Goal: Task Accomplishment & Management: Use online tool/utility

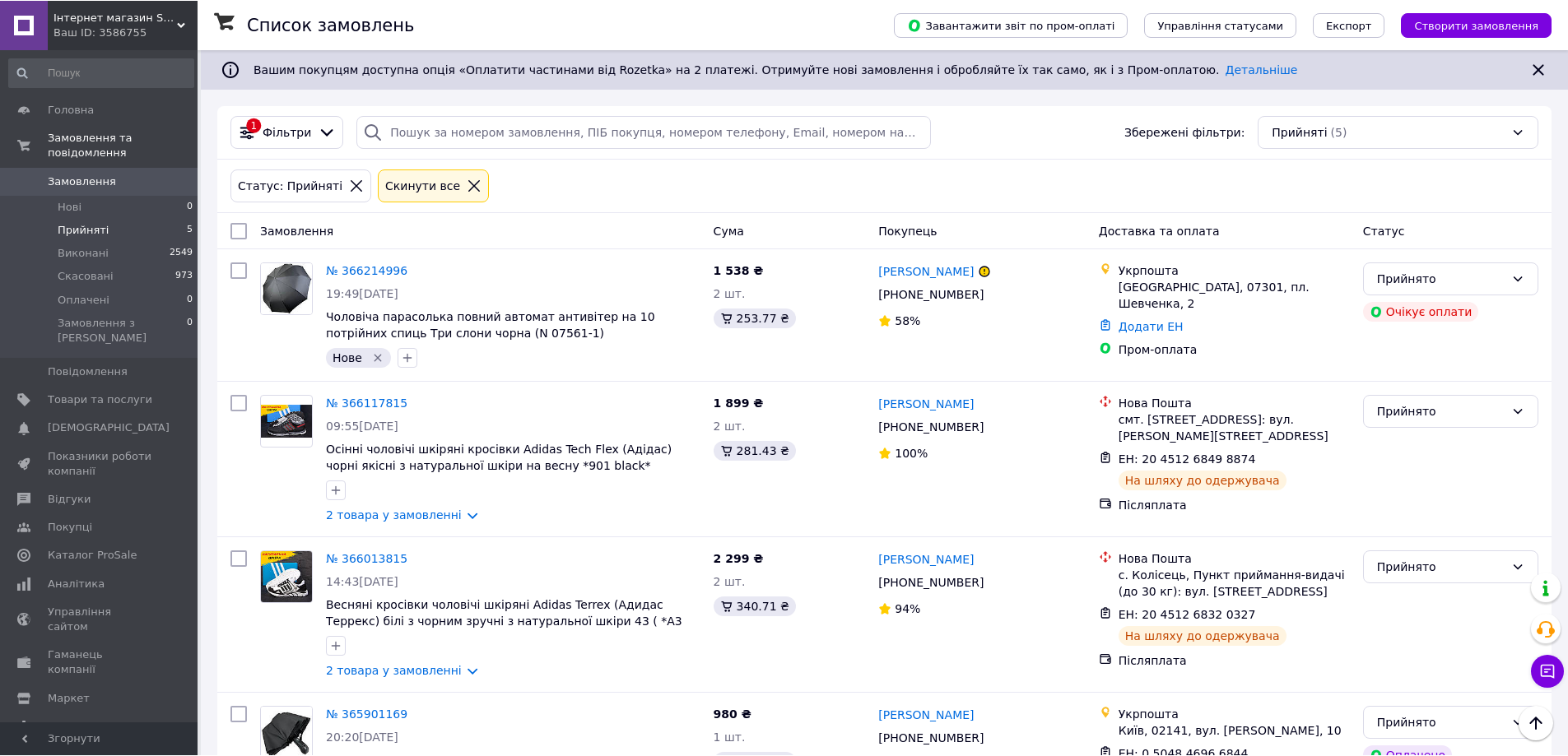
scroll to position [124, 0]
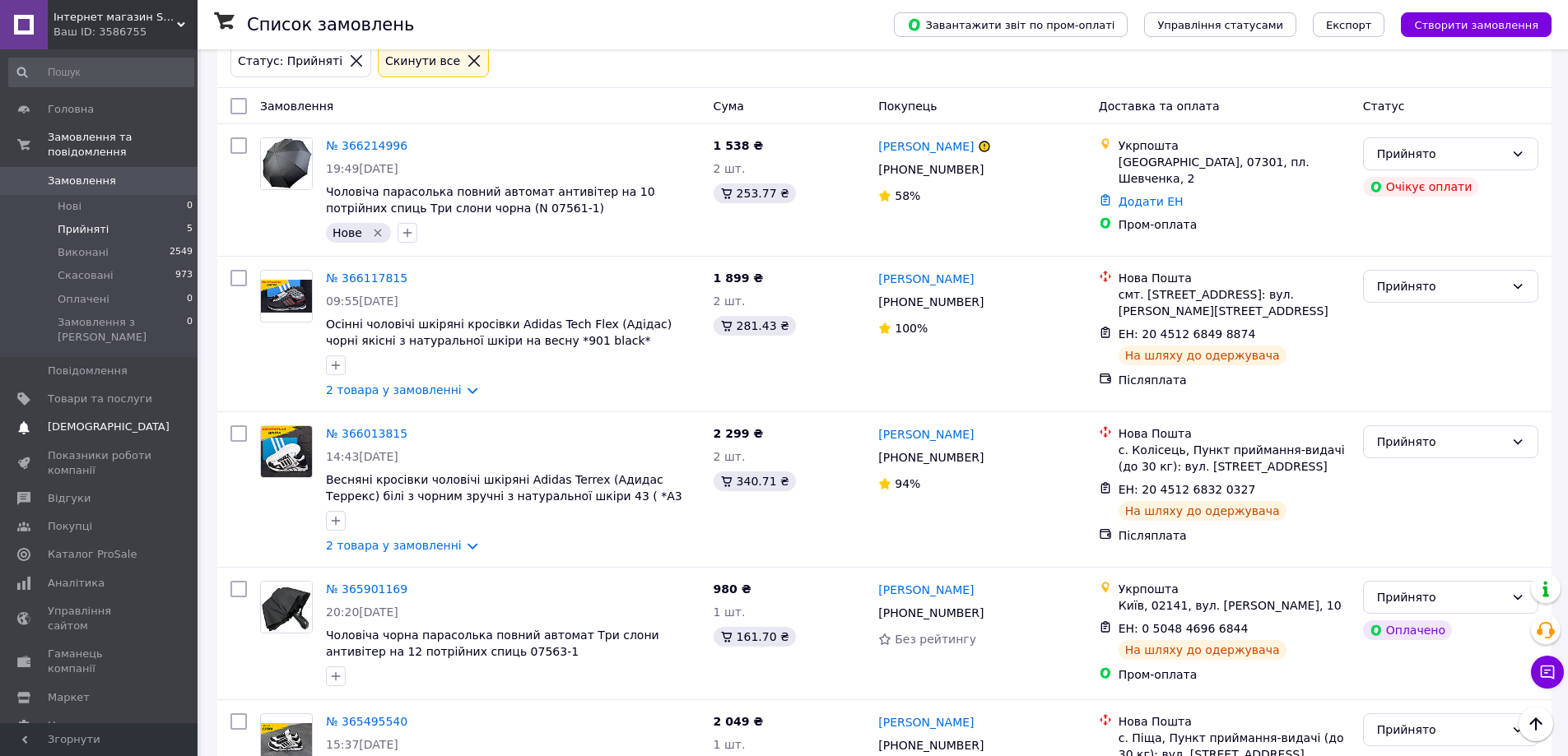
click at [88, 420] on span "[DEMOGRAPHIC_DATA]" at bounding box center [109, 426] width 122 height 15
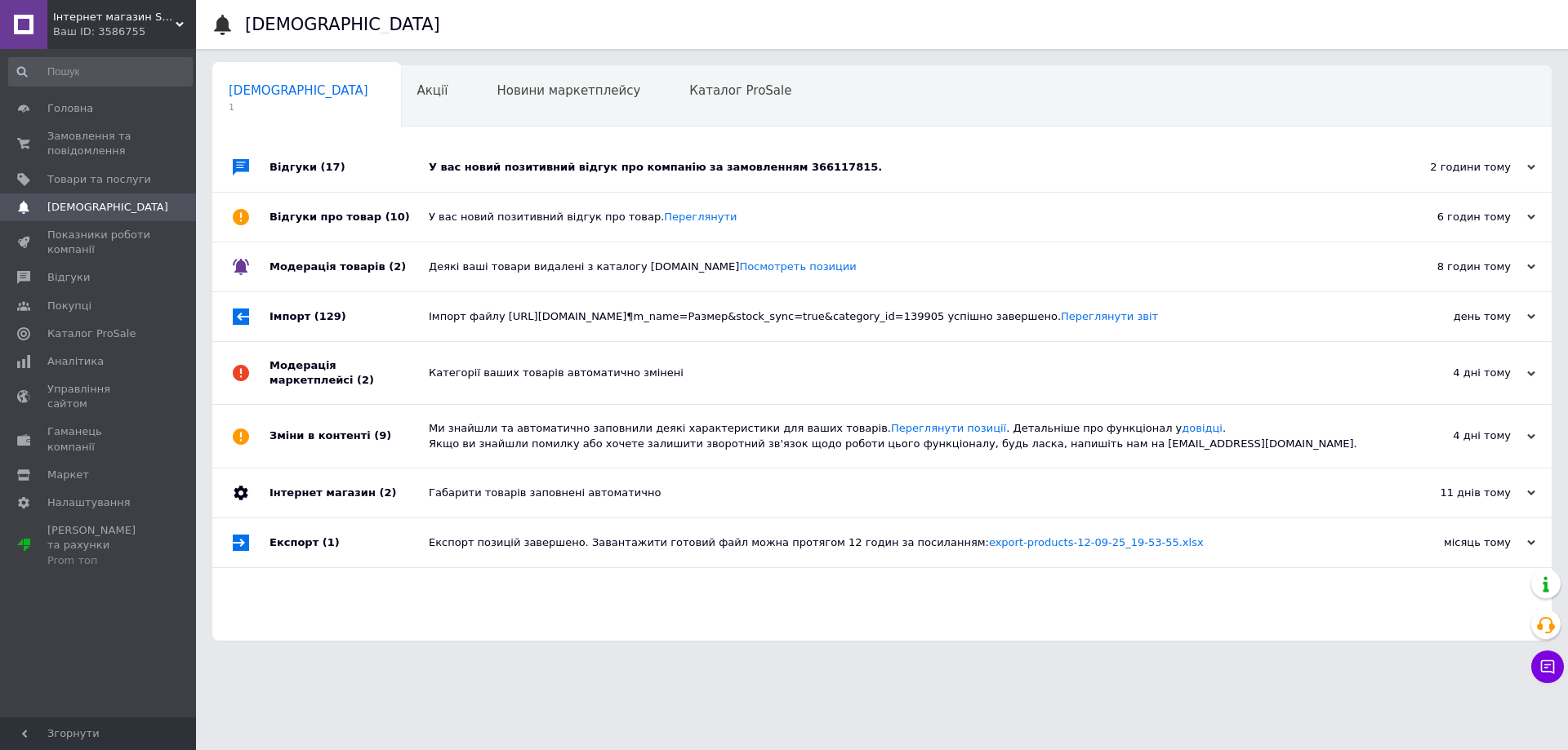
click at [705, 158] on div "У вас новий позитивний відгук про компанію за замовленням 366117815." at bounding box center [900, 167] width 943 height 49
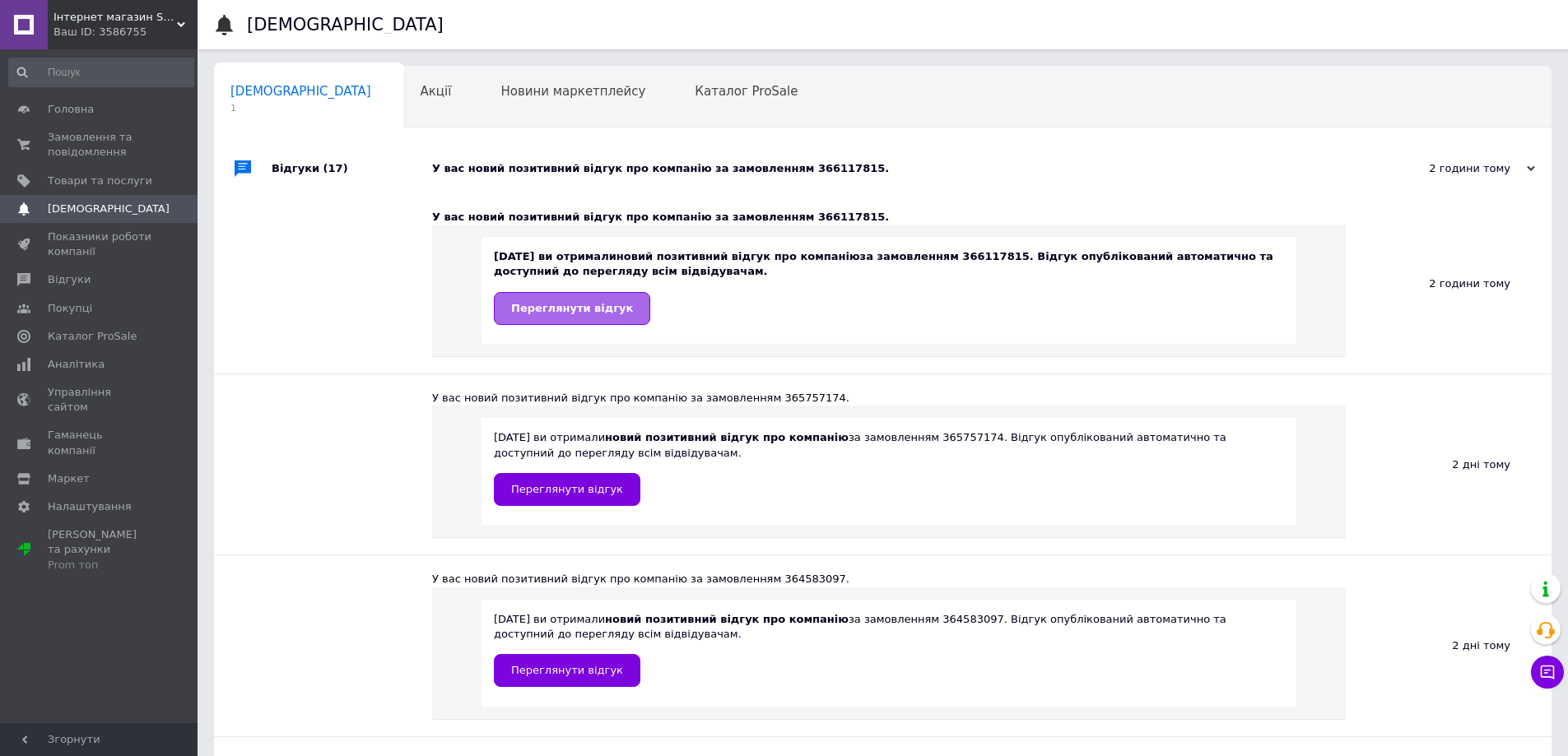
click at [555, 308] on span "Переглянути відгук" at bounding box center [572, 308] width 122 height 13
click at [62, 157] on span "Замовлення та повідомлення" at bounding box center [100, 144] width 105 height 30
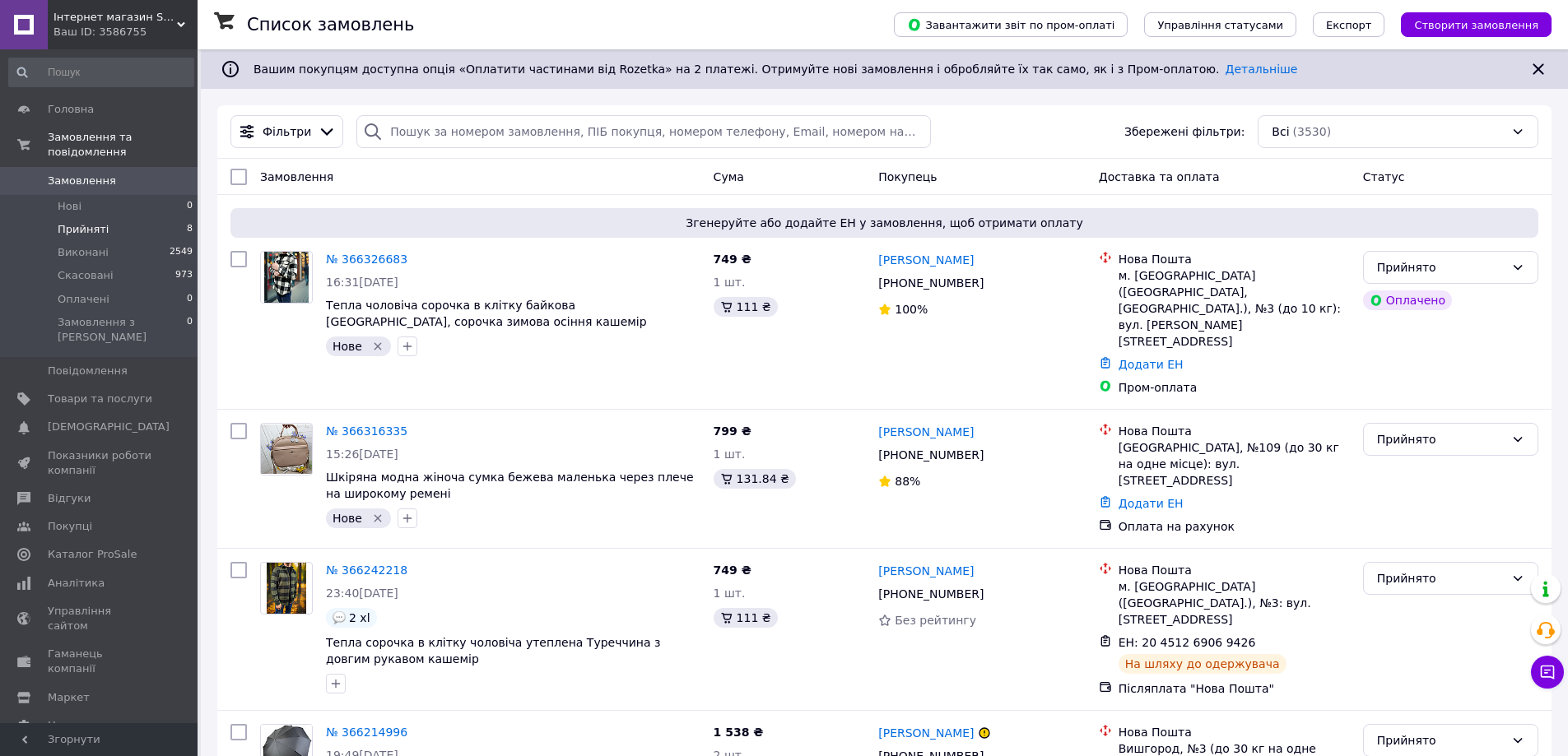
click at [103, 218] on li "Прийняті 8" at bounding box center [101, 230] width 203 height 23
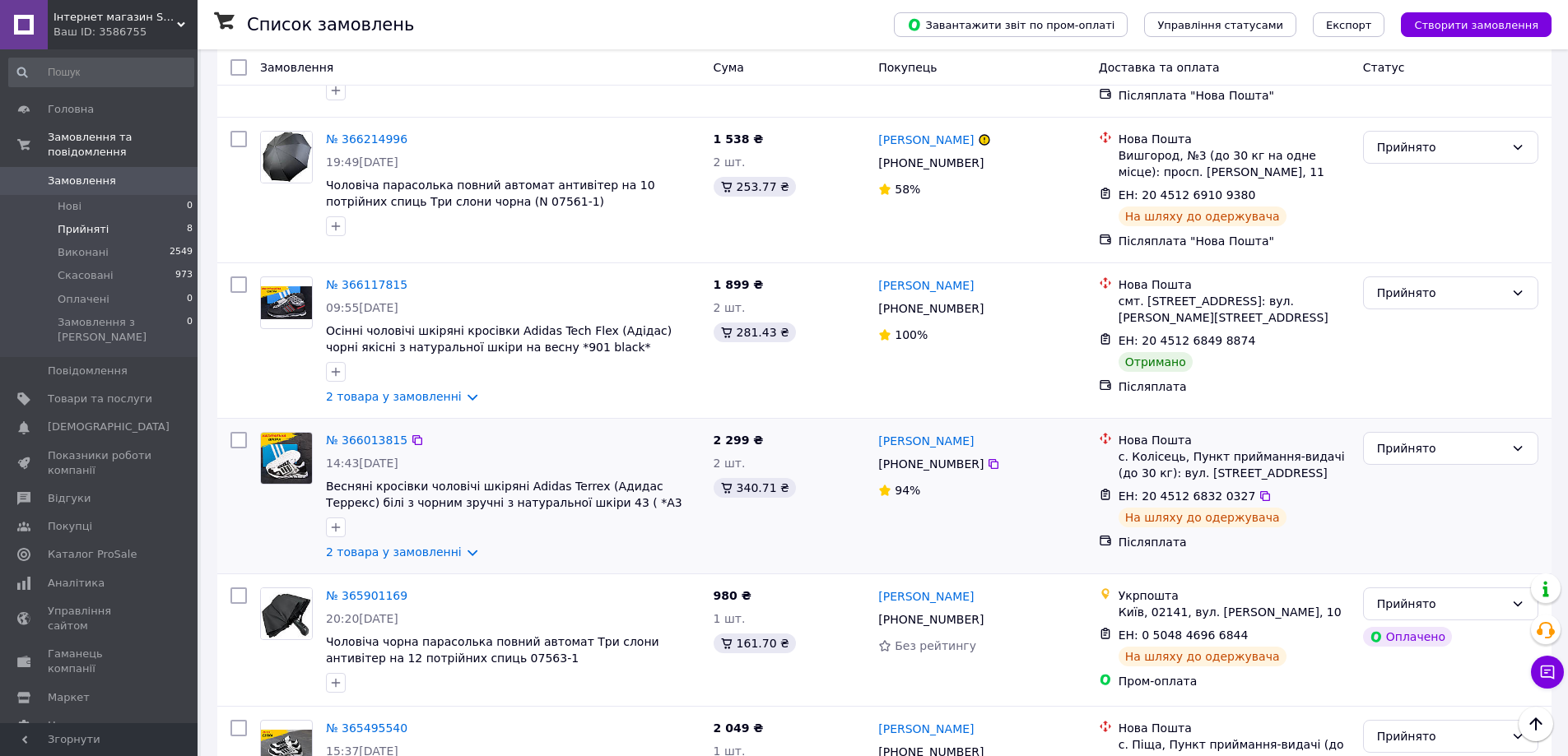
scroll to position [718, 0]
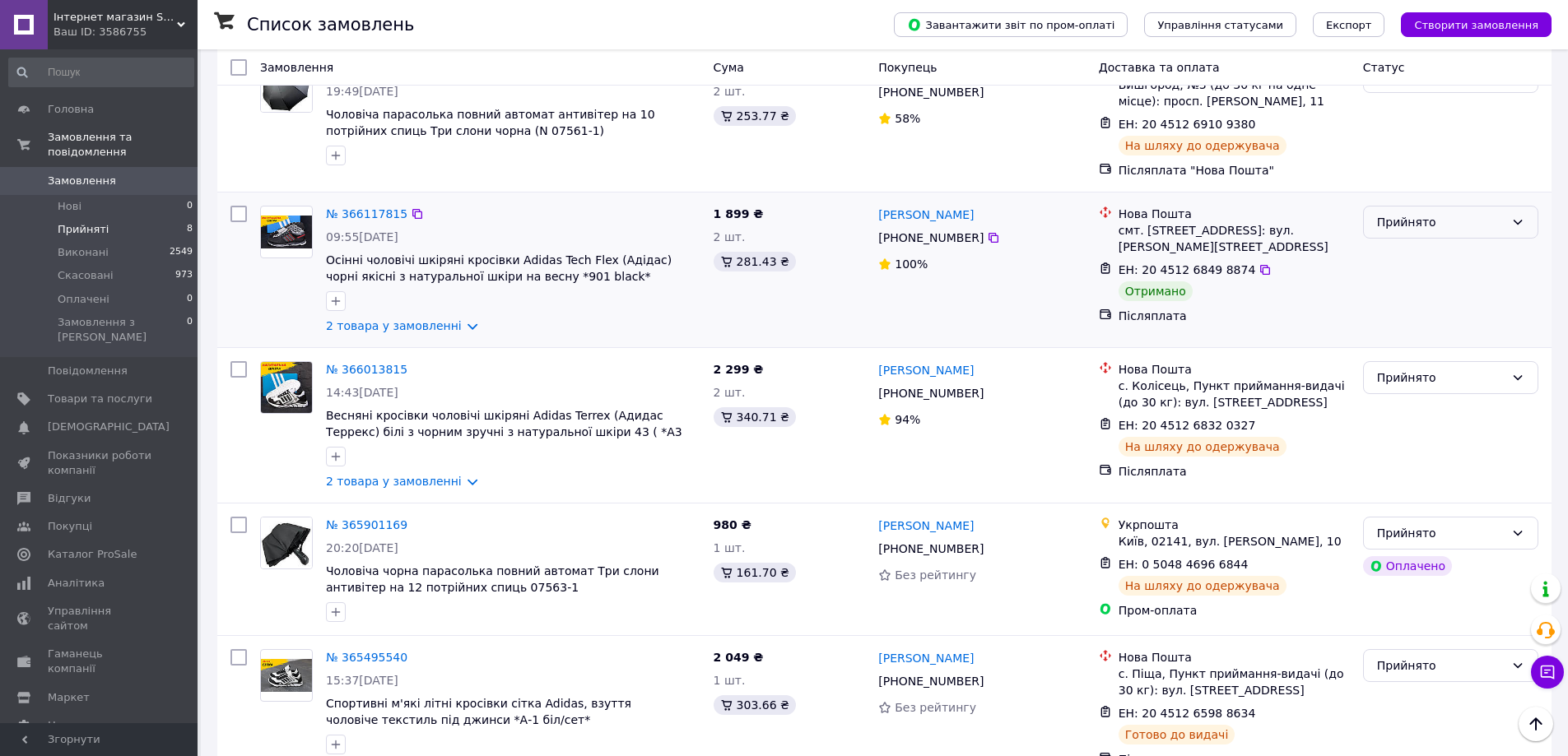
click at [1444, 213] on div "Прийнято" at bounding box center [1441, 222] width 128 height 18
click at [1396, 210] on li "Виконано" at bounding box center [1450, 215] width 173 height 30
click at [379, 207] on link "№ 366117815" at bounding box center [366, 214] width 81 height 14
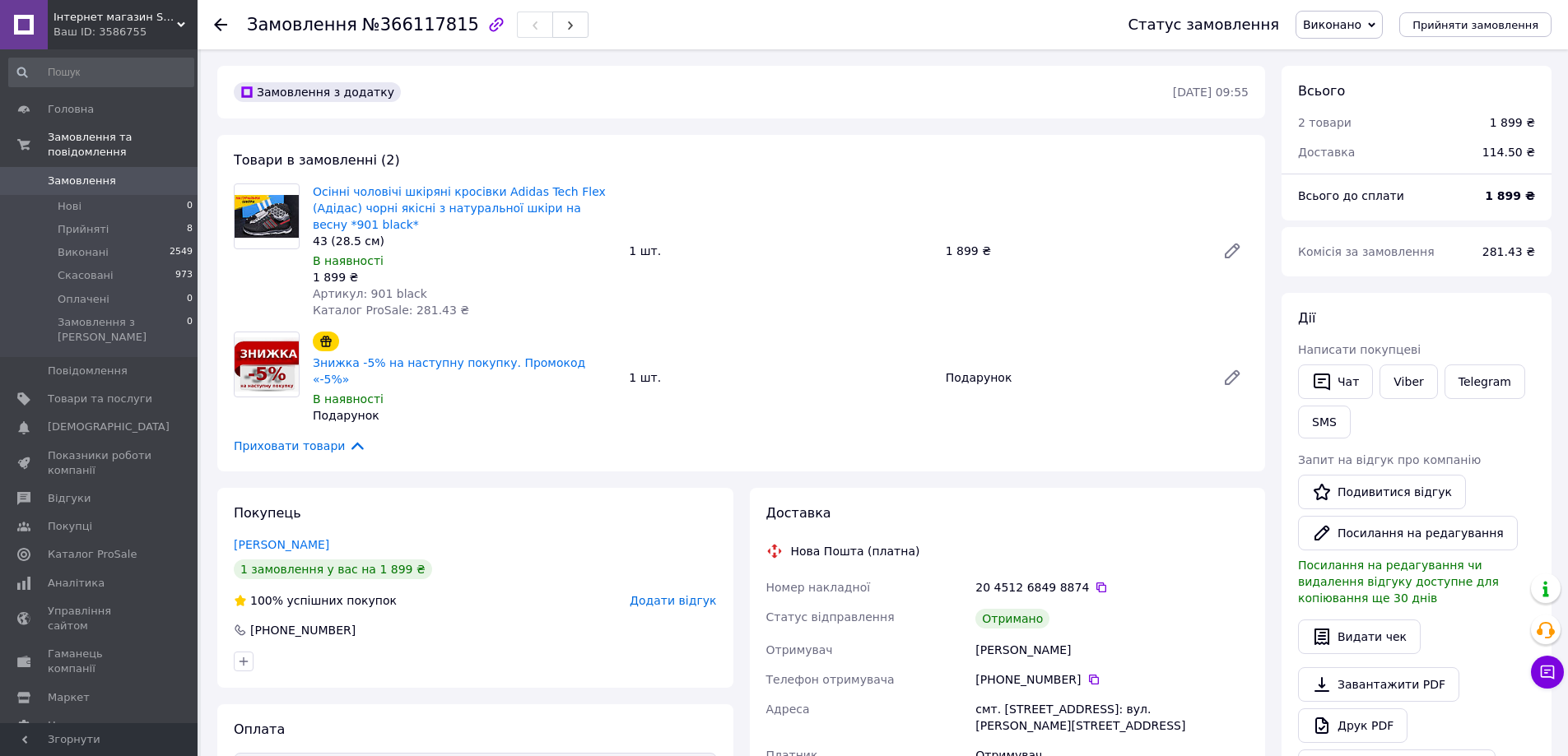
click at [670, 594] on span "Додати відгук" at bounding box center [673, 601] width 86 height 14
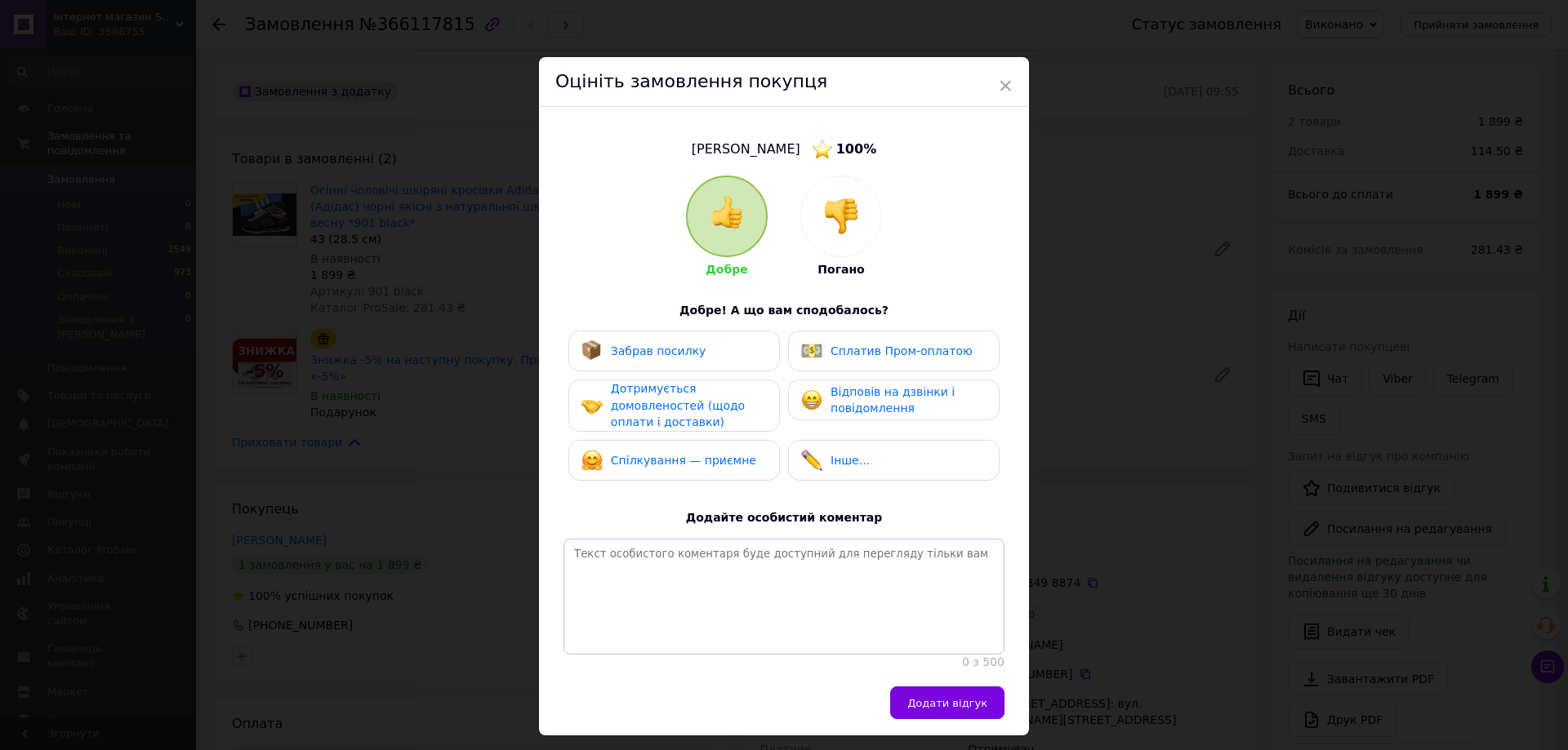
click at [647, 350] on span "Забрав посилку" at bounding box center [658, 351] width 95 height 13
click at [642, 393] on span "Дотримується домовленостей (щодо оплати і доставки)" at bounding box center [677, 405] width 134 height 46
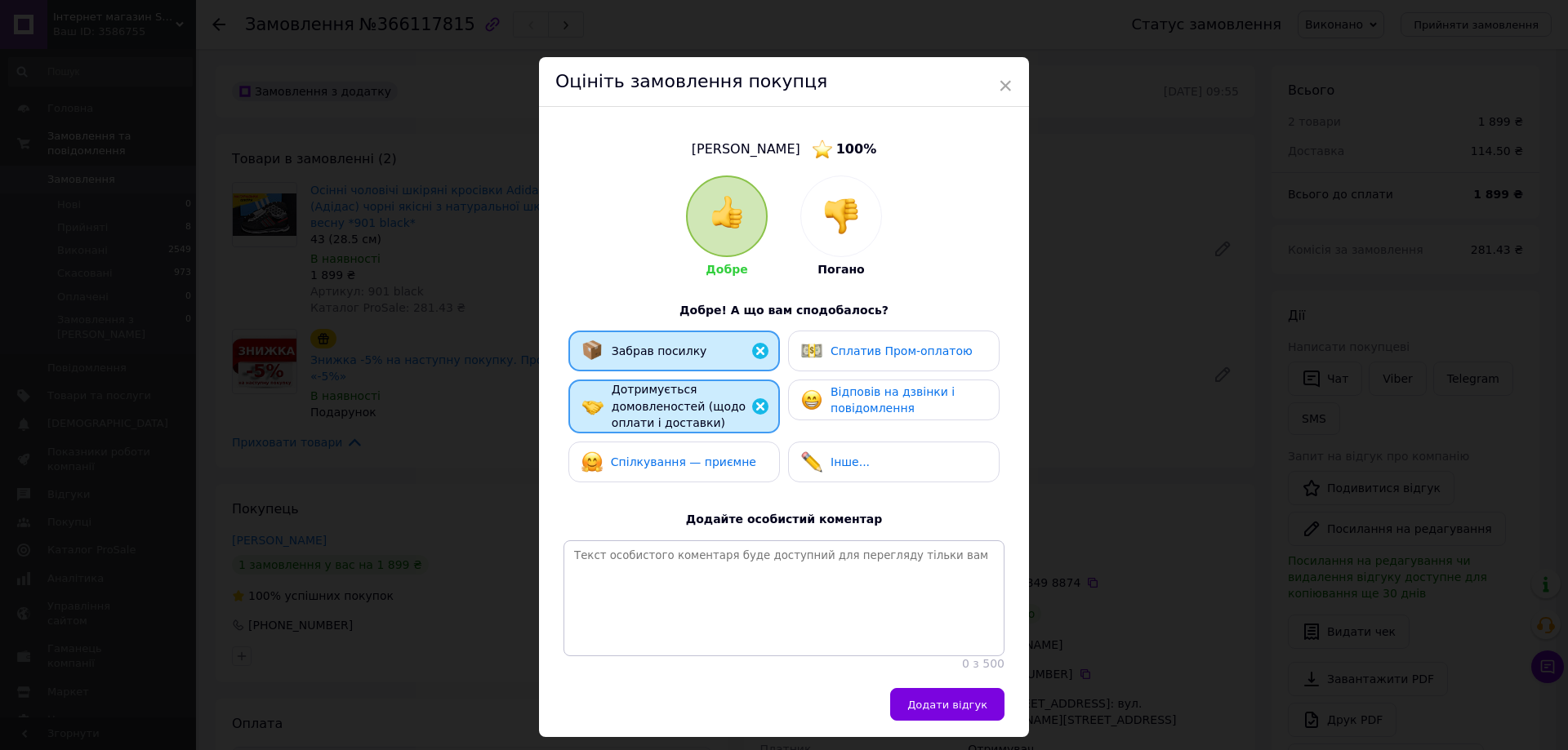
drag, startPoint x: 641, startPoint y: 462, endPoint x: 651, endPoint y: 461, distance: 10.0
click at [642, 462] on span "Спілкування — приємне" at bounding box center [683, 462] width 145 height 13
click at [912, 392] on span "Відповів на дзвінки і повідомлення" at bounding box center [892, 400] width 124 height 30
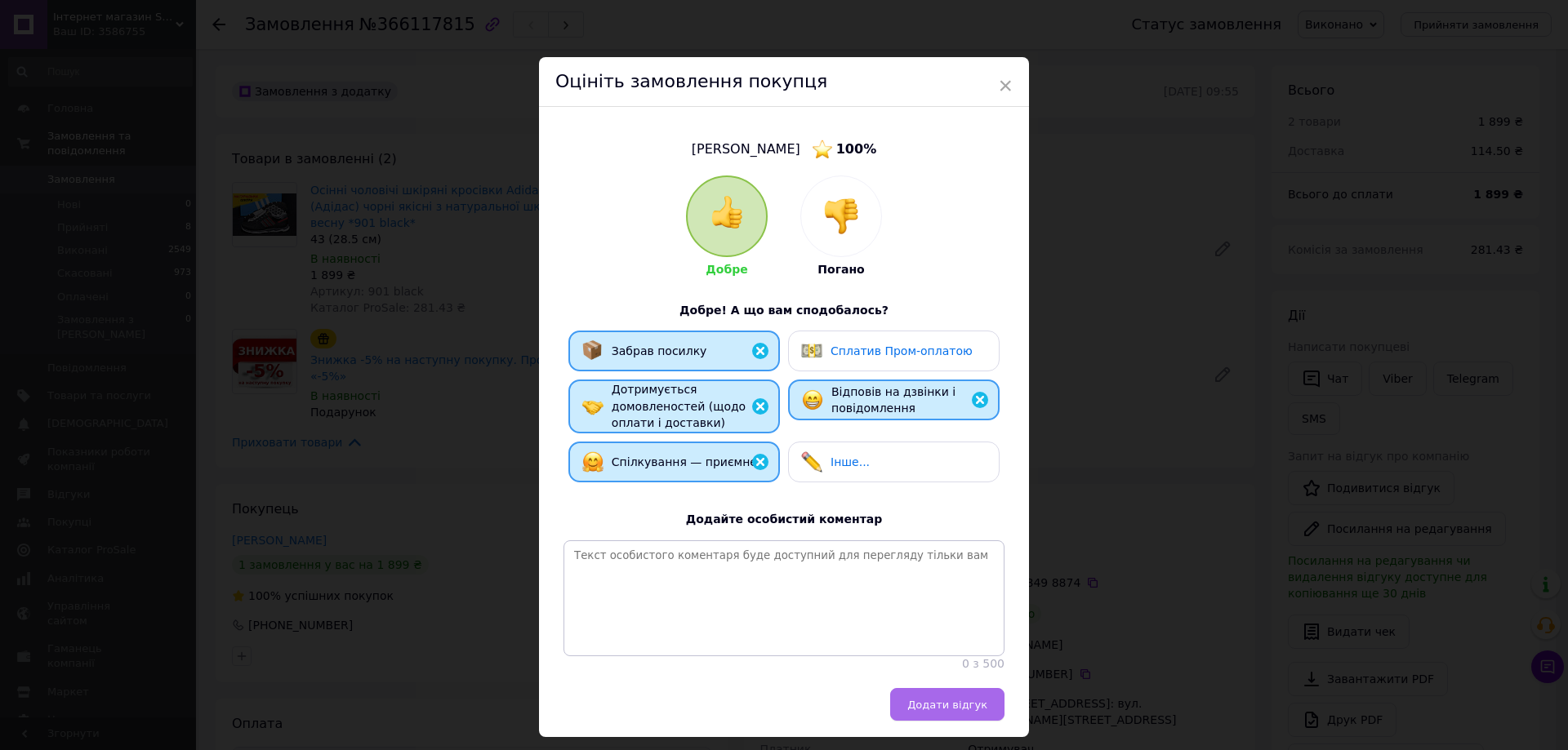
click at [962, 721] on button "Додати відгук" at bounding box center [947, 705] width 114 height 33
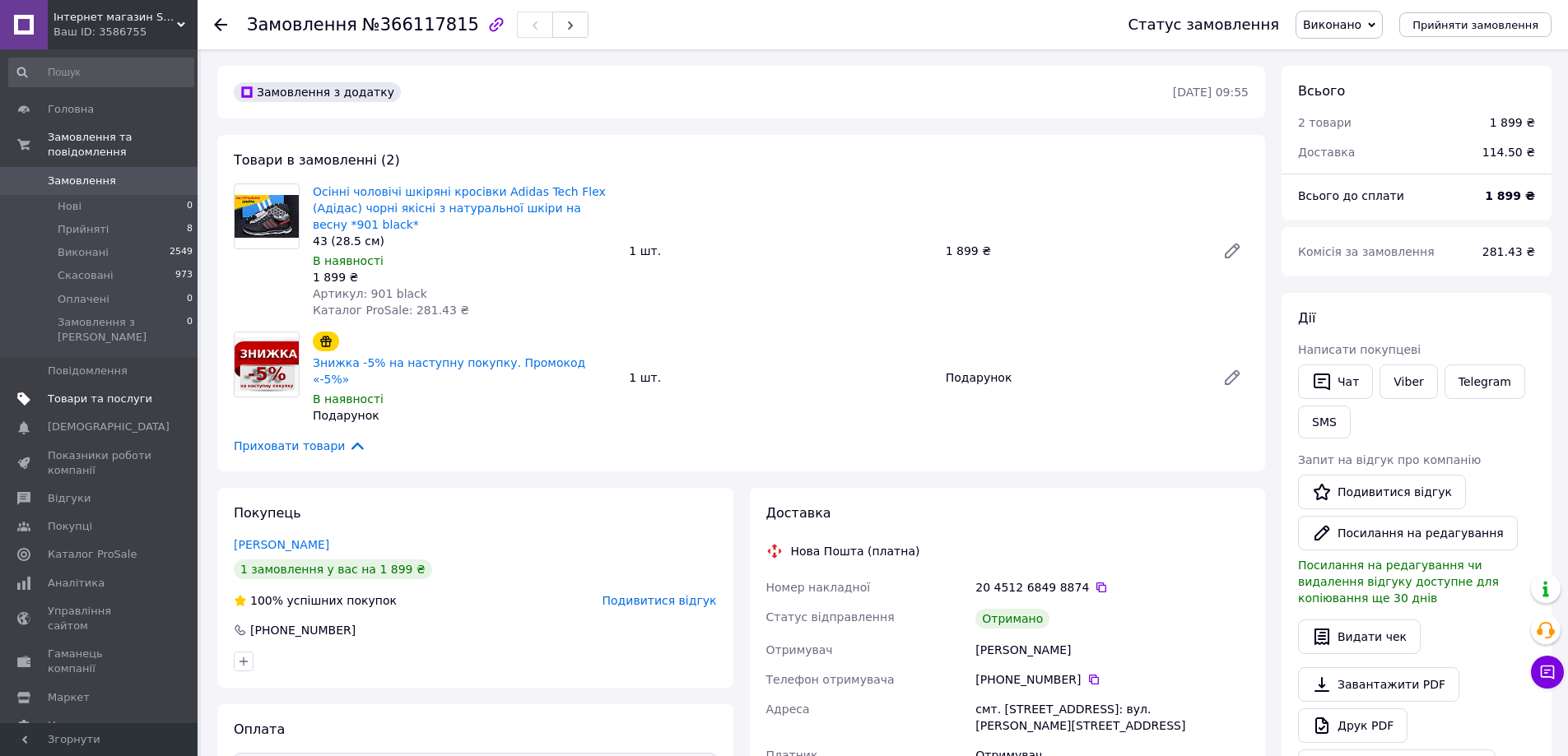
click at [112, 392] on span "Товари та послуги" at bounding box center [100, 398] width 105 height 15
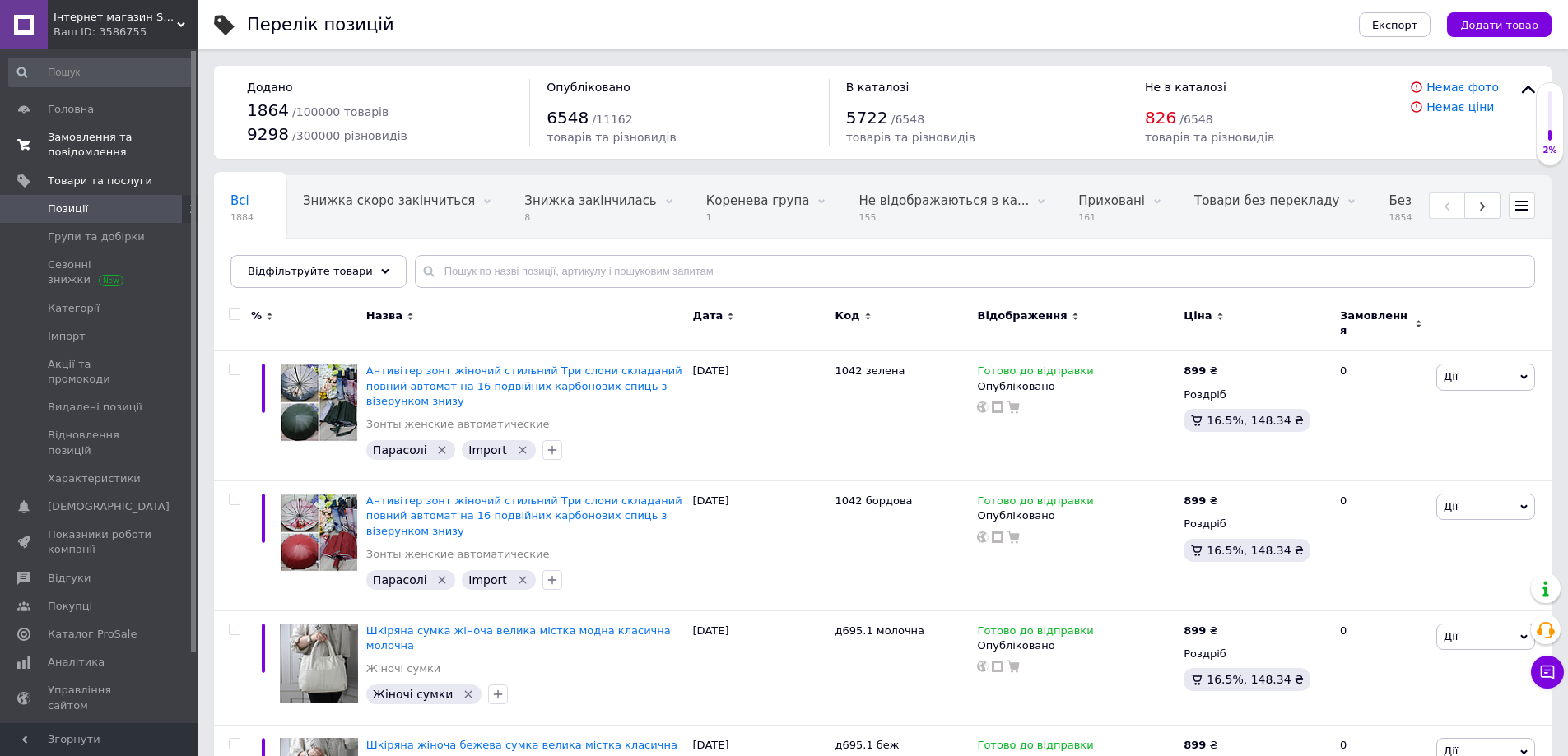
click at [75, 156] on span "Замовлення та повідомлення" at bounding box center [100, 144] width 105 height 30
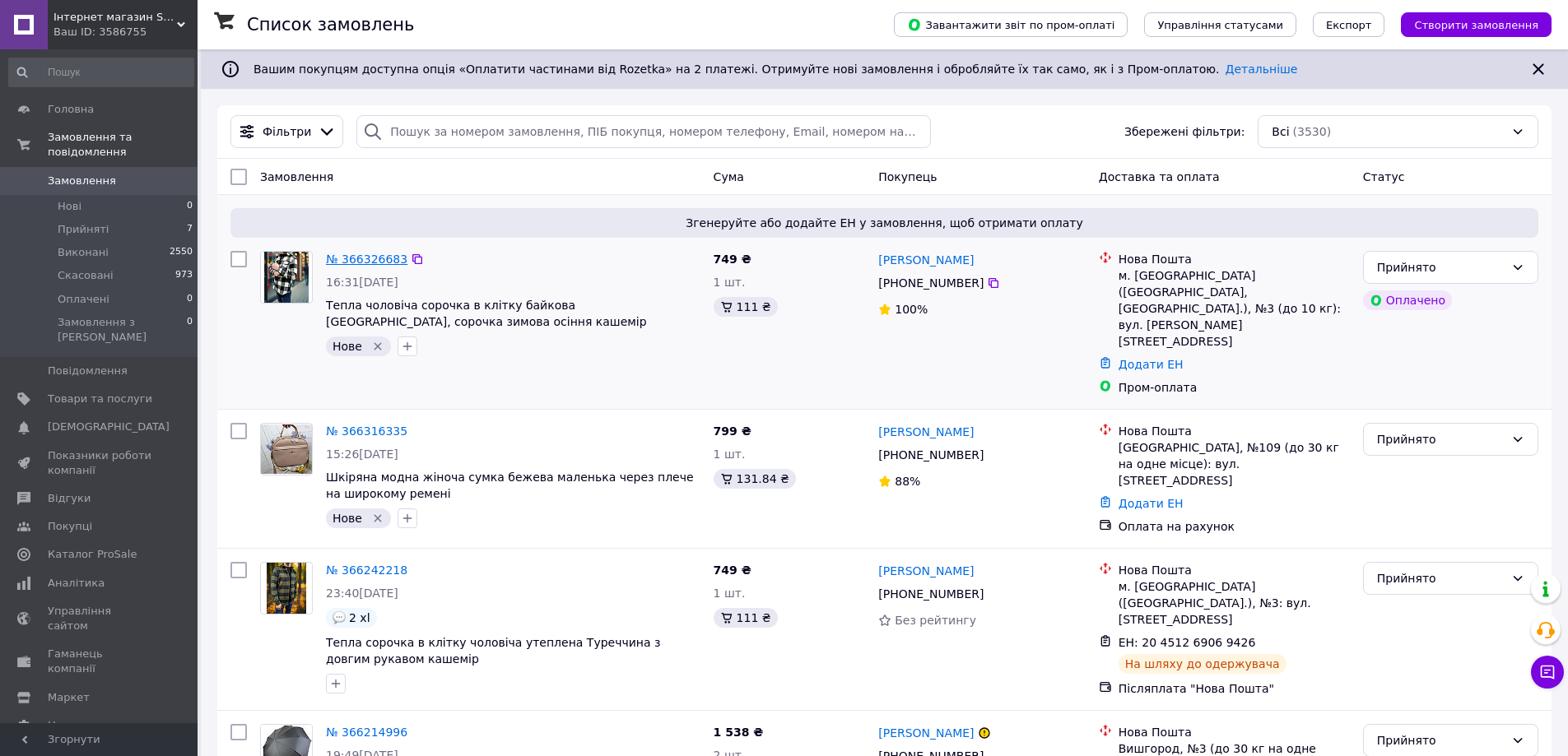
click at [360, 257] on link "№ 366326683" at bounding box center [366, 260] width 81 height 14
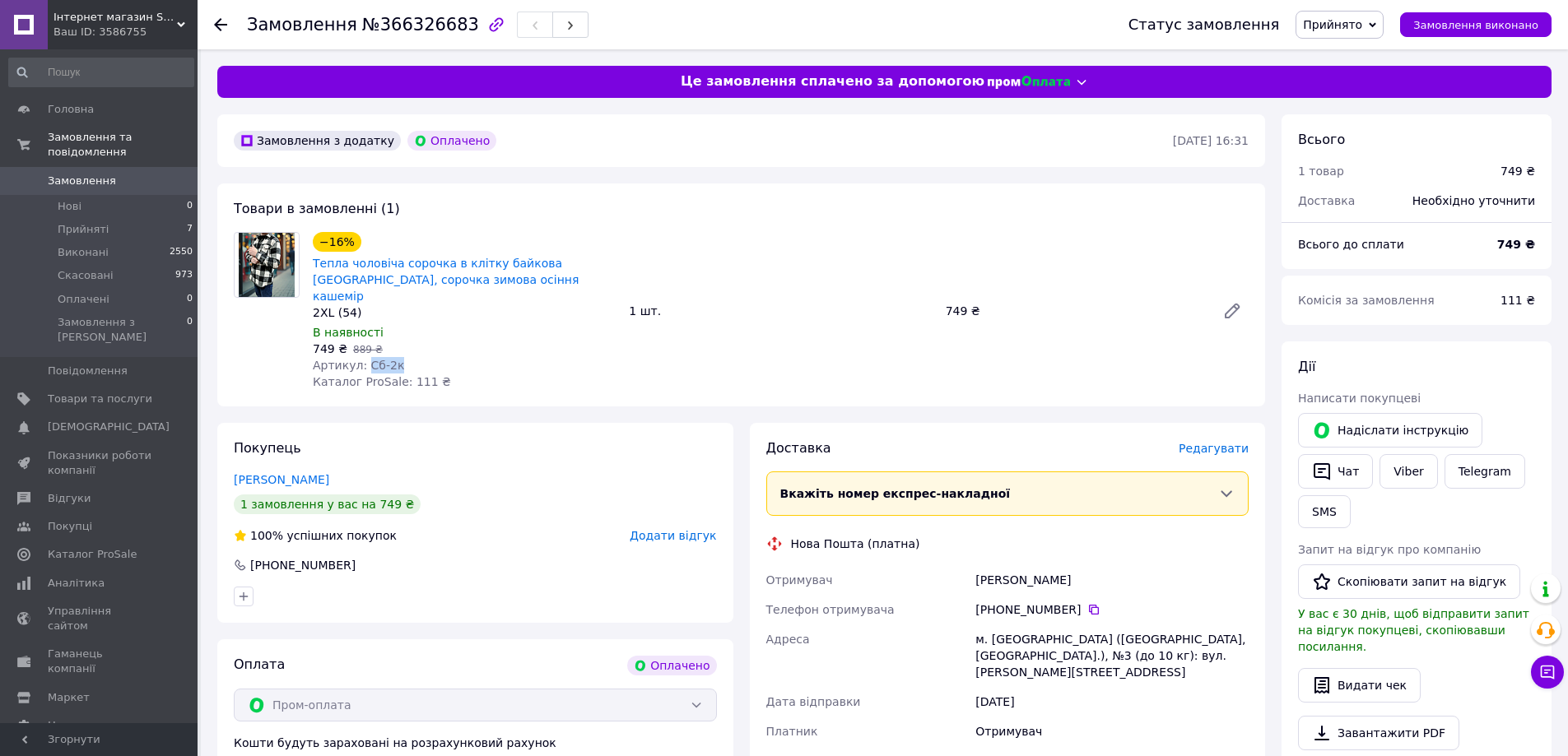
drag, startPoint x: 361, startPoint y: 351, endPoint x: 402, endPoint y: 351, distance: 41.0
click at [402, 358] on div "Артикул: Сб-2к" at bounding box center [464, 365] width 303 height 16
copy span "Сб-2к"
click at [91, 420] on span "[DEMOGRAPHIC_DATA]" at bounding box center [109, 426] width 122 height 15
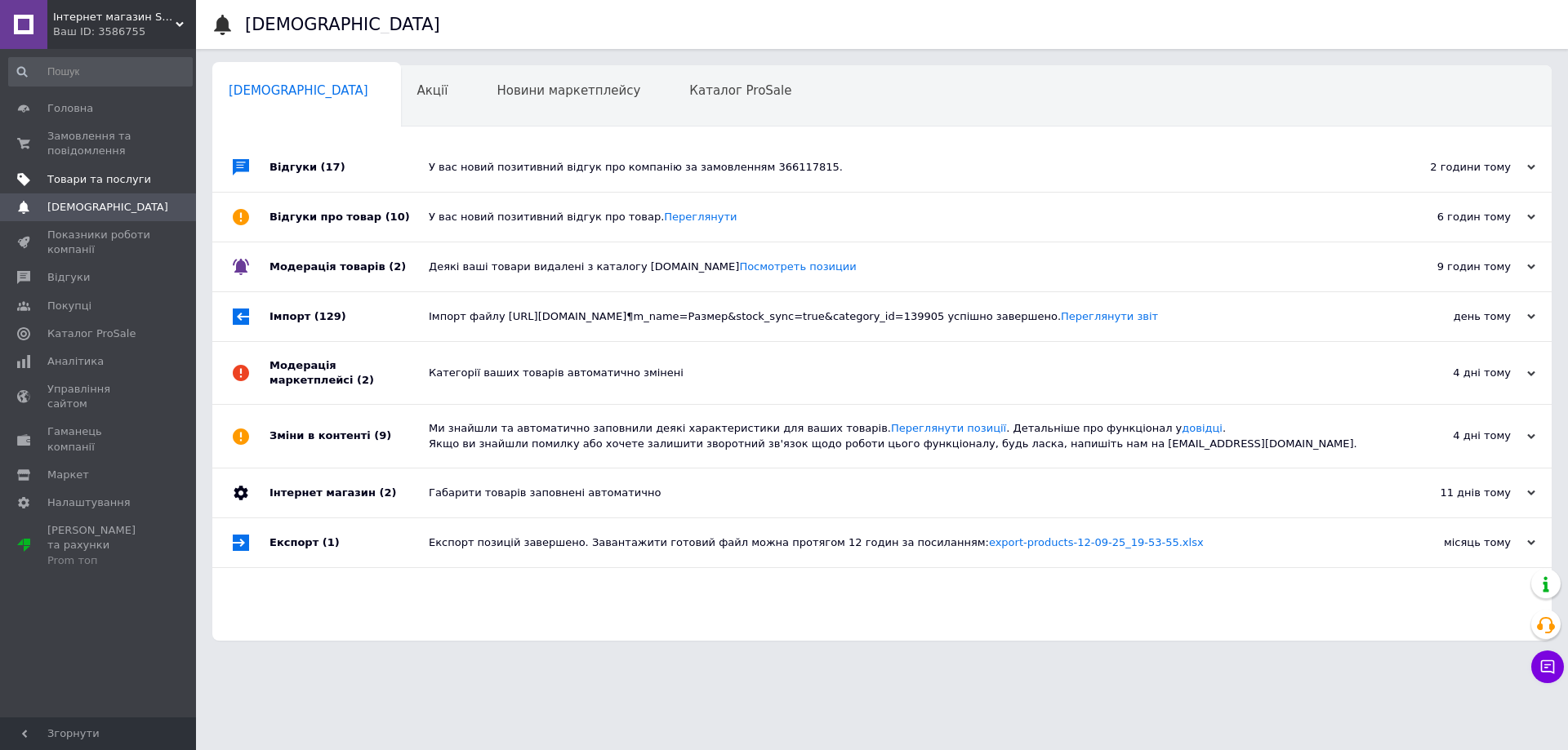
click at [81, 187] on link "Товари та послуги" at bounding box center [100, 179] width 201 height 28
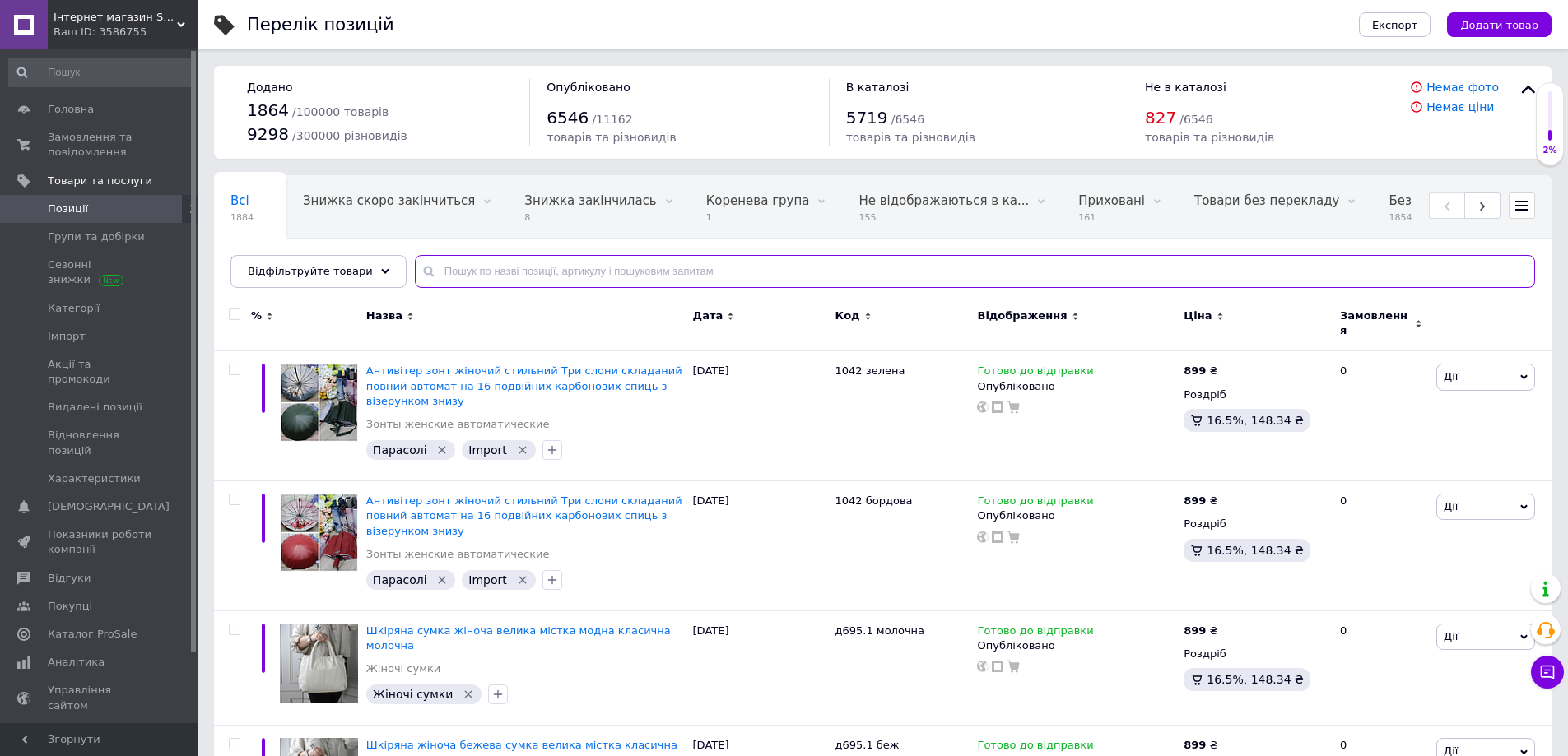
click at [477, 265] on input "text" at bounding box center [975, 271] width 1120 height 33
paste input "Сб-2к"
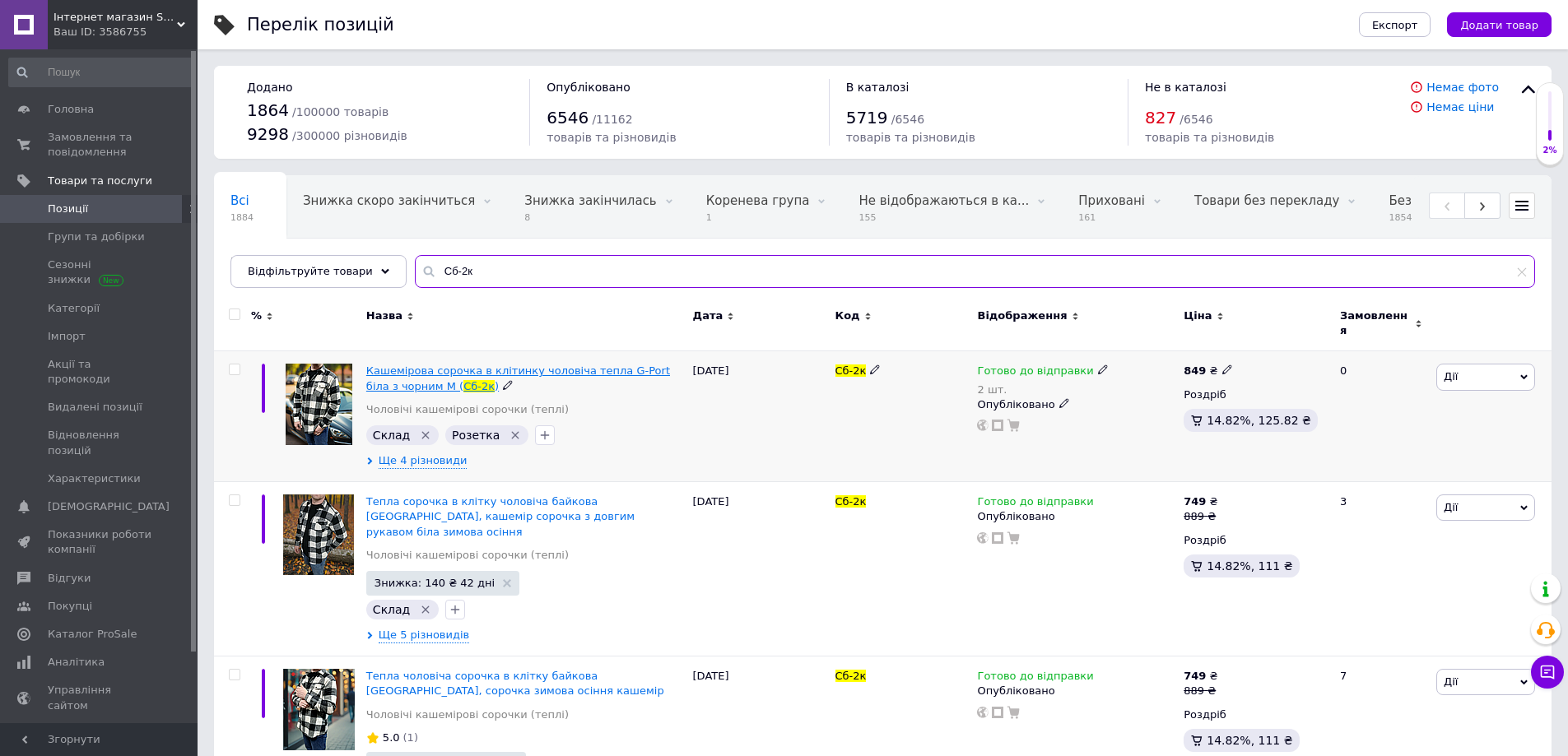
type input "Сб-2к"
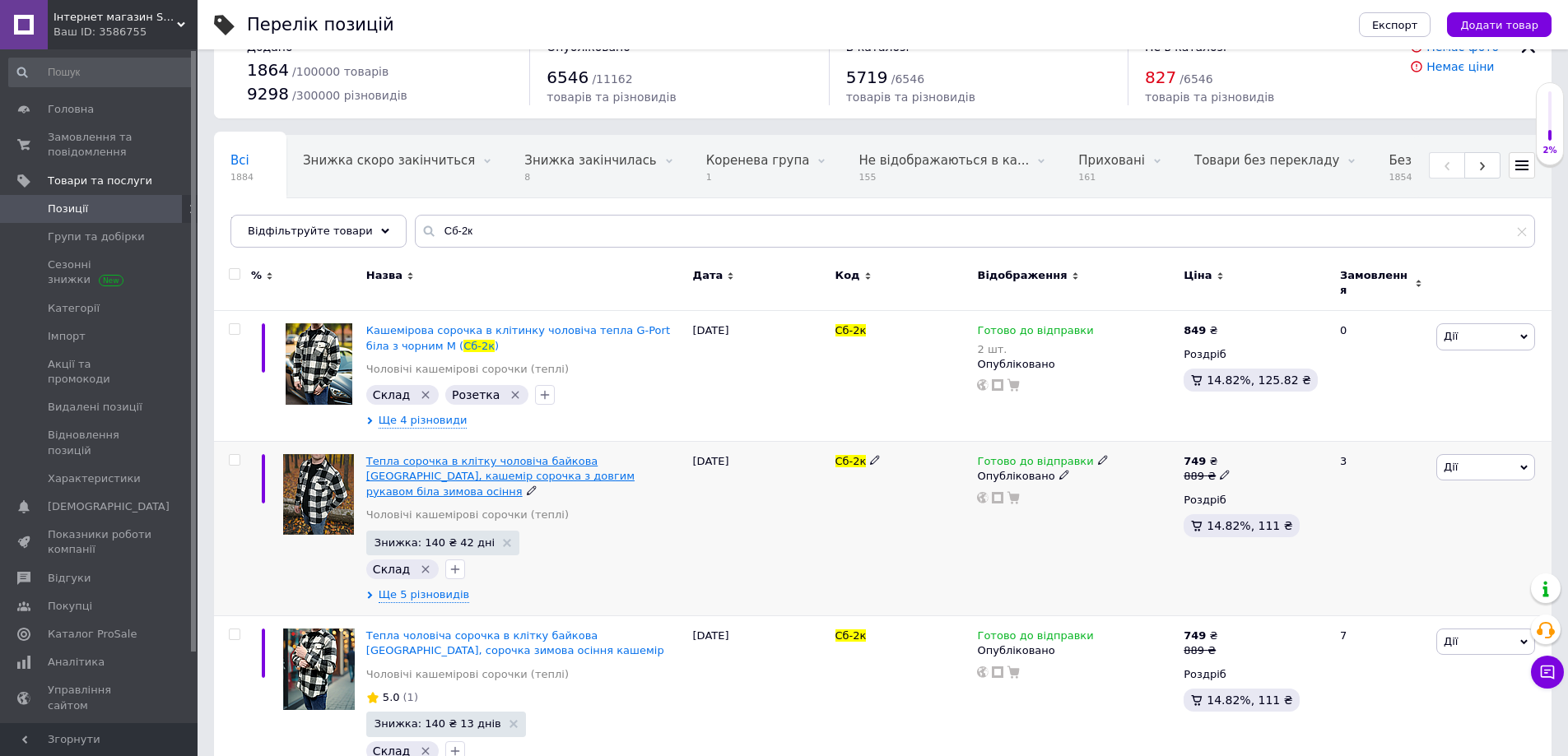
scroll to position [74, 0]
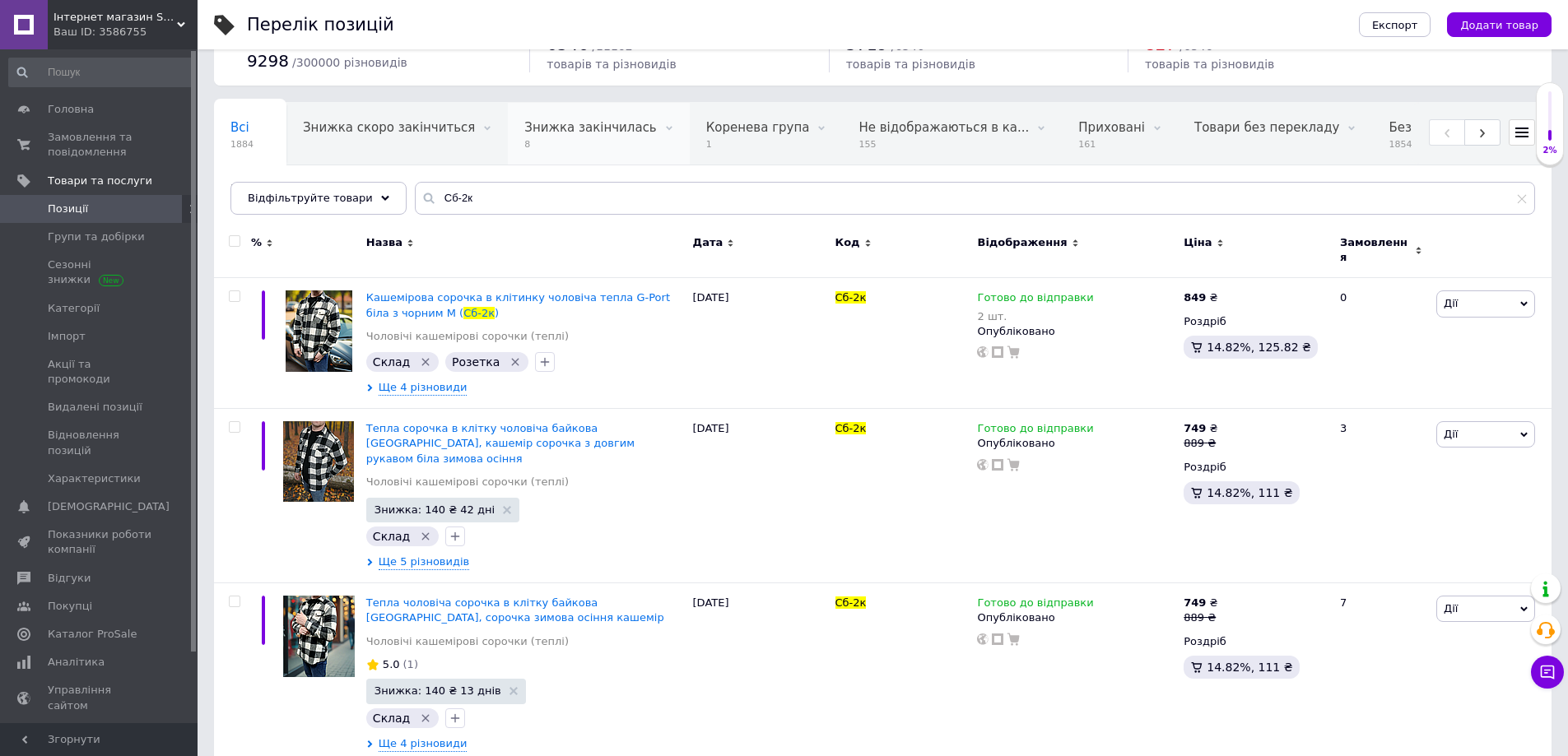
click at [539, 149] on span "8" at bounding box center [590, 144] width 132 height 13
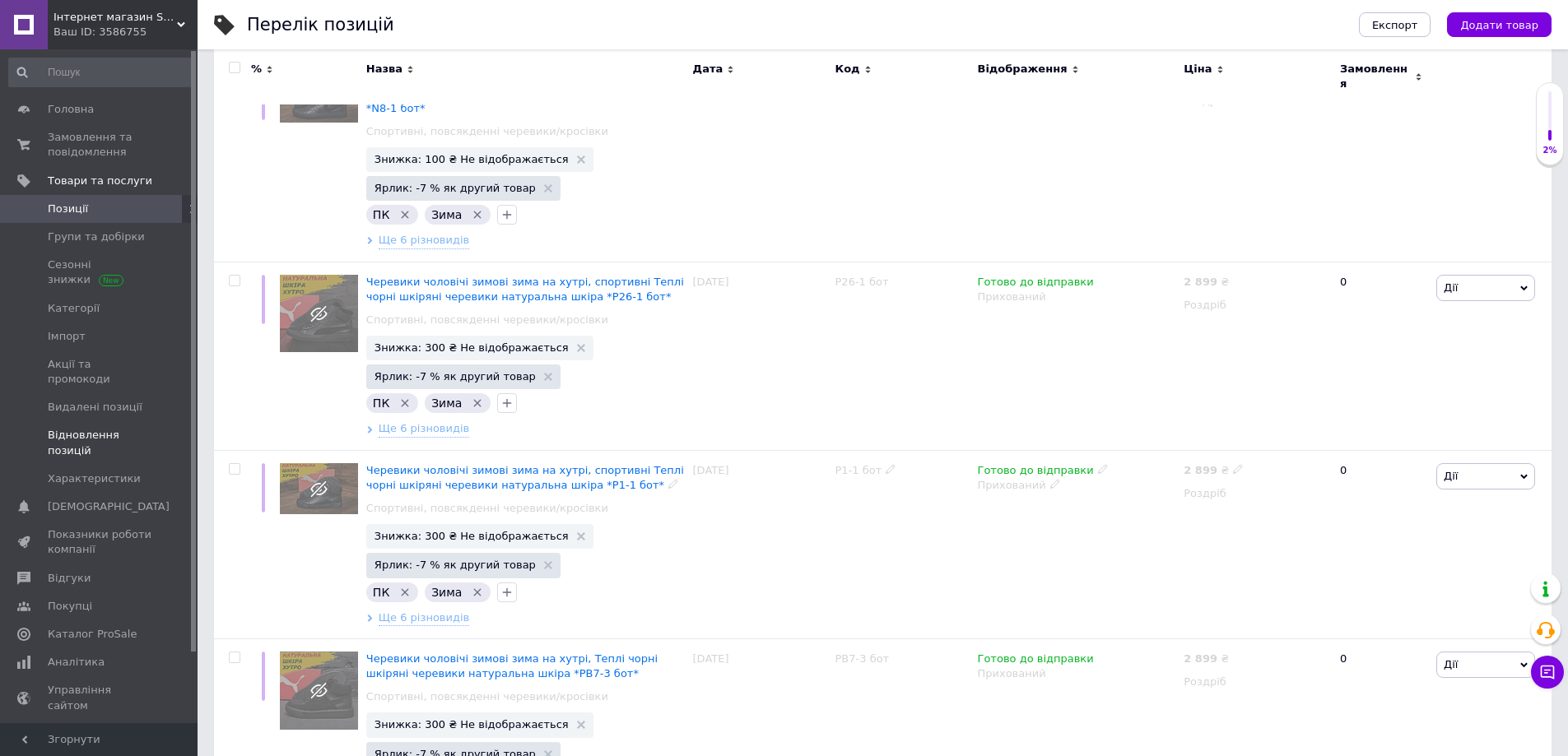
scroll to position [897, 0]
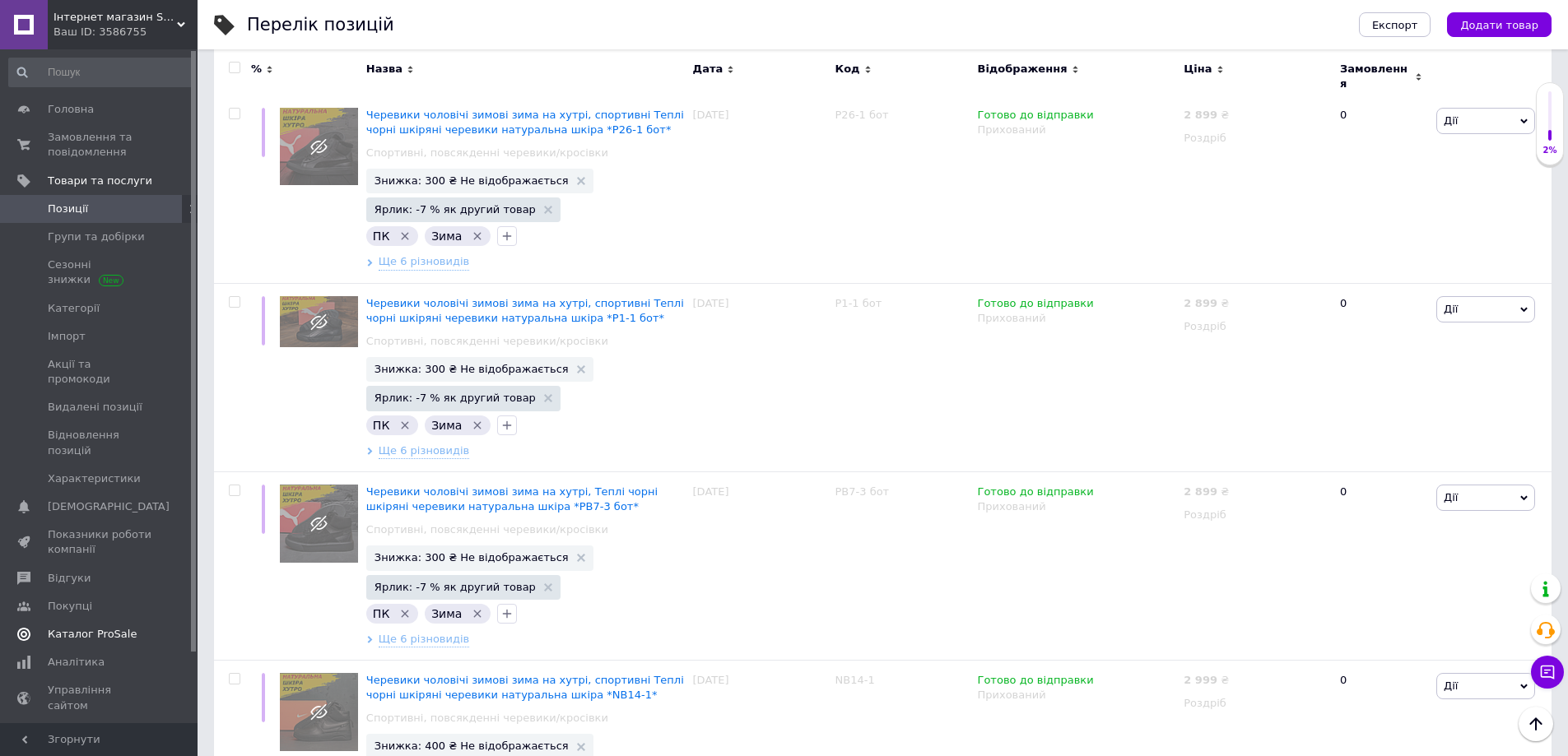
click at [94, 627] on span "Каталог ProSale" at bounding box center [92, 634] width 89 height 15
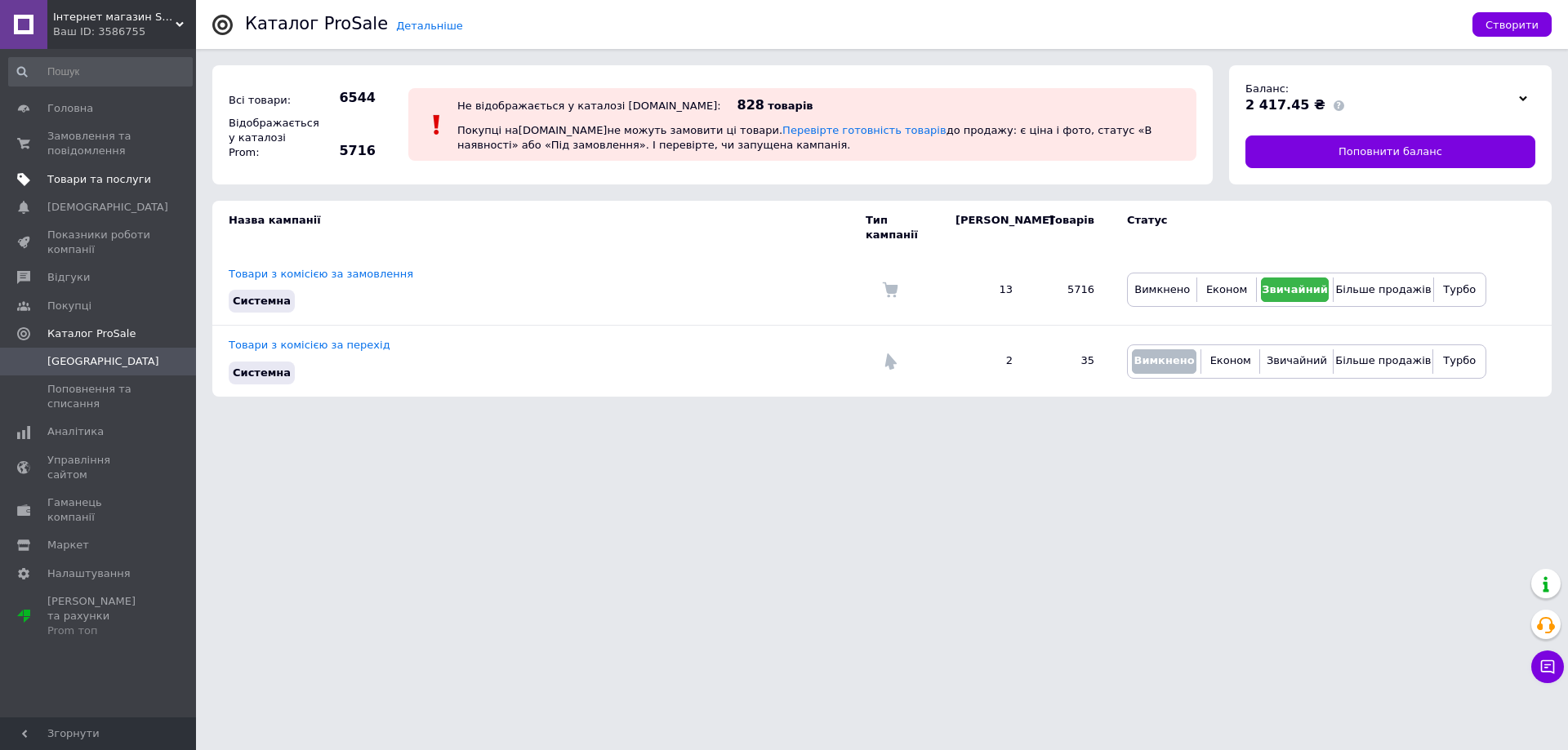
click at [91, 186] on span "Товари та послуги" at bounding box center [99, 179] width 104 height 14
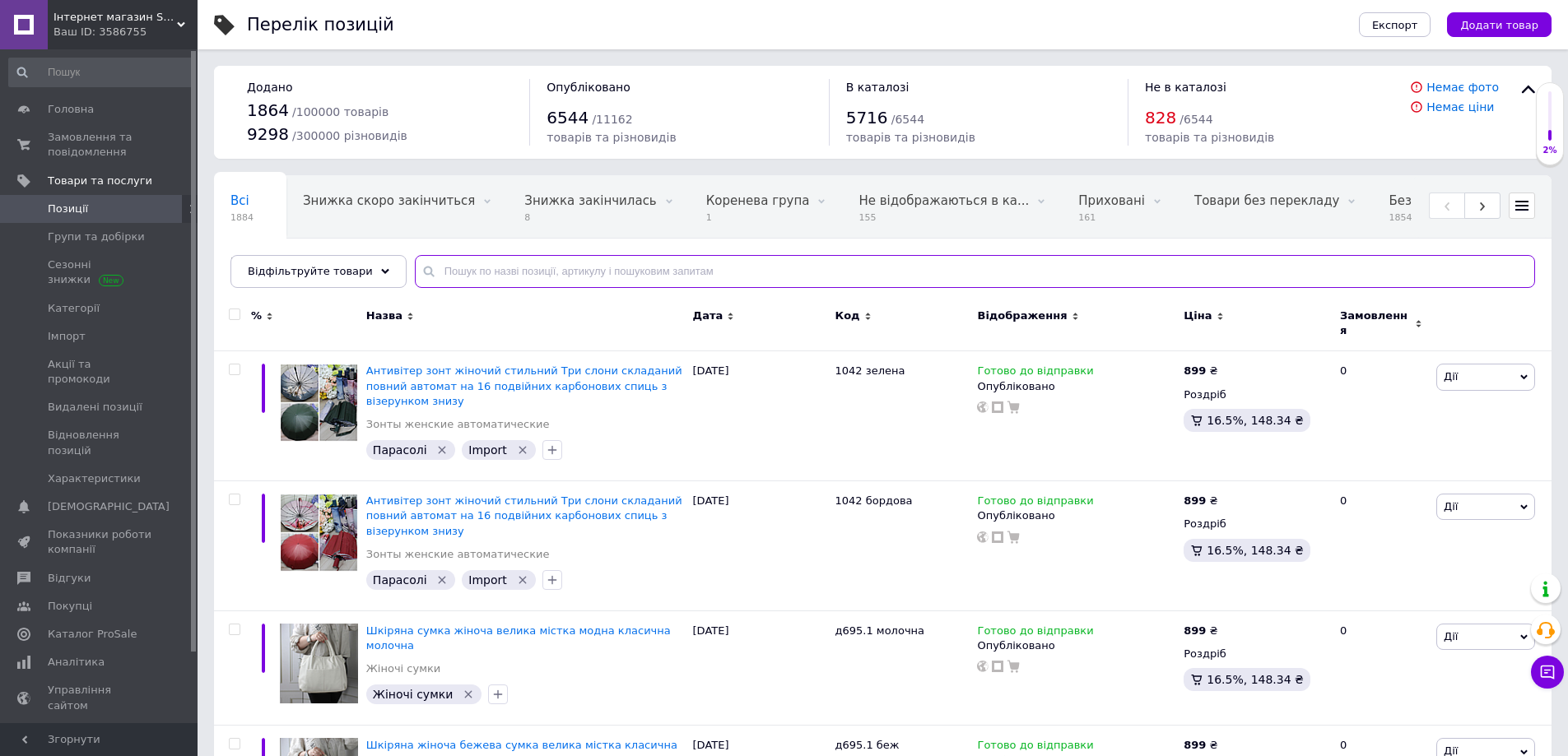
click at [467, 258] on input "text" at bounding box center [975, 271] width 1120 height 33
paste input "Мл-161 чер Nike"
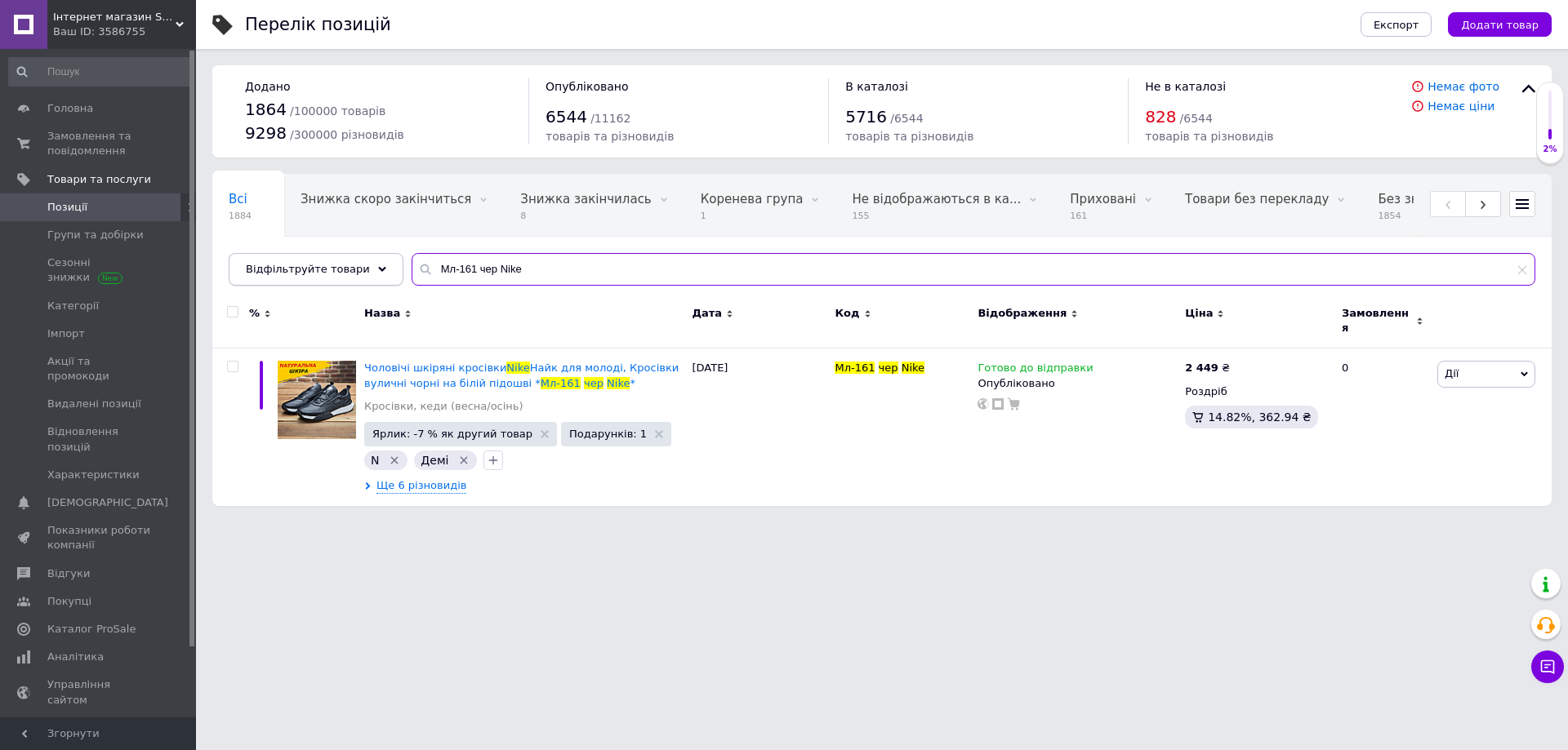
drag, startPoint x: 515, startPoint y: 277, endPoint x: 358, endPoint y: 276, distance: 157.0
click at [358, 276] on div "Відфільтруйте товари Мл-161 чер Nike" at bounding box center [882, 269] width 1307 height 33
paste input "434 сер."
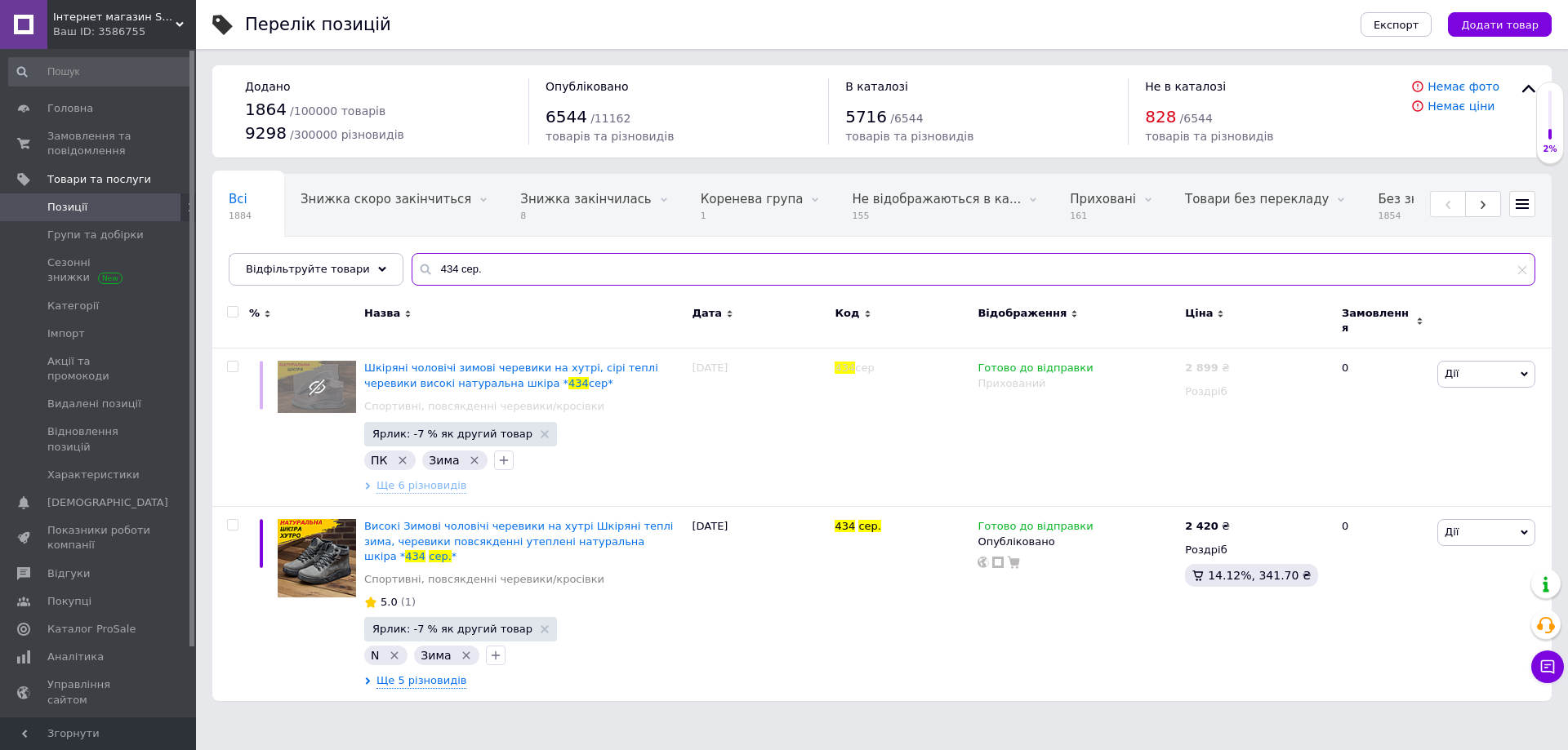
type input "434 сер."
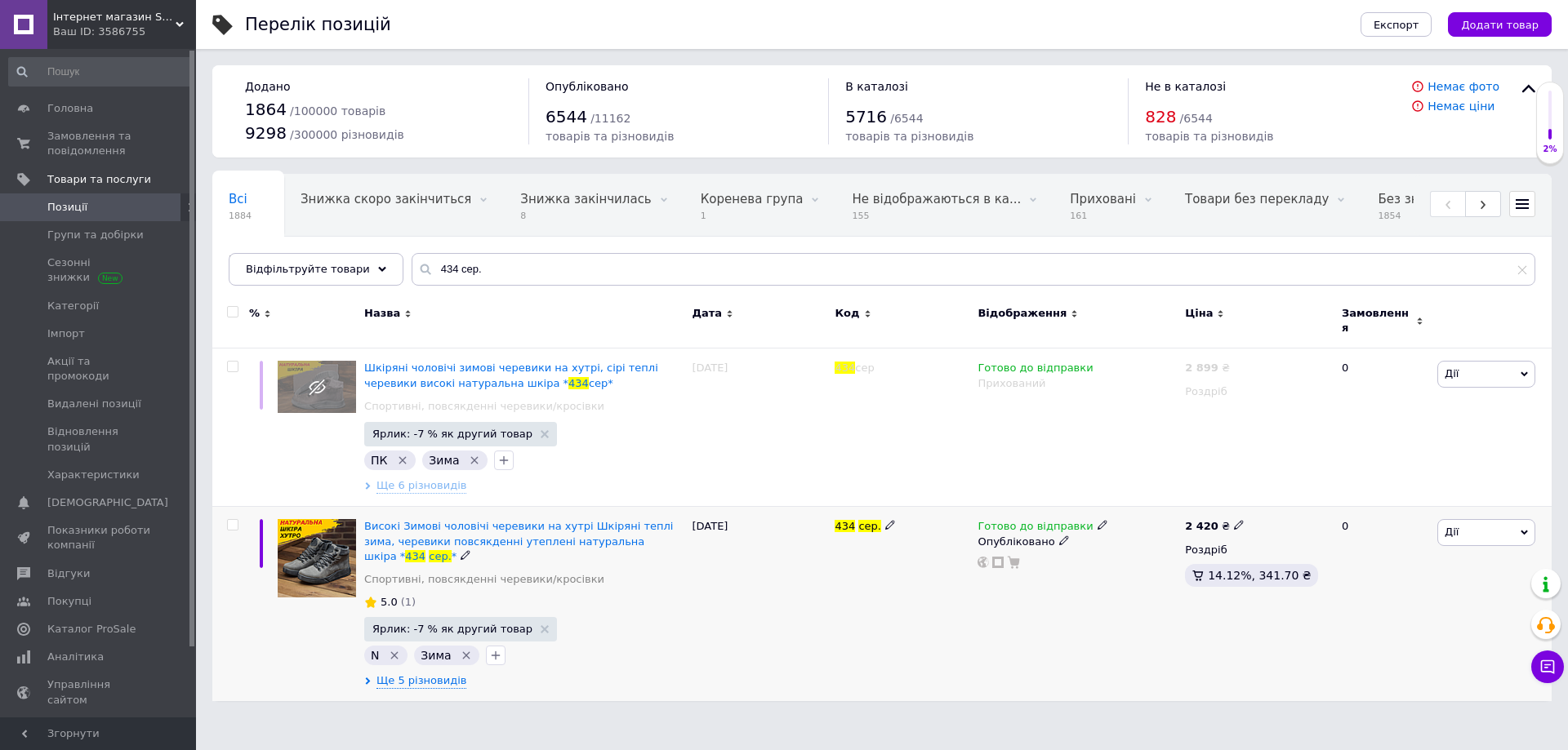
drag, startPoint x: 1228, startPoint y: 512, endPoint x: 1239, endPoint y: 511, distance: 11.0
click at [1233, 520] on icon at bounding box center [1238, 525] width 10 height 10
click at [1273, 501] on input "2420" at bounding box center [1311, 508] width 124 height 33
type input "2520"
click at [1002, 571] on div "Готово до відправки Опубліковано" at bounding box center [1077, 604] width 208 height 194
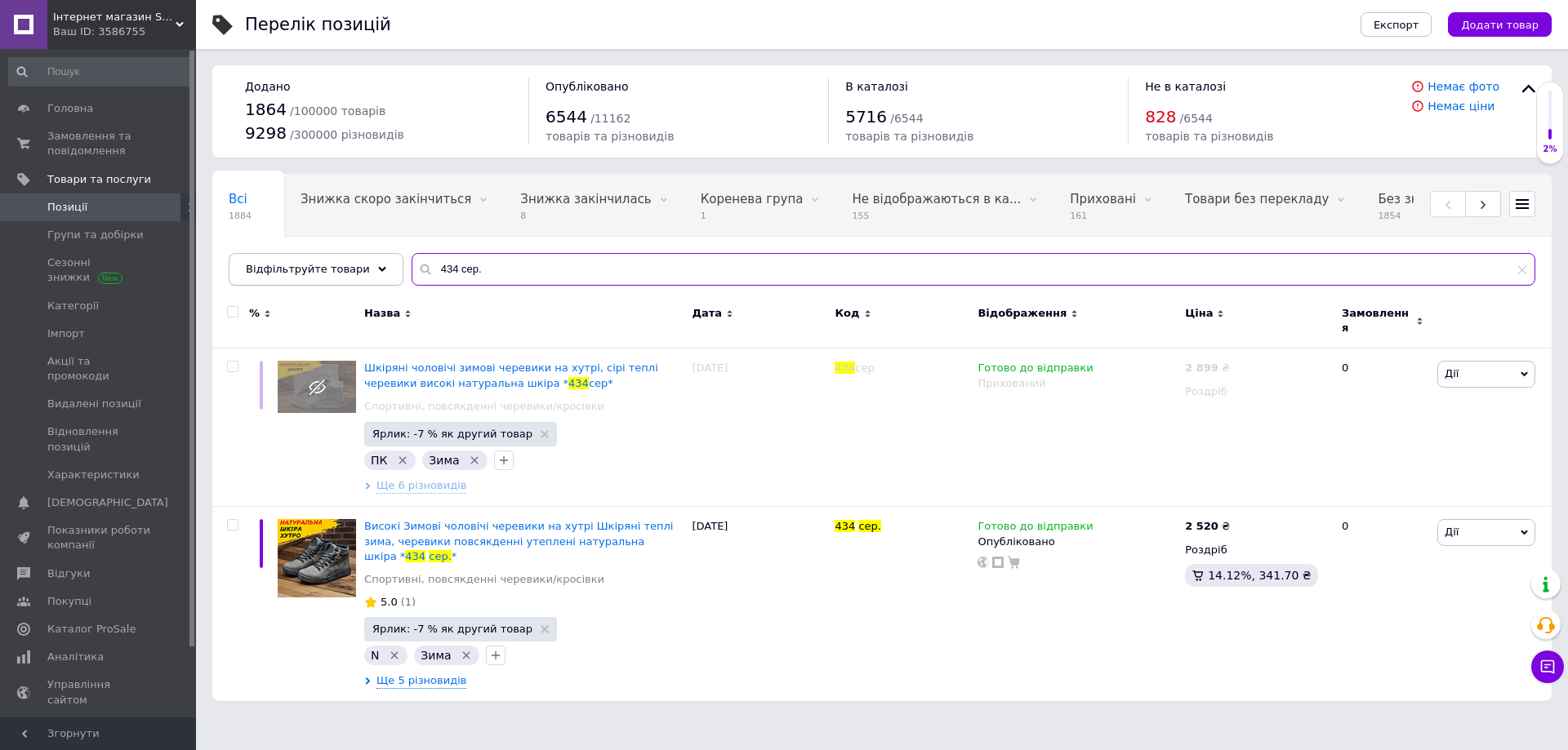
drag, startPoint x: 454, startPoint y: 274, endPoint x: 377, endPoint y: 274, distance: 77.0
click at [377, 274] on div "Відфільтруйте товари 434 сер." at bounding box center [882, 269] width 1307 height 33
paste input "text"
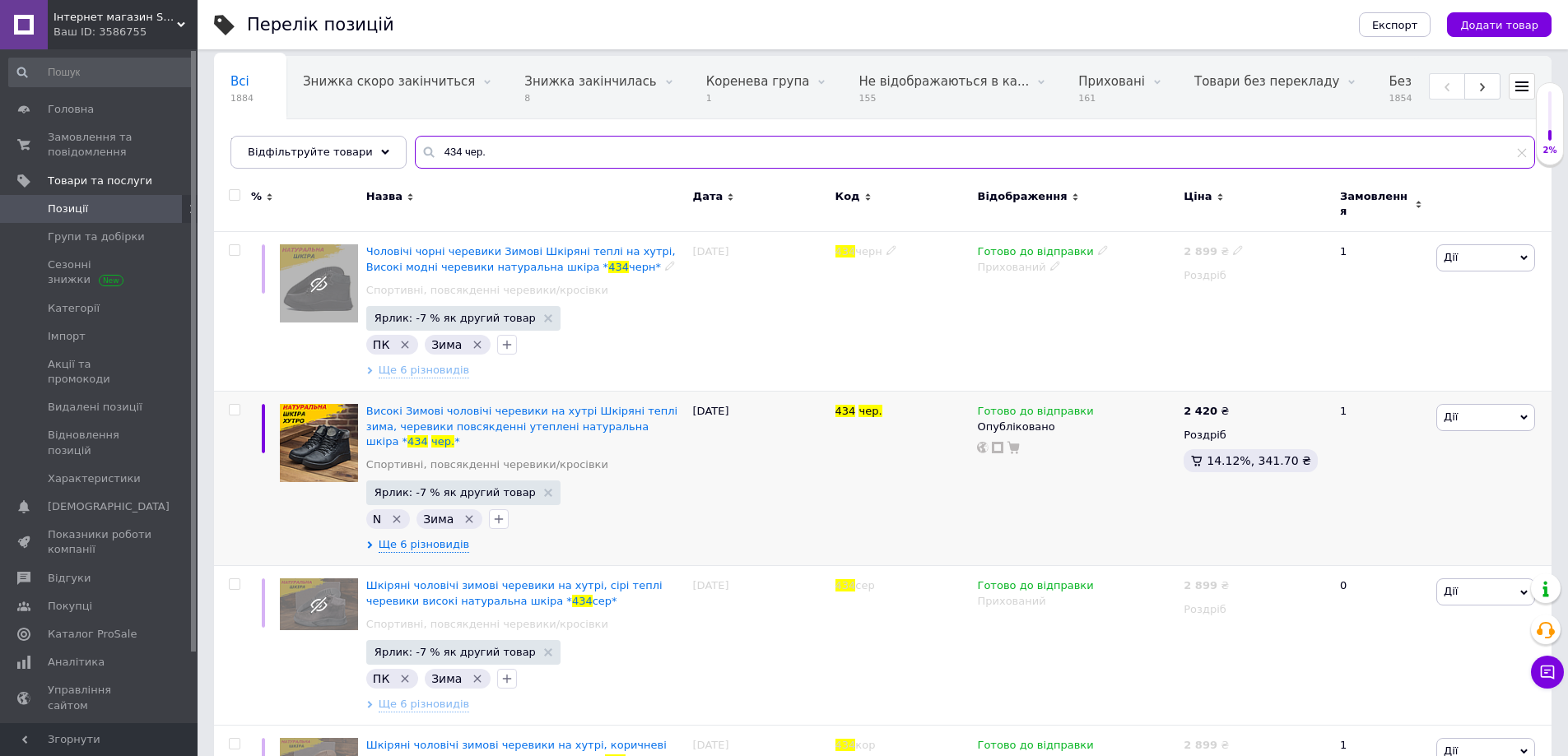
scroll to position [165, 0]
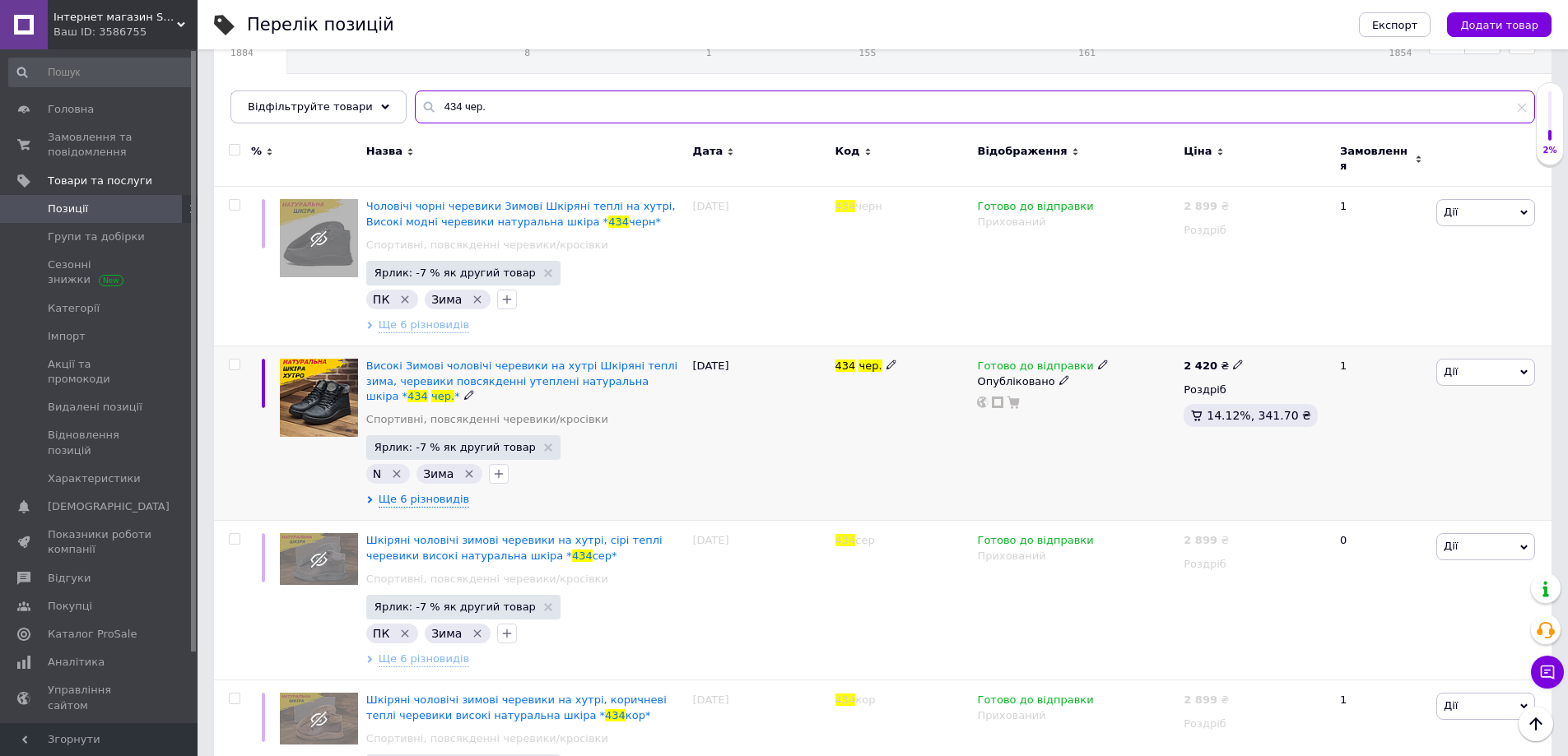
type input "434 чер."
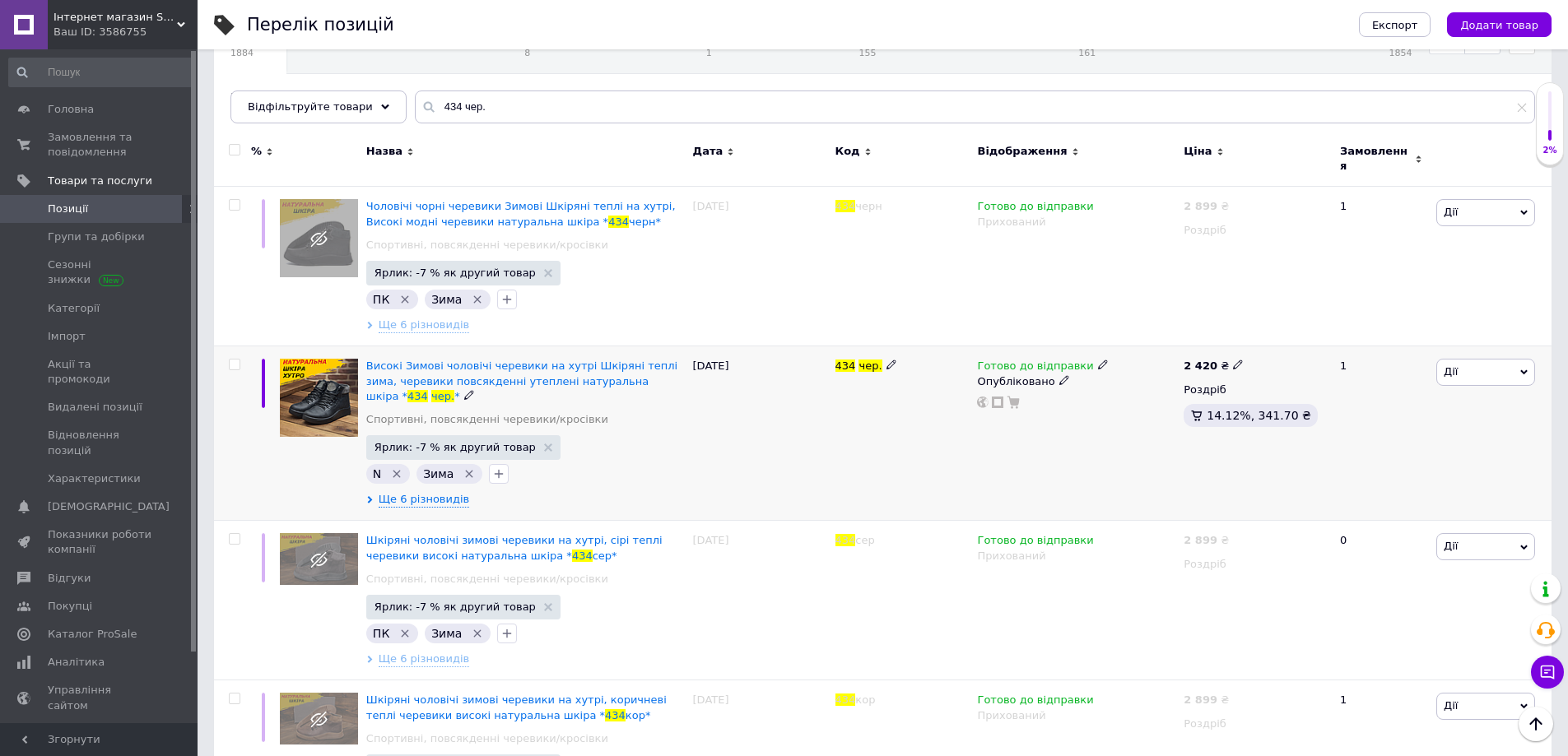
click at [1233, 360] on icon at bounding box center [1238, 364] width 10 height 10
click at [1272, 338] on input "2420" at bounding box center [1311, 347] width 125 height 33
type input "2520"
click at [1060, 419] on div "Комісія за замовлення" at bounding box center [1075, 406] width 198 height 43
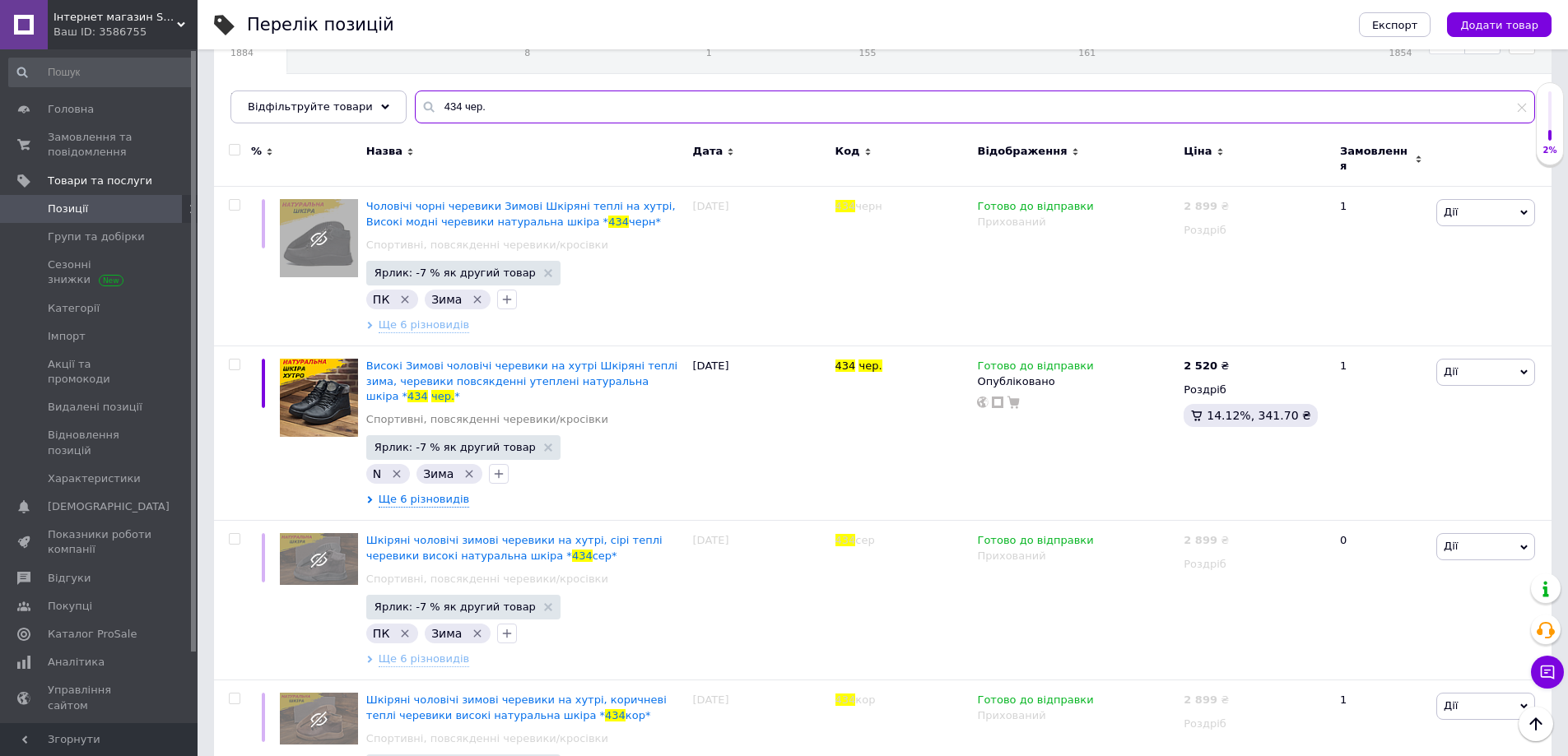
drag, startPoint x: 485, startPoint y: 109, endPoint x: 415, endPoint y: 157, distance: 84.9
click at [391, 110] on div "Всі 1884 Знижка скоро закінчиться 0 Видалити Редагувати Знижка закінчилась 8 Ви…" at bounding box center [883, 67] width 1337 height 112
paste input "кор"
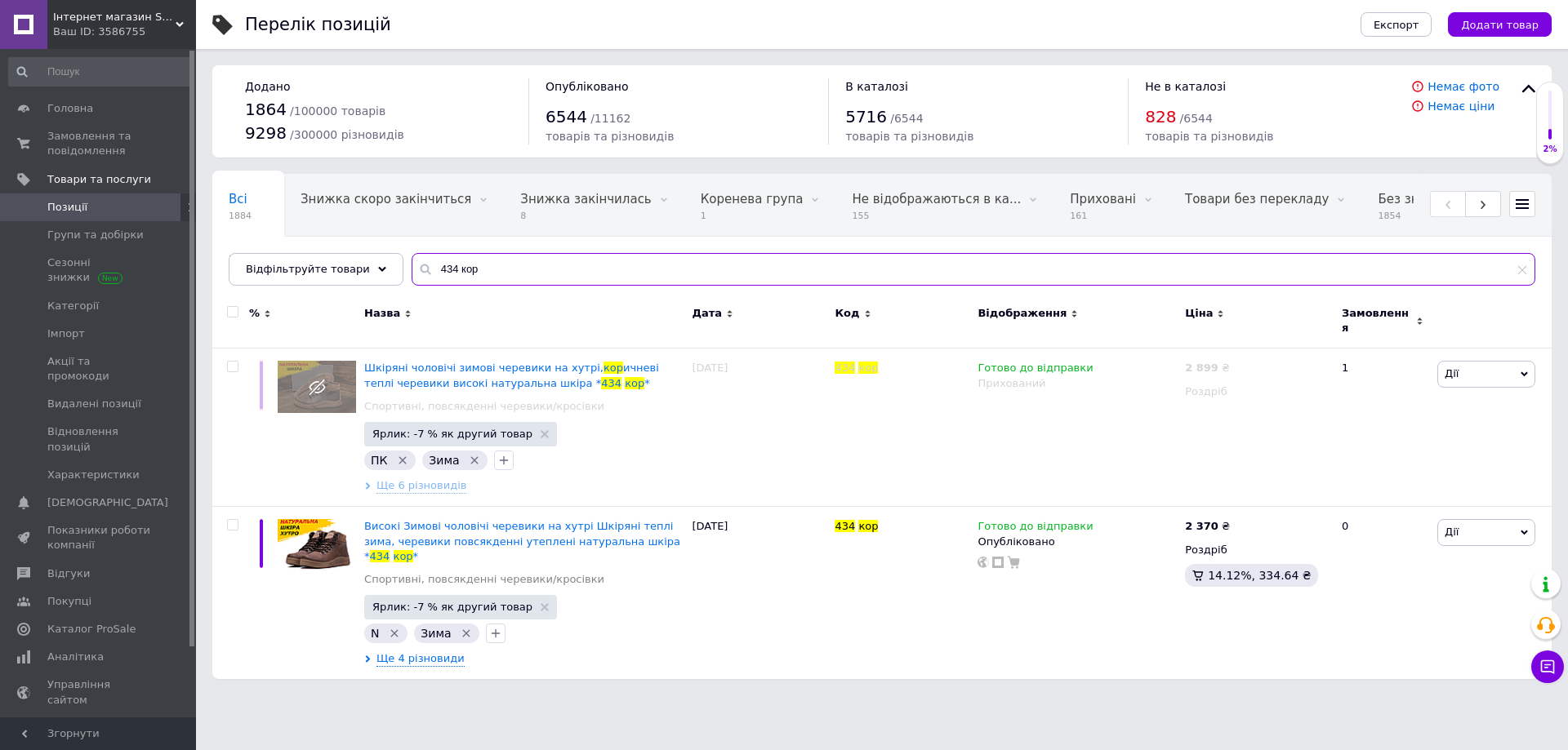
type input "434 кор"
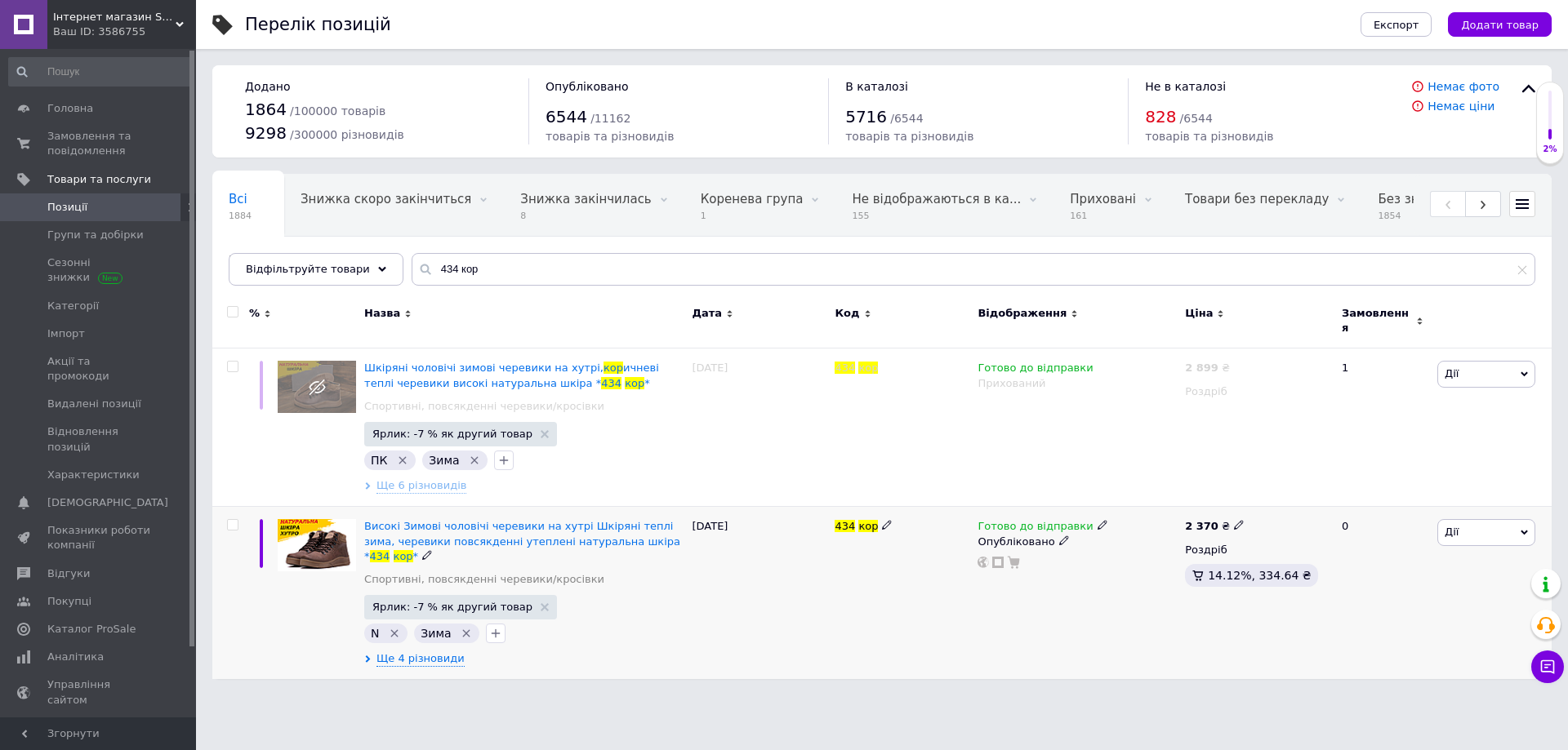
click at [1233, 520] on icon at bounding box center [1238, 525] width 10 height 10
click at [1272, 500] on input "2370" at bounding box center [1311, 508] width 124 height 33
type input "2470"
click at [1054, 593] on div "Готово до відправки Опубліковано" at bounding box center [1077, 593] width 208 height 173
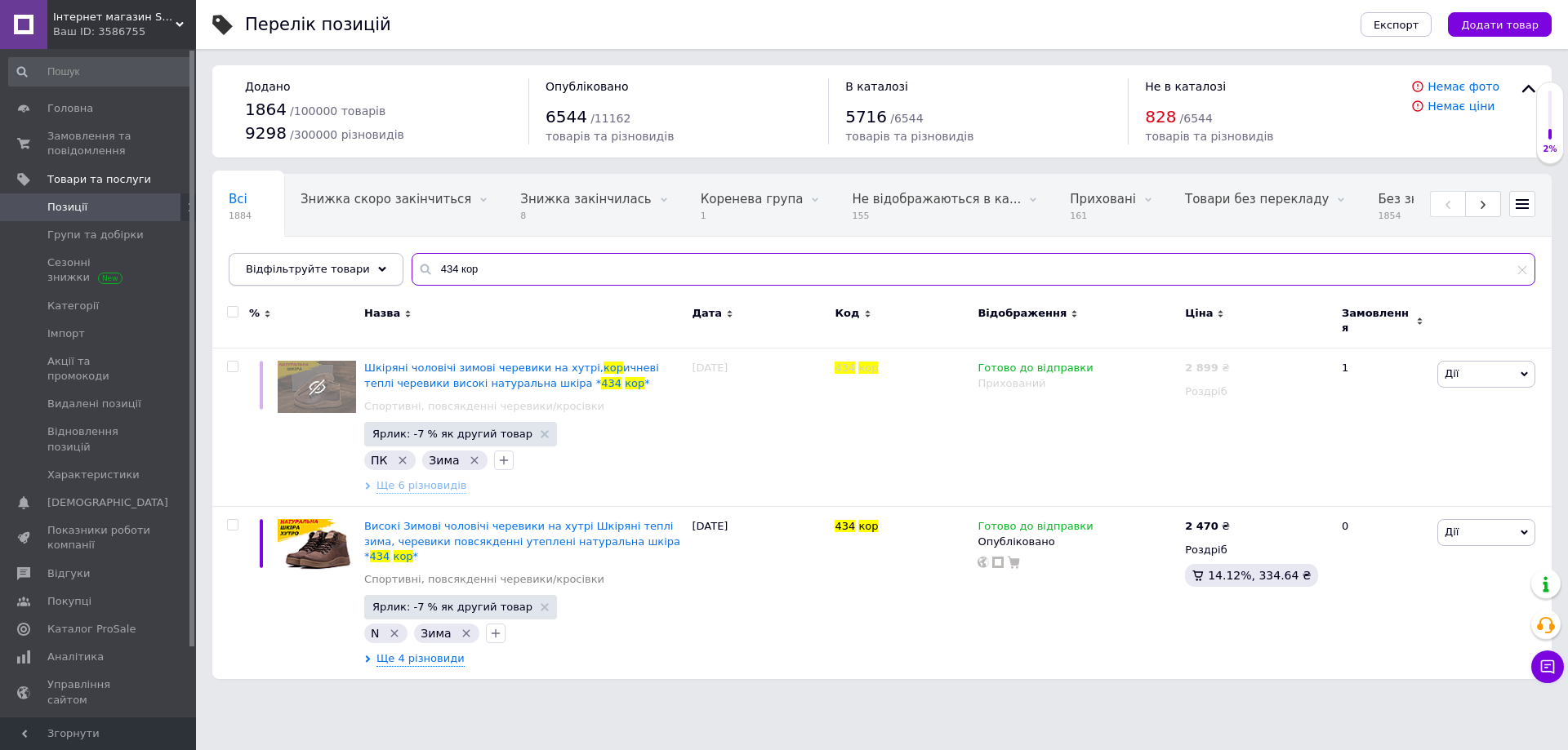
drag, startPoint x: 358, startPoint y: 280, endPoint x: 355, endPoint y: 291, distance: 11.4
click at [352, 283] on div "Відфільтруйте товари 434 кор" at bounding box center [882, 269] width 1307 height 33
paste input "85 к/з"
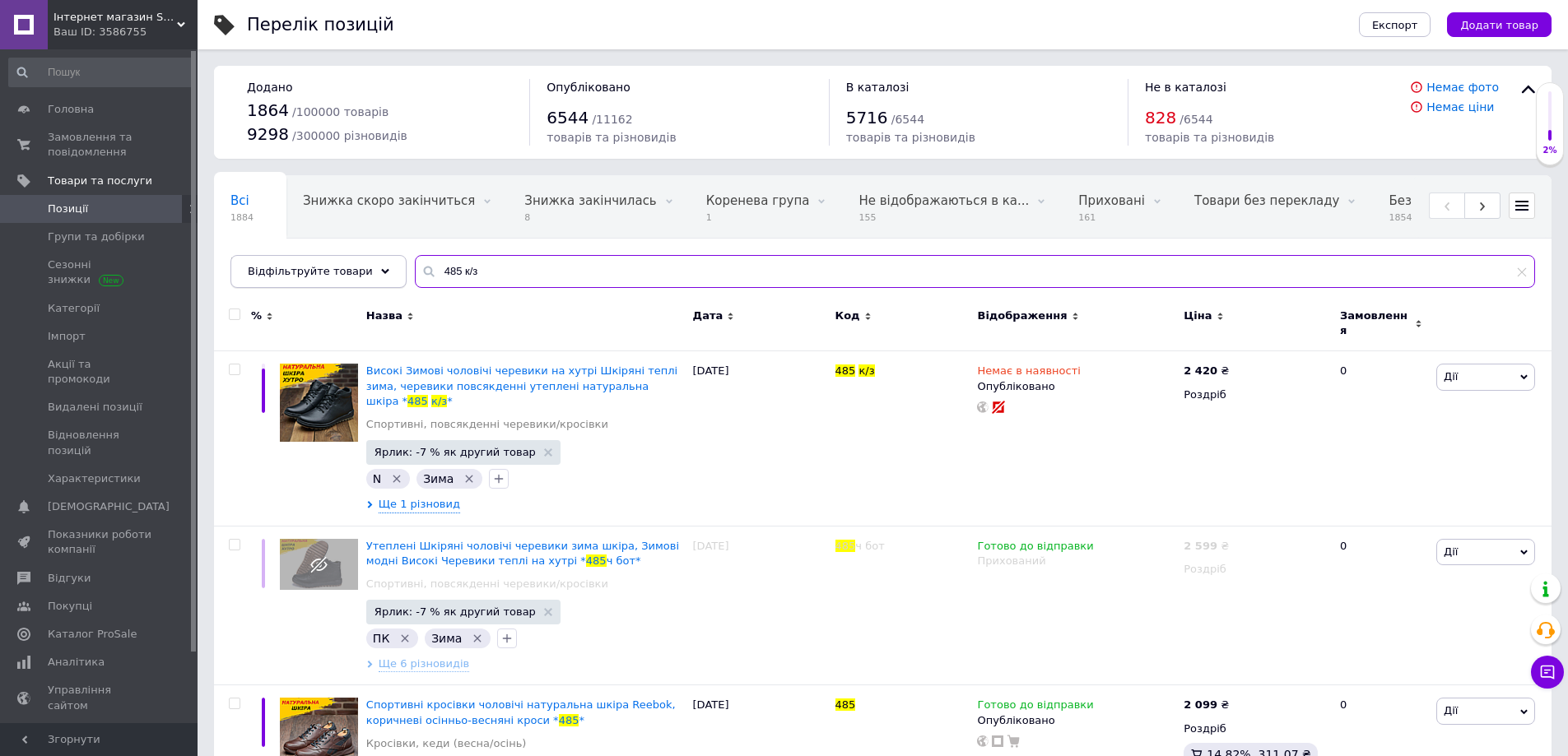
paste input "05"
drag, startPoint x: 487, startPoint y: 277, endPoint x: 371, endPoint y: 277, distance: 116.0
click at [371, 277] on div "Відфільтруйте товари 485 к/з" at bounding box center [883, 271] width 1304 height 33
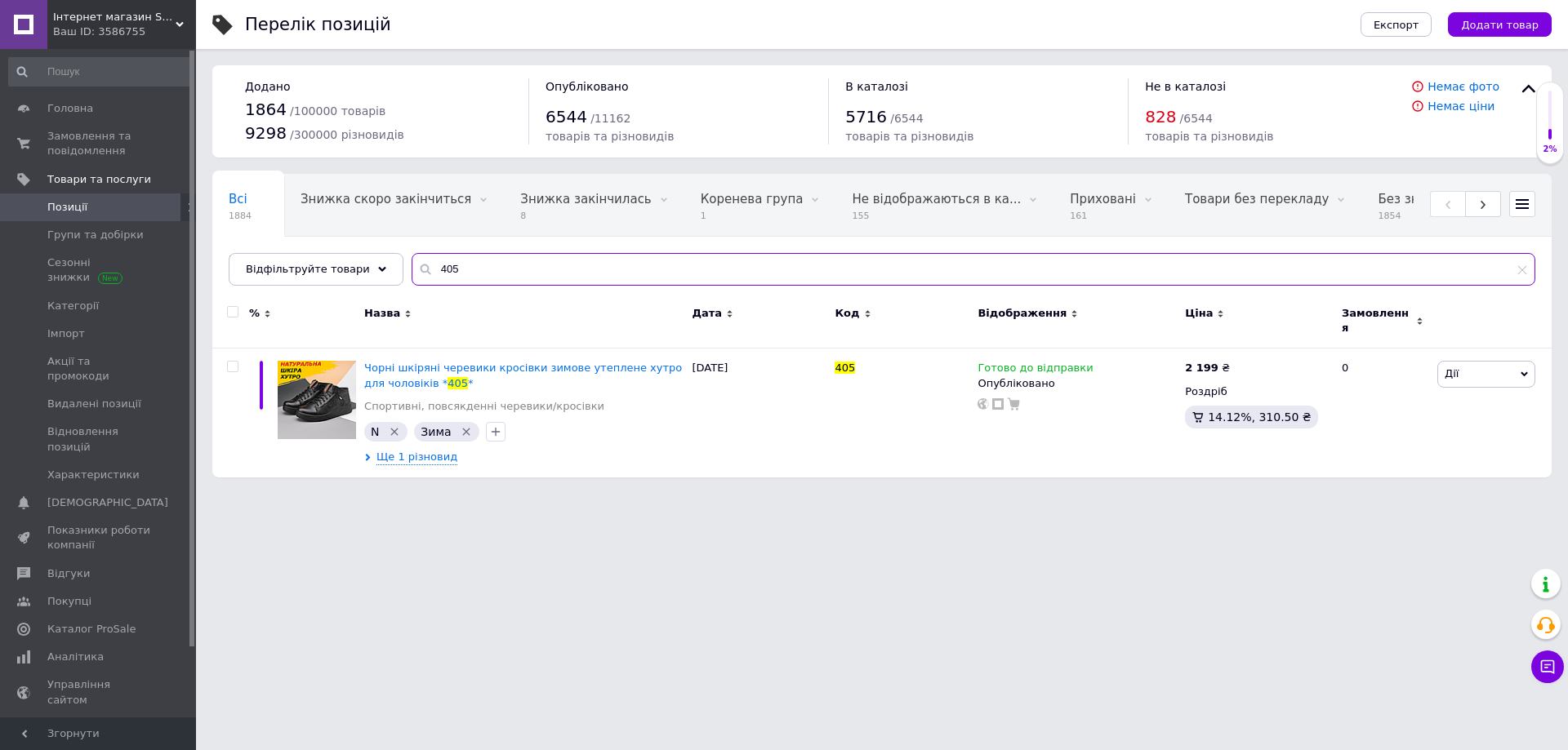
type input "405"
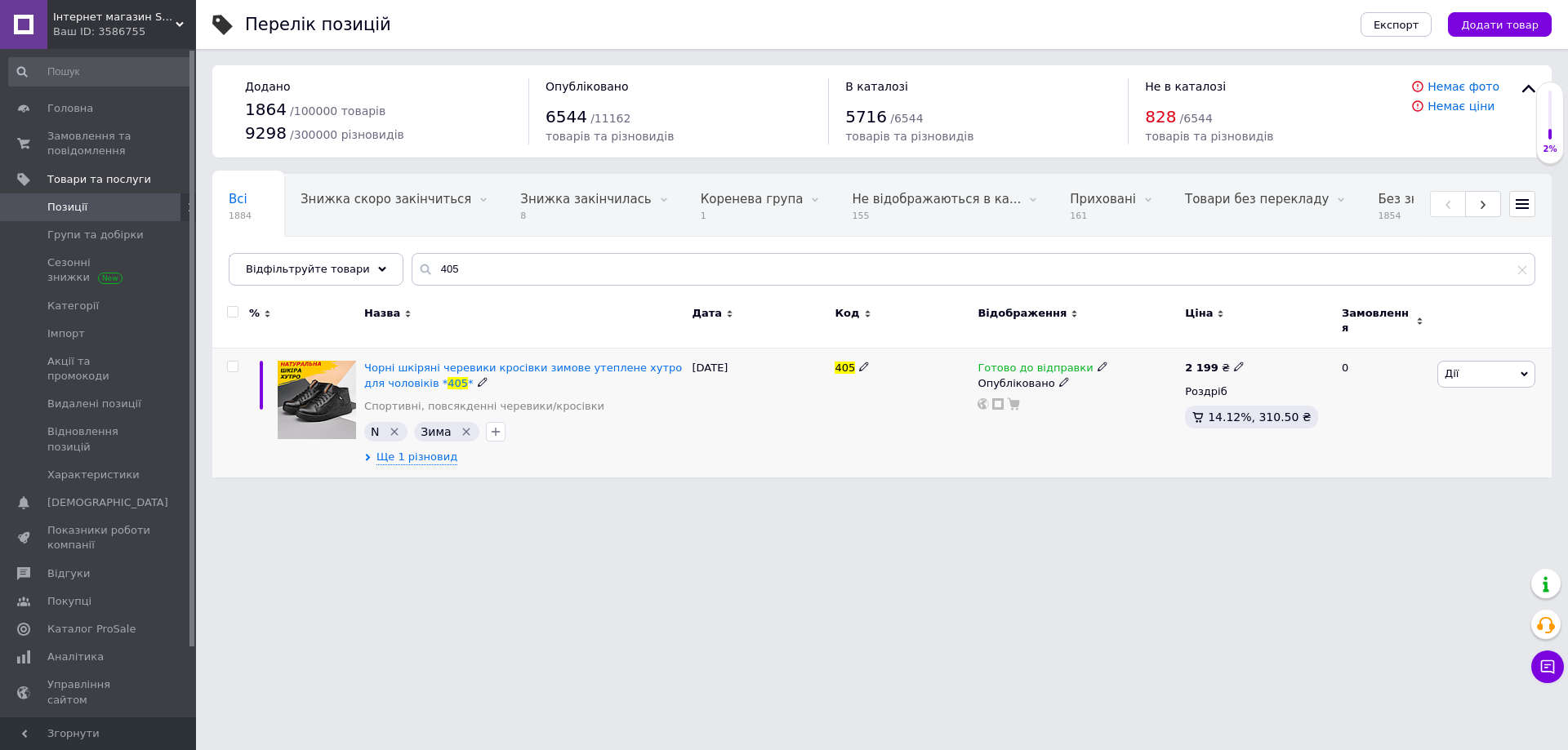
drag, startPoint x: 1226, startPoint y: 359, endPoint x: 1233, endPoint y: 357, distance: 7.3
click at [1233, 362] on icon at bounding box center [1238, 366] width 10 height 10
click at [1270, 339] on input "2199" at bounding box center [1311, 350] width 124 height 33
type input "2299"
click at [897, 443] on div "405" at bounding box center [902, 413] width 143 height 129
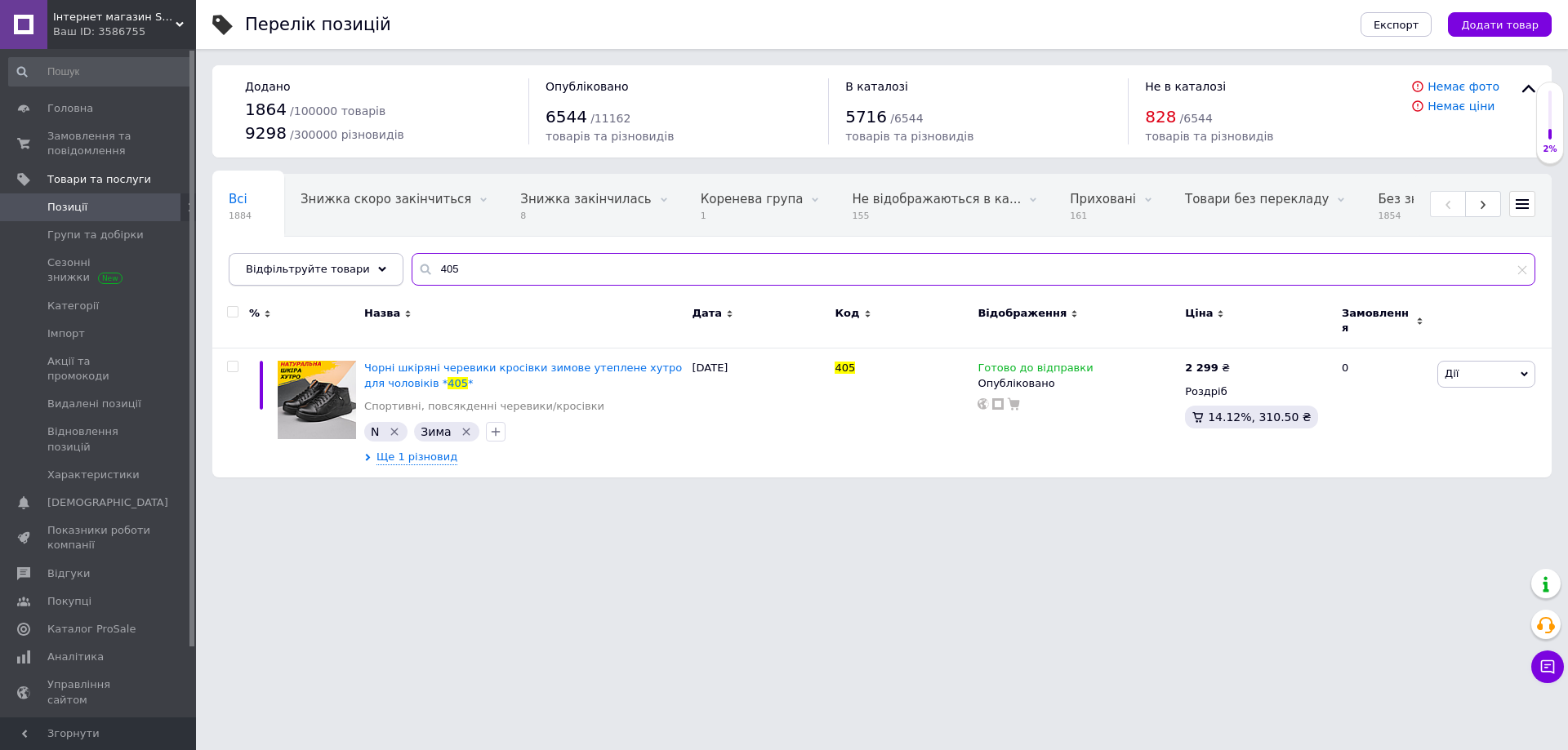
drag, startPoint x: 423, startPoint y: 264, endPoint x: 358, endPoint y: 270, distance: 65.3
click at [358, 270] on div "Відфільтруйте товари 405" at bounding box center [882, 269] width 1307 height 33
paste input "127 кор"
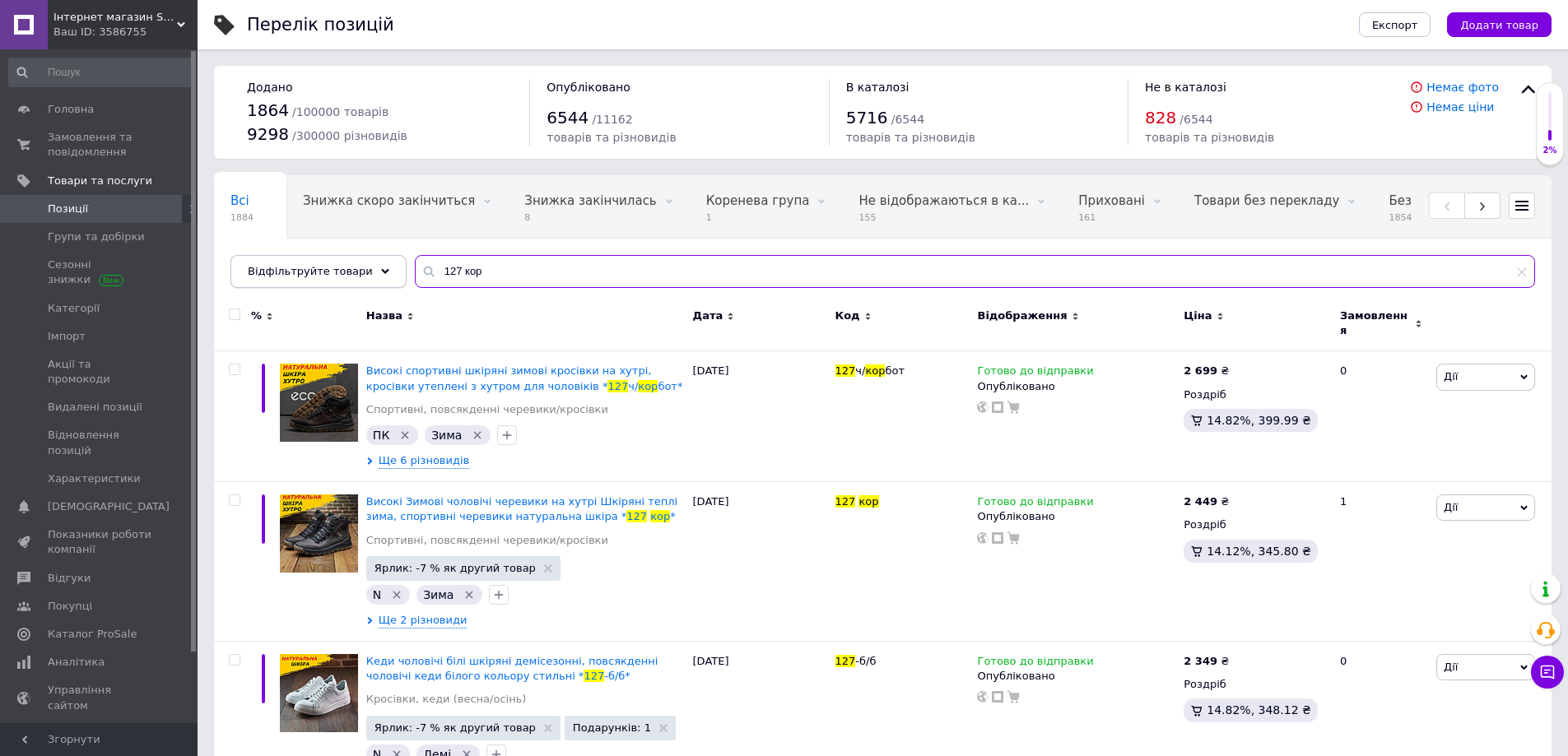
drag, startPoint x: 493, startPoint y: 262, endPoint x: 340, endPoint y: 285, distance: 154.7
click at [340, 284] on div "Відфільтруйте товари 127 кор" at bounding box center [883, 271] width 1304 height 33
paste input "черн"
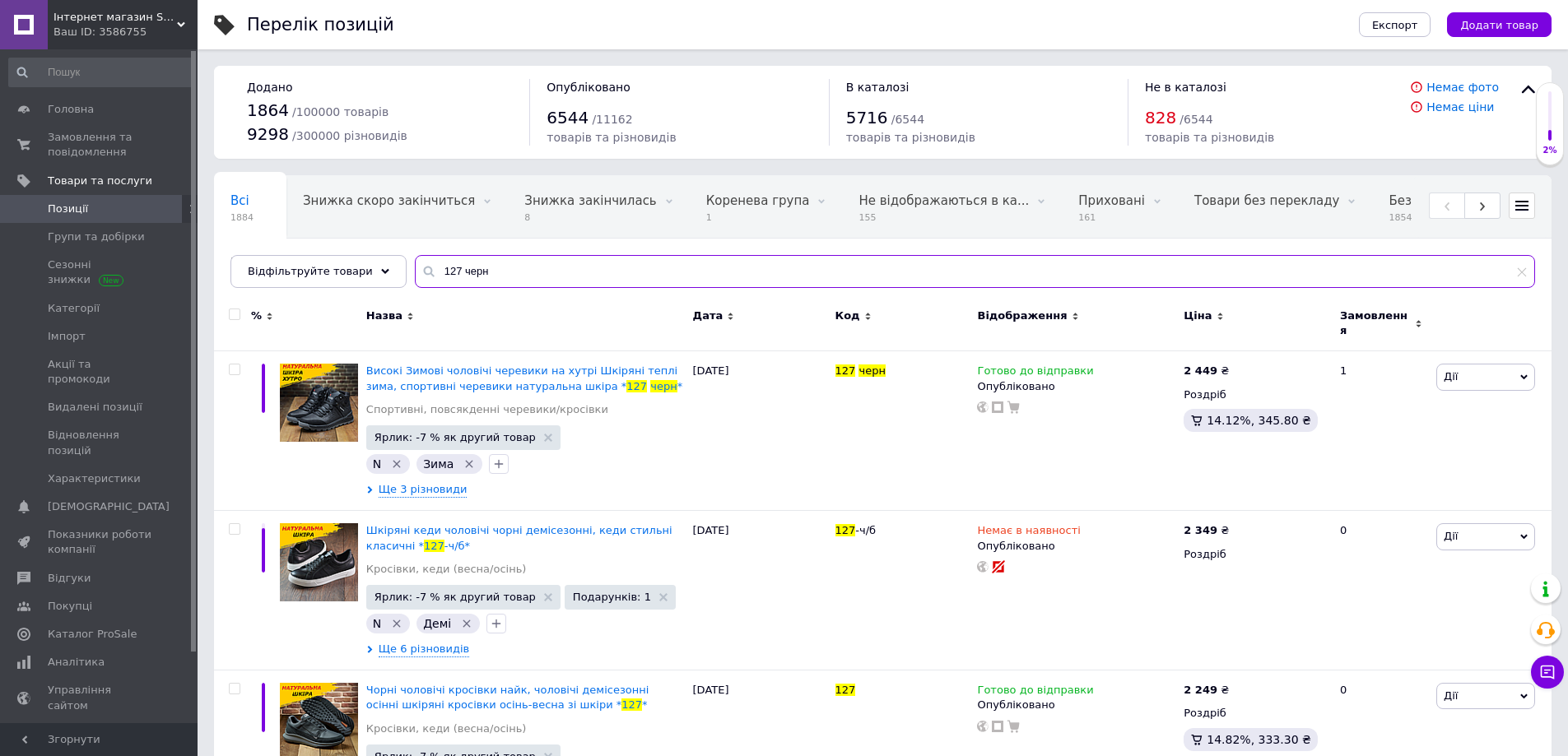
drag, startPoint x: 407, startPoint y: 275, endPoint x: 396, endPoint y: 276, distance: 11.0
click at [415, 276] on input "127 черн" at bounding box center [975, 271] width 1120 height 33
paste input "43-ч."
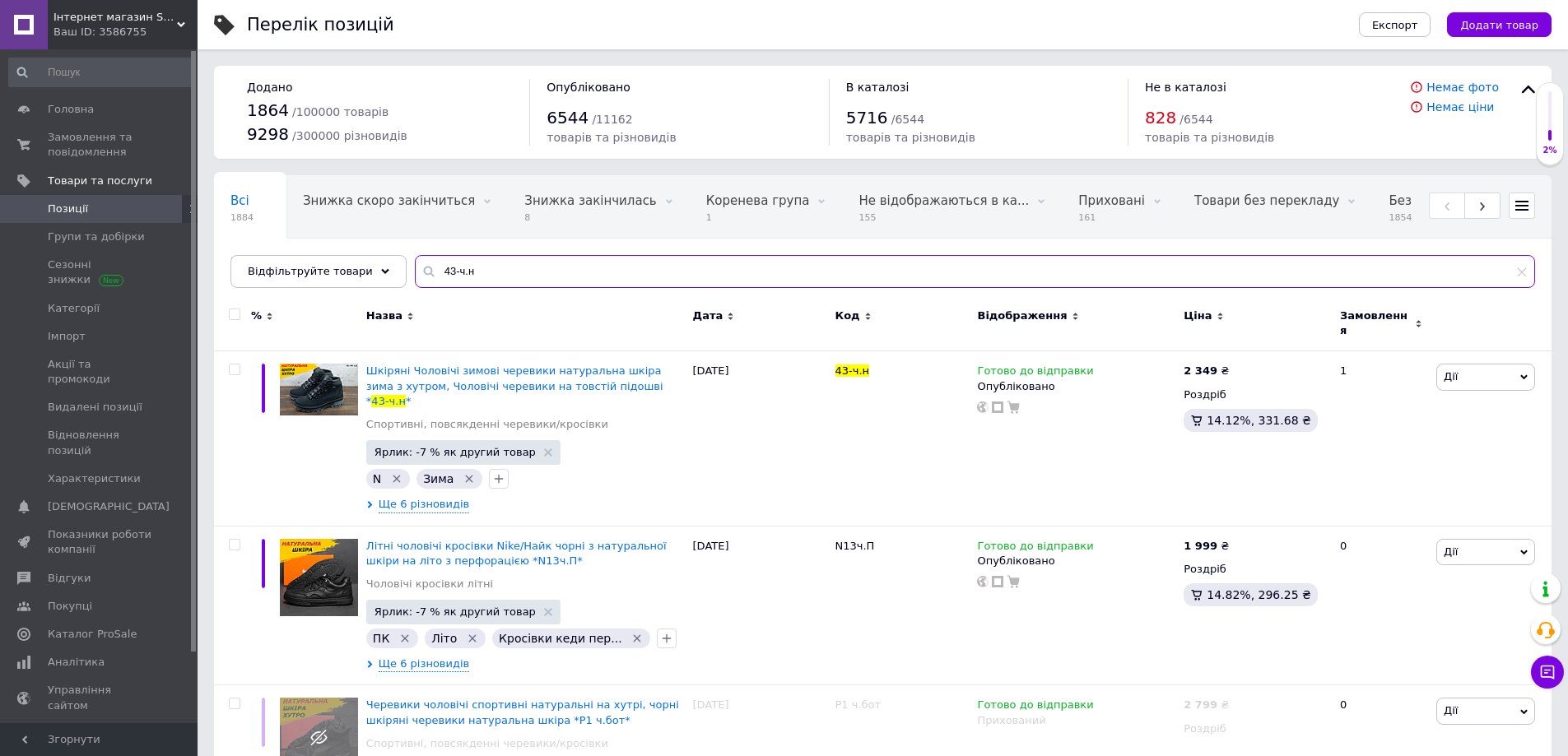
type input "43-ч.н"
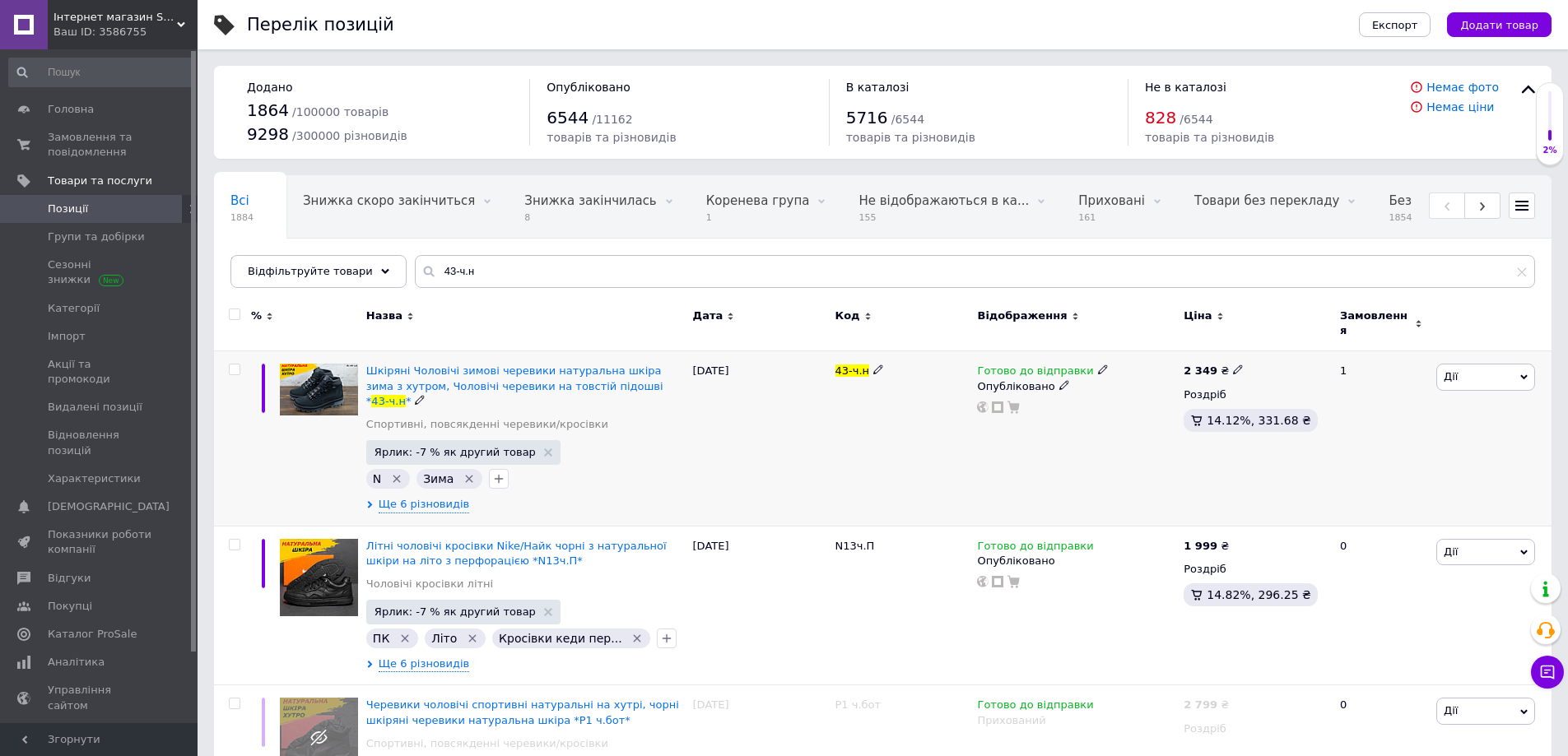
click at [1233, 364] on icon at bounding box center [1238, 369] width 10 height 10
click at [1273, 347] on input "2349" at bounding box center [1311, 353] width 125 height 33
type input "2449"
click at [993, 455] on div "Готово до відправки Опубліковано" at bounding box center [1076, 439] width 206 height 174
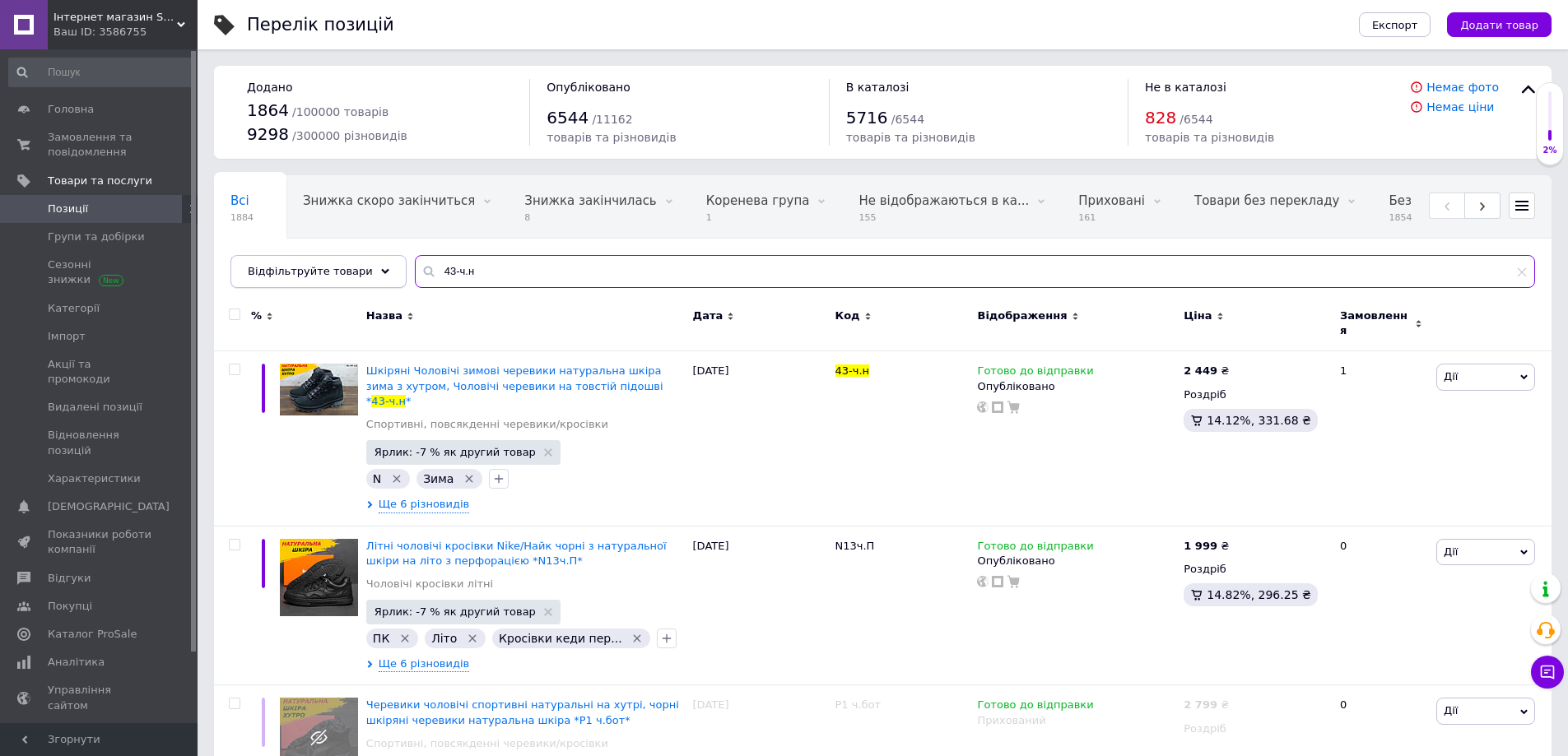
drag, startPoint x: 461, startPoint y: 279, endPoint x: 375, endPoint y: 278, distance: 86.0
click at [375, 278] on div "Відфільтруйте товари 43-ч.н" at bounding box center [883, 271] width 1304 height 33
paste input "text"
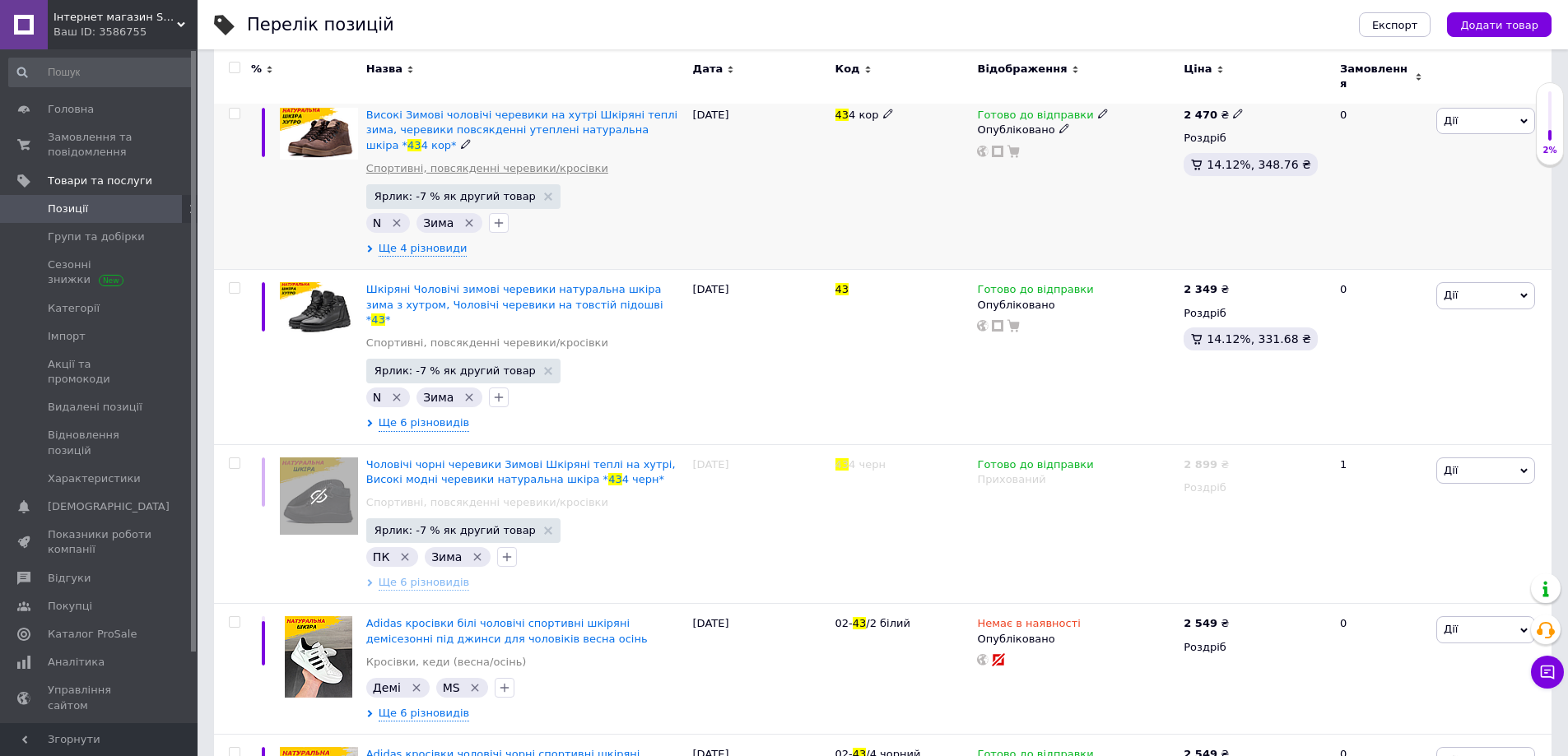
scroll to position [576, 0]
type input "43"
click at [1233, 283] on use at bounding box center [1237, 287] width 9 height 9
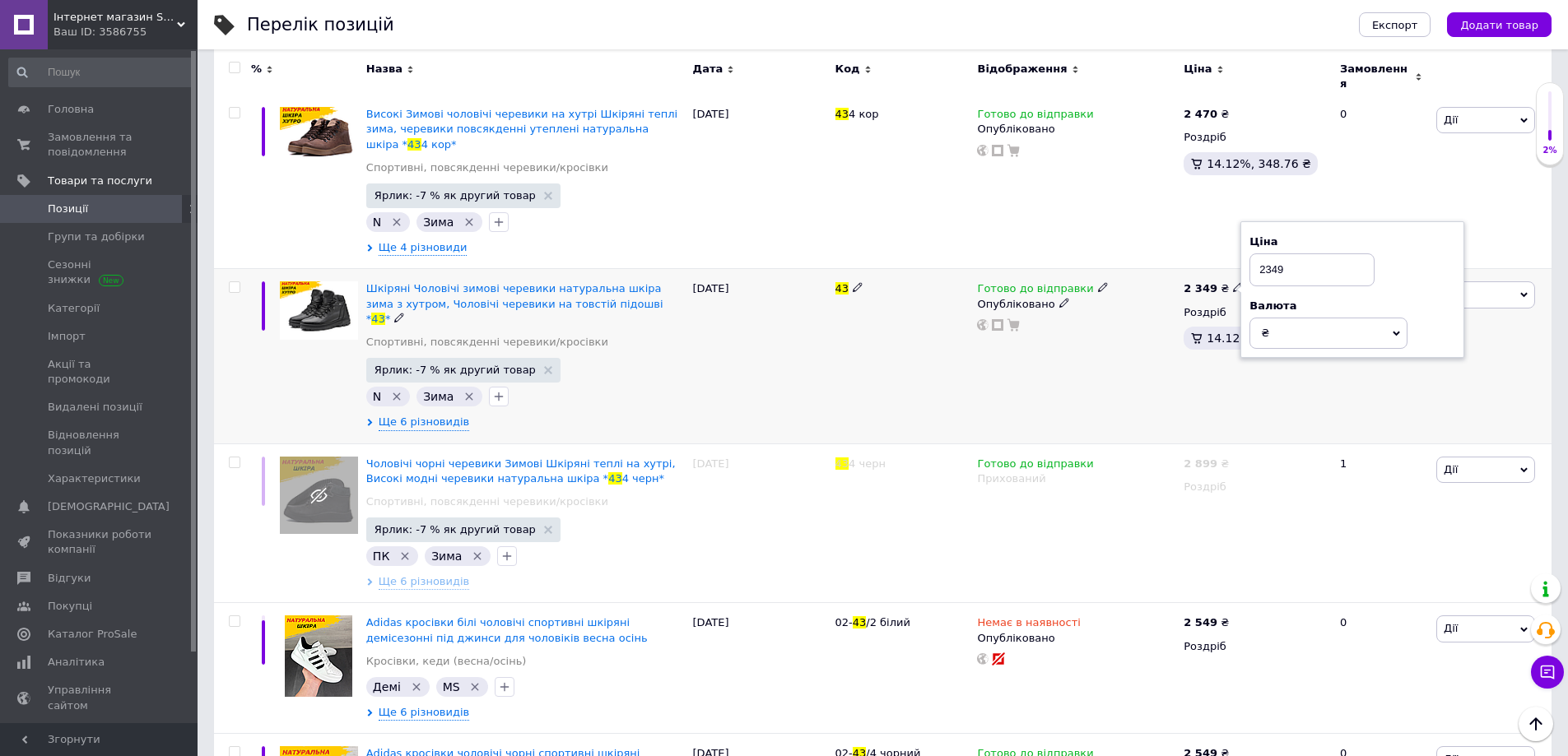
click at [1271, 254] on input "2349" at bounding box center [1311, 270] width 125 height 33
type input "2449"
click at [997, 337] on div "Готово до відправки Опубліковано" at bounding box center [1076, 357] width 206 height 174
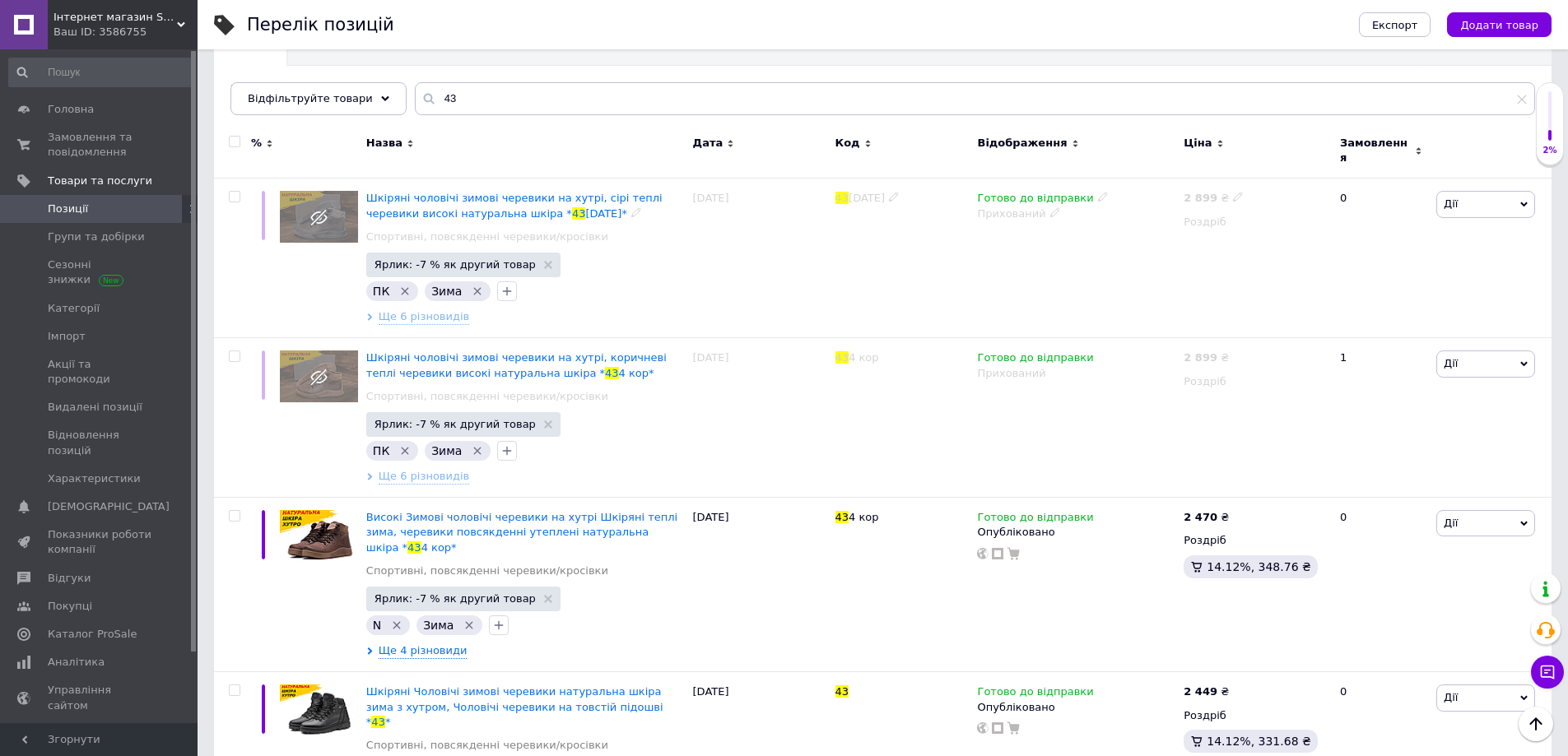
scroll to position [0, 0]
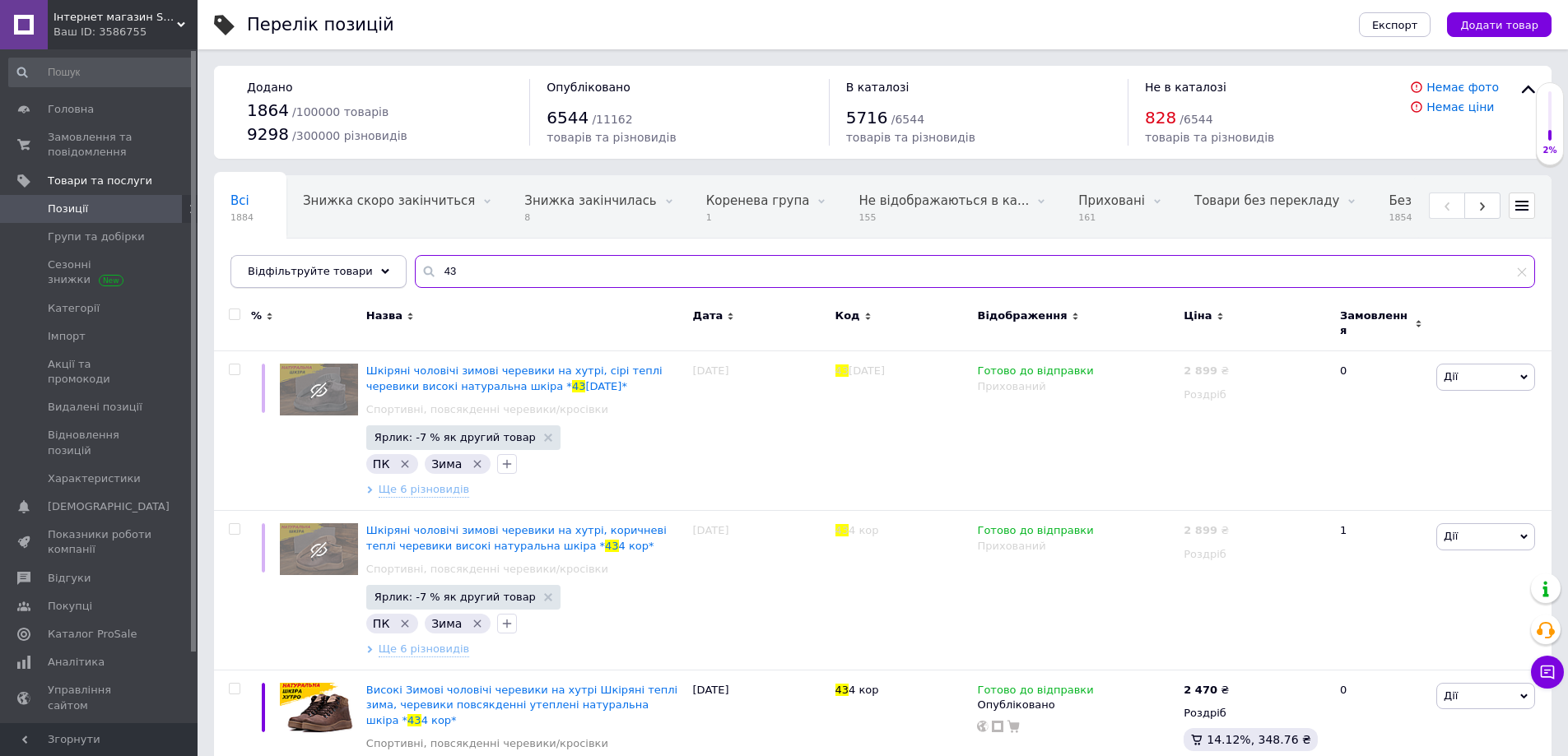
click at [377, 281] on div "Відфільтруйте товари 43" at bounding box center [883, 271] width 1304 height 33
paste input "127- чер хаки"
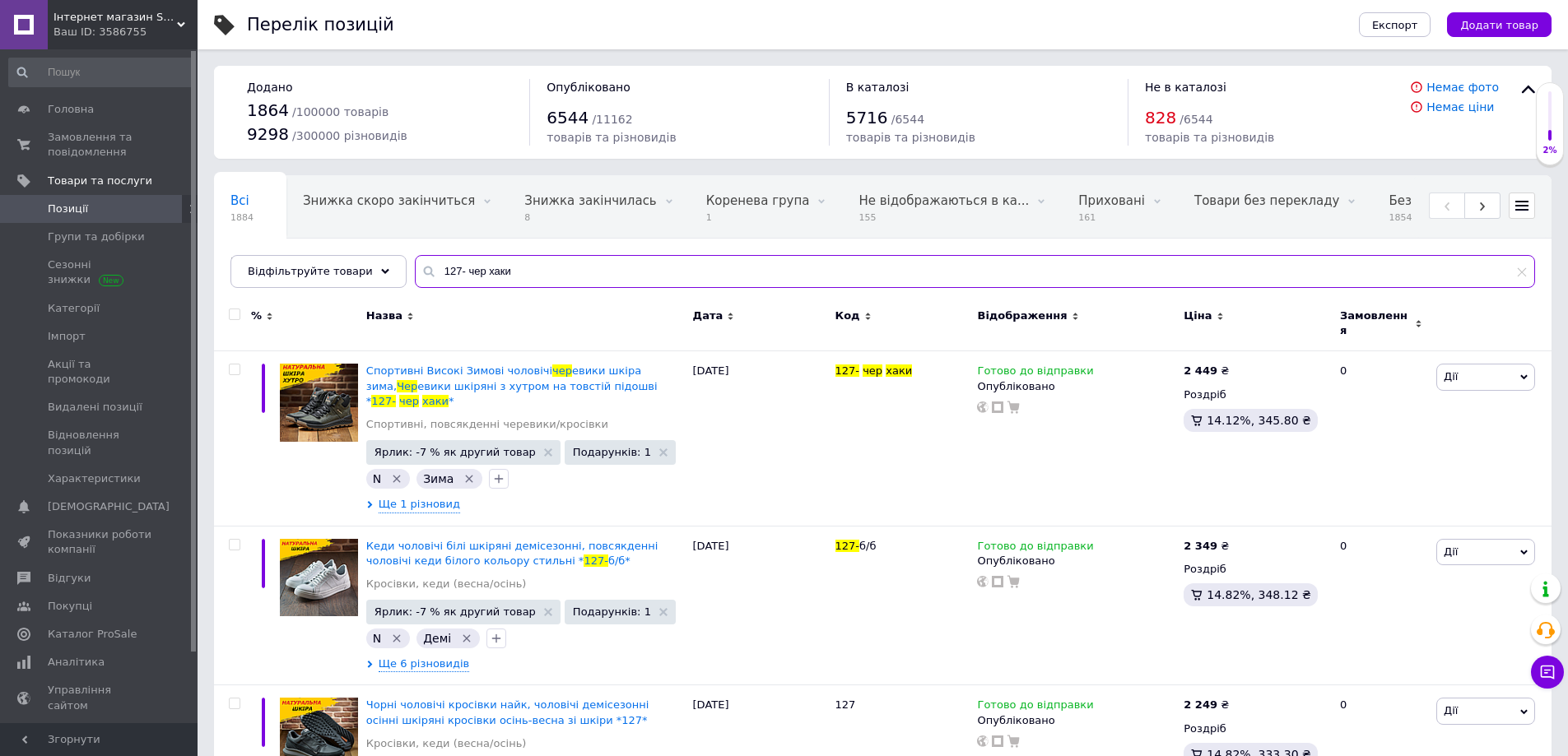
drag, startPoint x: 496, startPoint y: 265, endPoint x: 393, endPoint y: 270, distance: 103.1
click at [393, 270] on div "Всі 1884 Знижка скоро закінчиться 0 Видалити Редагувати Знижка закінчилась 8 Ви…" at bounding box center [883, 232] width 1337 height 112
paste input "E-чор"
type input "E-чор"
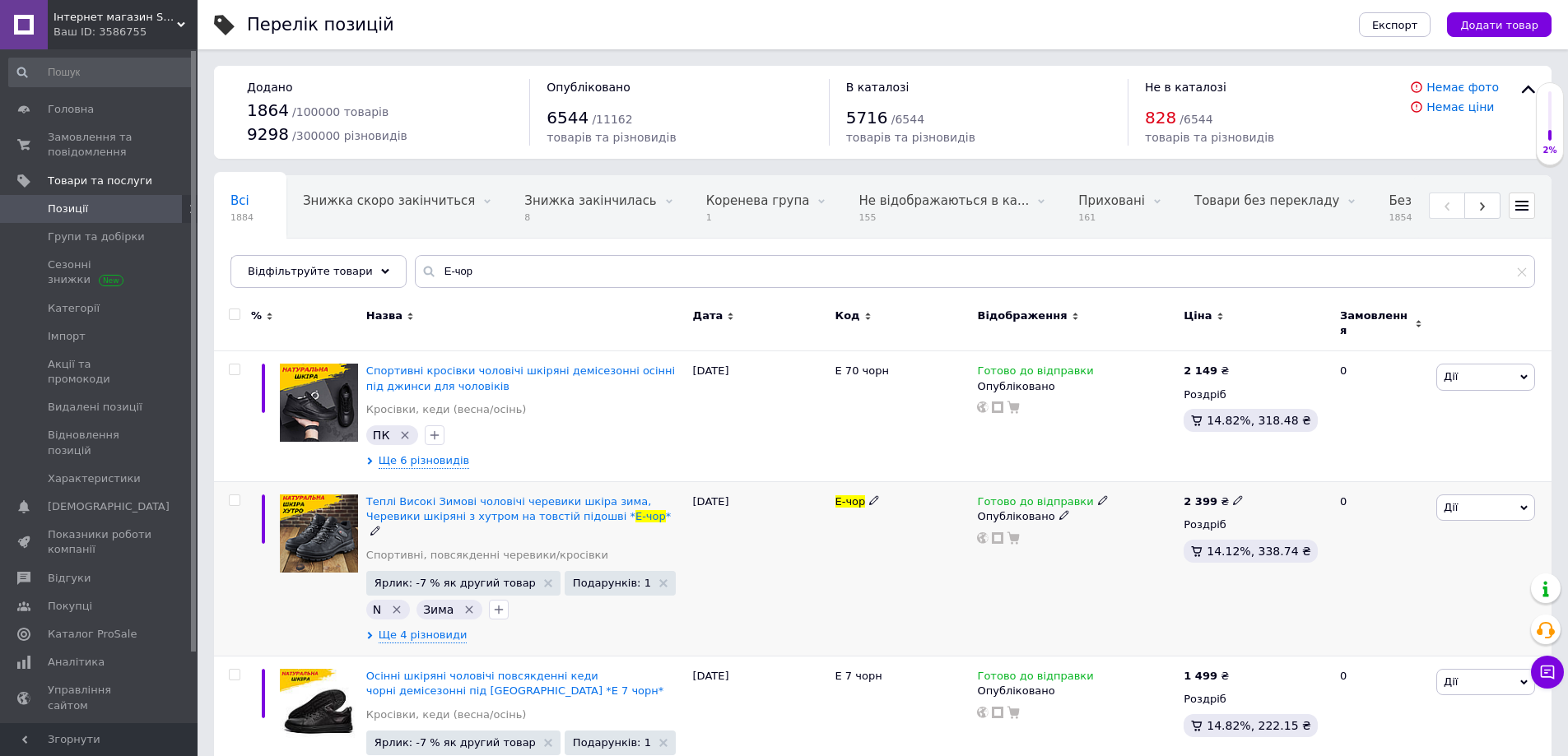
click at [1233, 495] on icon at bounding box center [1238, 500] width 10 height 10
click at [1272, 474] on input "2399" at bounding box center [1311, 484] width 125 height 33
type input "2499"
click at [1123, 551] on div "Комісія за замовлення" at bounding box center [1075, 542] width 198 height 43
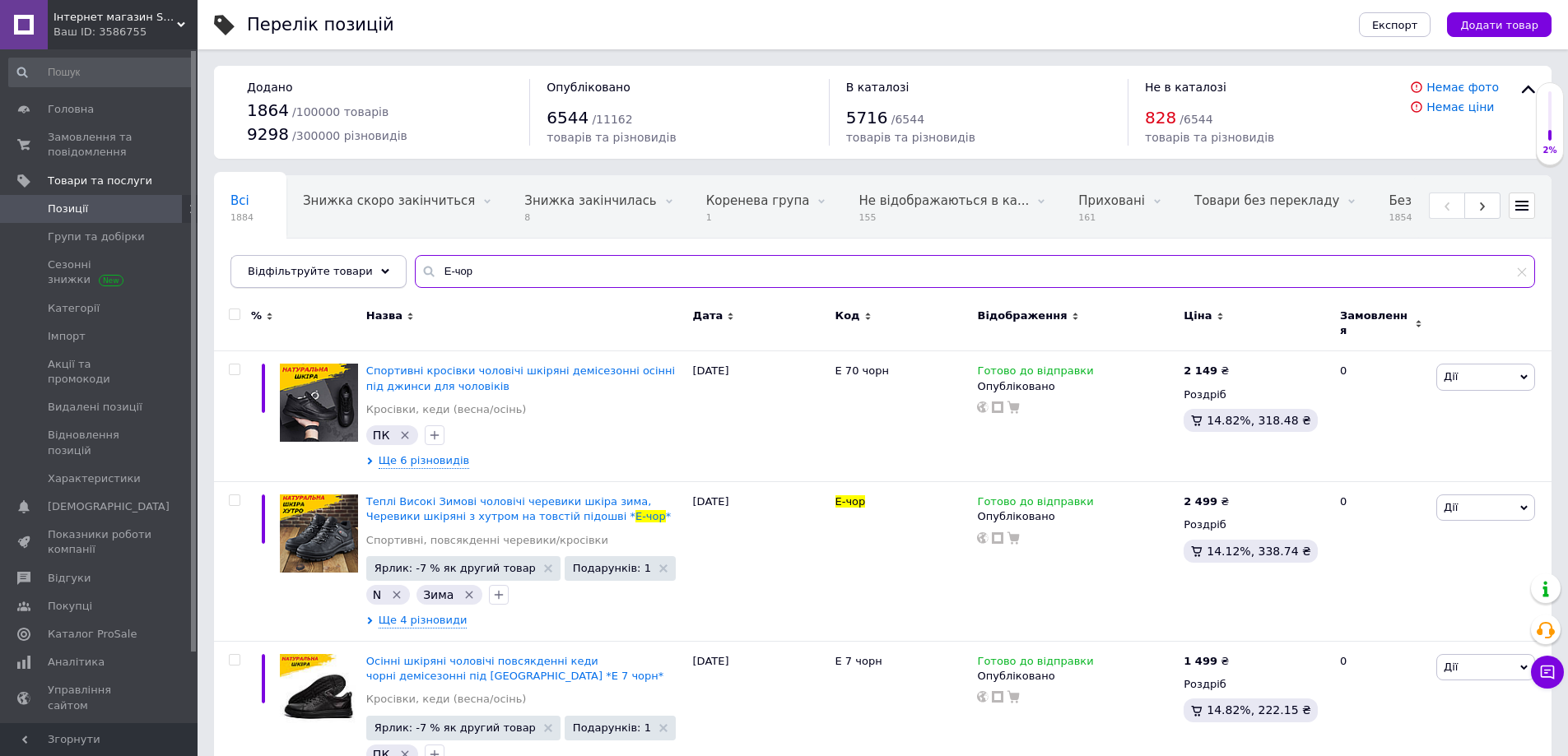
drag, startPoint x: 389, startPoint y: 272, endPoint x: 372, endPoint y: 275, distance: 17.3
click at [372, 275] on div "Відфільтруйте товари E-чор" at bounding box center [883, 271] width 1304 height 33
paste input "Р-03 (бот.чёрный)"
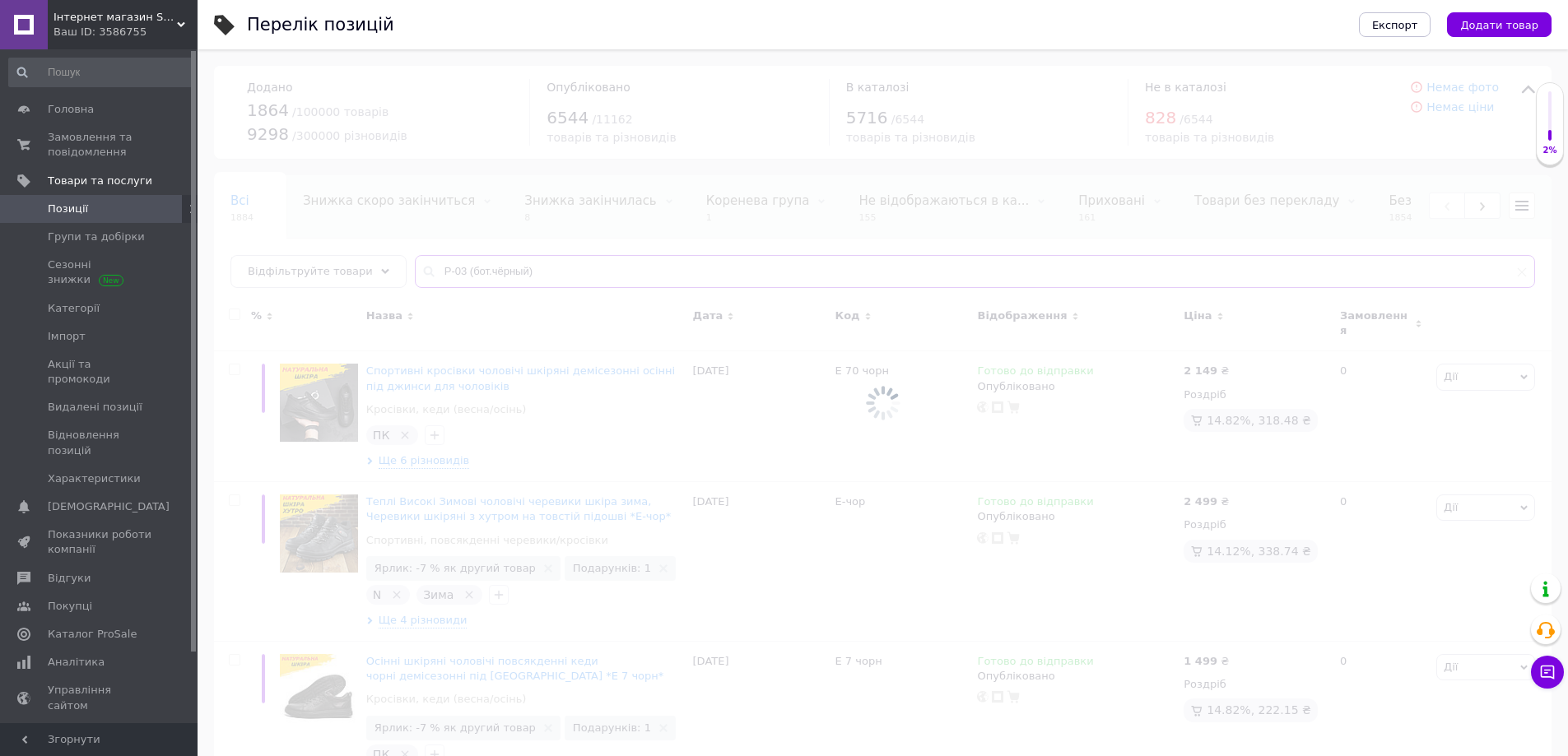
type input "Р-03 (бот.чёрный)"
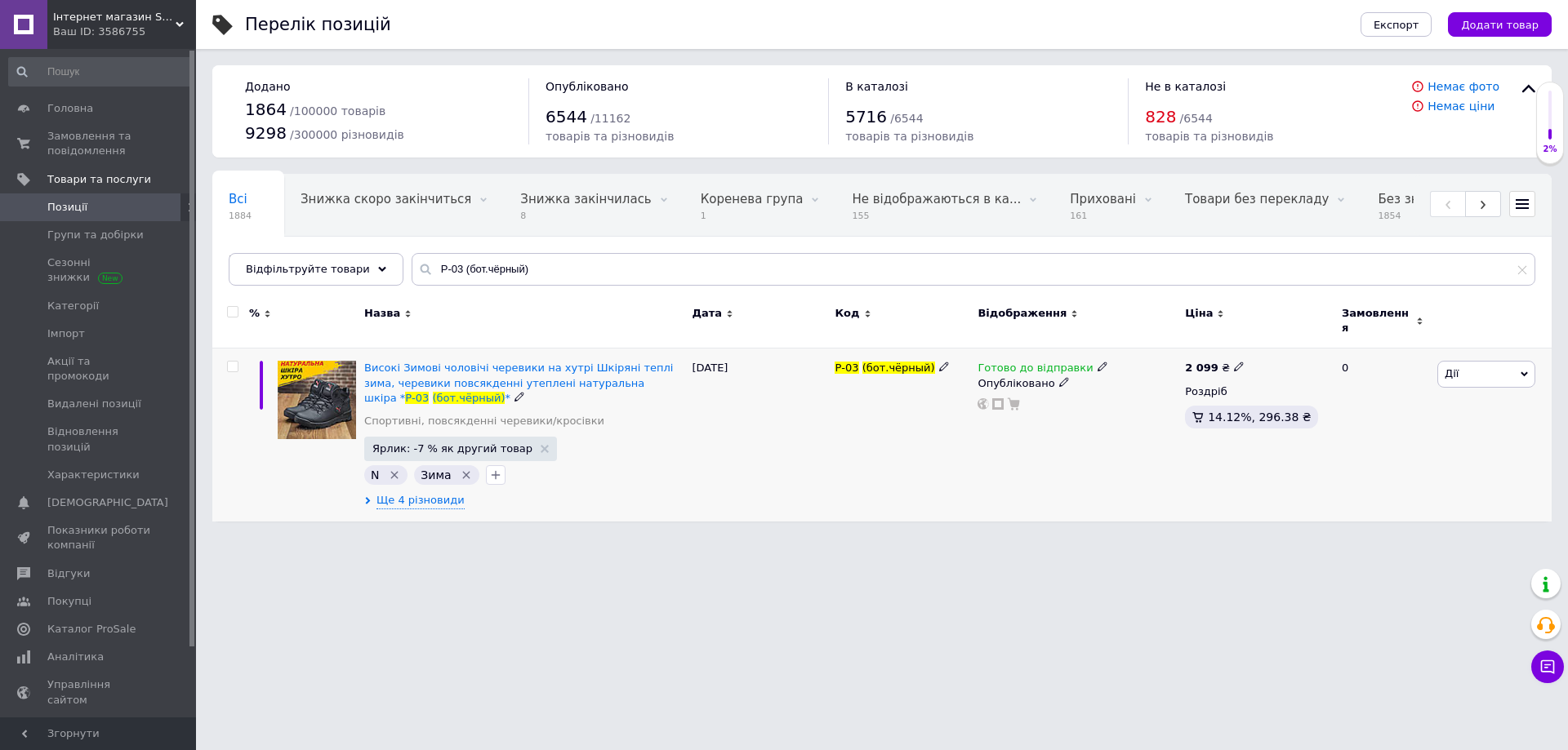
click at [1233, 362] on use at bounding box center [1237, 366] width 9 height 9
click at [1272, 338] on input "2099" at bounding box center [1311, 350] width 124 height 33
type input "2199"
click at [1035, 423] on div "Готово до відправки Опубліковано" at bounding box center [1077, 436] width 208 height 173
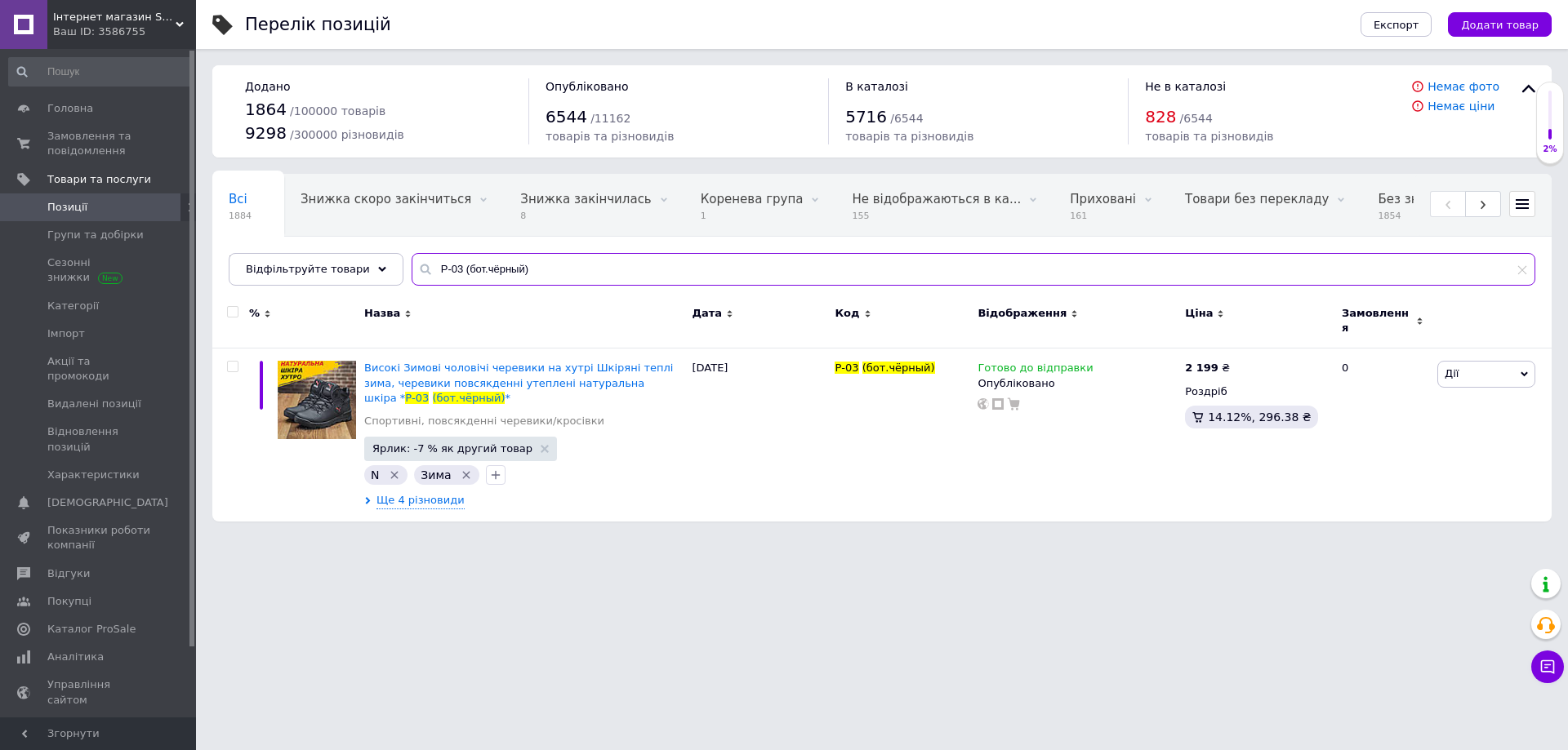
paste input "26/1"
drag, startPoint x: 525, startPoint y: 275, endPoint x: 407, endPoint y: 278, distance: 118.0
click at [411, 276] on div "Р-03 (бот.чёрный)" at bounding box center [973, 269] width 1124 height 33
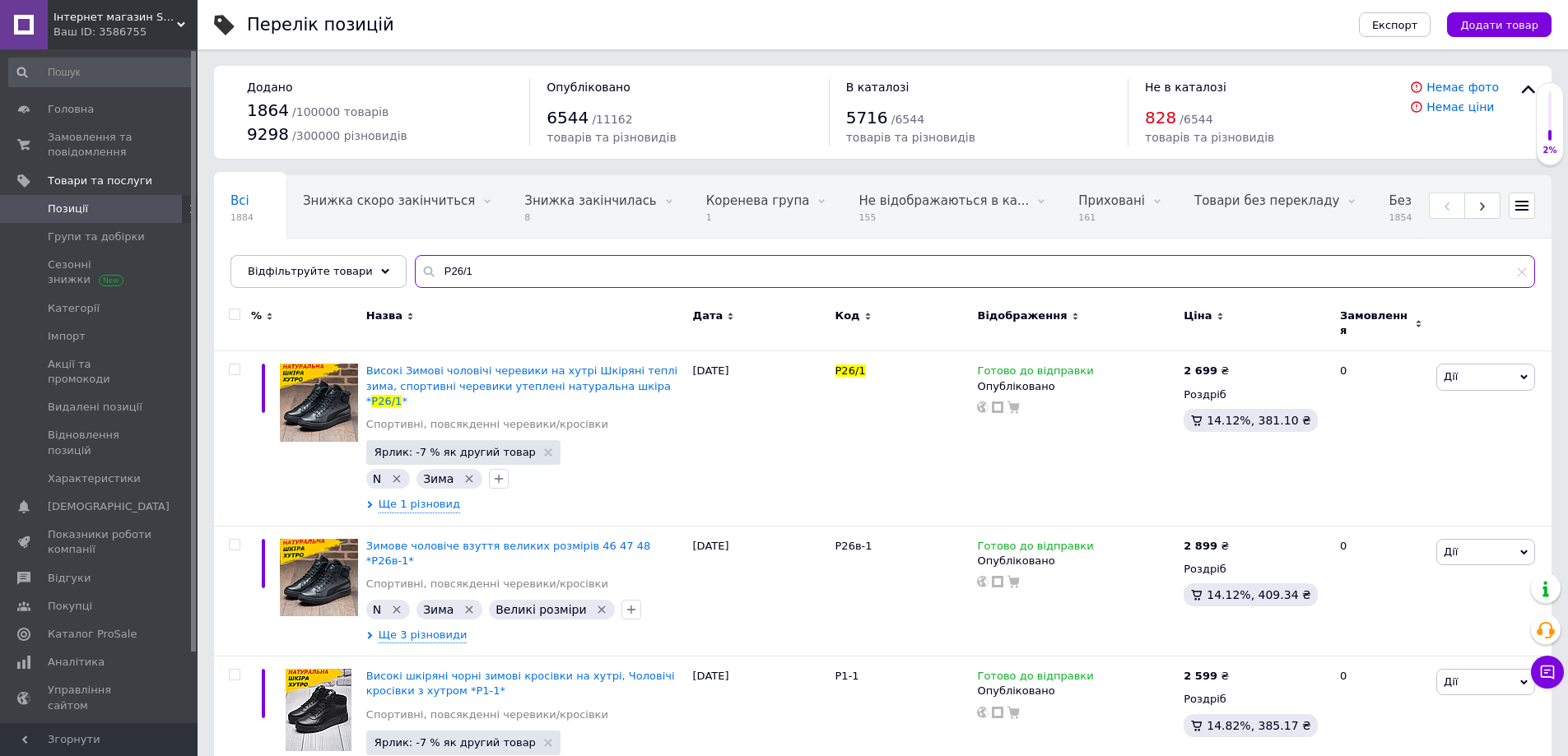
type input "Р26/1"
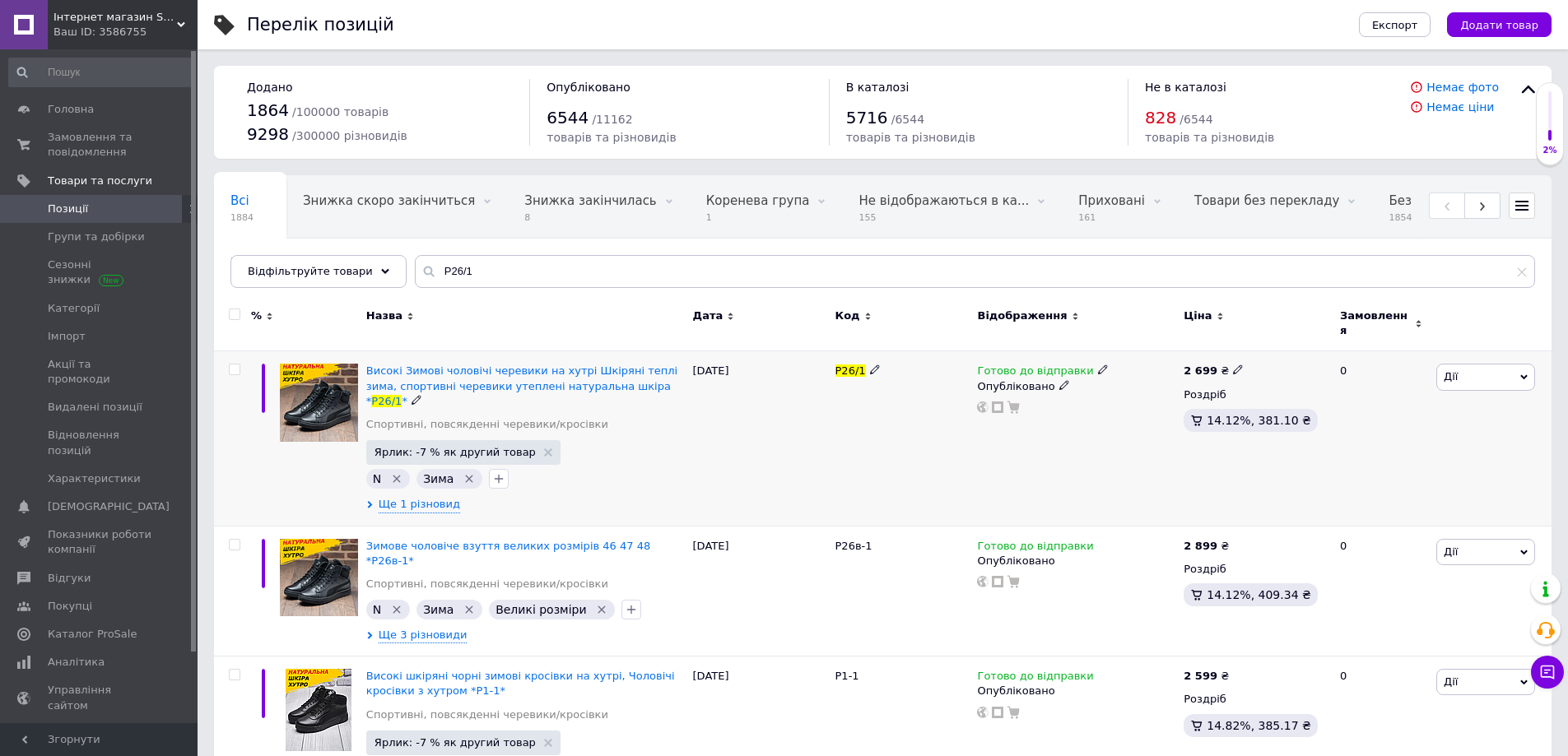
click at [1233, 364] on icon at bounding box center [1238, 369] width 10 height 10
click at [1271, 345] on input "2699" at bounding box center [1311, 353] width 125 height 33
type input "2799"
click at [891, 455] on div "Р26/1" at bounding box center [902, 439] width 142 height 174
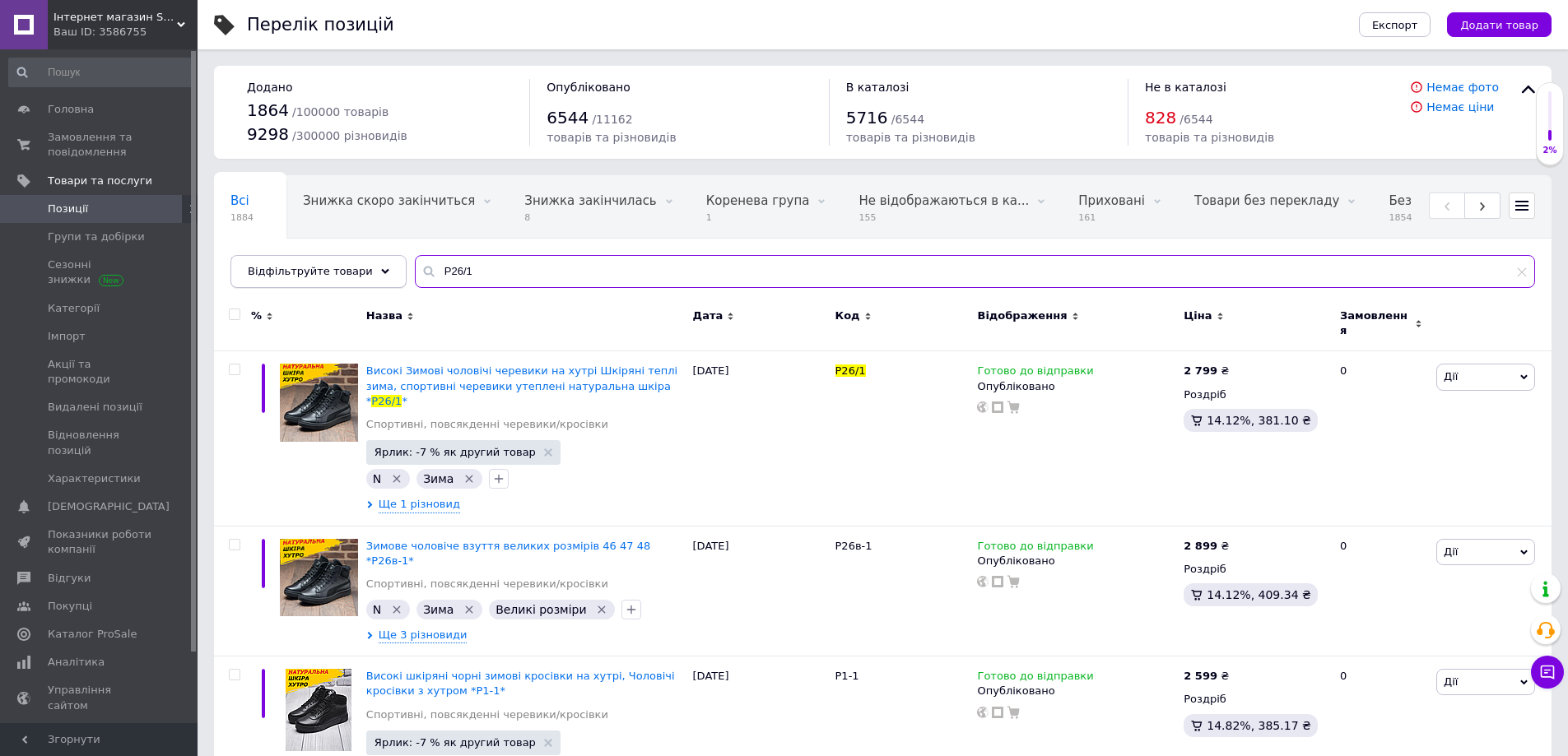
drag, startPoint x: 474, startPoint y: 270, endPoint x: 384, endPoint y: 302, distance: 95.5
click at [378, 281] on div "Відфільтруйте товари Р26/1" at bounding box center [883, 271] width 1304 height 33
paste input "в31-"
type input "Рв31-1"
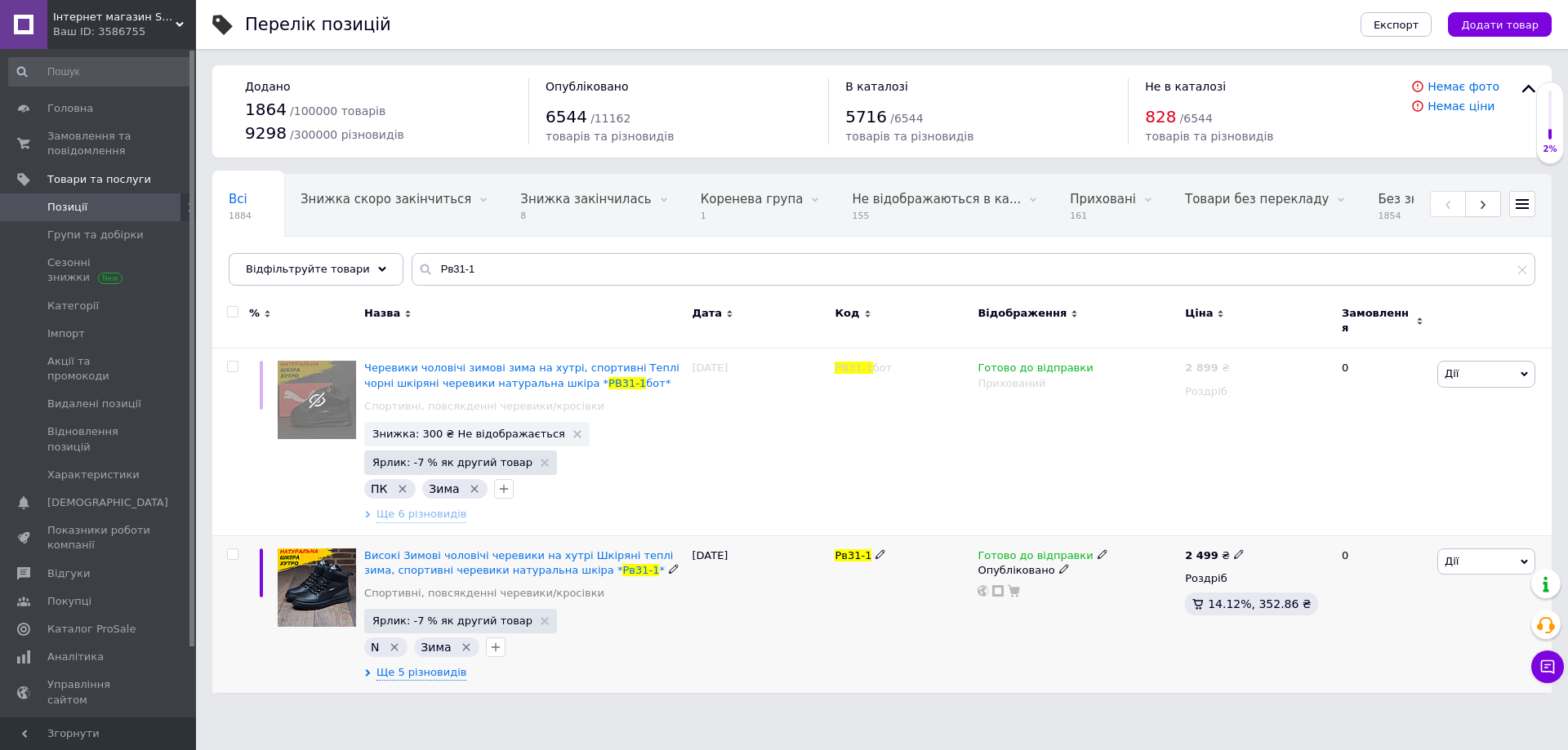
click at [1233, 550] on icon at bounding box center [1238, 555] width 10 height 10
click at [1270, 529] on input "2499" at bounding box center [1311, 537] width 124 height 33
type input "2599"
click at [1064, 630] on div "Готово до відправки Опубліковано" at bounding box center [1077, 614] width 208 height 158
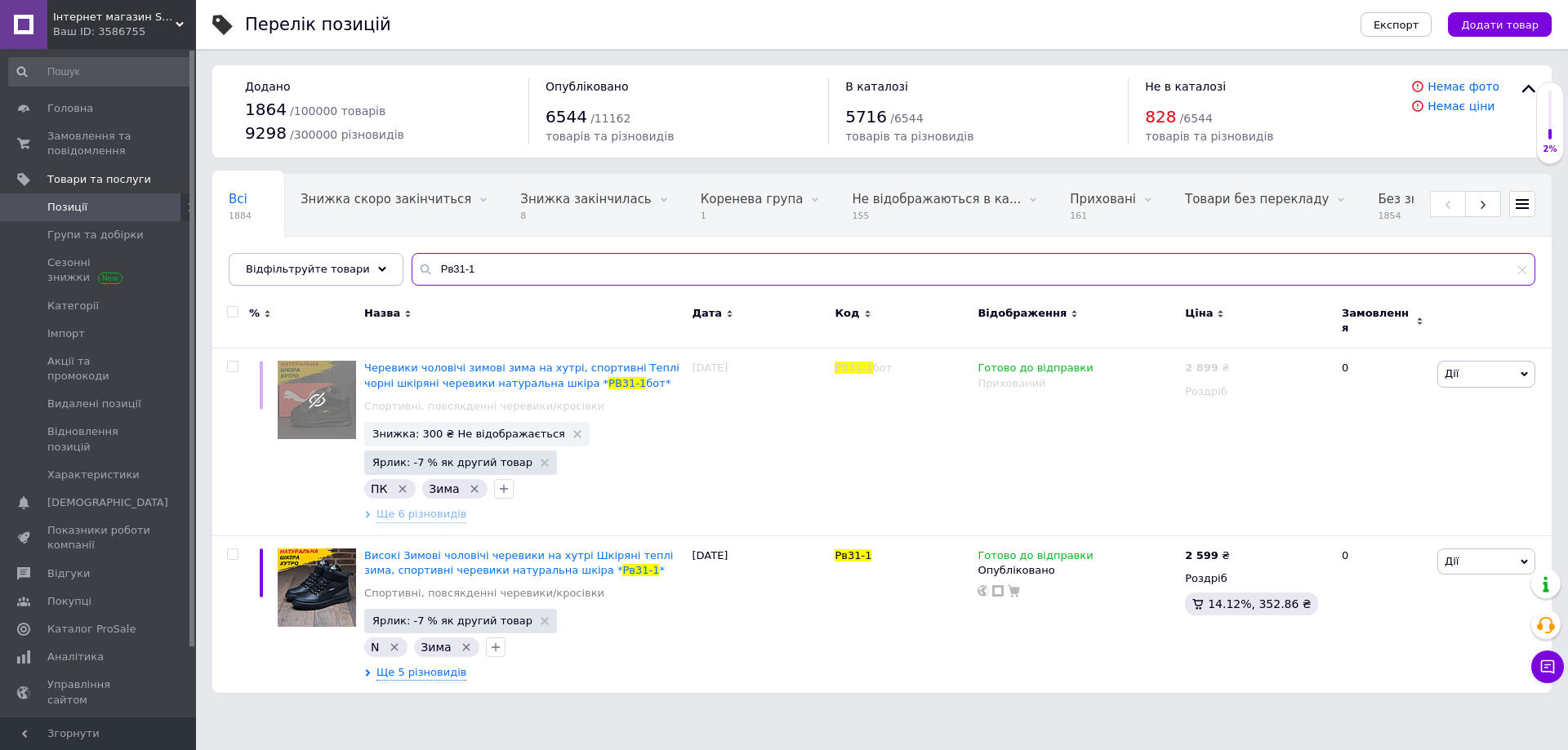
drag, startPoint x: 401, startPoint y: 276, endPoint x: 377, endPoint y: 276, distance: 24.0
click at [377, 276] on div "Відфільтруйте товари Рв31-1" at bounding box center [882, 269] width 1307 height 33
paste input "-21ч"
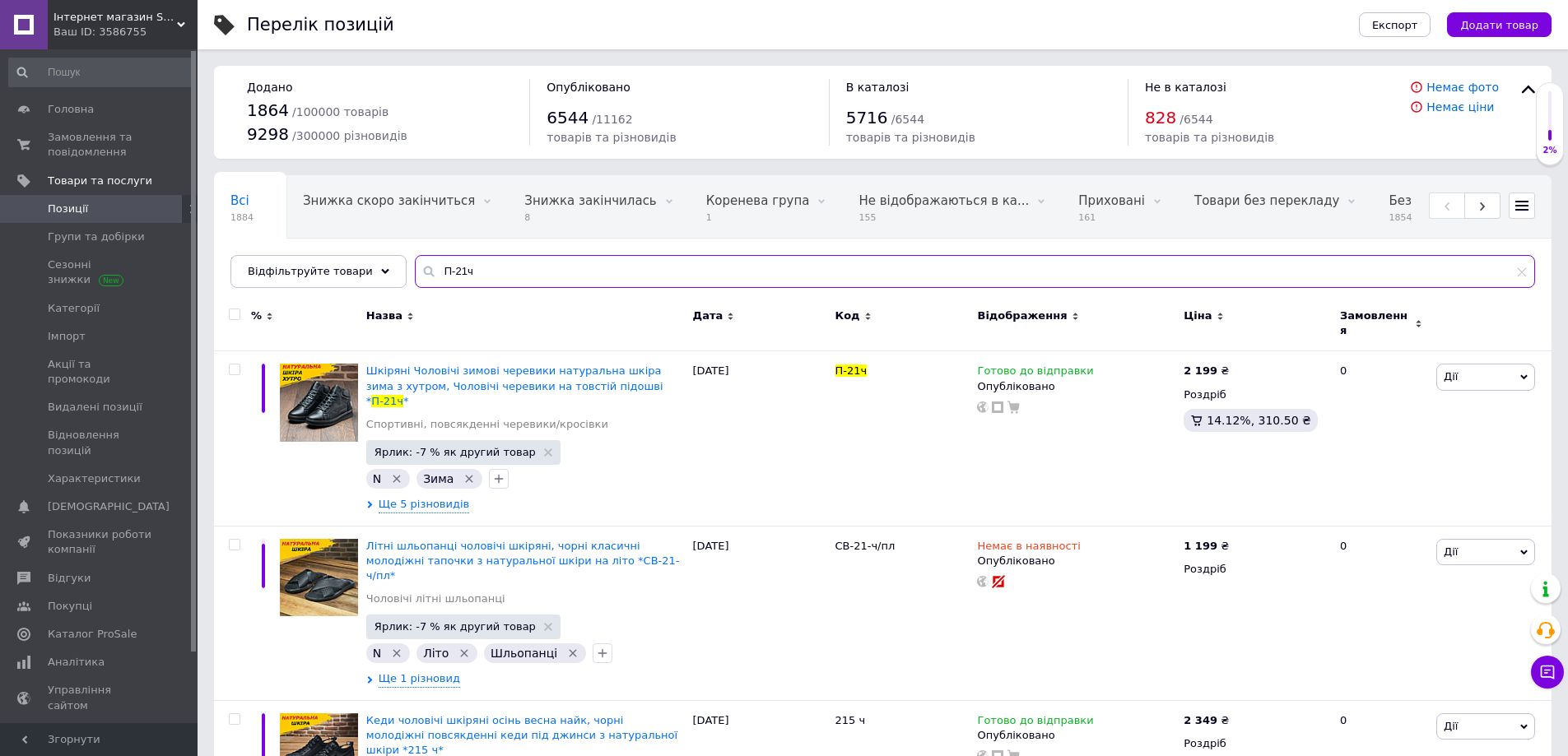
drag, startPoint x: 489, startPoint y: 282, endPoint x: 383, endPoint y: 287, distance: 106.1
click at [383, 287] on div "Всі 1884 Знижка скоро закінчиться 0 Видалити Редагувати Знижка закінчилась 8 Ви…" at bounding box center [883, 232] width 1337 height 112
paste input "б/с"
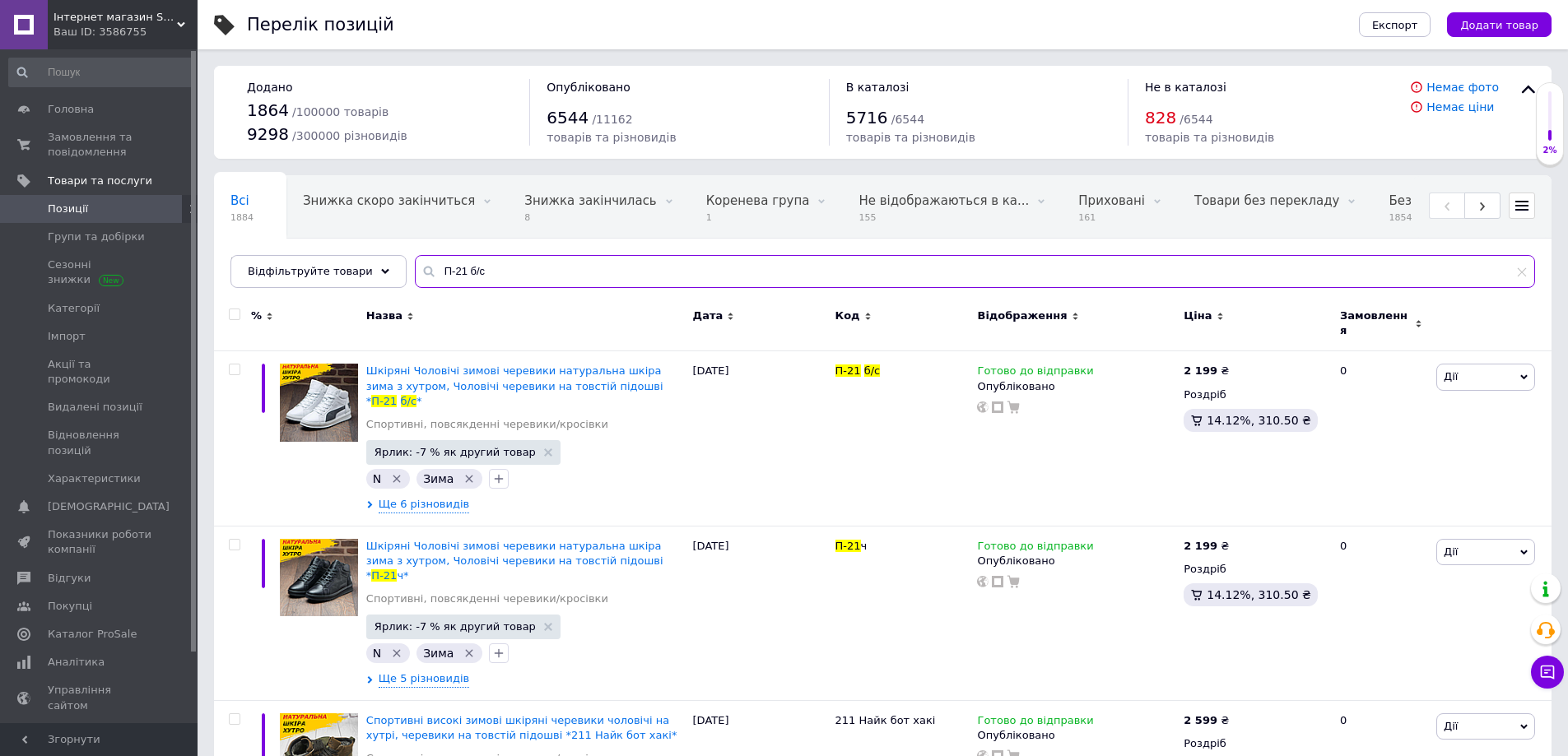
type input "П-21 б/с"
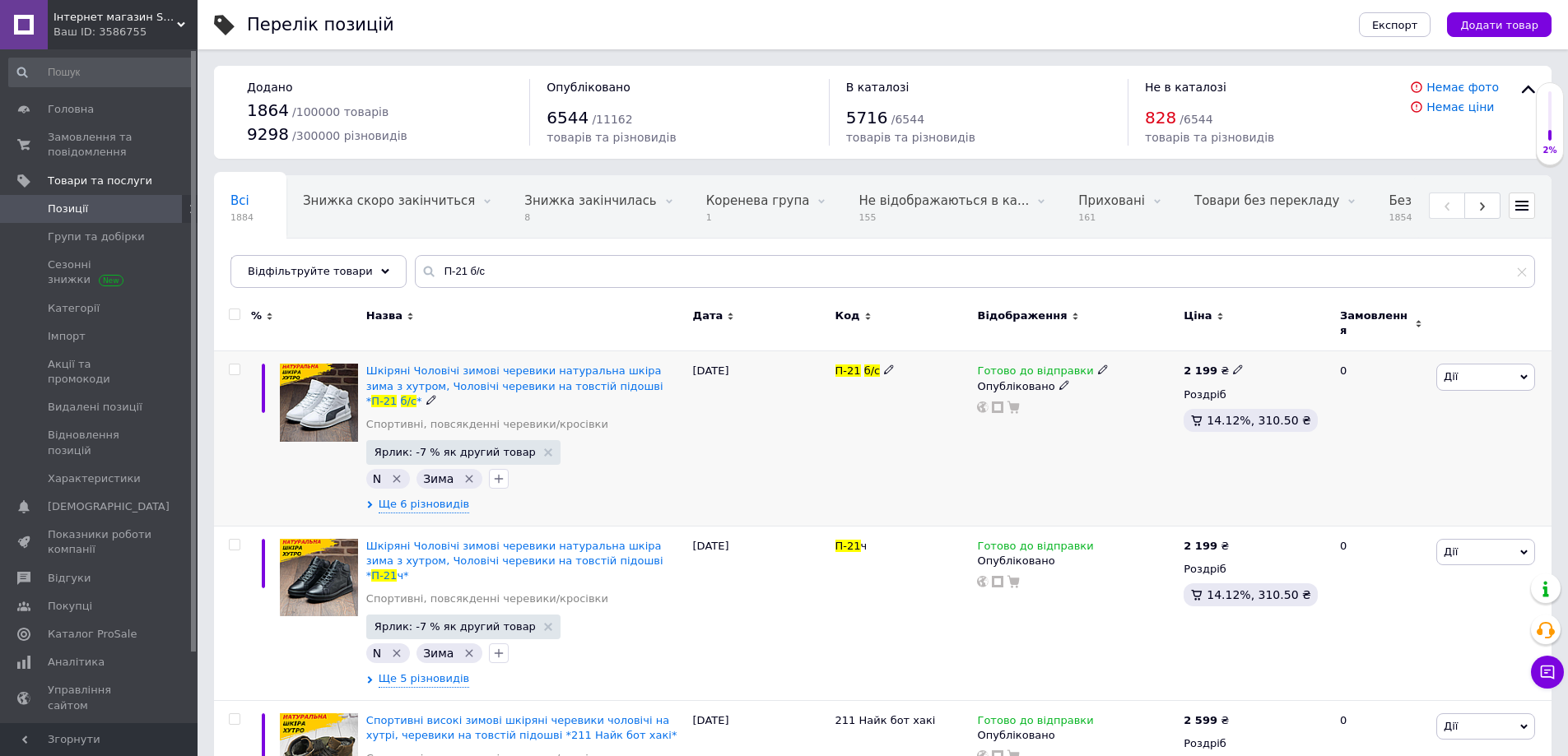
click at [1233, 364] on icon at bounding box center [1238, 369] width 10 height 10
click at [1270, 347] on input "2199" at bounding box center [1311, 353] width 125 height 33
type input "2299"
drag, startPoint x: 1103, startPoint y: 431, endPoint x: 1010, endPoint y: 448, distance: 94.5
click at [1101, 432] on div "Готово до відправки Опубліковано" at bounding box center [1076, 439] width 206 height 174
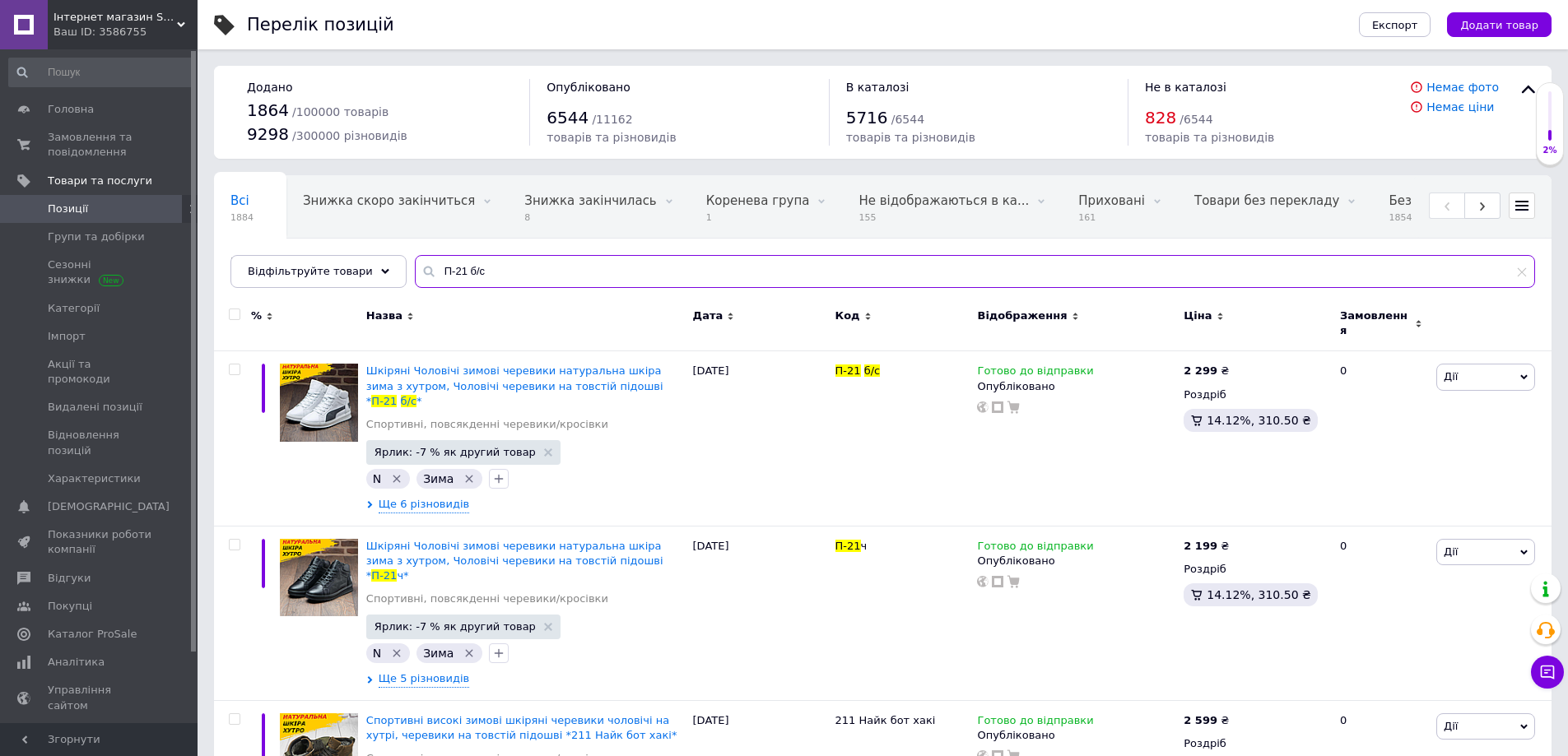
drag, startPoint x: 472, startPoint y: 270, endPoint x: 341, endPoint y: 294, distance: 133.2
click at [354, 278] on div "Відфільтруйте товари П-21 б/с" at bounding box center [883, 271] width 1304 height 33
paste input "ч/красн порш зима бот"
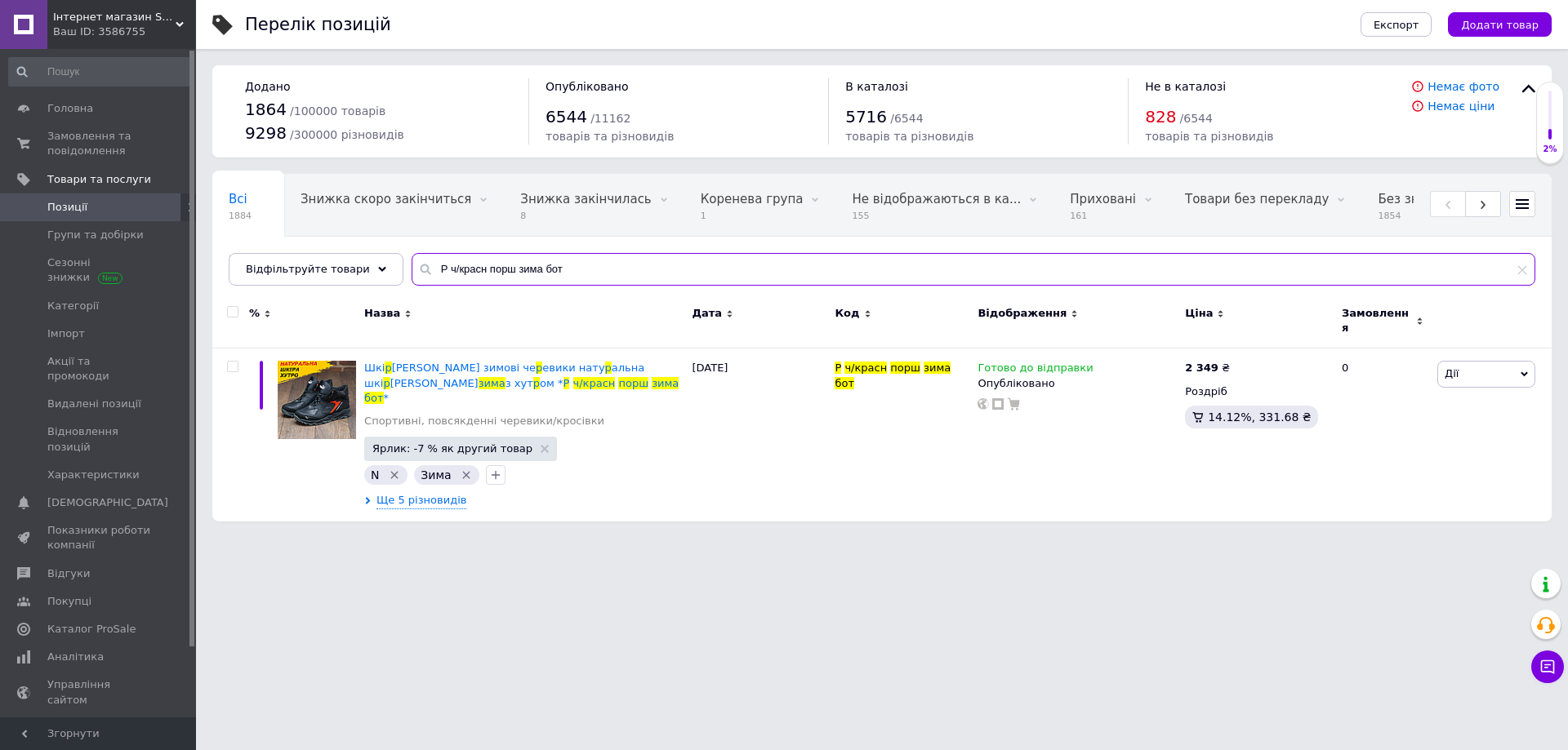
type input "Р ч/красн порш зима бот"
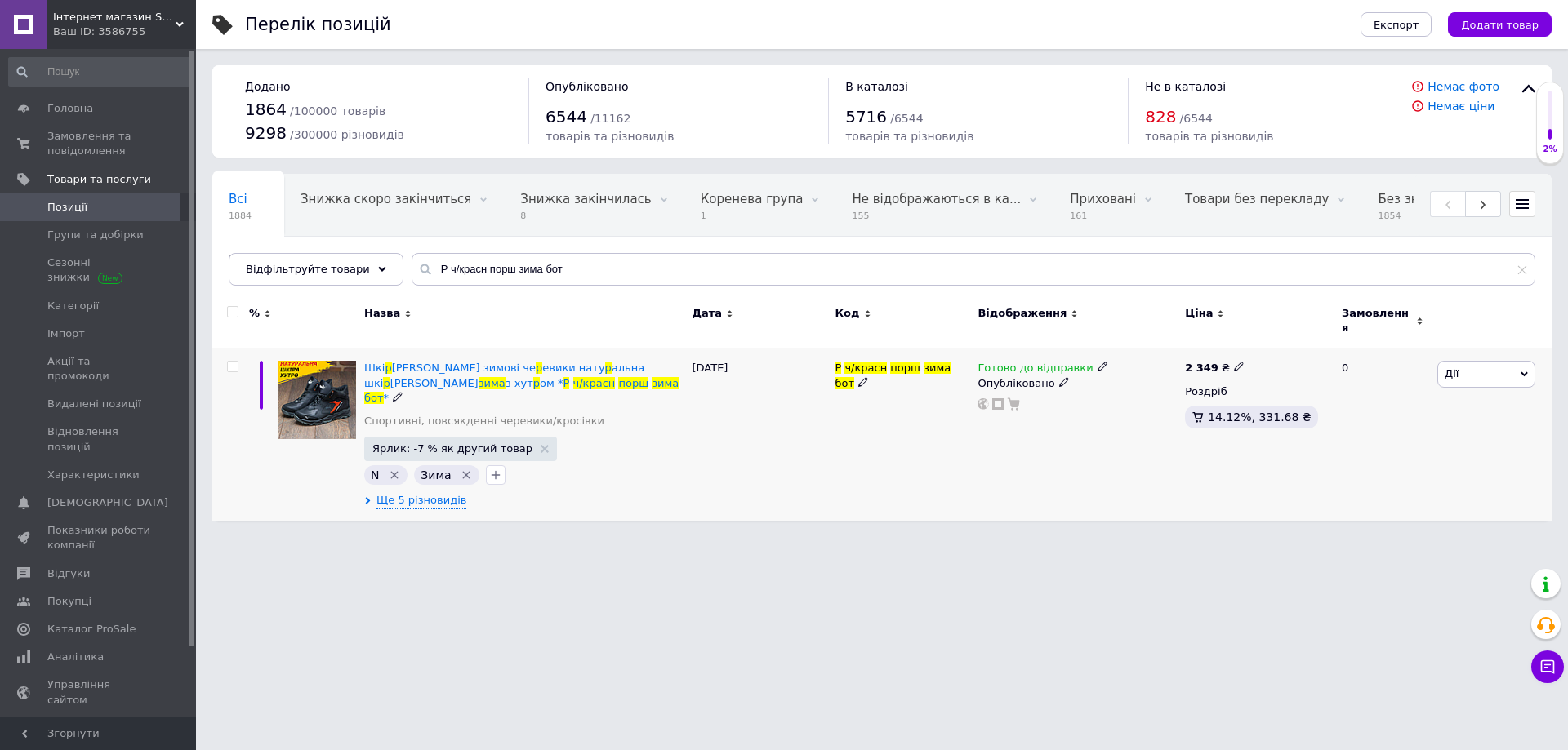
click at [1233, 362] on use at bounding box center [1237, 366] width 9 height 9
click at [1270, 338] on input "2349" at bounding box center [1311, 350] width 124 height 33
type input "2449"
click at [1081, 433] on div "Готово до відправки Опубліковано" at bounding box center [1077, 436] width 208 height 173
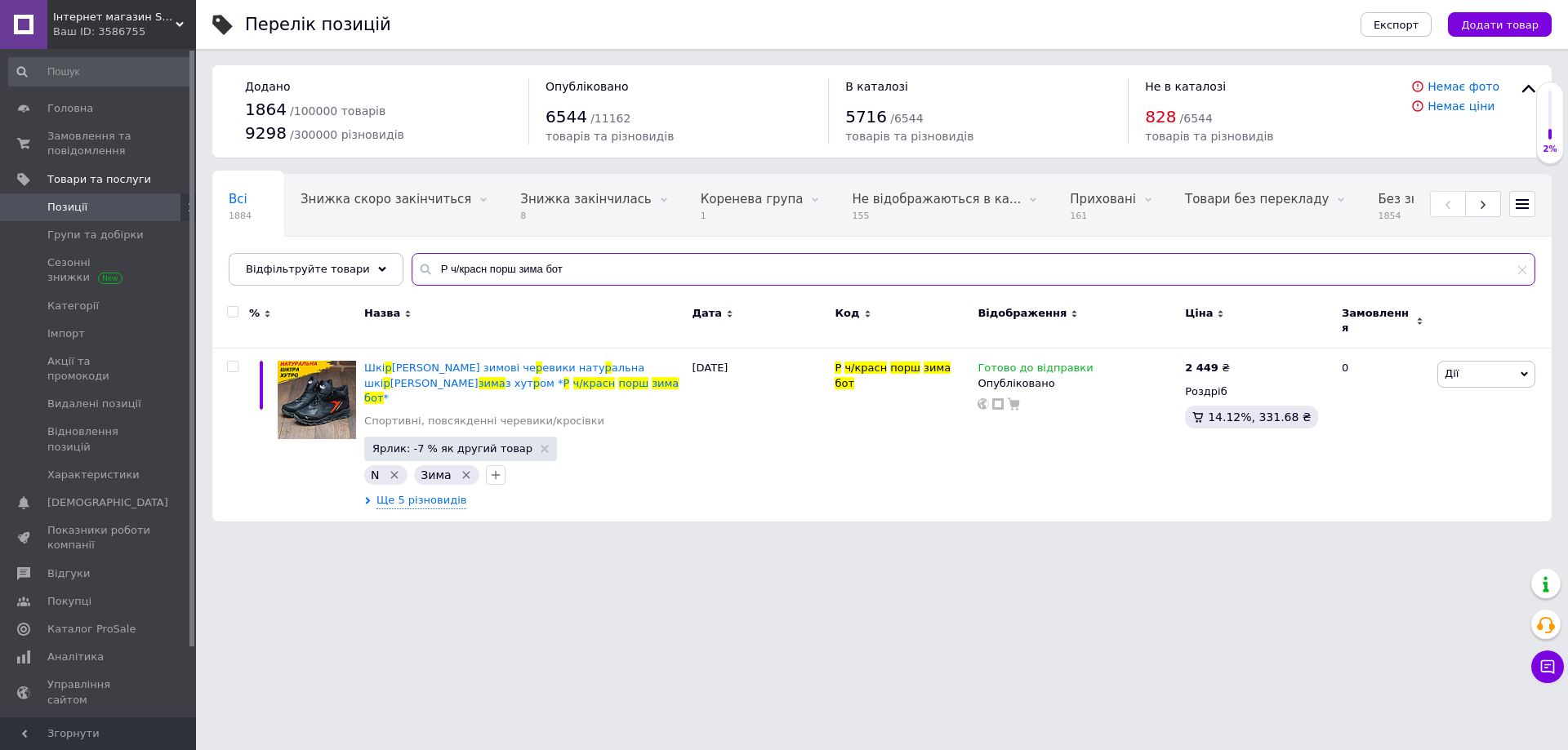
drag, startPoint x: 566, startPoint y: 279, endPoint x: 387, endPoint y: 278, distance: 179.0
click at [387, 278] on div "Всі 1884 Знижка скоро закінчиться 0 Видалити Редагувати Знижка закінчилась 8 Ви…" at bounding box center [882, 230] width 1339 height 112
paste input "оливка"
type input "Р оливка порш зима бот"
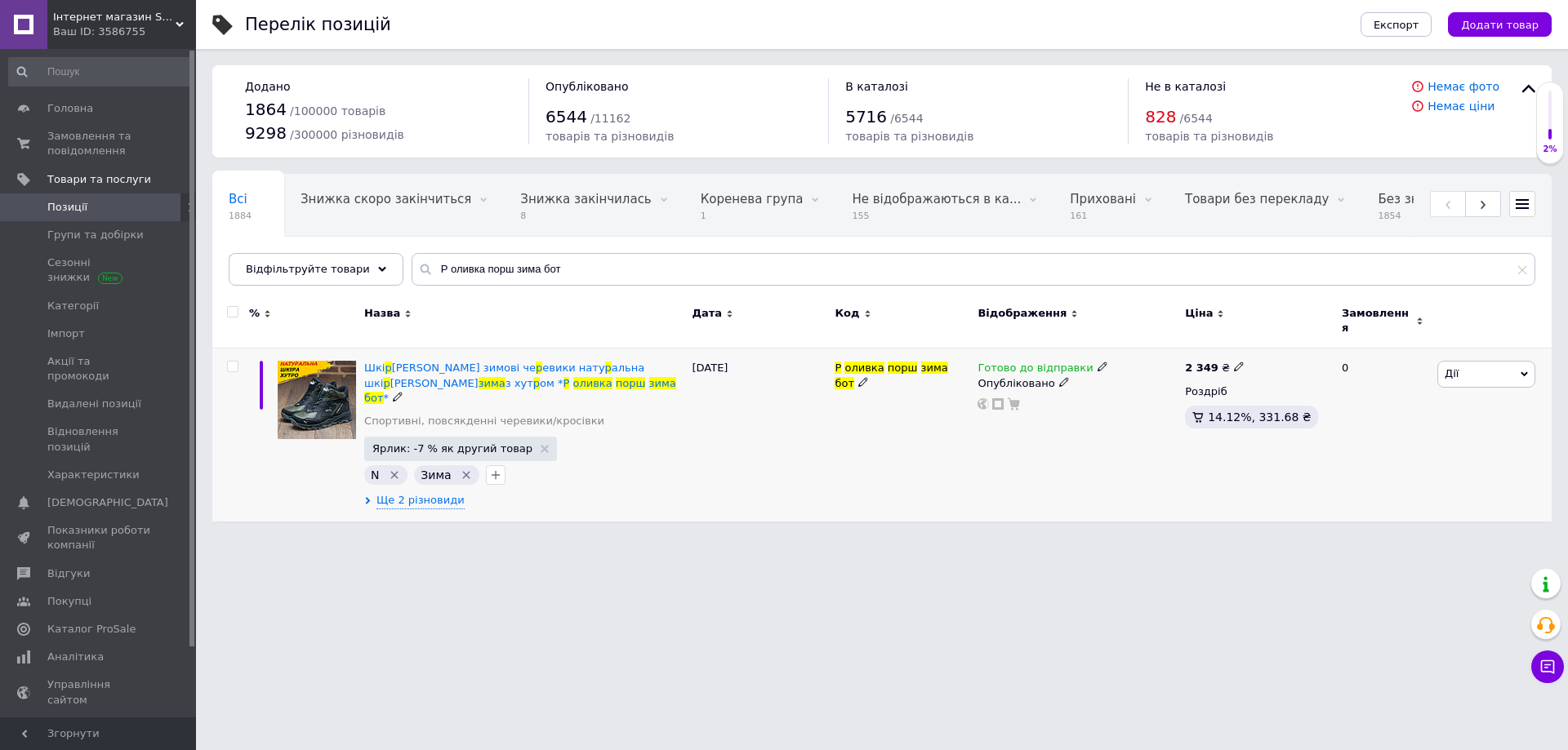
drag, startPoint x: 1232, startPoint y: 355, endPoint x: 1240, endPoint y: 355, distance: 8.0
click at [1233, 362] on use at bounding box center [1237, 366] width 9 height 9
click at [1270, 344] on input "2349" at bounding box center [1311, 350] width 124 height 33
type input "2449"
click at [1042, 414] on div "Комісія за замовлення" at bounding box center [1077, 408] width 196 height 42
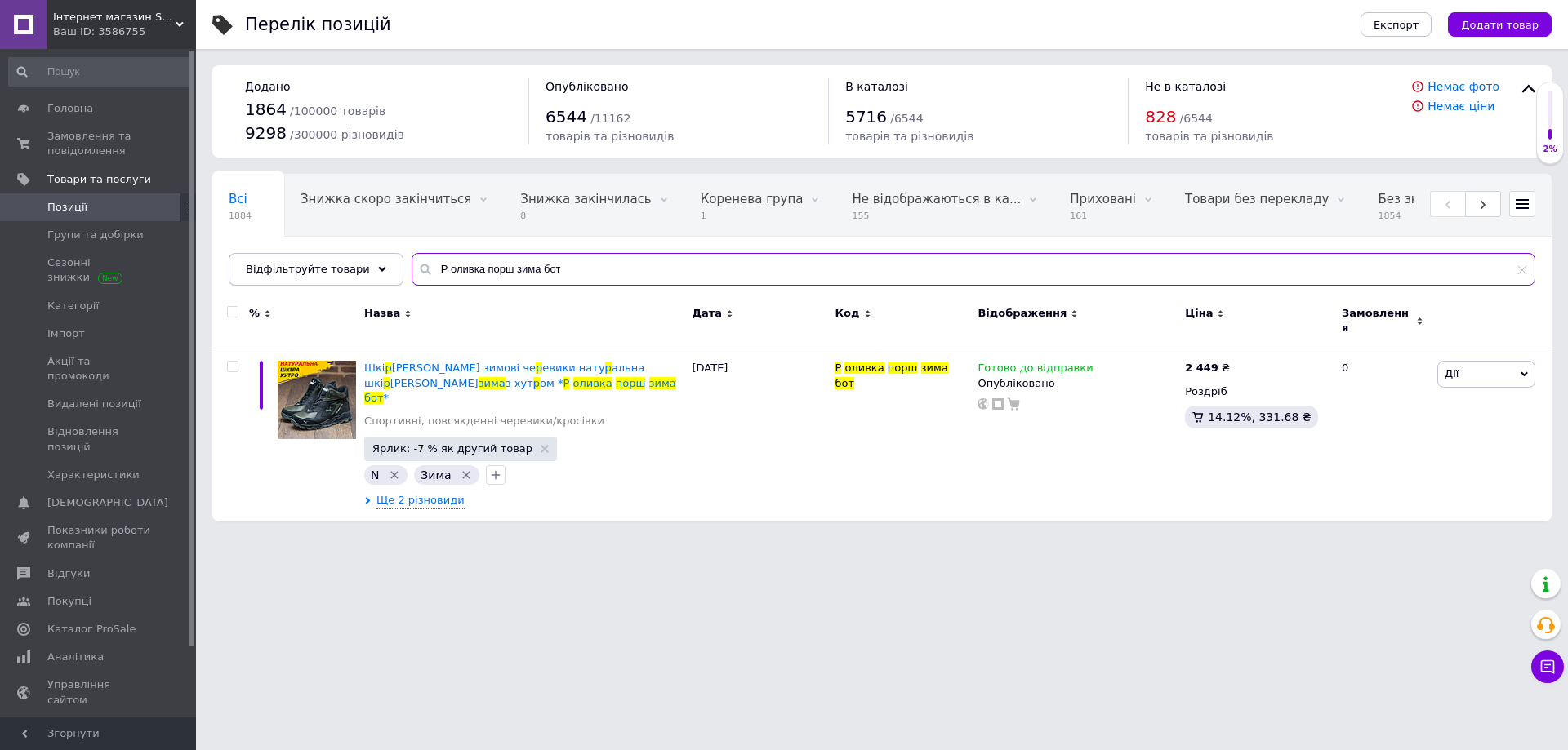
drag, startPoint x: 552, startPoint y: 265, endPoint x: 379, endPoint y: 271, distance: 173.1
click at [380, 271] on div "Відфільтруйте товари Р оливка порш зима бот" at bounding box center [882, 269] width 1307 height 33
paste input "-73 чор"
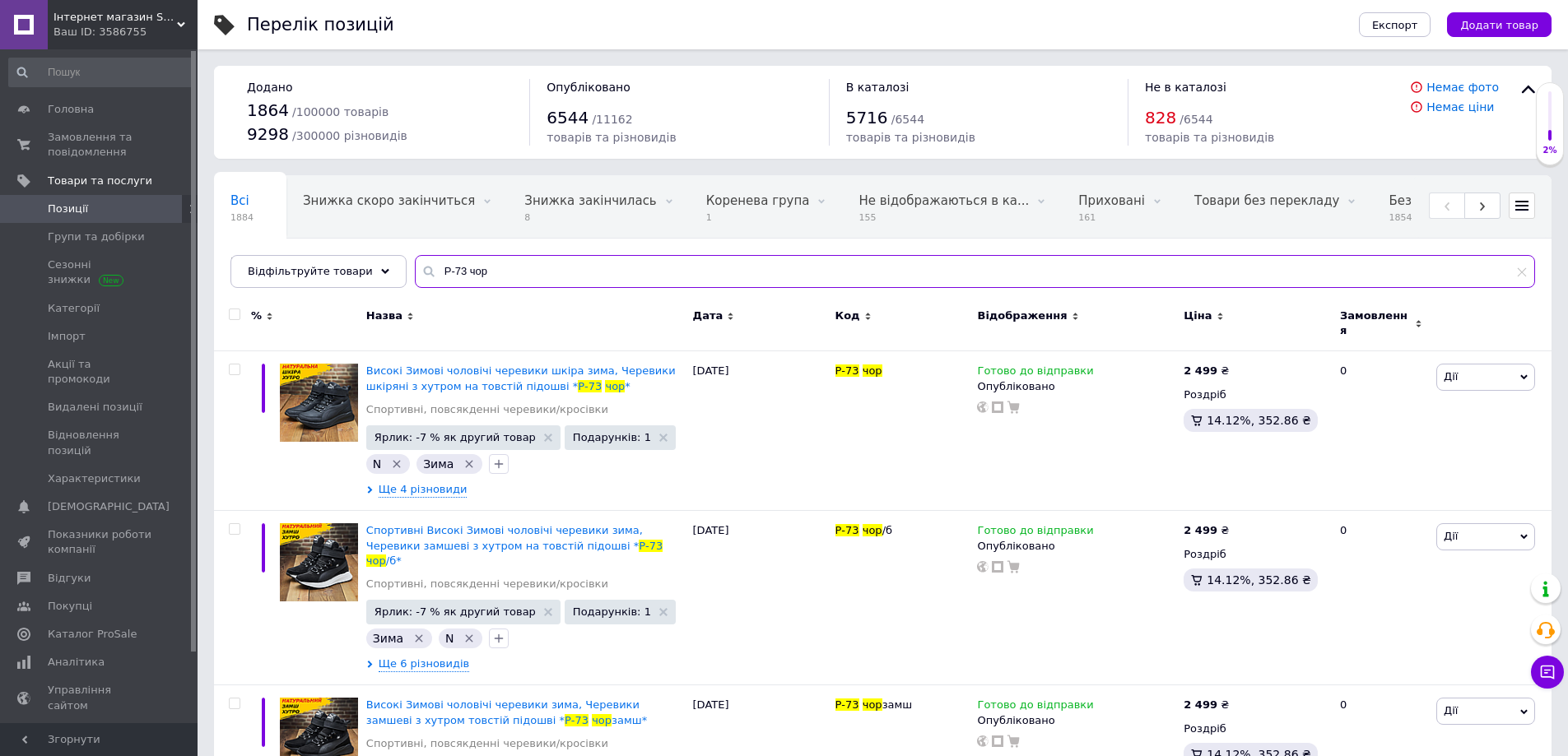
type input "Р-73 чор"
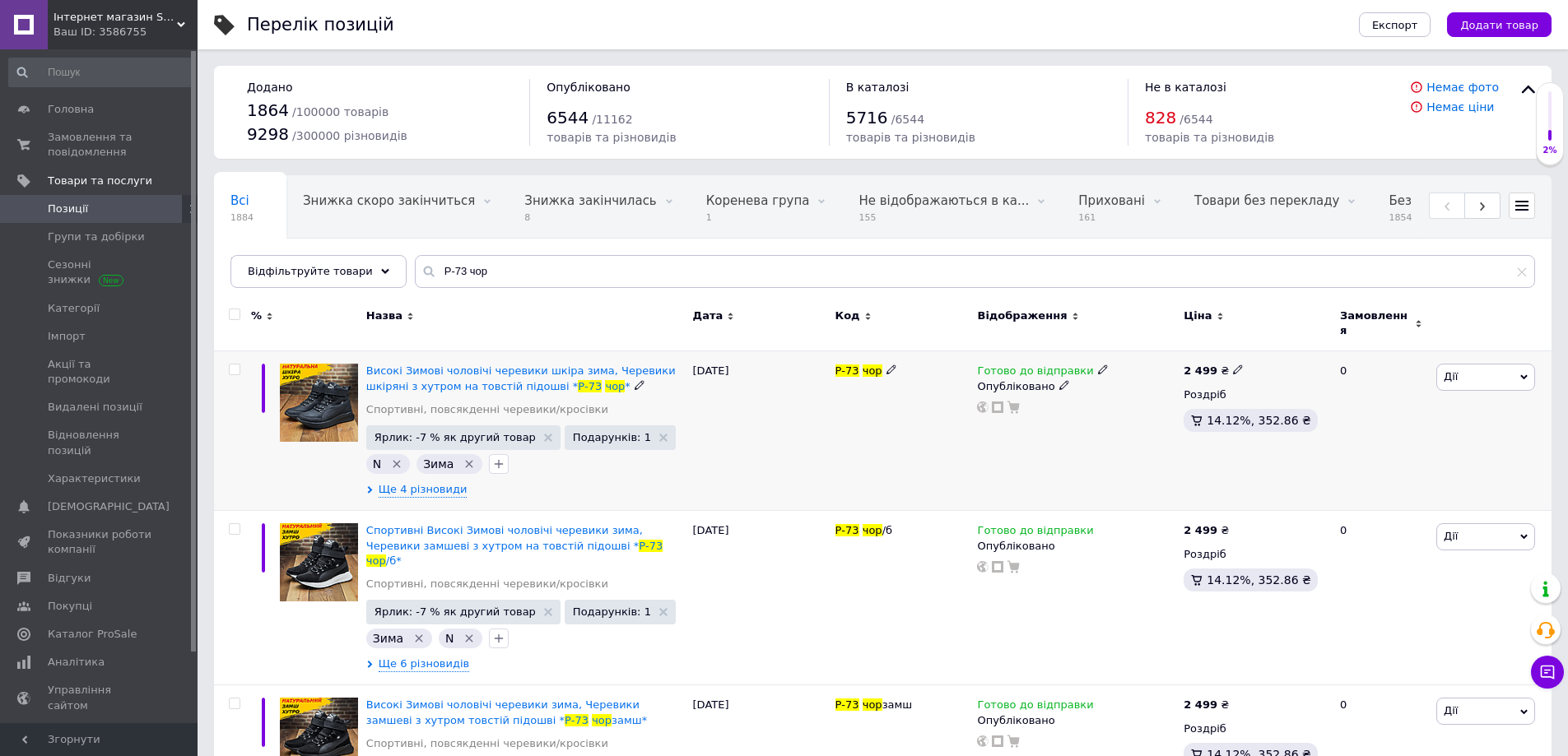
click at [1233, 364] on icon at bounding box center [1238, 369] width 10 height 10
click at [1274, 342] on input "2499" at bounding box center [1311, 353] width 125 height 33
type input "2599"
click at [1064, 431] on div "Комісія за замовлення" at bounding box center [1075, 411] width 198 height 43
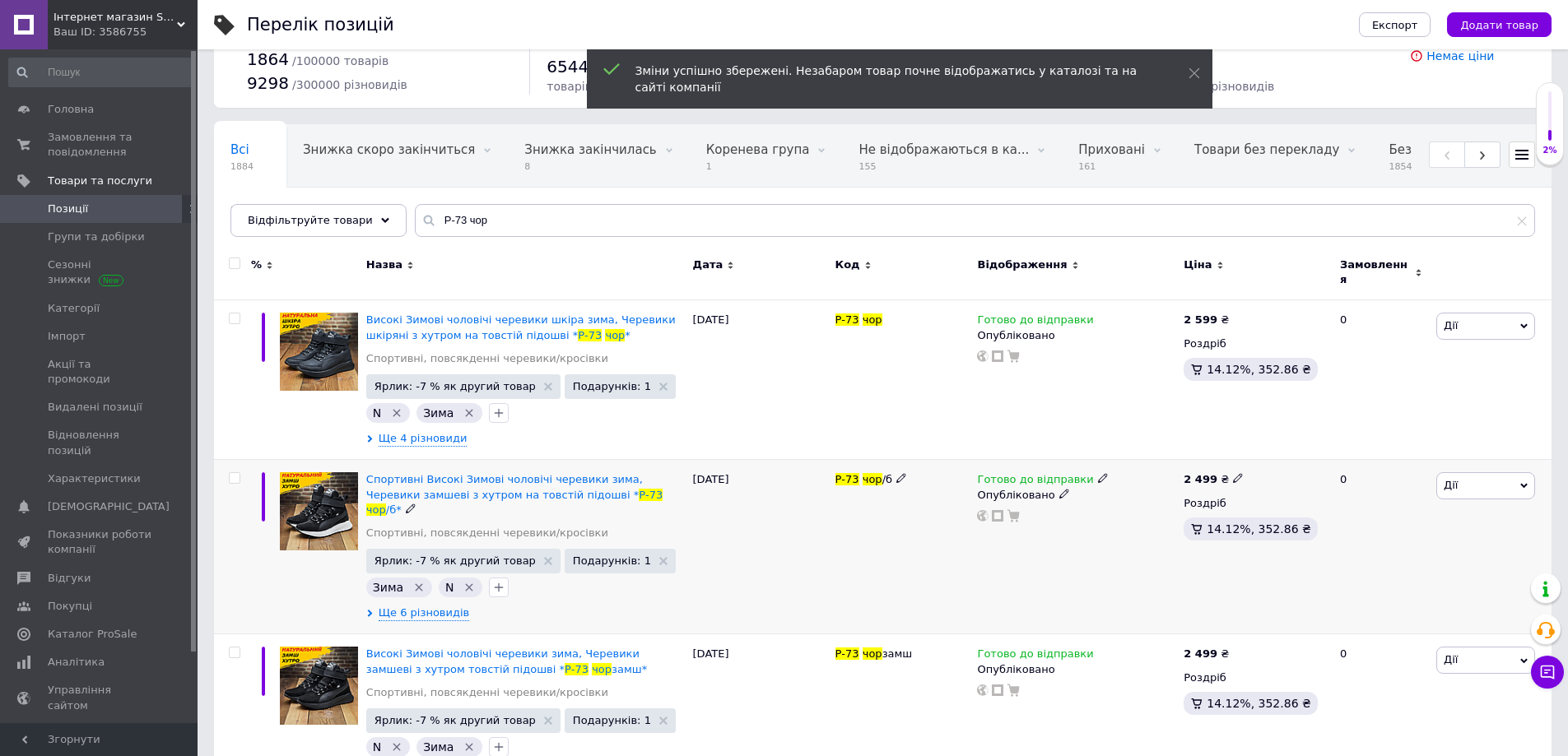
scroll to position [79, 0]
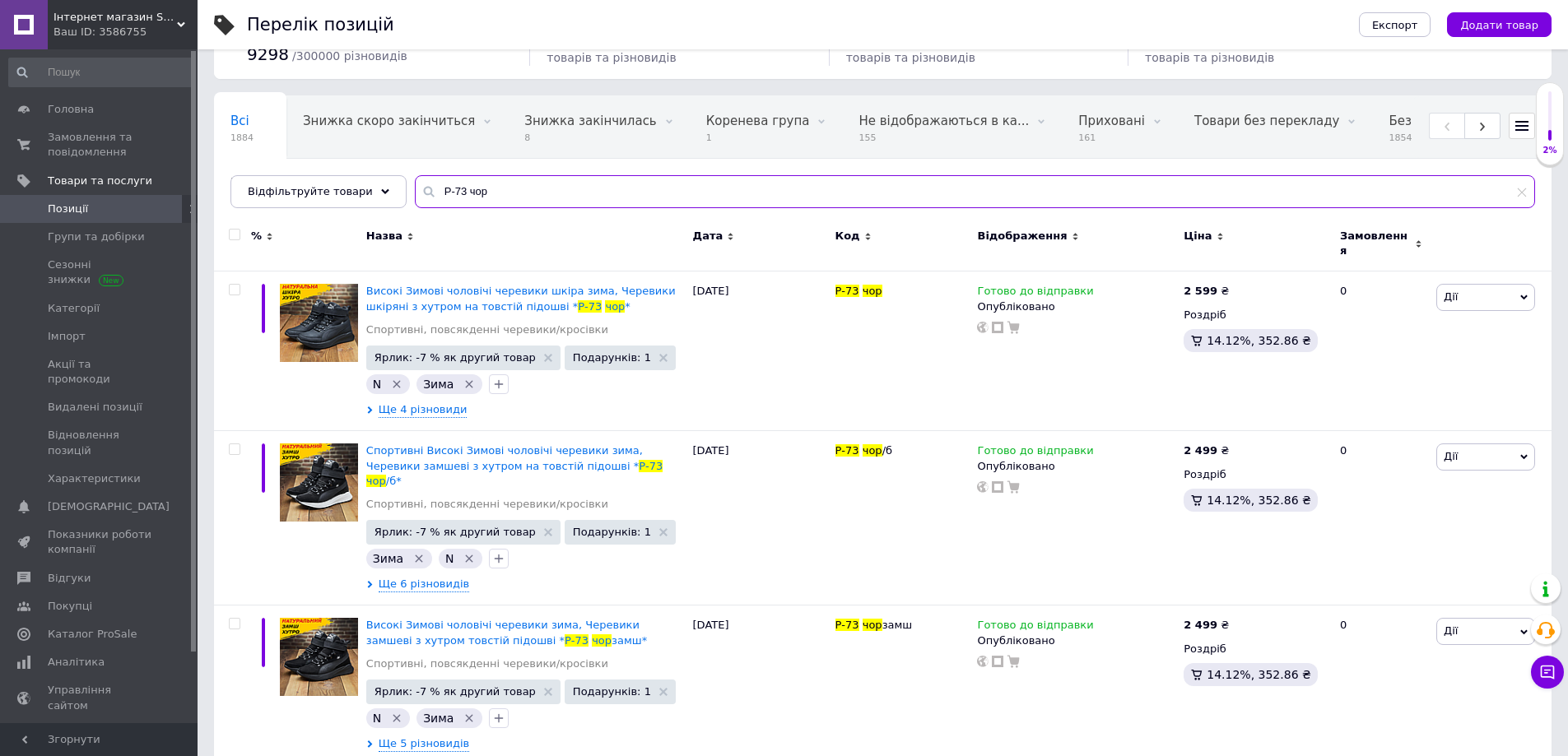
drag, startPoint x: 496, startPoint y: 194, endPoint x: 394, endPoint y: 208, distance: 103.0
click at [383, 205] on div "Відфільтруйте товари Р-73 чор" at bounding box center [883, 192] width 1304 height 33
paste input "/б"
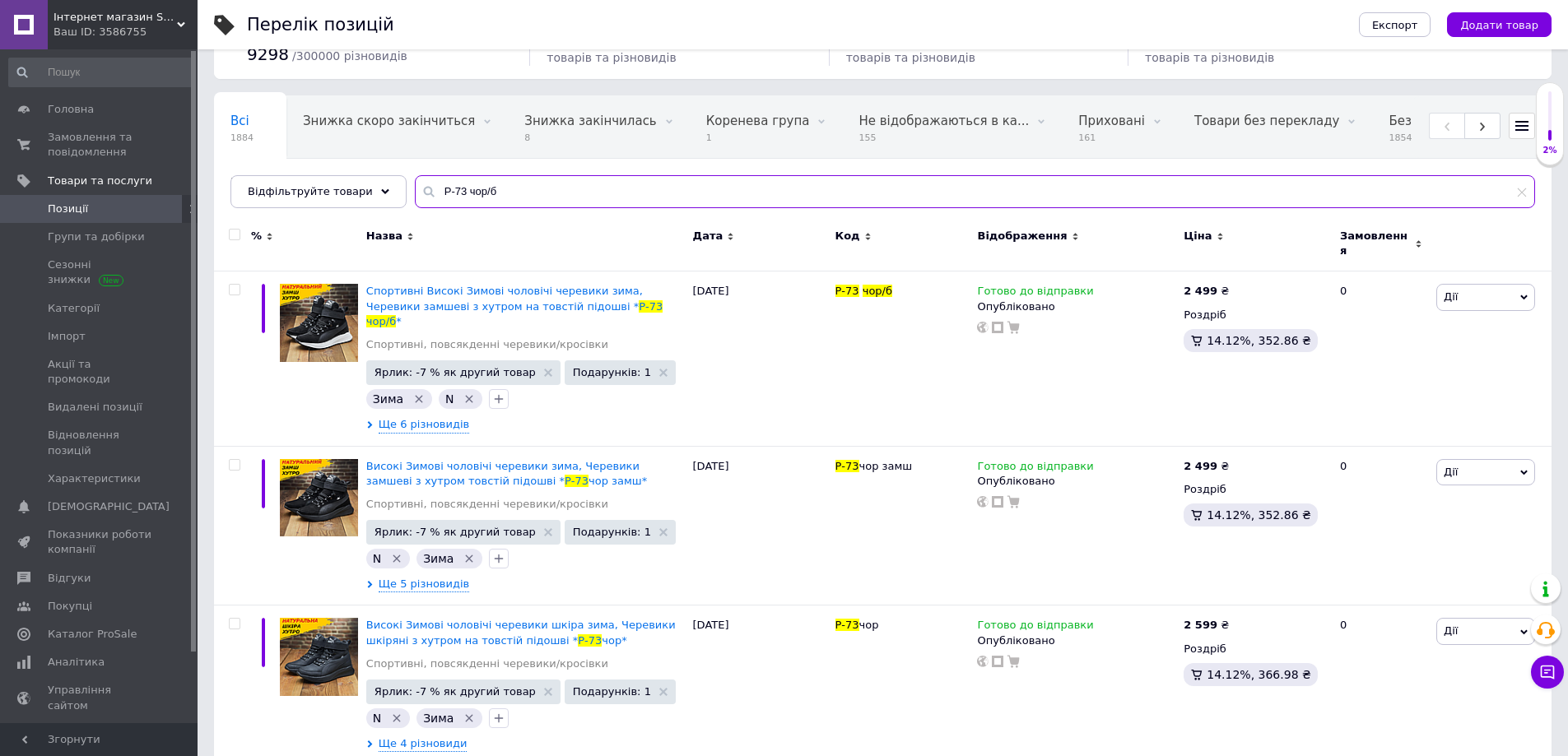
type input "Р-73 чор/б"
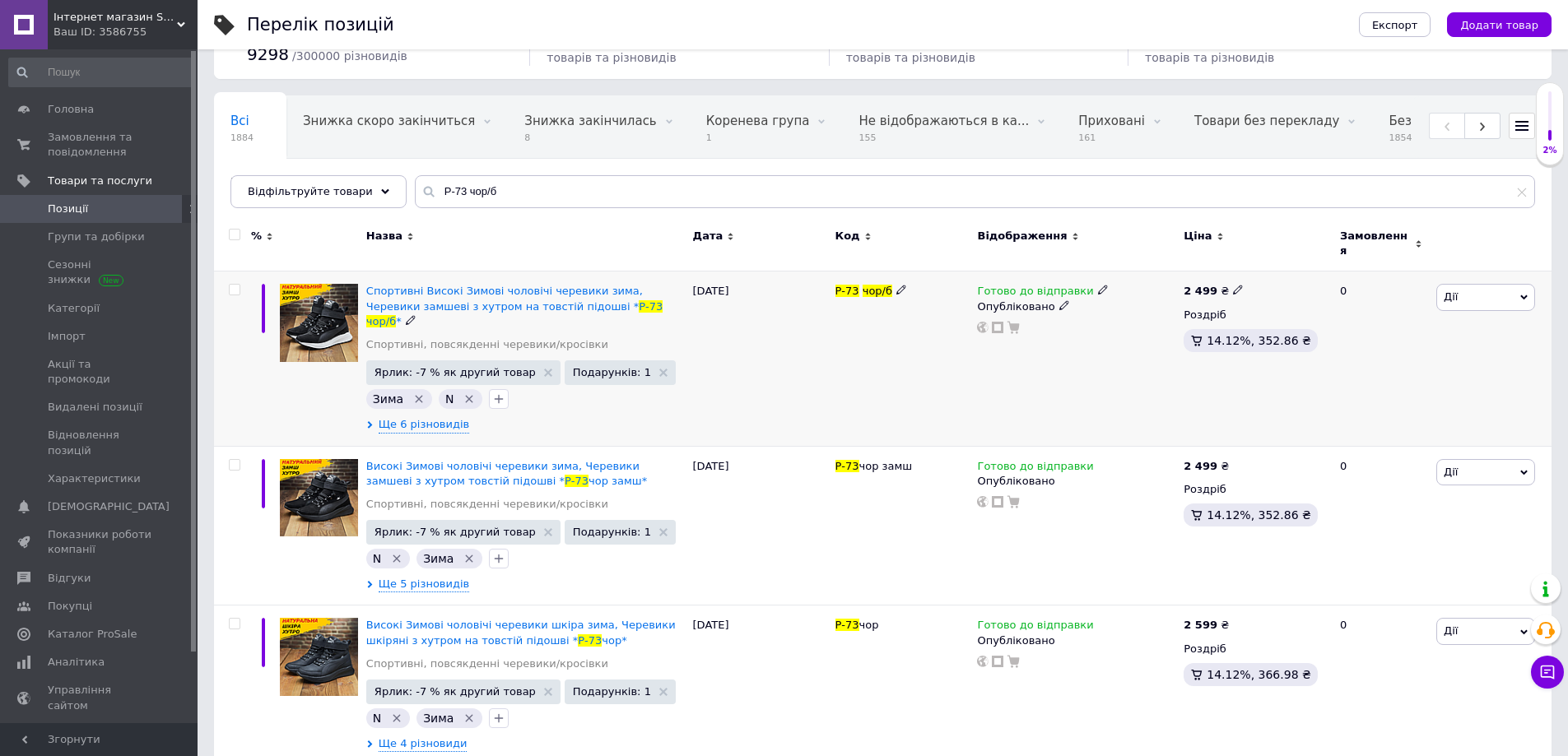
click at [1233, 285] on icon at bounding box center [1238, 290] width 10 height 10
click at [1273, 268] on input "2499" at bounding box center [1311, 272] width 125 height 33
type input "2599"
click at [1104, 362] on div "Готово до відправки Опубліковано" at bounding box center [1076, 359] width 206 height 174
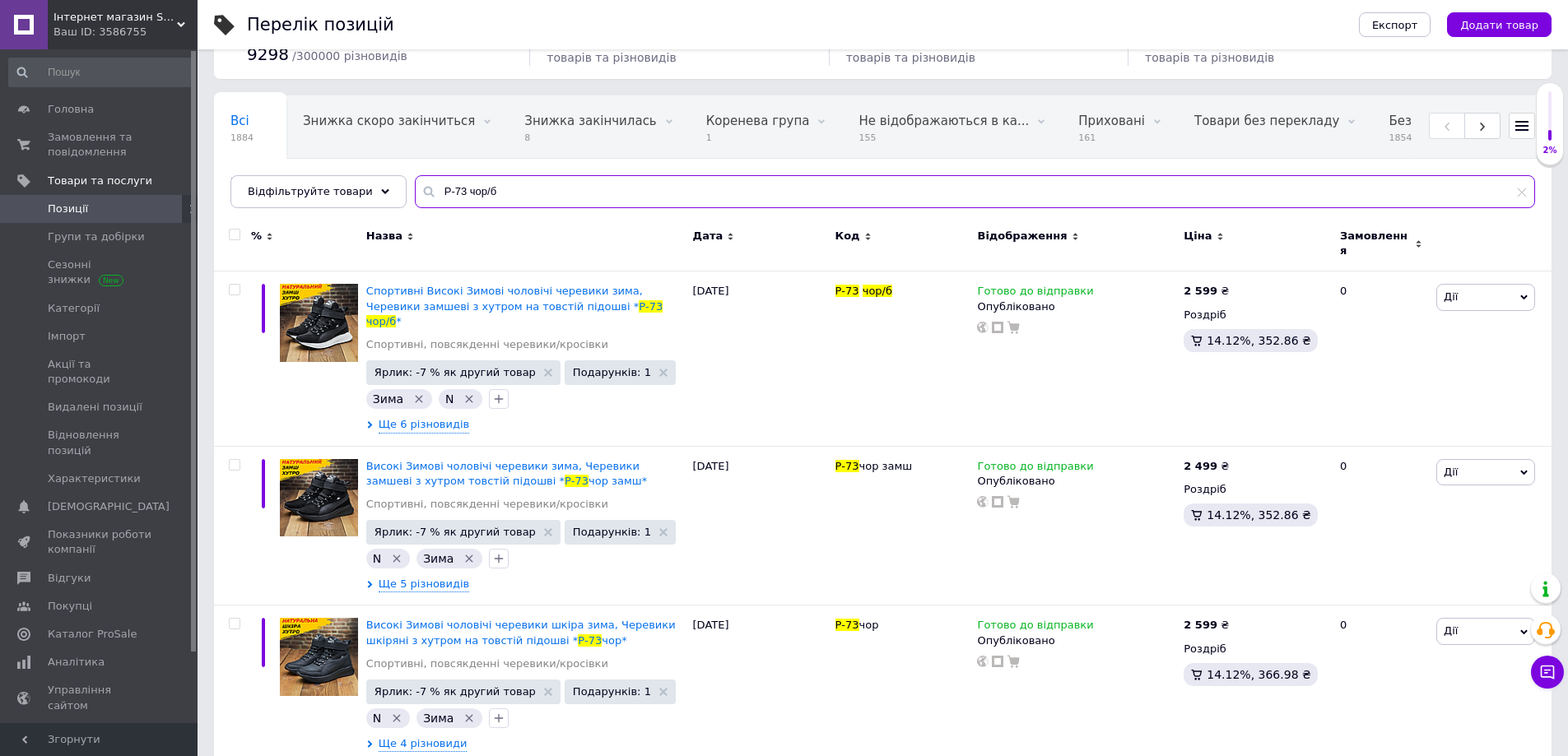
drag, startPoint x: 412, startPoint y: 190, endPoint x: 400, endPoint y: 193, distance: 12.4
click at [415, 193] on div "Р-73 чор/б" at bounding box center [975, 192] width 1120 height 33
paste input "замш"
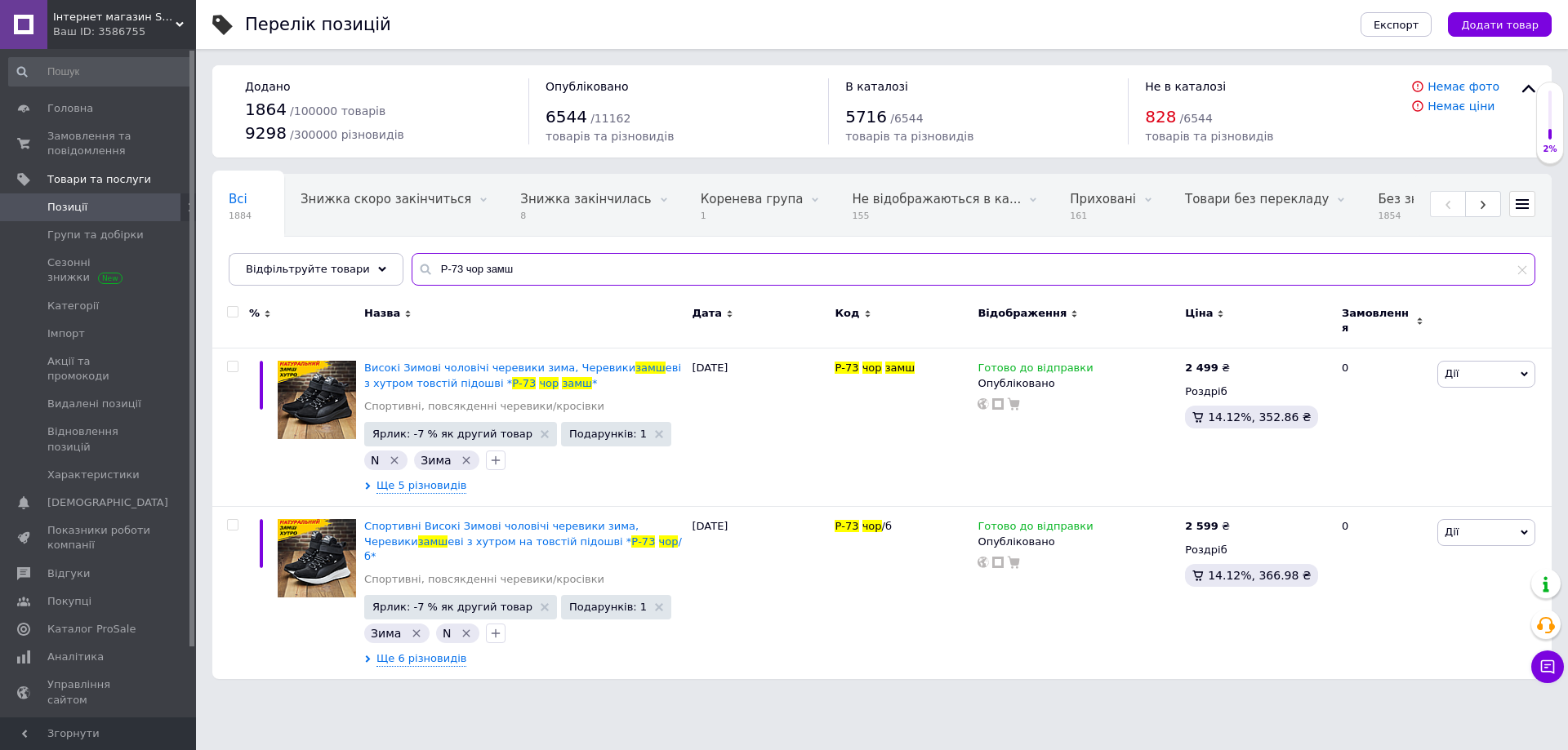
type input "Р-73 чор замш"
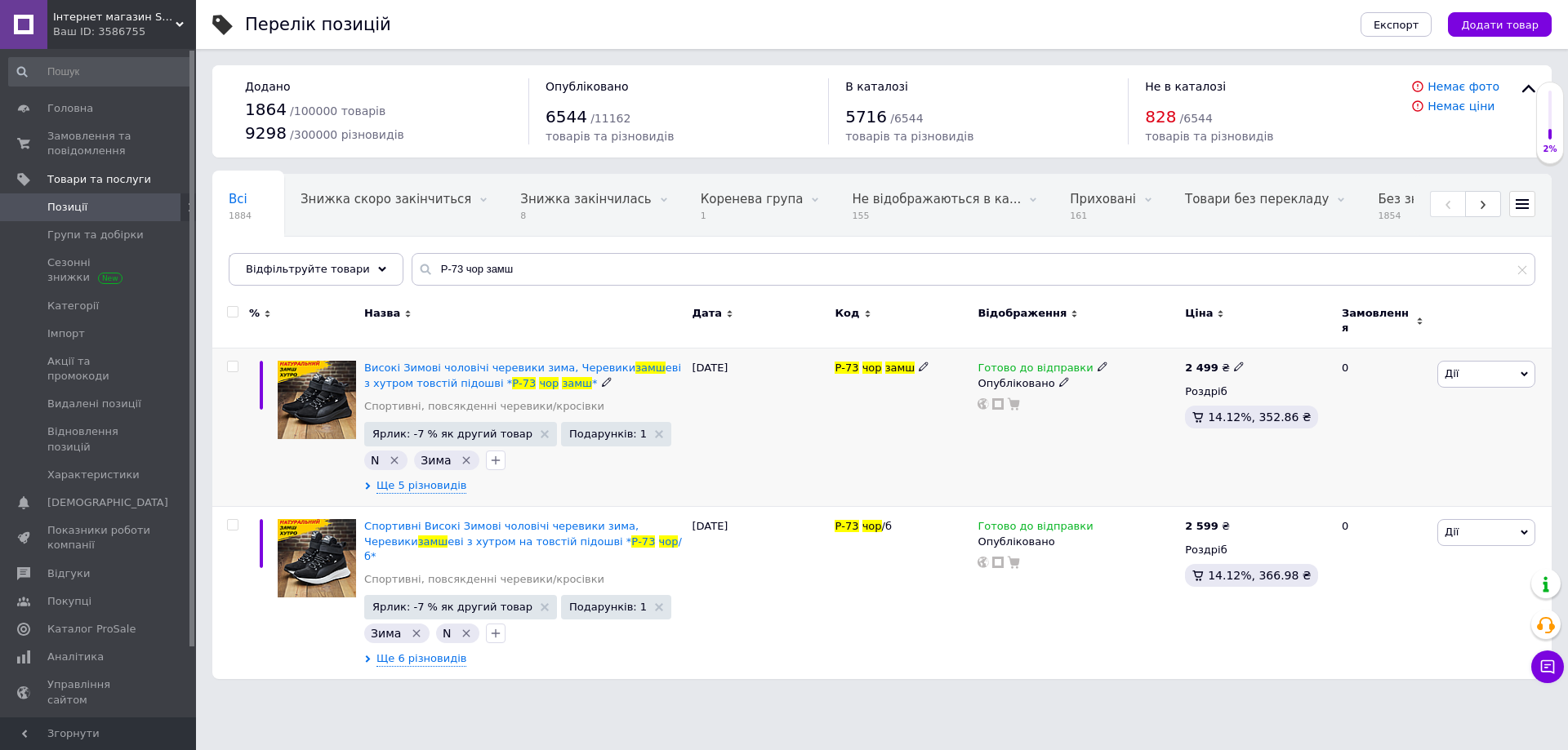
click at [1233, 362] on icon at bounding box center [1238, 366] width 10 height 10
click at [1272, 344] on input "2499" at bounding box center [1311, 350] width 124 height 33
type input "2599"
drag, startPoint x: 1177, startPoint y: 411, endPoint x: 1103, endPoint y: 420, distance: 74.5
click at [1105, 420] on div "Комісія за замовлення" at bounding box center [1077, 408] width 196 height 42
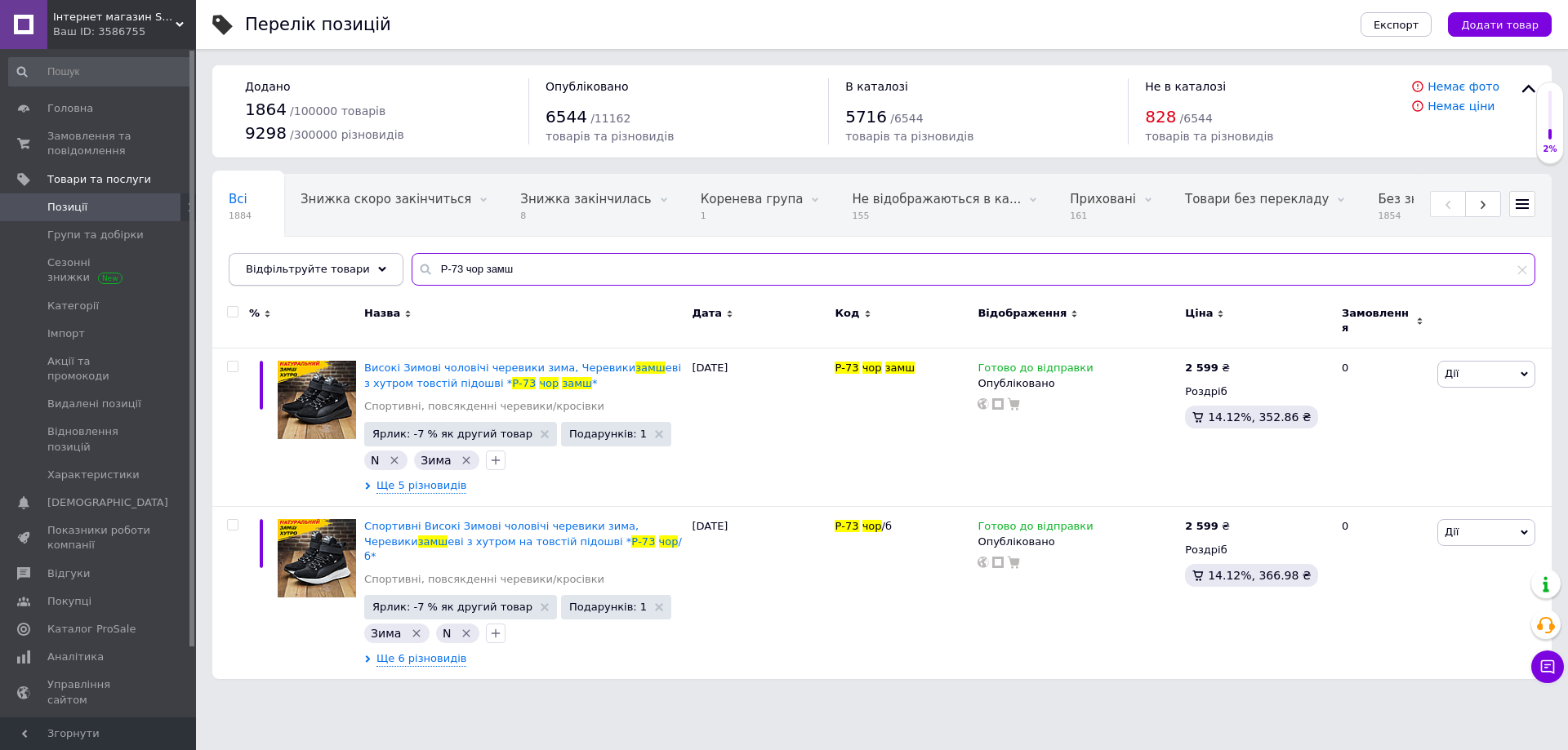
drag, startPoint x: 467, startPoint y: 272, endPoint x: 353, endPoint y: 280, distance: 114.3
click at [353, 280] on div "Відфільтруйте товари Р-73 чор замш" at bounding box center [882, 269] width 1307 height 33
paste input "10М-3"
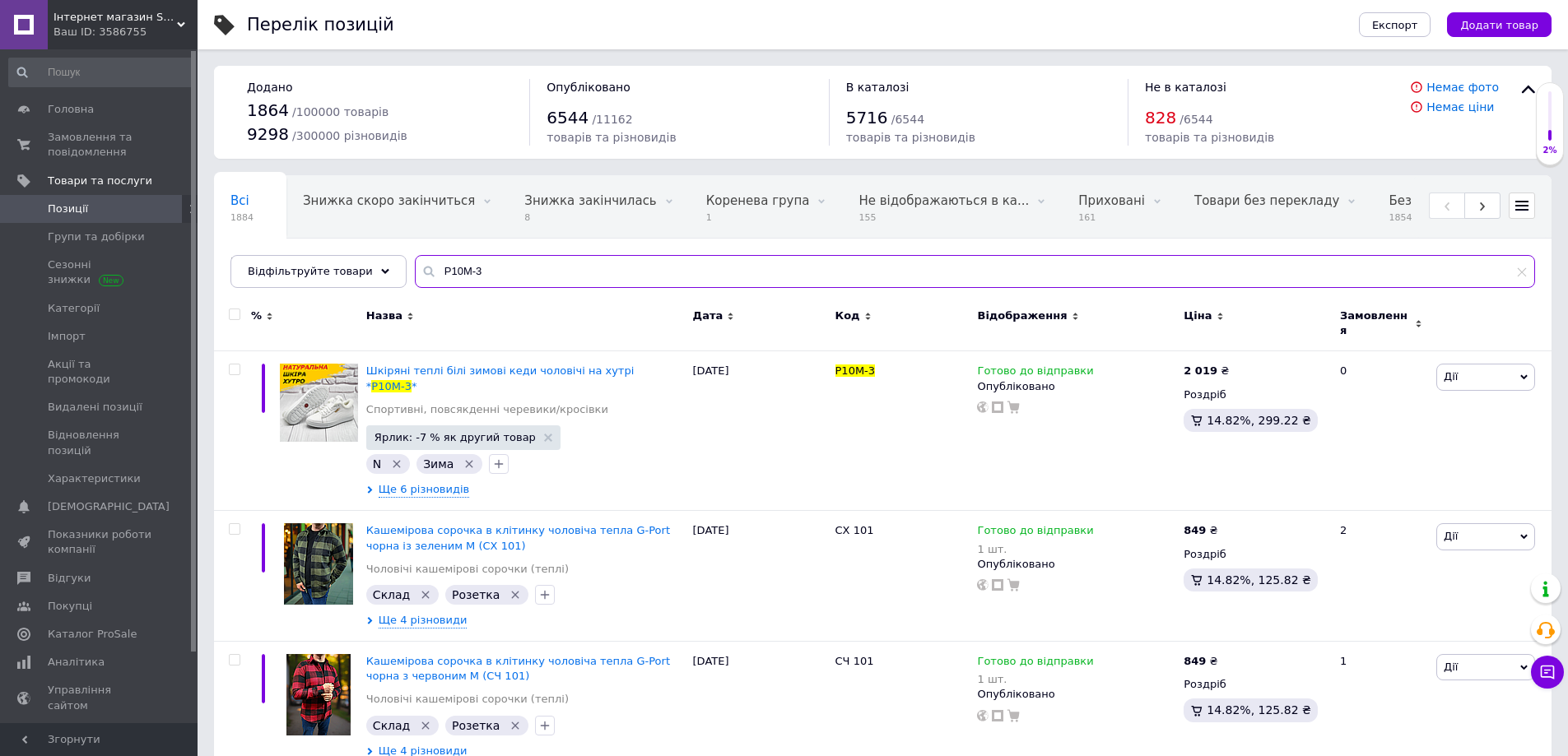
type input "Р10М-3"
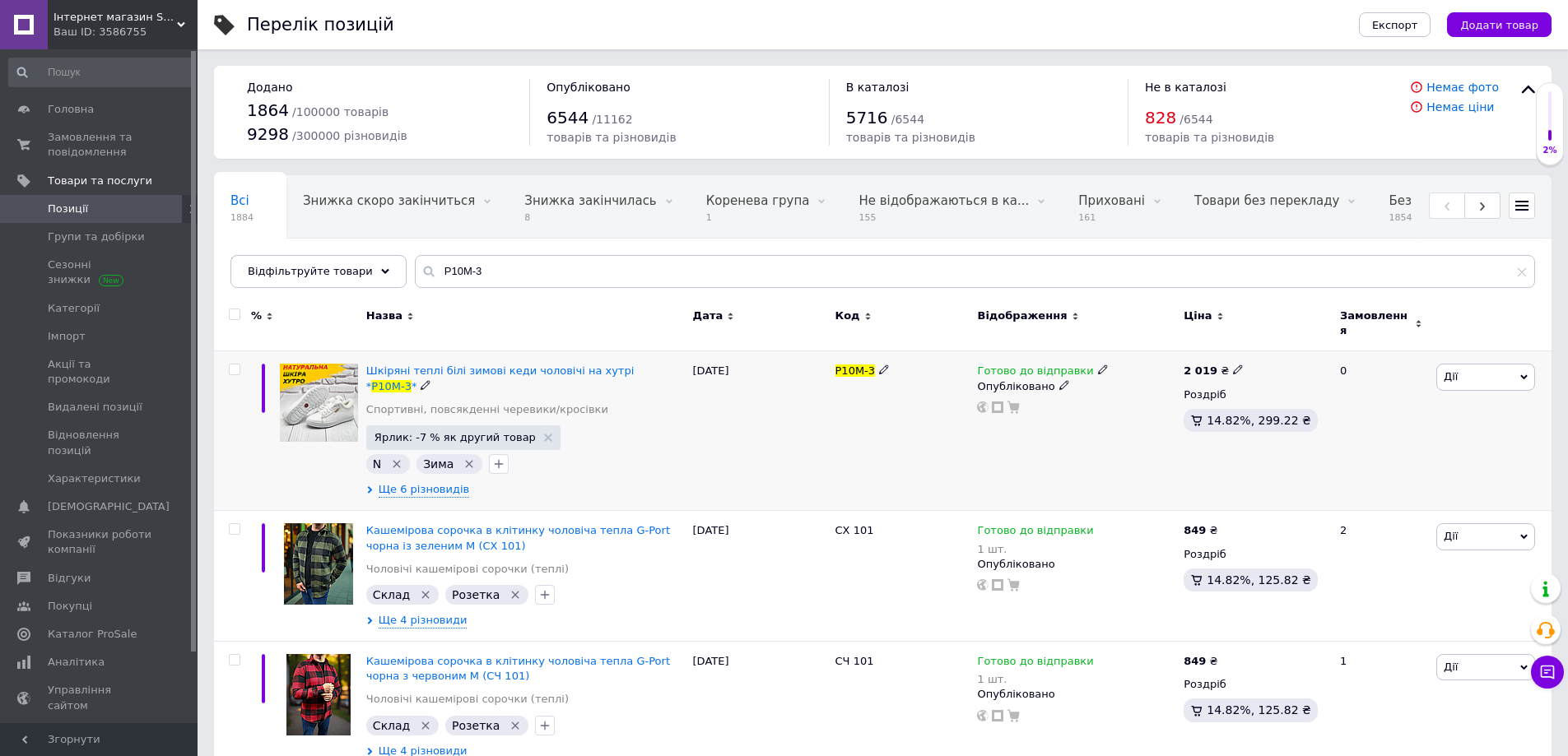
click at [1234, 364] on icon at bounding box center [1238, 369] width 10 height 10
drag, startPoint x: 1282, startPoint y: 343, endPoint x: 1266, endPoint y: 345, distance: 16.1
click at [1266, 345] on input "2019" at bounding box center [1311, 353] width 125 height 33
type input "2120"
click at [1021, 462] on div "Готово до відправки Опубліковано" at bounding box center [1076, 431] width 206 height 160
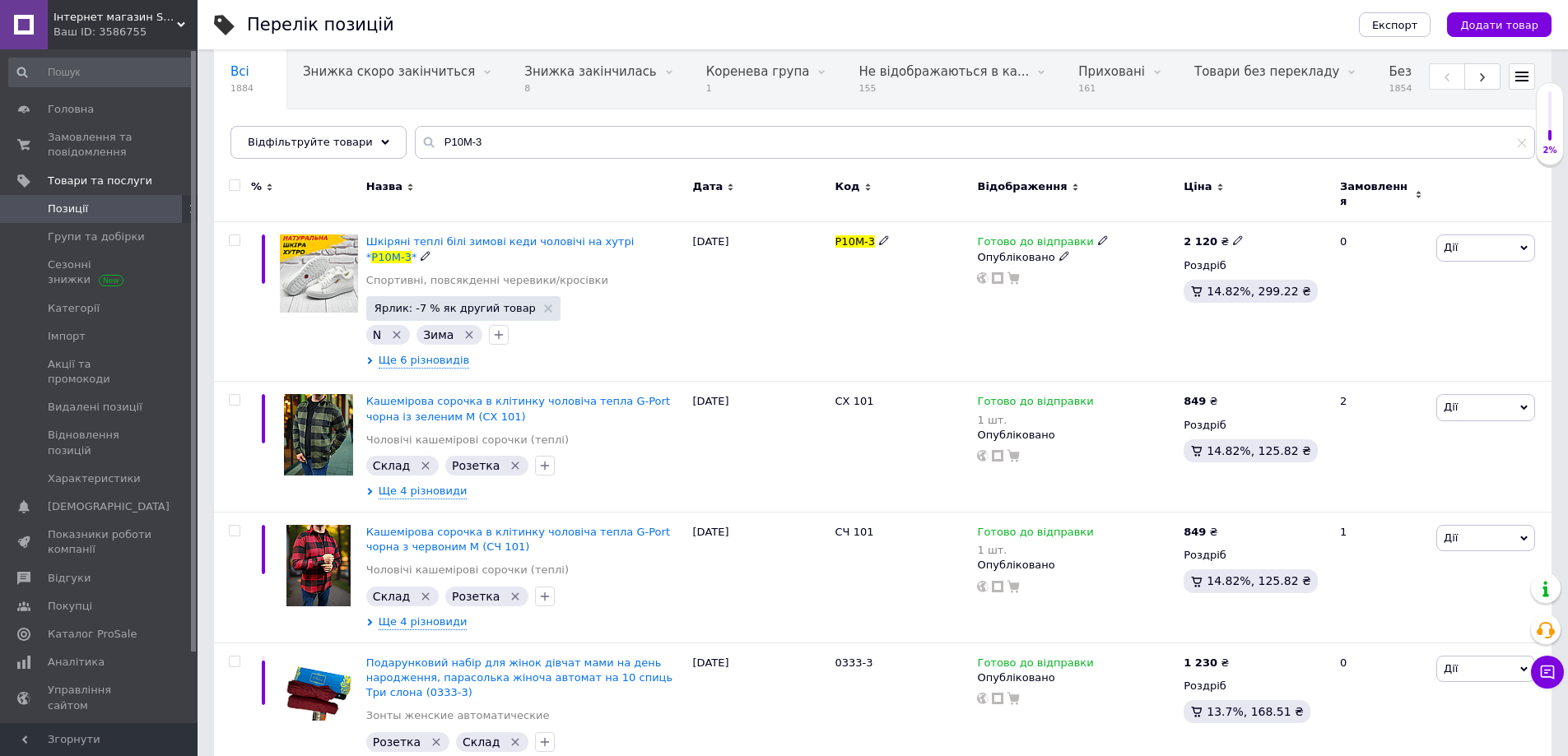
scroll to position [138, 0]
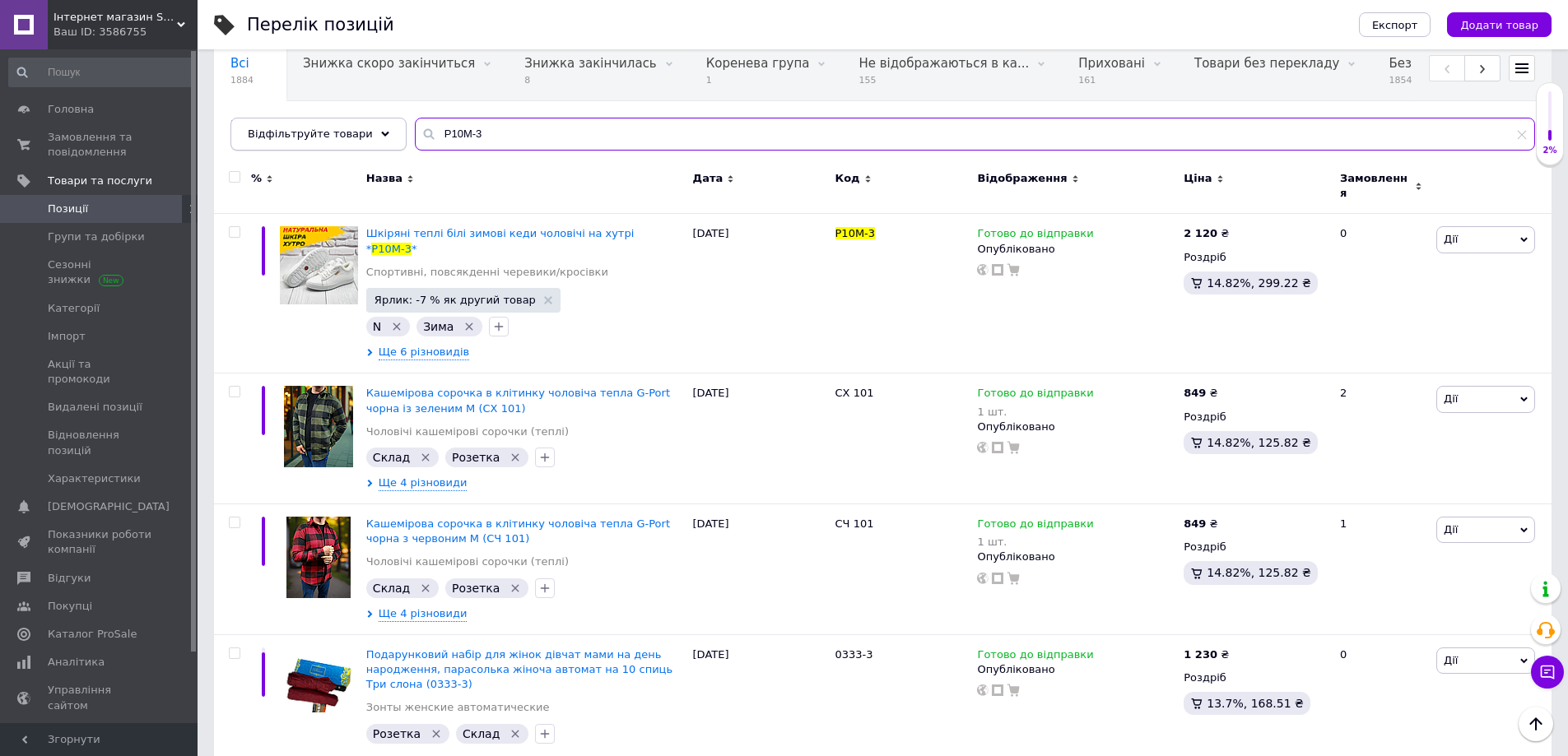
drag, startPoint x: 478, startPoint y: 137, endPoint x: 383, endPoint y: 141, distance: 95.1
click at [383, 135] on div "Відфільтруйте товари Р10М-3" at bounding box center [883, 134] width 1304 height 33
paste input "-1"
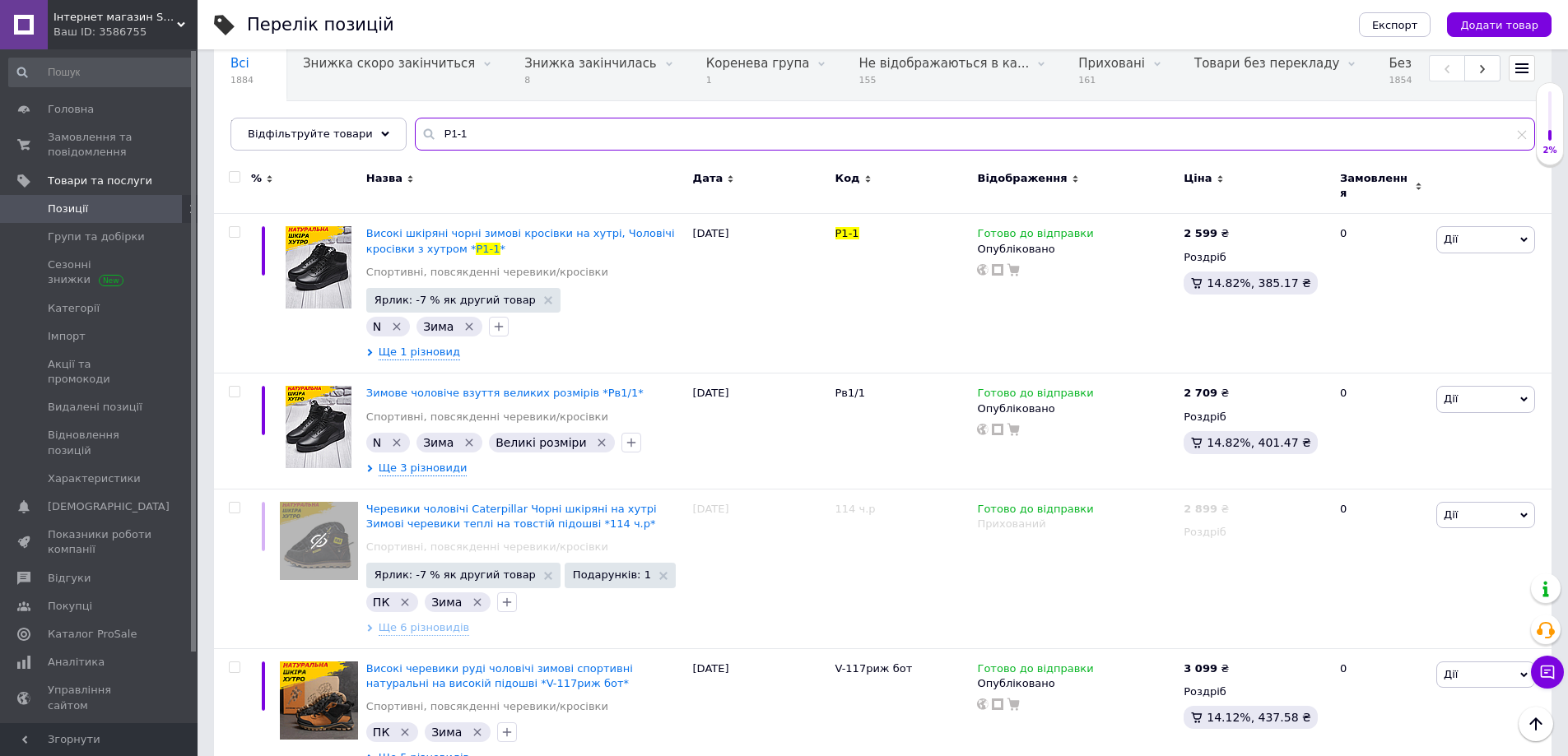
type input "Р1-1"
click at [1234, 227] on icon at bounding box center [1238, 232] width 10 height 10
click at [1270, 211] on input "2599" at bounding box center [1311, 215] width 125 height 33
type input "2699"
click at [1051, 299] on div "Готово до відправки Опубліковано" at bounding box center [1076, 294] width 206 height 160
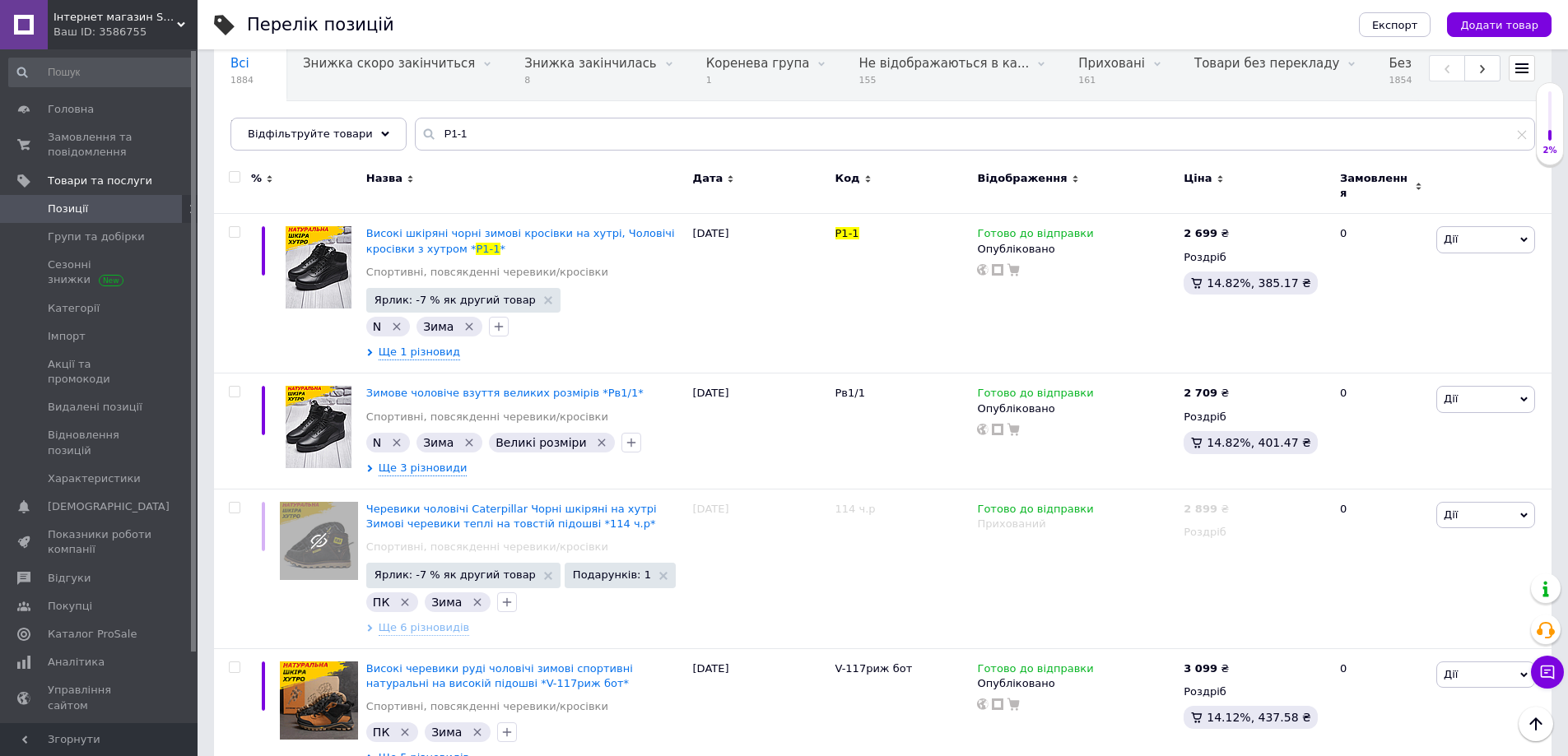
click at [95, 500] on span "[DEMOGRAPHIC_DATA]" at bounding box center [109, 507] width 122 height 15
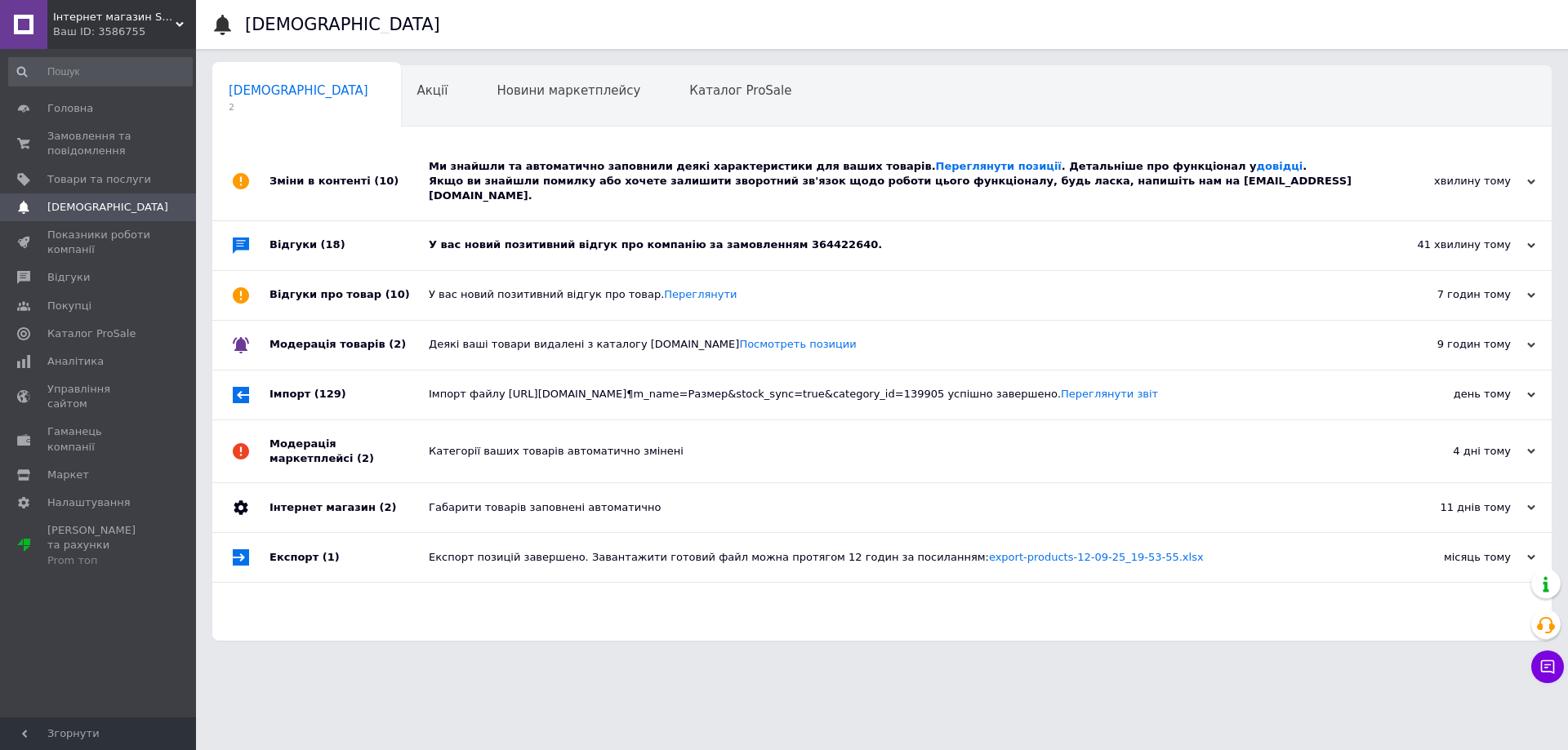
click at [593, 238] on div "У вас новий позитивний відгук про компанію за замовленням 364422640." at bounding box center [900, 244] width 943 height 14
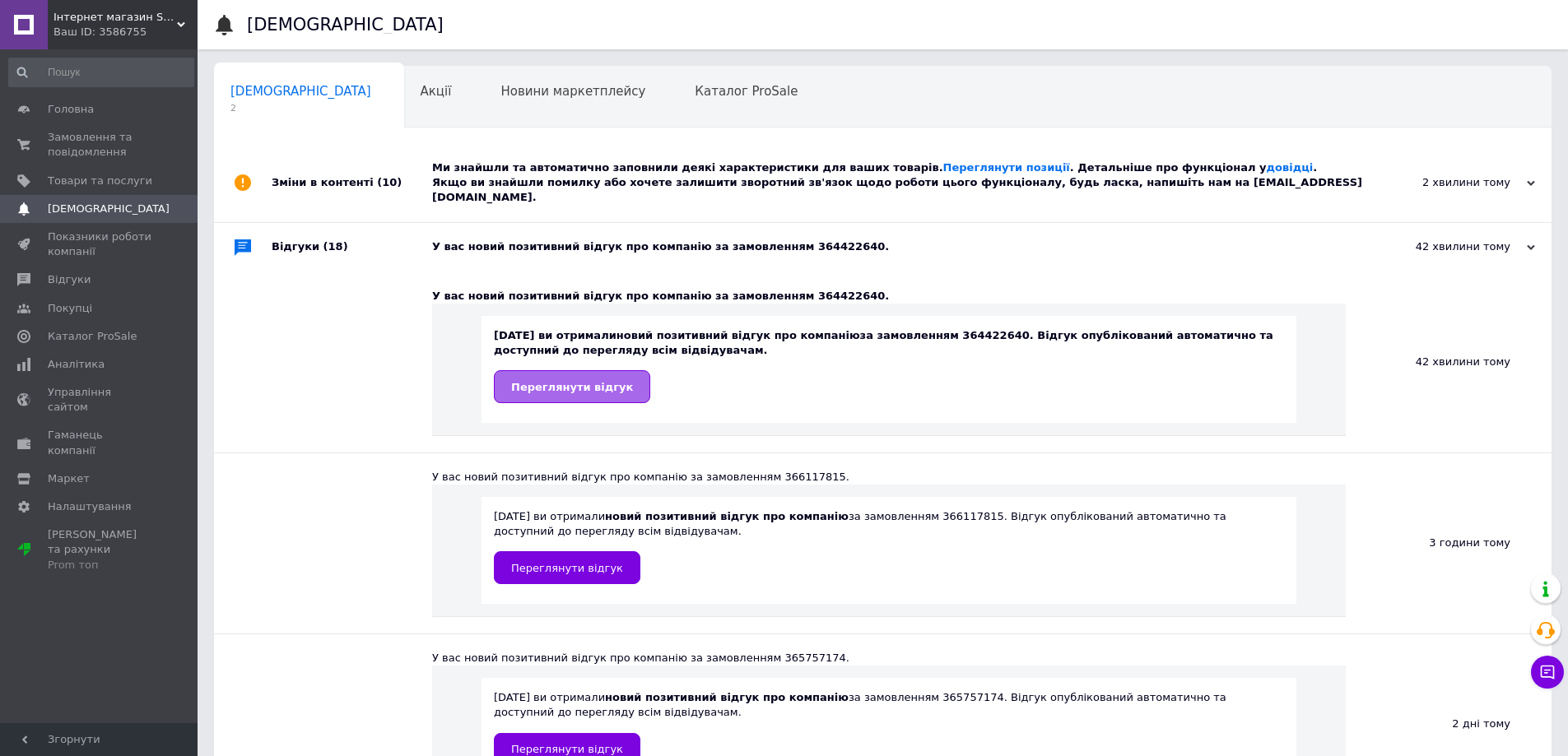
click at [581, 380] on link "Переглянути відгук" at bounding box center [572, 387] width 156 height 33
click at [121, 176] on span "Товари та послуги" at bounding box center [100, 180] width 105 height 15
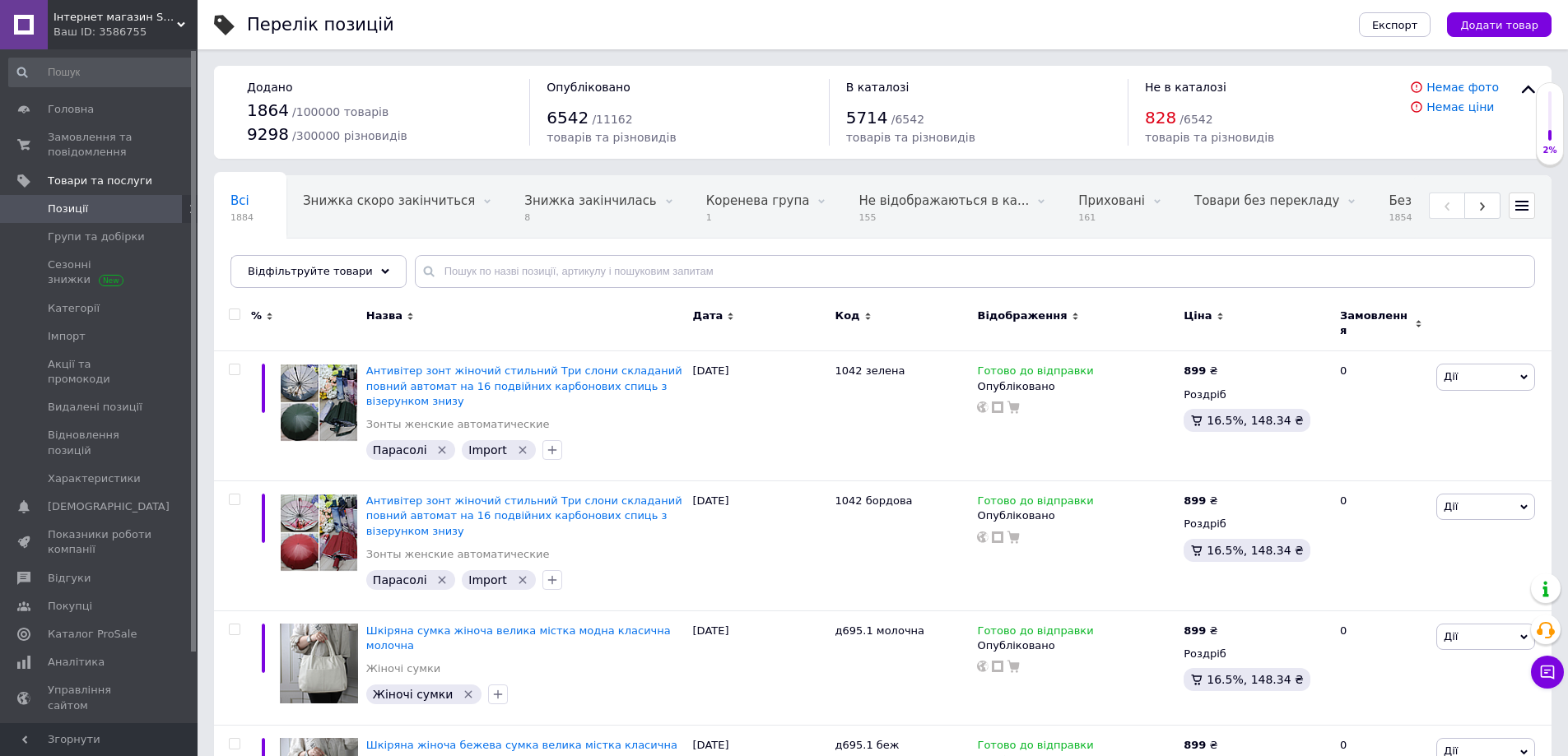
click at [423, 276] on use at bounding box center [428, 271] width 11 height 11
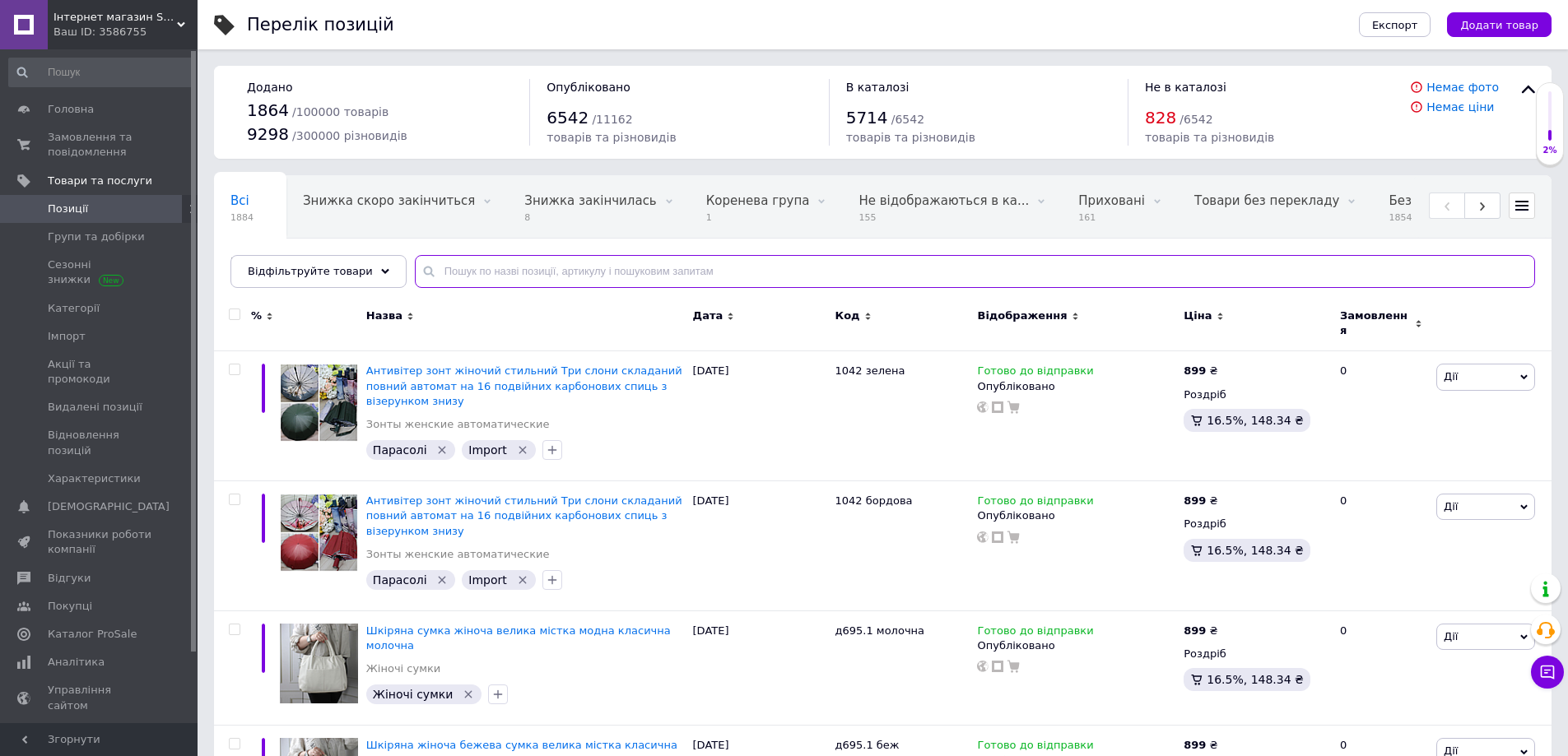
click at [464, 283] on input "text" at bounding box center [975, 271] width 1120 height 33
paste input "20"
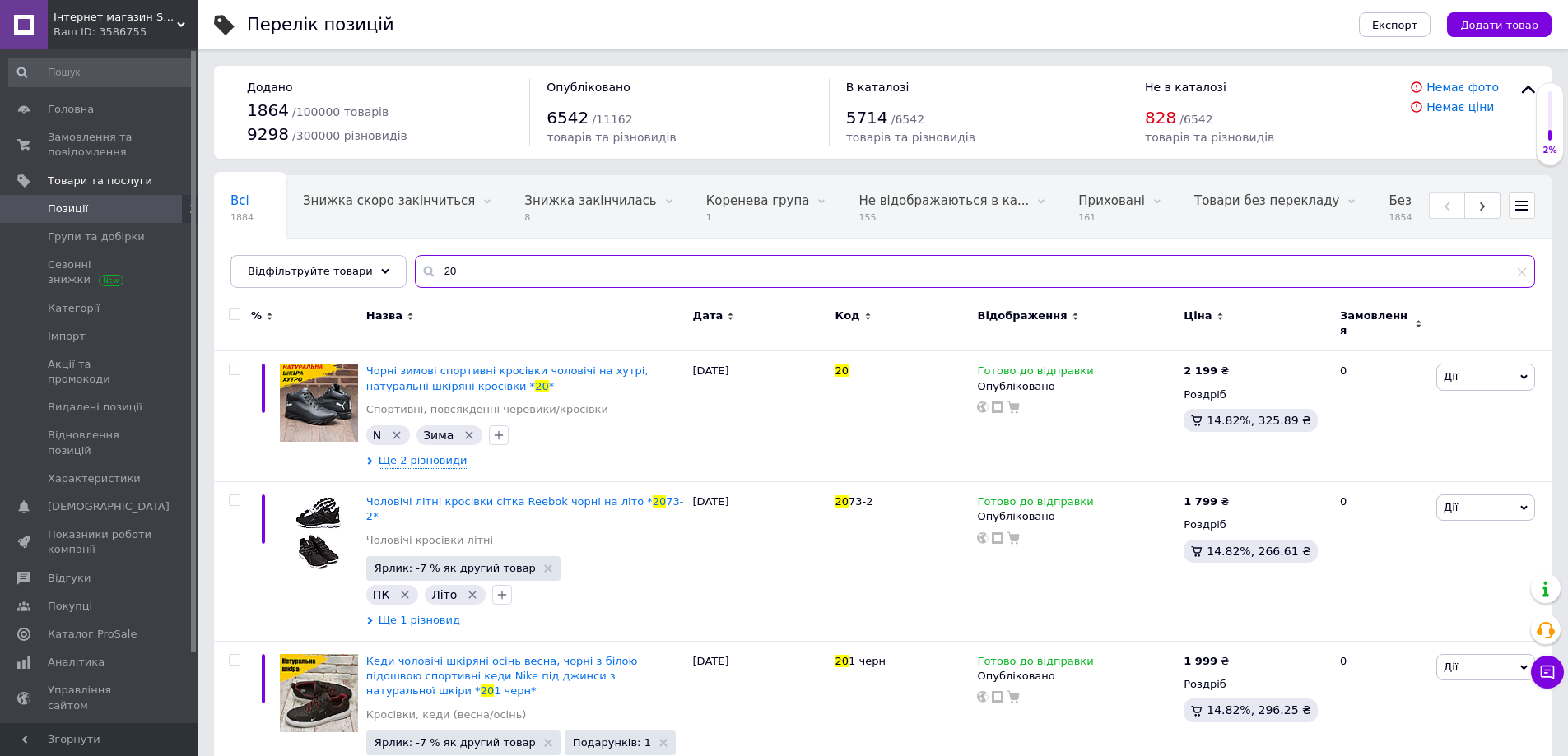
type input "20"
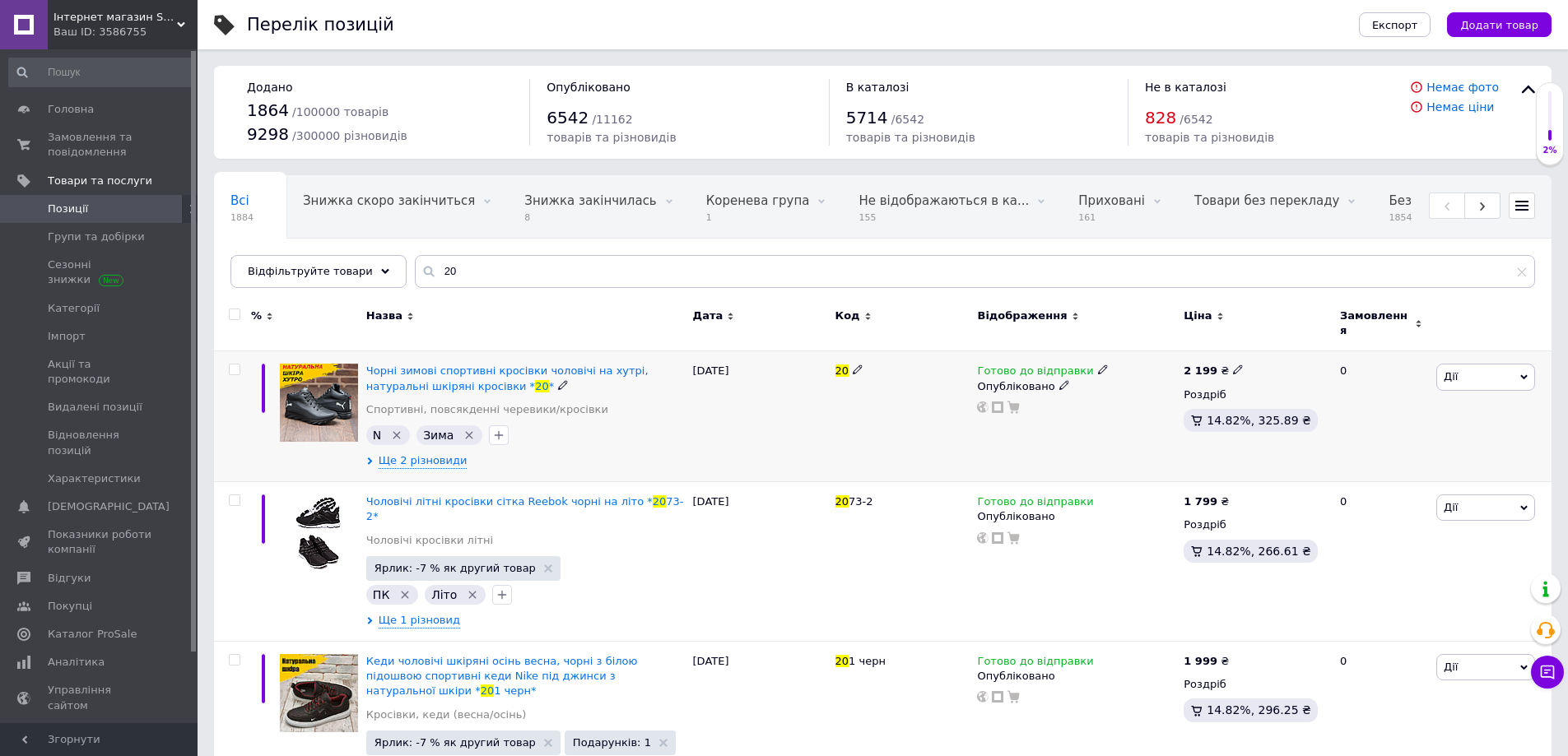
click at [1222, 363] on div "2 199 ₴" at bounding box center [1213, 370] width 60 height 15
click at [1270, 341] on input "2199" at bounding box center [1311, 353] width 125 height 33
type input "2299"
click at [958, 436] on div "20" at bounding box center [902, 417] width 142 height 131
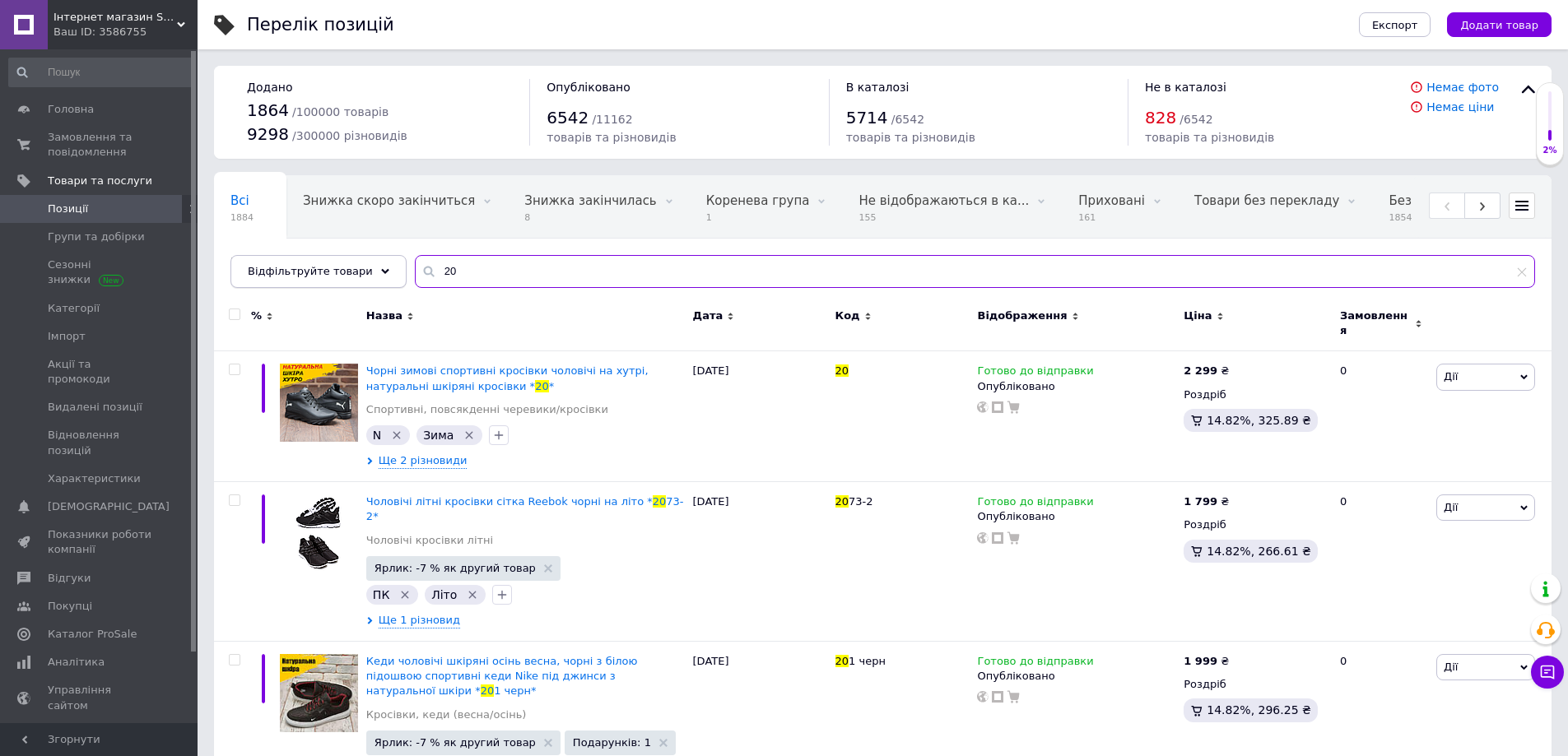
drag, startPoint x: 409, startPoint y: 266, endPoint x: 369, endPoint y: 281, distance: 42.7
click at [372, 278] on div "Відфільтруйте товари 20" at bounding box center [883, 271] width 1304 height 33
paste input "N-23/1"
type input "N-23/1"
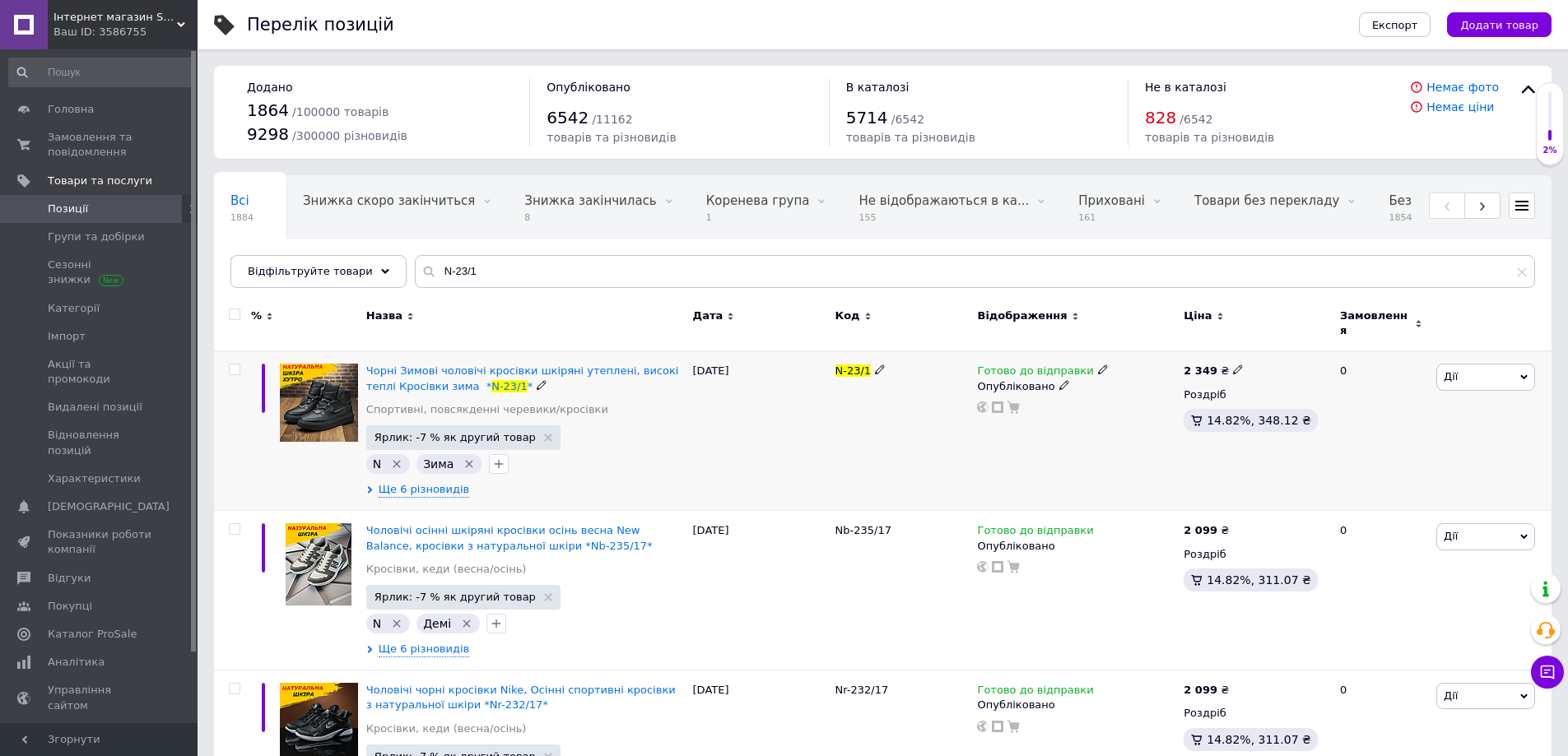
click at [1233, 364] on icon at bounding box center [1238, 369] width 10 height 10
click at [1269, 349] on input "2349" at bounding box center [1311, 353] width 125 height 33
type input "2449"
drag, startPoint x: 1086, startPoint y: 431, endPoint x: 1046, endPoint y: 435, distance: 40.2
click at [1084, 431] on div "Готово до відправки Опубліковано" at bounding box center [1076, 431] width 206 height 160
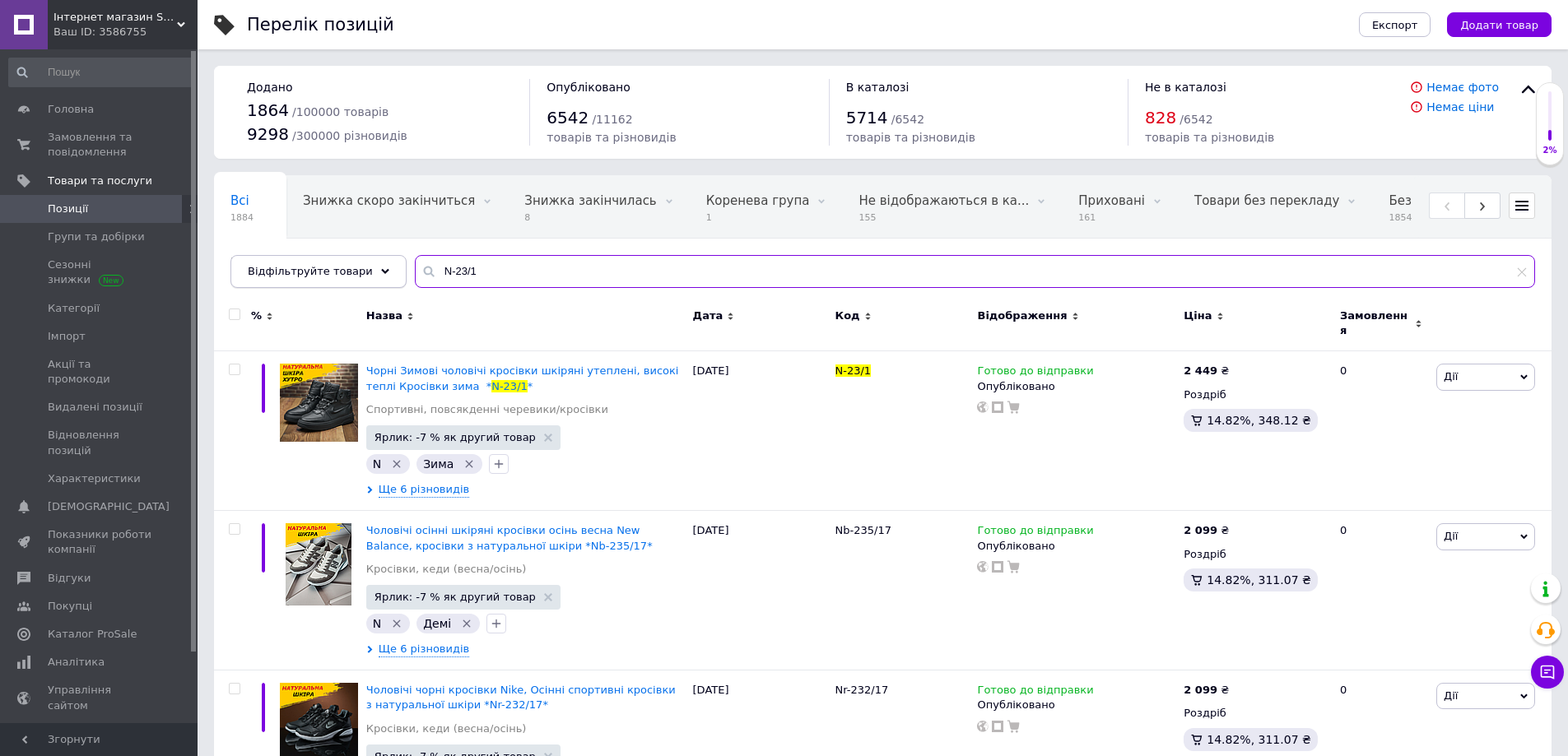
drag, startPoint x: 484, startPoint y: 263, endPoint x: 337, endPoint y: 272, distance: 147.3
click at [336, 269] on div "Відфільтруйте товари N-23/1" at bounding box center [883, 271] width 1304 height 33
paste input "102-ч/бел"
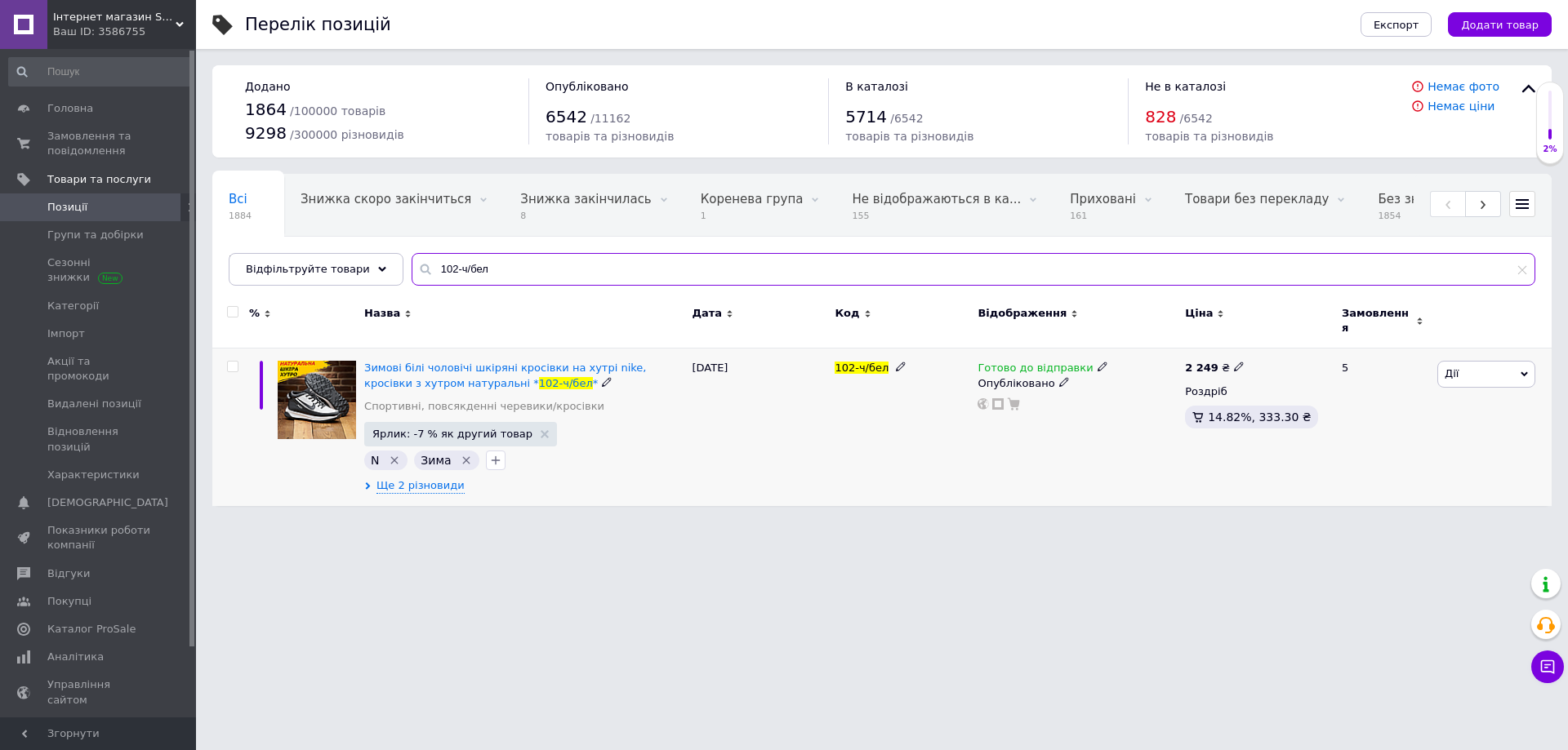
type input "102-ч/бел"
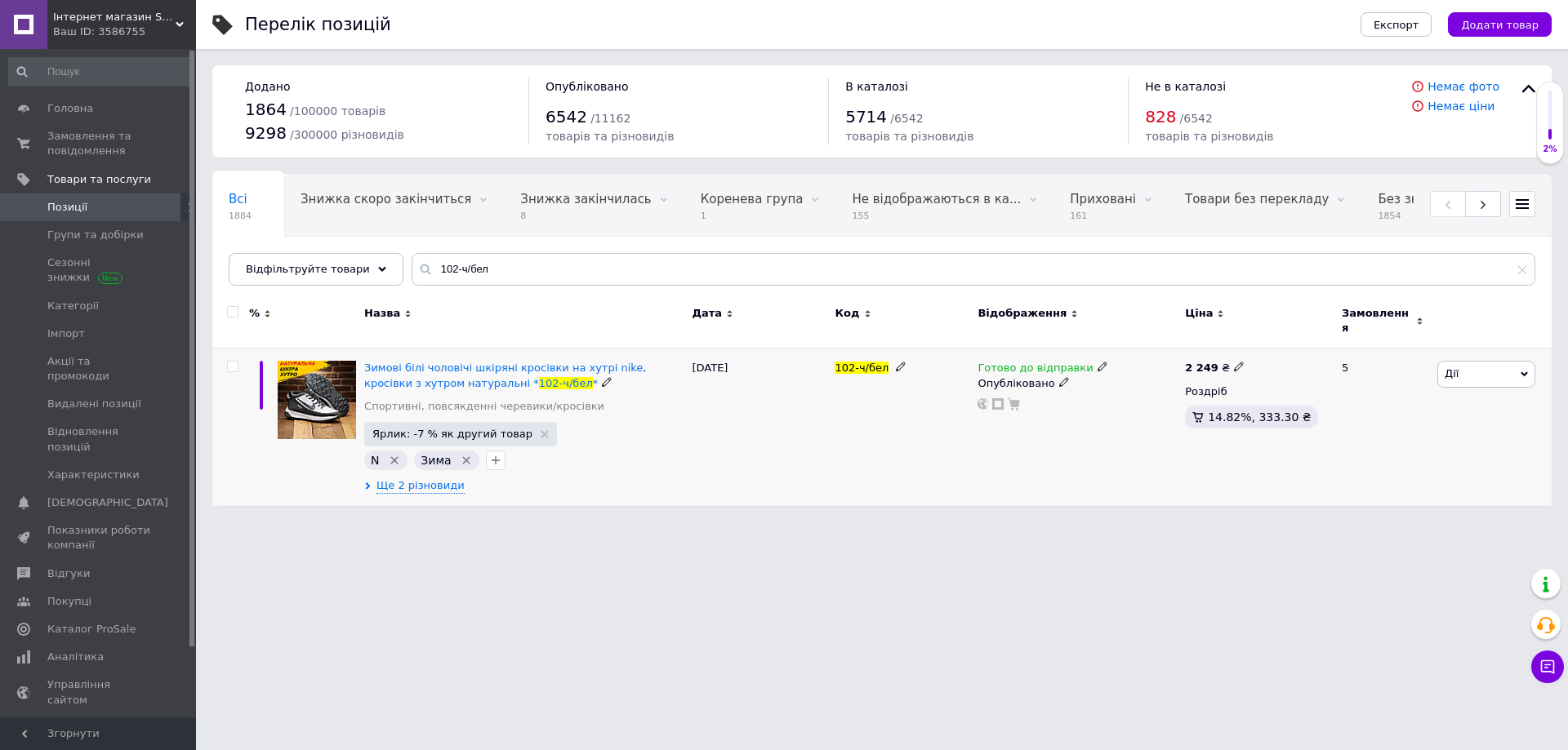
click at [1233, 362] on use at bounding box center [1237, 366] width 9 height 9
click at [1274, 344] on input "2249" at bounding box center [1311, 350] width 124 height 33
type input "2349"
click at [984, 443] on div "Готово до відправки Опубліковано" at bounding box center [1077, 428] width 208 height 158
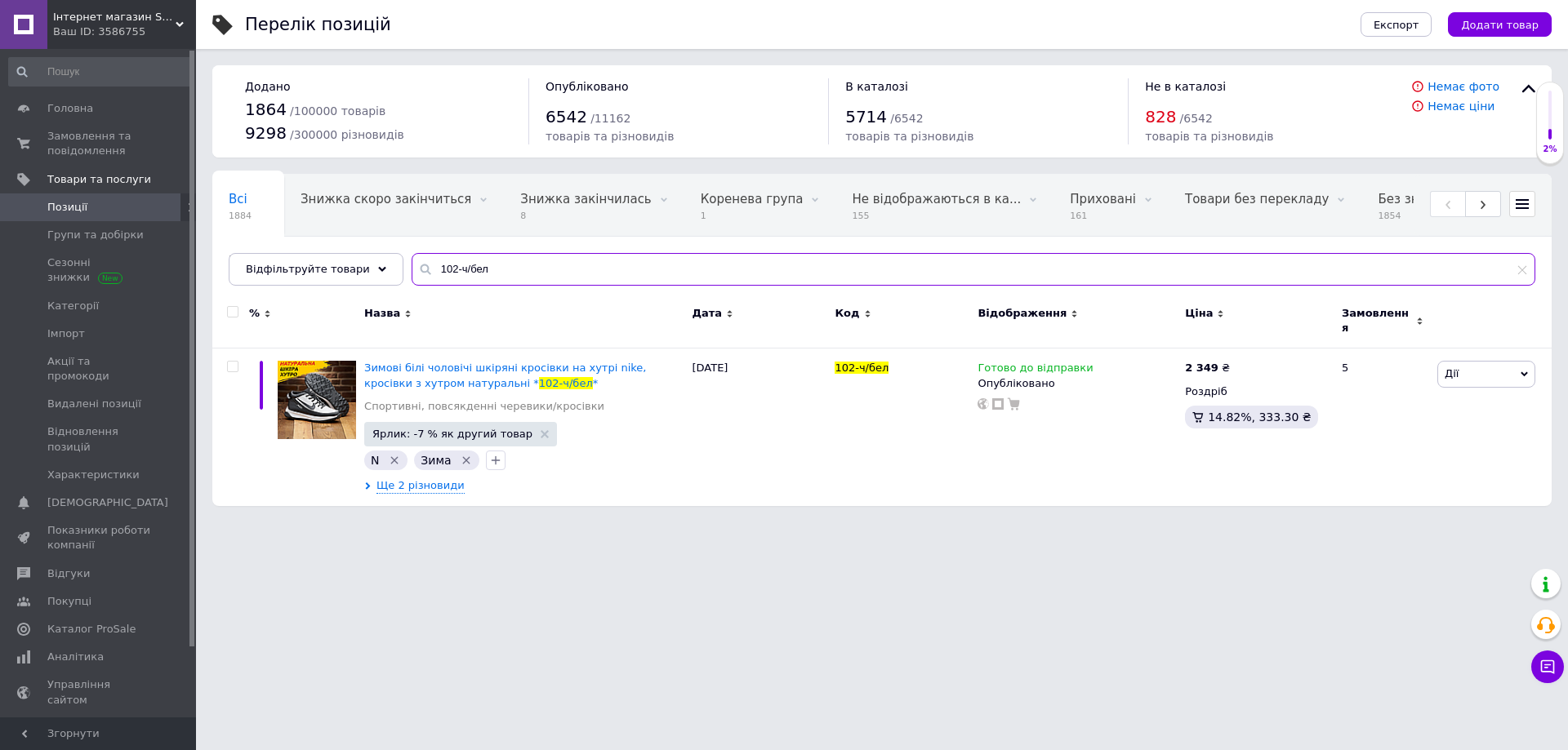
drag, startPoint x: 495, startPoint y: 271, endPoint x: 386, endPoint y: 271, distance: 109.0
click at [386, 271] on div "Всі 1884 Знижка скоро закінчиться 0 Видалити Редагувати Знижка закінчилась 8 Ви…" at bounding box center [882, 230] width 1339 height 112
paste input "ор"
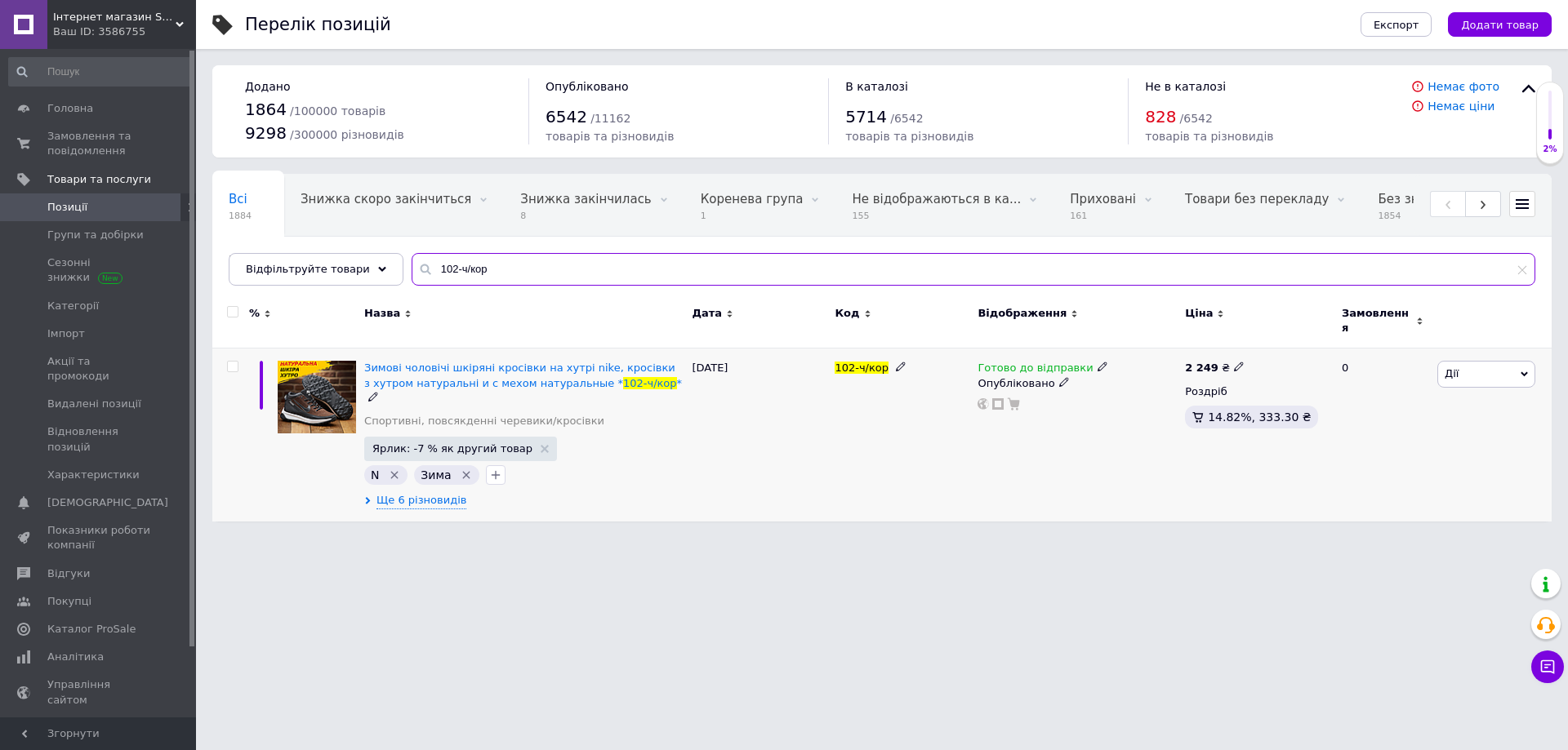
type input "102-ч/кор"
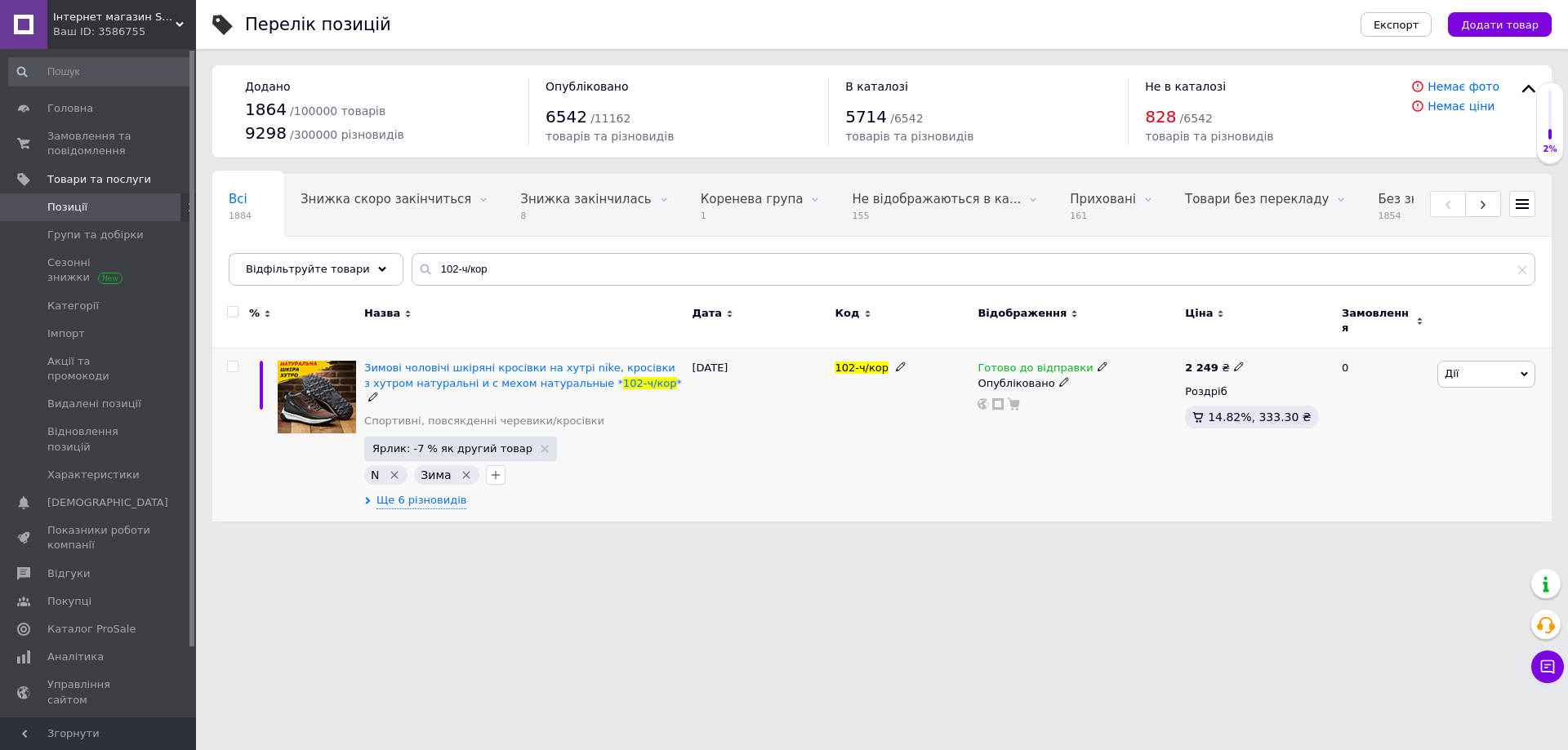
click at [1233, 362] on use at bounding box center [1237, 366] width 9 height 9
click at [1272, 334] on input "2249" at bounding box center [1311, 350] width 124 height 33
type input "2349"
click at [1057, 443] on div "Готово до відправки Опубліковано" at bounding box center [1077, 436] width 208 height 173
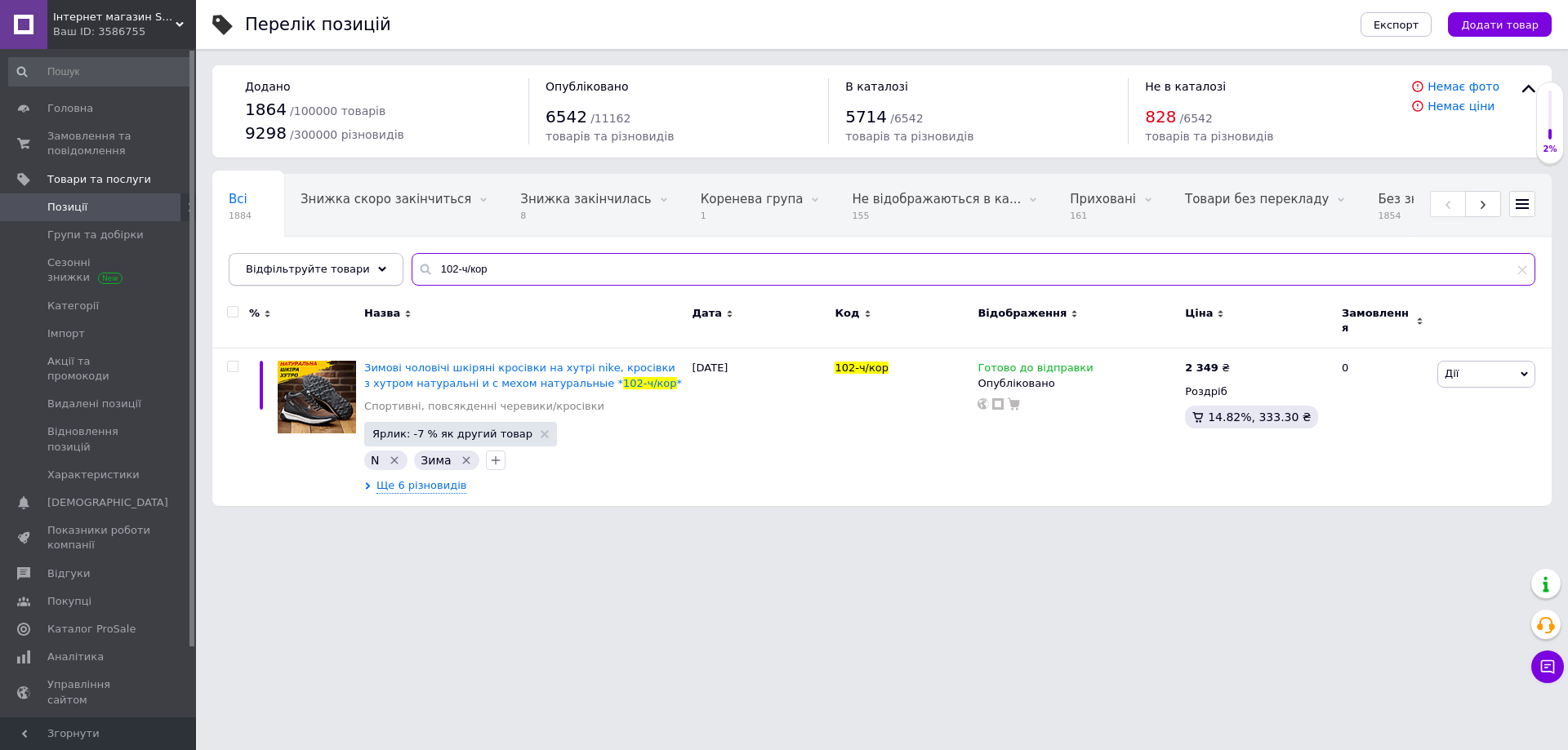
drag, startPoint x: 478, startPoint y: 266, endPoint x: 383, endPoint y: 272, distance: 95.2
click at [383, 272] on div "Відфільтруйте товари 102-ч/кор" at bounding box center [882, 269] width 1307 height 33
paste input "сер 51( ч/с)"
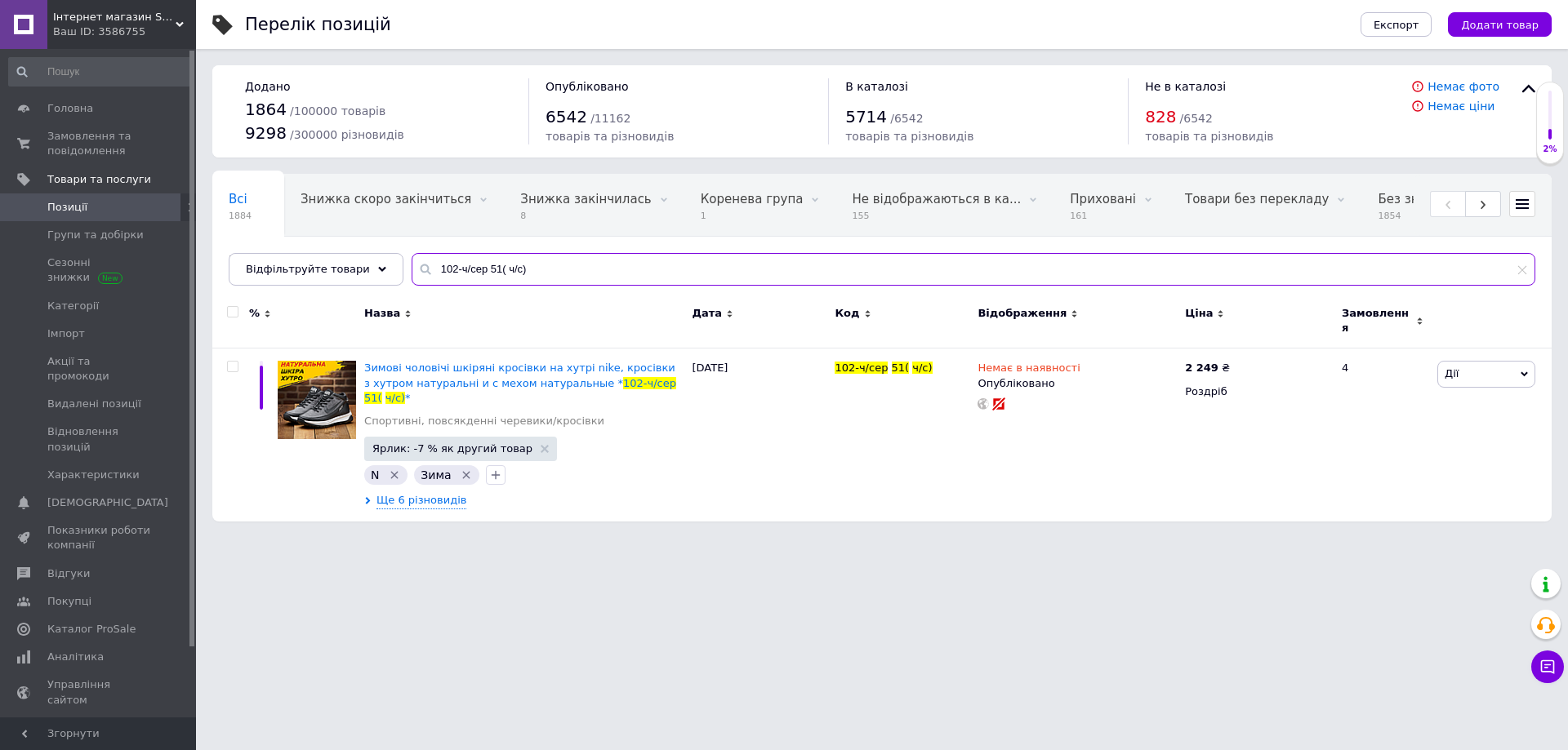
drag, startPoint x: 496, startPoint y: 282, endPoint x: 398, endPoint y: 284, distance: 98.0
click at [411, 282] on input "102-ч/сер 51( ч/с)" at bounding box center [973, 269] width 1124 height 33
paste input "ак (51 хак"
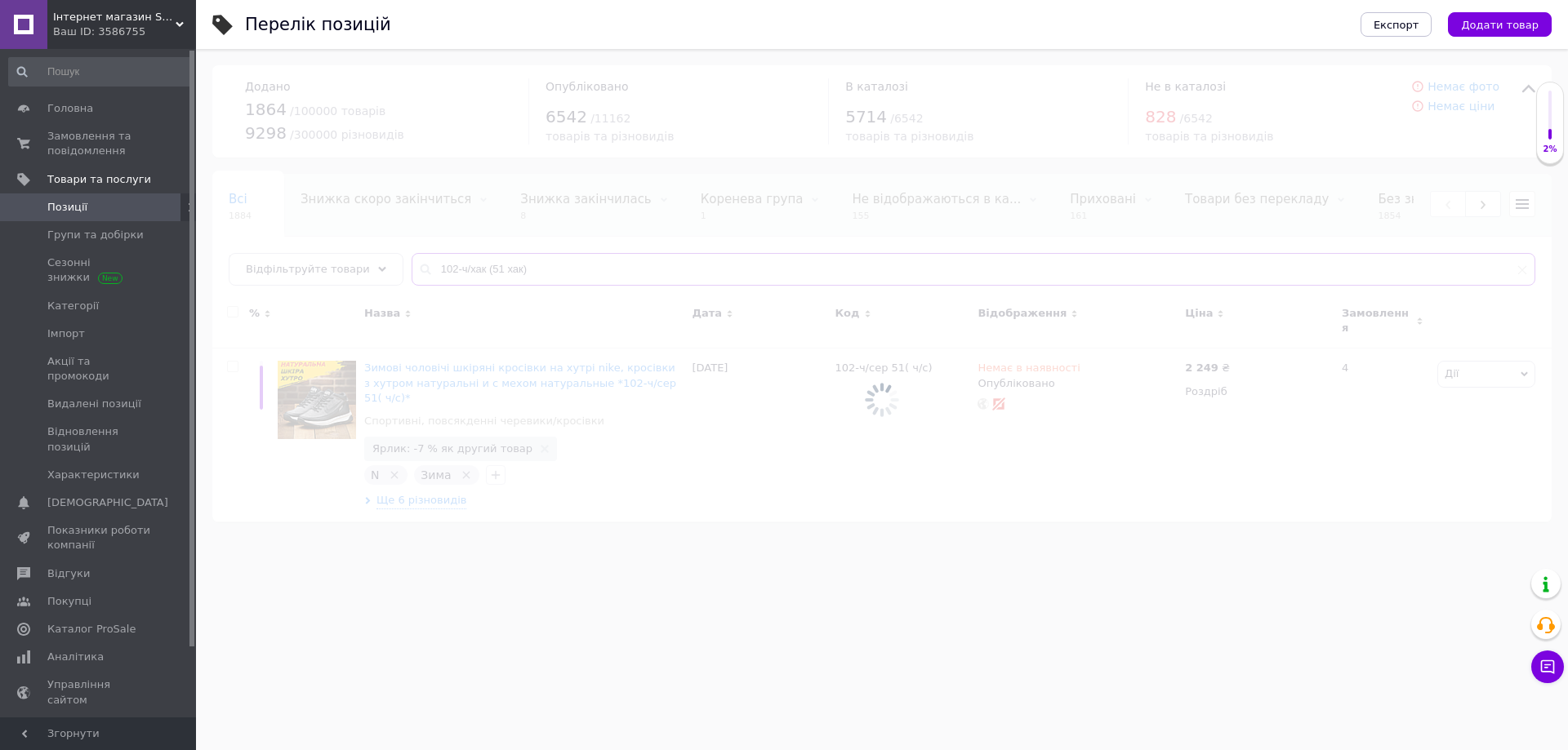
type input "102-ч/хак (51 хак)"
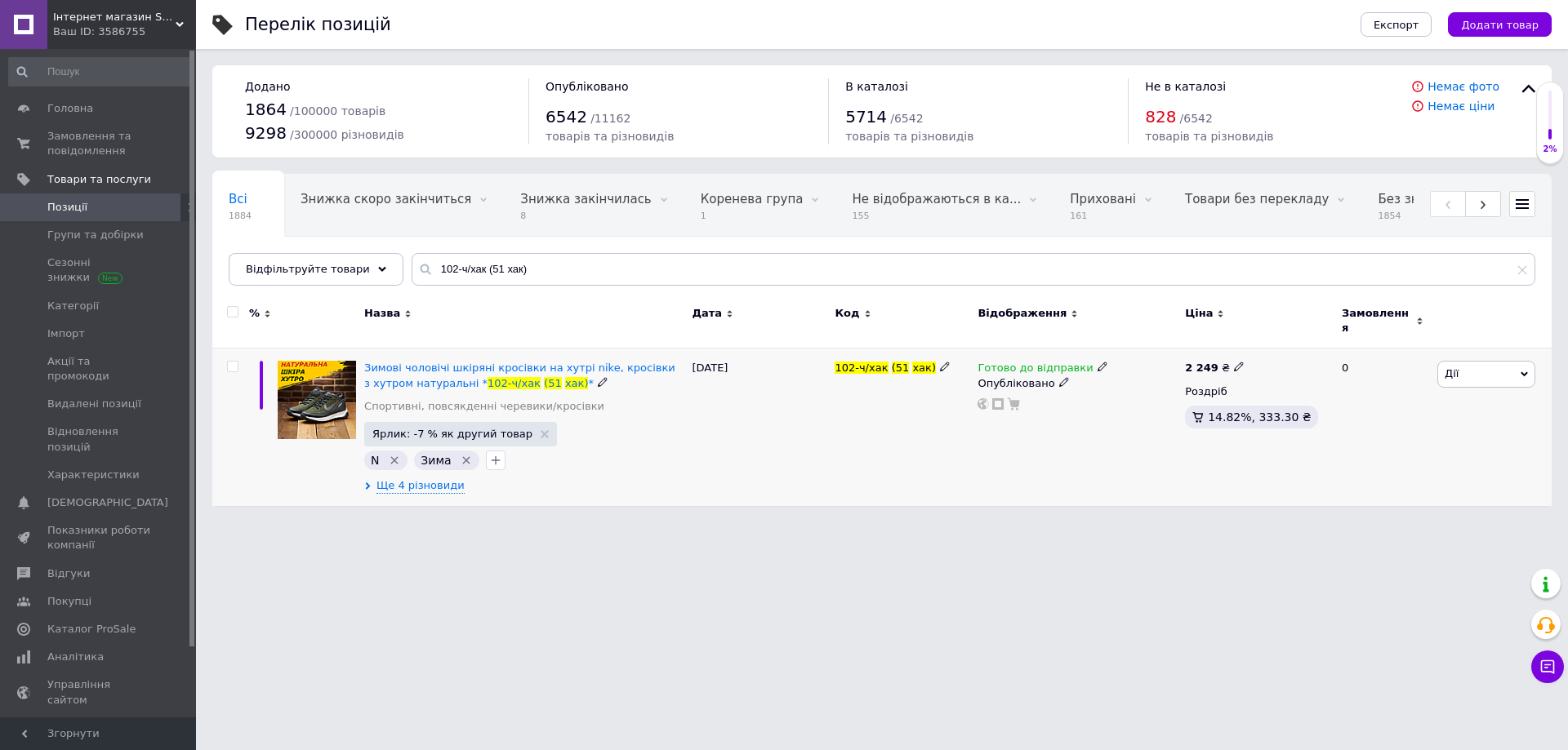
click at [1233, 362] on icon at bounding box center [1238, 366] width 10 height 10
click at [1271, 347] on input "2249" at bounding box center [1311, 350] width 124 height 33
type input "2349"
click at [1100, 433] on div "Готово до відправки Опубліковано" at bounding box center [1077, 428] width 208 height 158
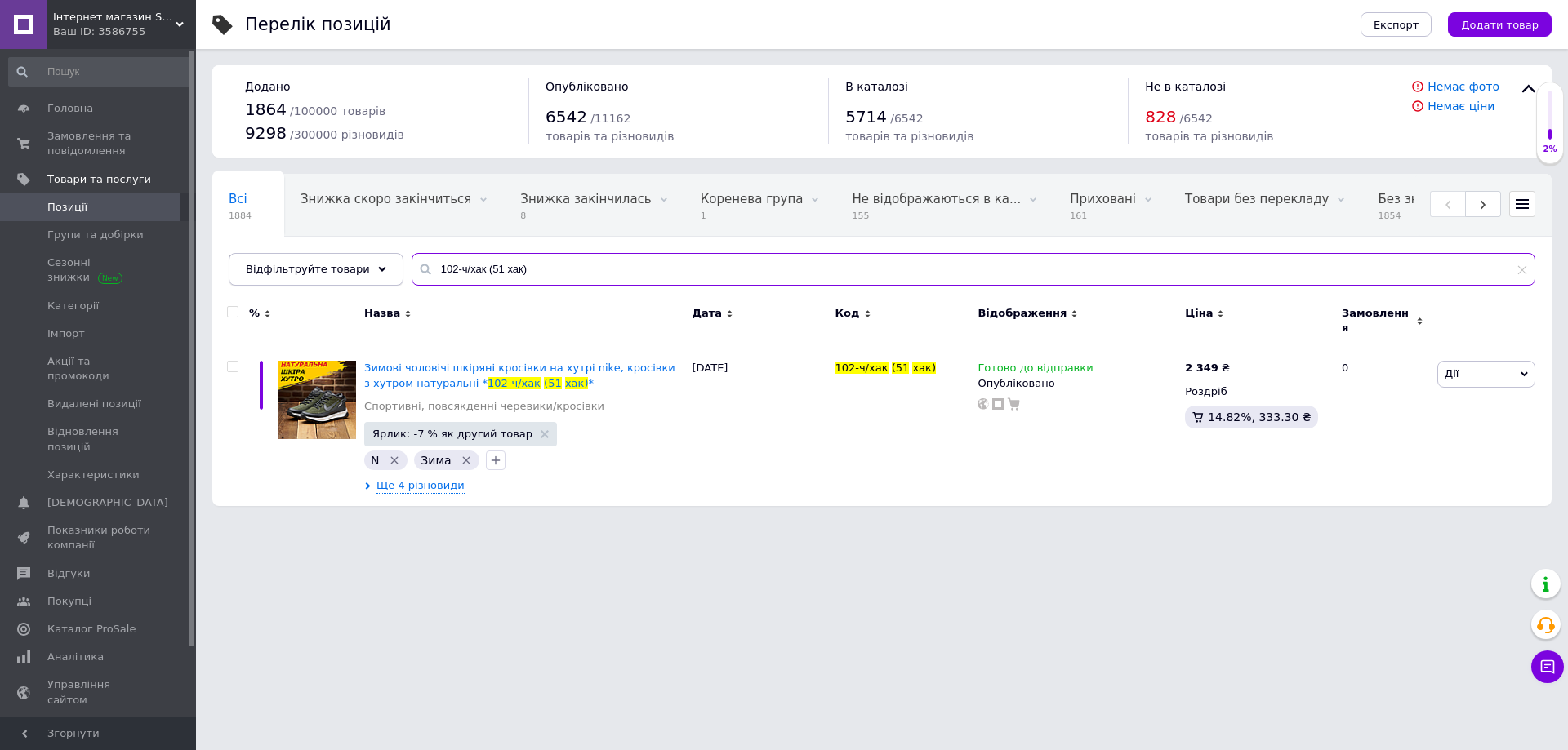
drag, startPoint x: 514, startPoint y: 267, endPoint x: 381, endPoint y: 264, distance: 133.0
click at [381, 264] on div "Відфільтруйте товари 102-ч/хак (51 хак)" at bounding box center [882, 269] width 1307 height 33
paste input "9-чор"
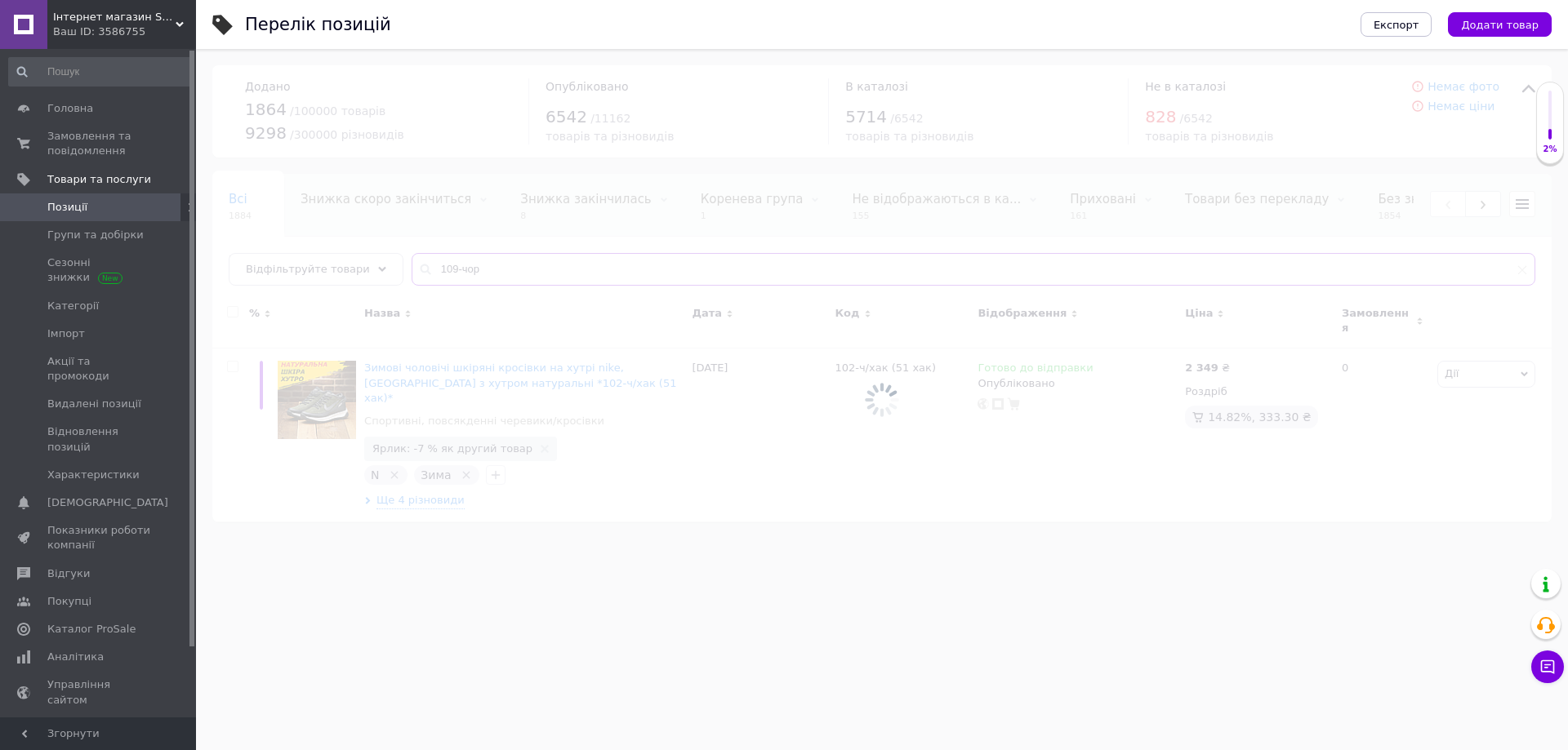
type input "109-чор"
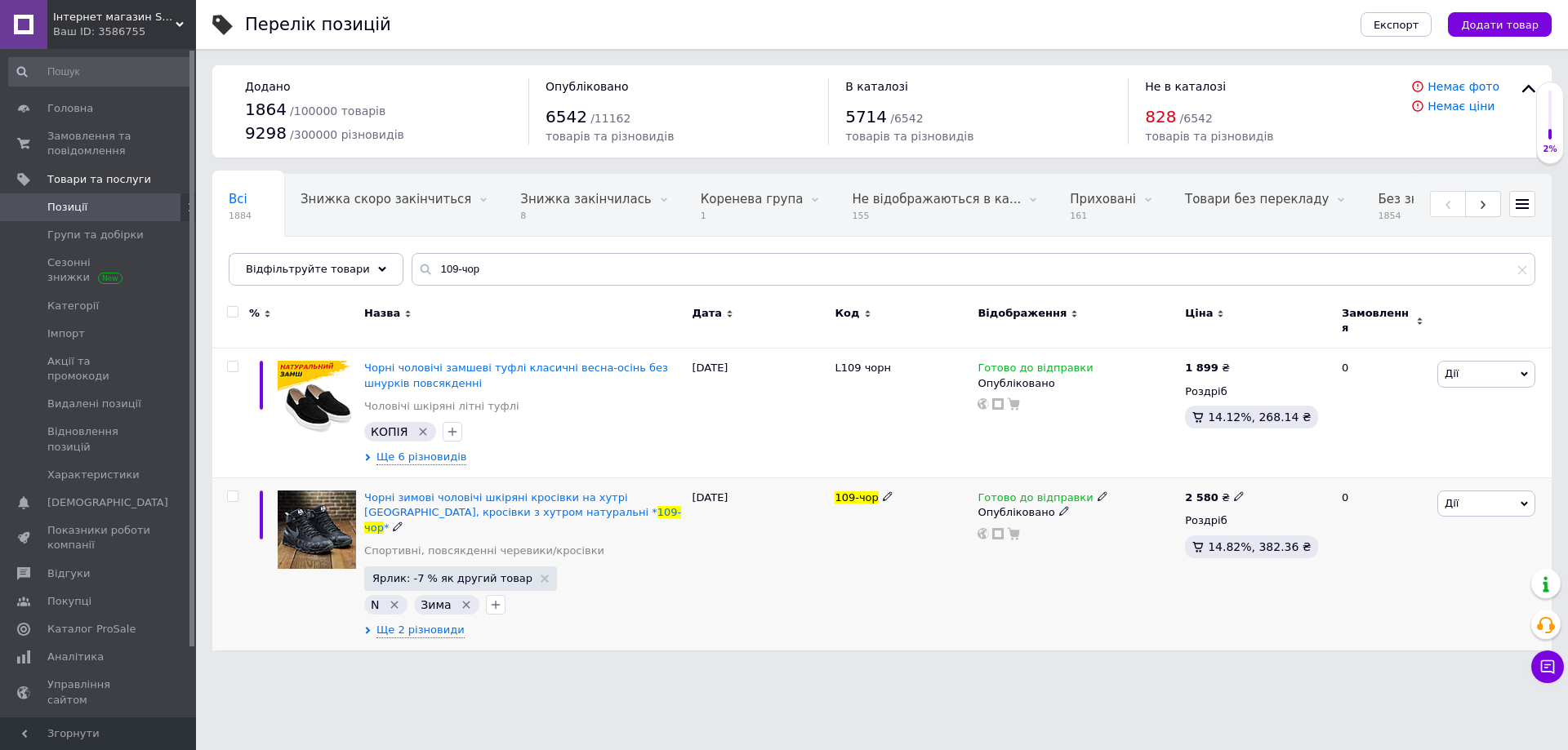
click at [1233, 491] on icon at bounding box center [1238, 496] width 10 height 10
click at [1275, 471] on input "2580" at bounding box center [1311, 480] width 124 height 33
type input "2680"
click at [1052, 572] on div "Готово до відправки Опубліковано" at bounding box center [1077, 565] width 208 height 173
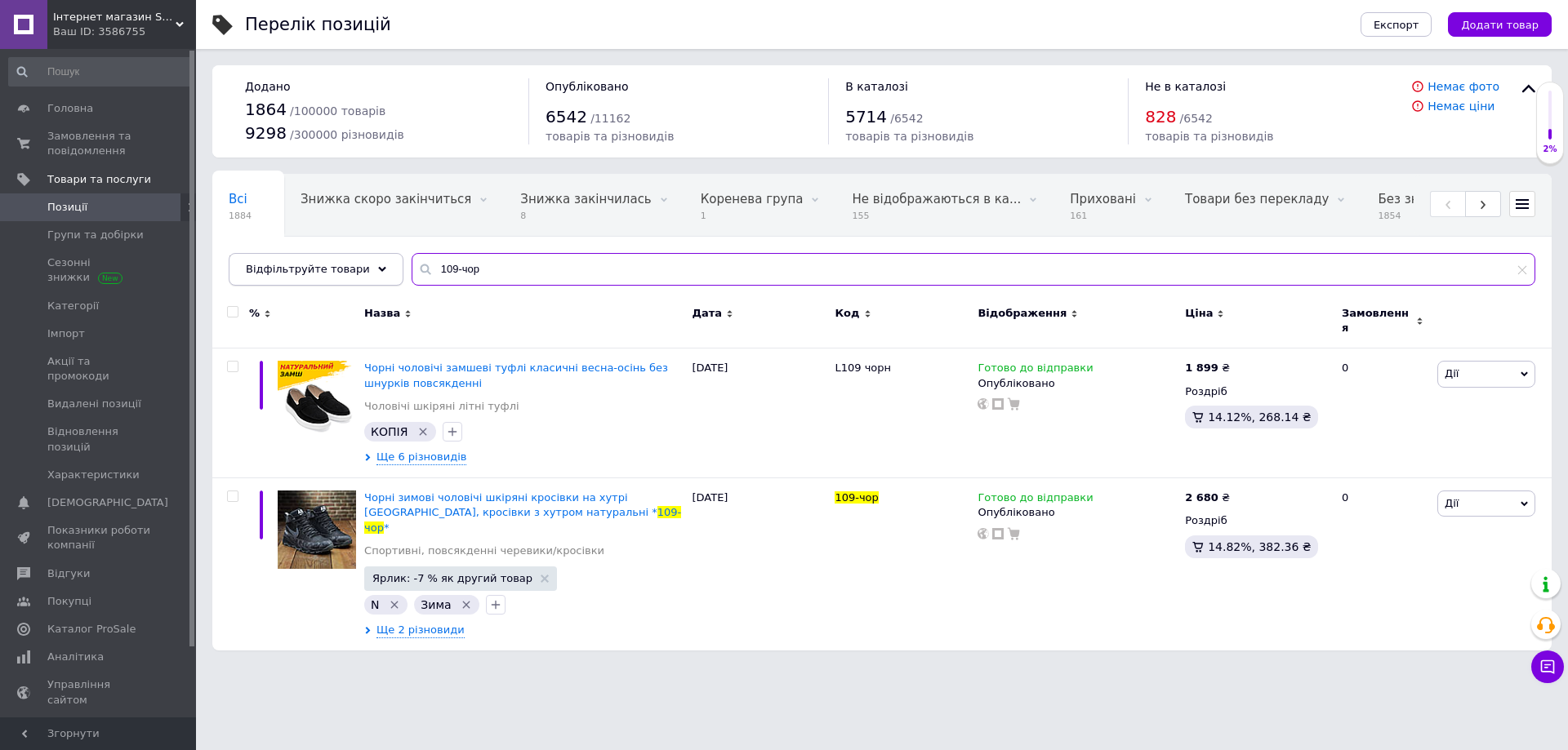
drag, startPoint x: 408, startPoint y: 275, endPoint x: 375, endPoint y: 279, distance: 33.2
click at [375, 275] on div "Відфільтруйте товари 109-чор" at bounding box center [882, 269] width 1307 height 33
paste input "Б01-06/13 107-кемел"
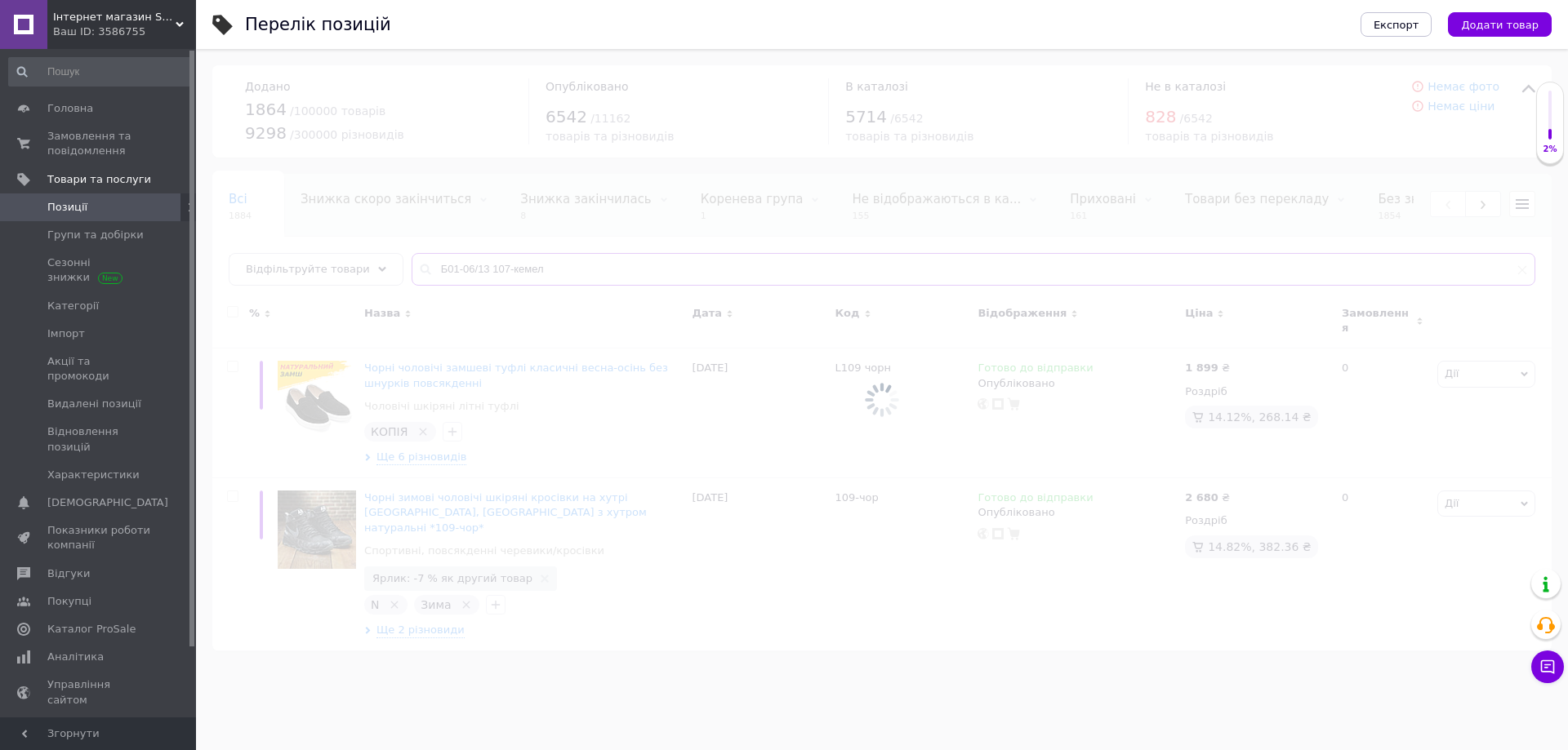
type input "Б01-06/13 107-кемел"
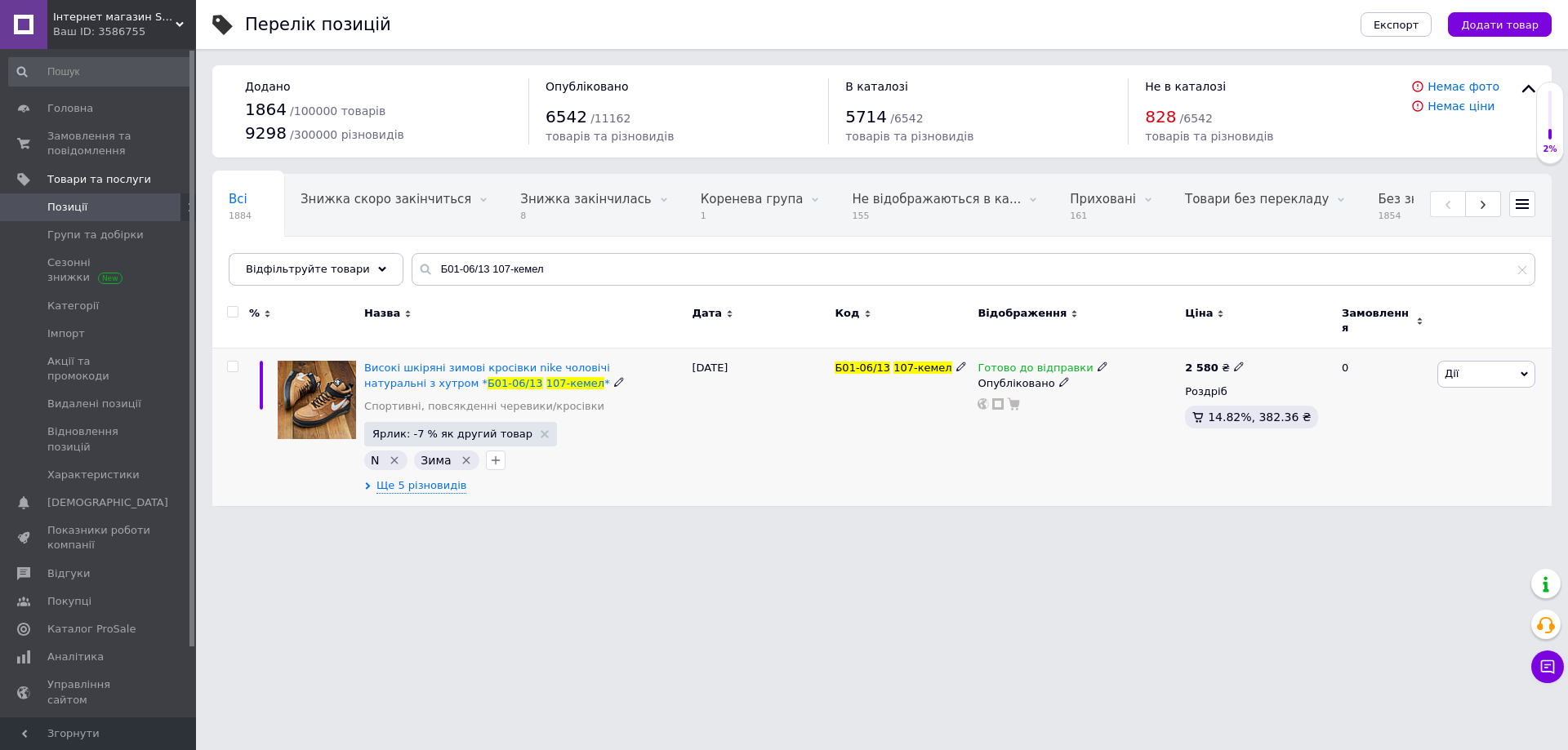
click at [1233, 362] on icon at bounding box center [1238, 366] width 10 height 10
drag, startPoint x: 1270, startPoint y: 345, endPoint x: 1279, endPoint y: 388, distance: 43.9
click at [1270, 344] on input "2580" at bounding box center [1311, 350] width 124 height 33
type input "2680"
click at [1119, 445] on div "Готово до відправки Опубліковано" at bounding box center [1077, 428] width 208 height 158
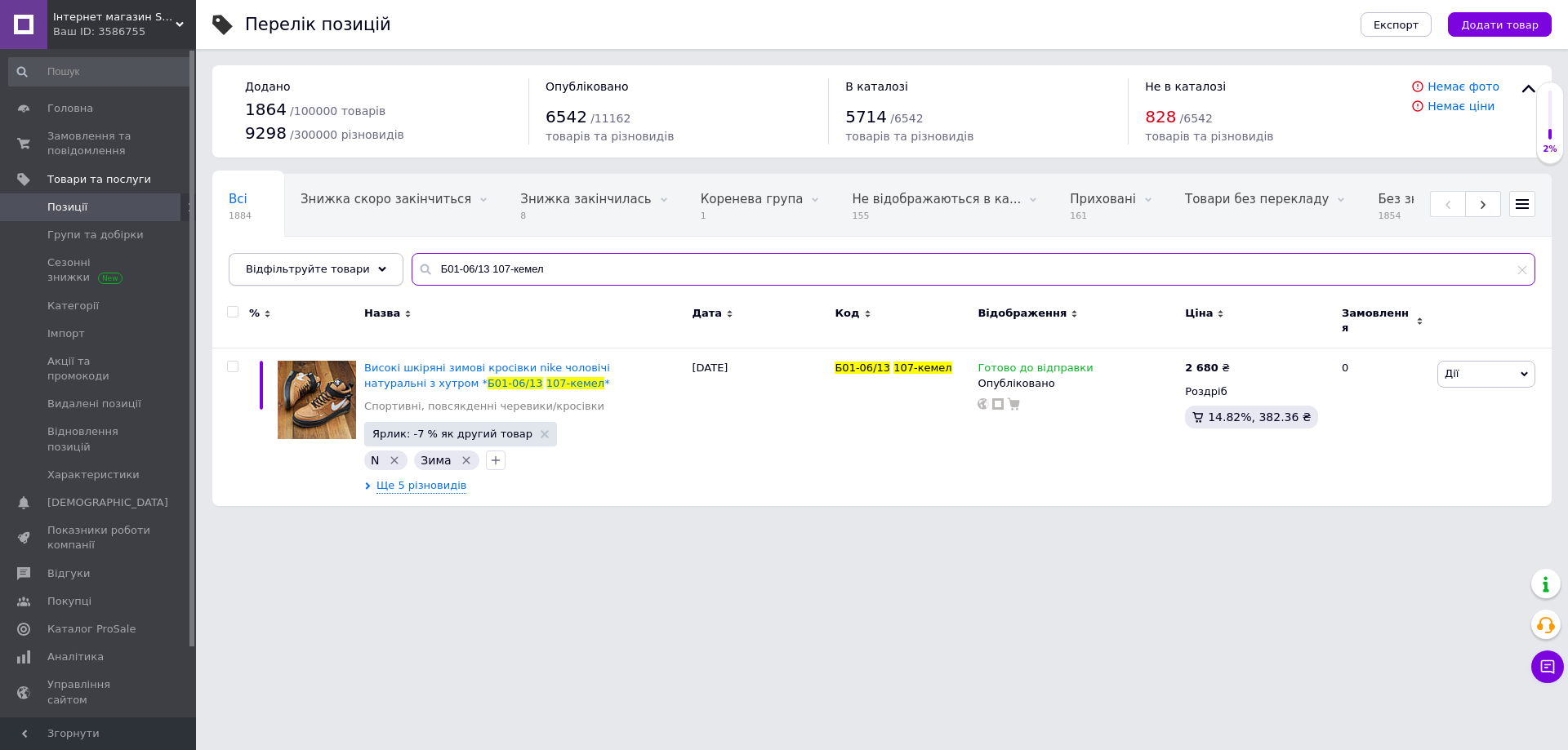
drag, startPoint x: 405, startPoint y: 273, endPoint x: 383, endPoint y: 279, distance: 22.8
click at [384, 277] on div "Всі 1884 Знижка скоро закінчиться 0 Видалити Редагувати Знижка закінчилась 8 Ви…" at bounding box center [882, 230] width 1339 height 112
paste input "105-б/чор (51ч/б)"
drag, startPoint x: 514, startPoint y: 266, endPoint x: 371, endPoint y: 268, distance: 143.0
click at [371, 267] on div "Відфільтруйте товари 105-б/чор (51ч/б)" at bounding box center [882, 269] width 1307 height 33
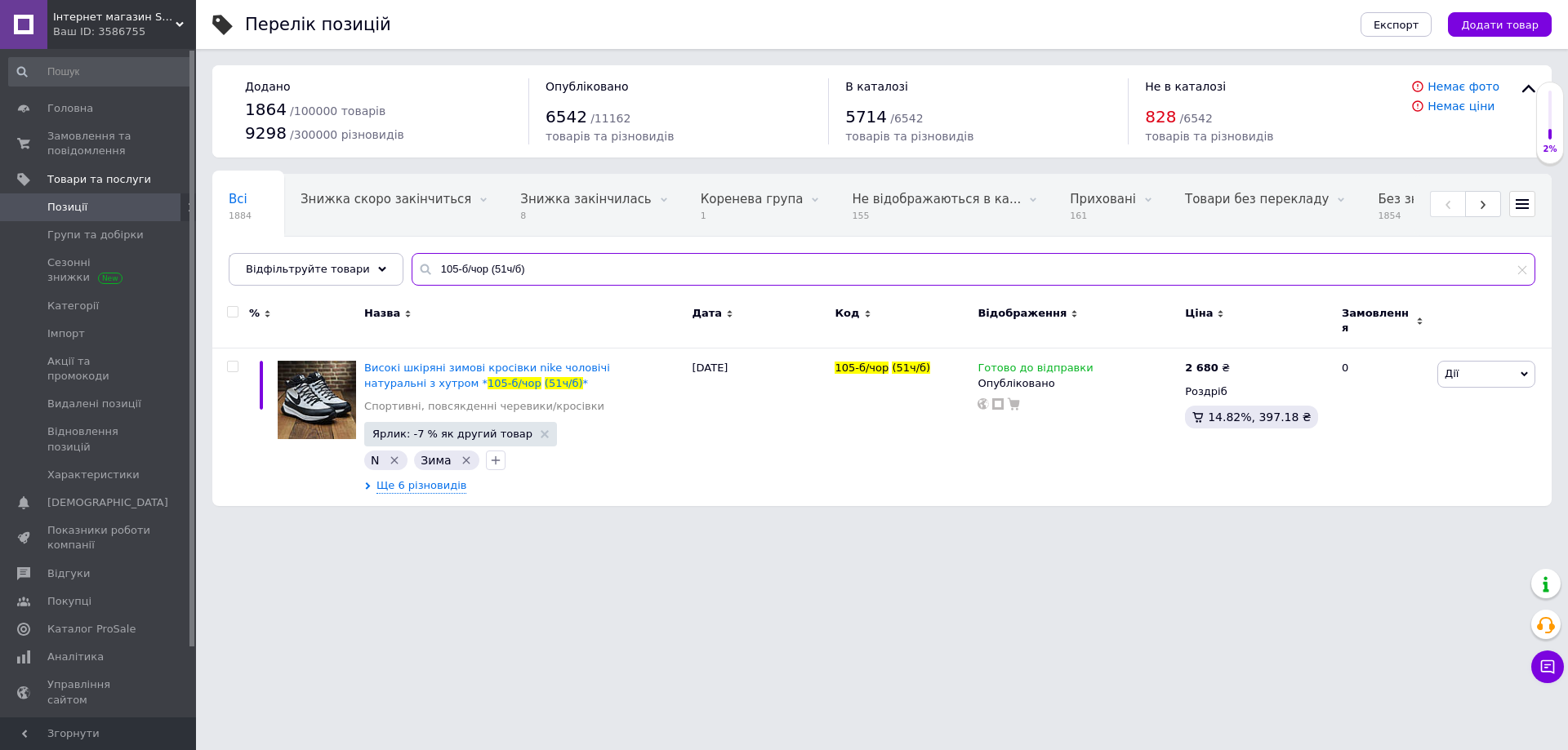
paste input "50-ч-під"
type input "50-ч-під"
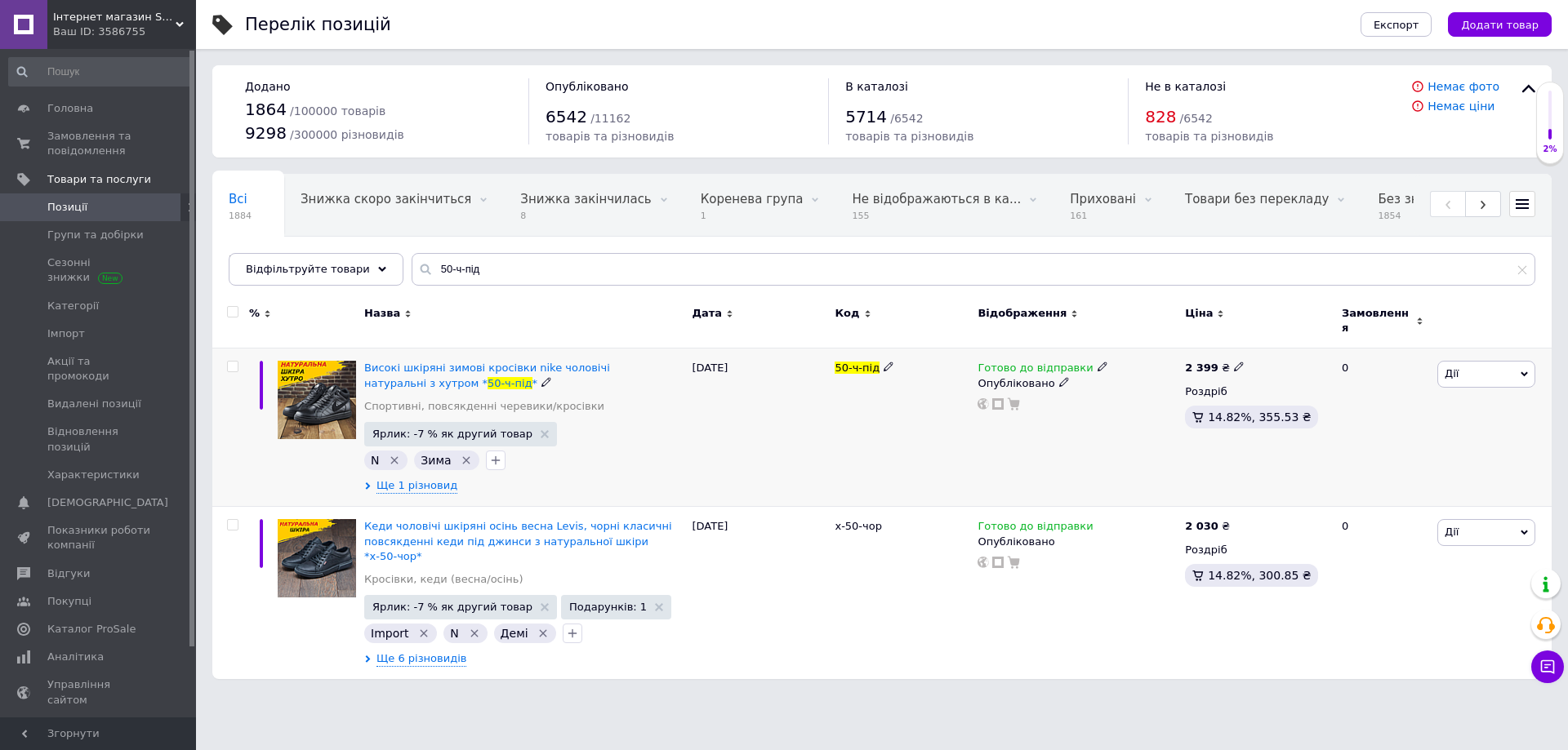
click at [1233, 362] on use at bounding box center [1237, 366] width 9 height 9
drag, startPoint x: 1290, startPoint y: 342, endPoint x: 1268, endPoint y: 344, distance: 22.1
click at [1268, 344] on input "2399" at bounding box center [1311, 350] width 124 height 33
type input "2449"
click at [1030, 439] on div "Готово до відправки Опубліковано" at bounding box center [1077, 428] width 208 height 159
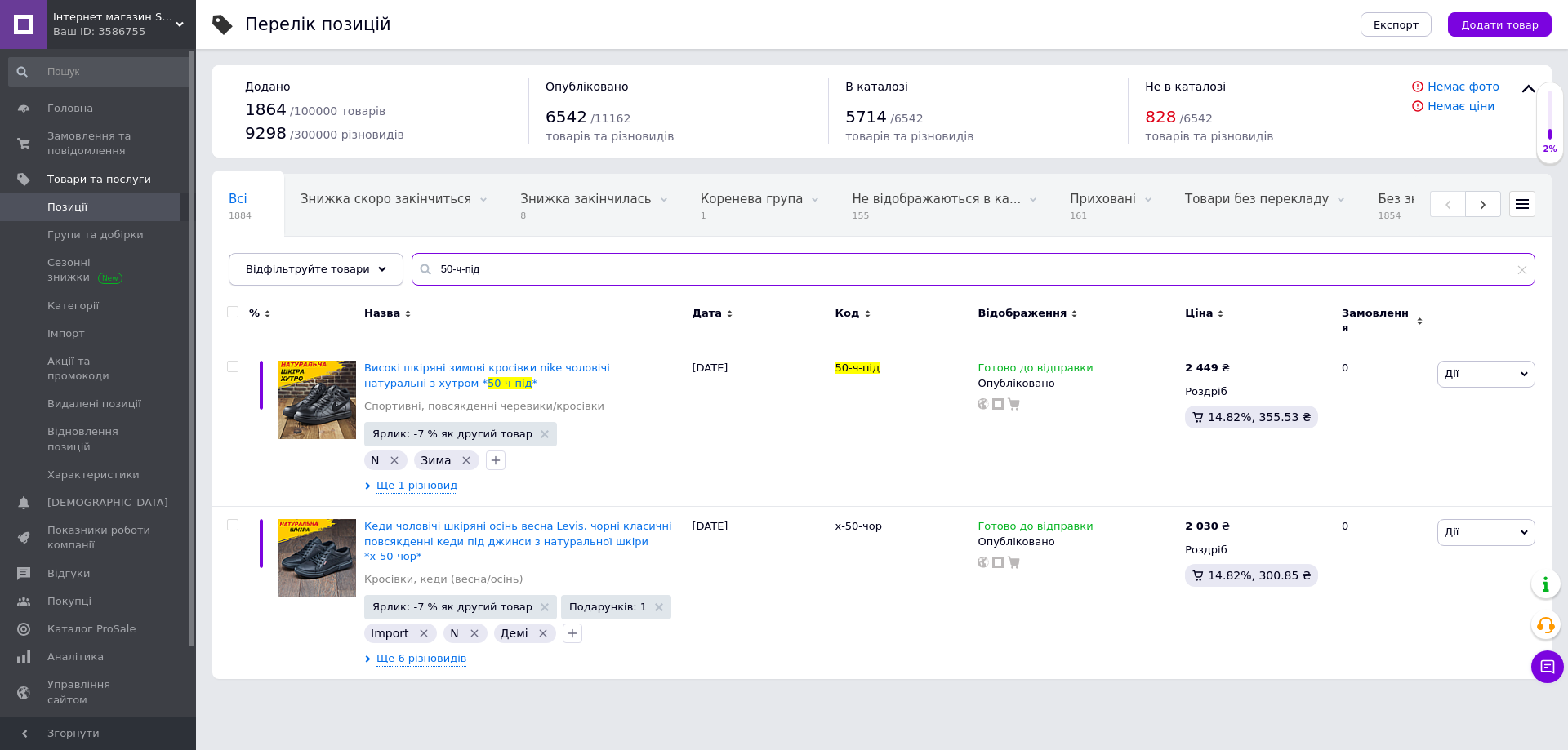
drag, startPoint x: 411, startPoint y: 274, endPoint x: 366, endPoint y: 281, distance: 45.5
click at [366, 280] on div "Відфільтруйте товари 50-ч-під" at bounding box center [882, 269] width 1307 height 33
paste input "0213/100- біл"
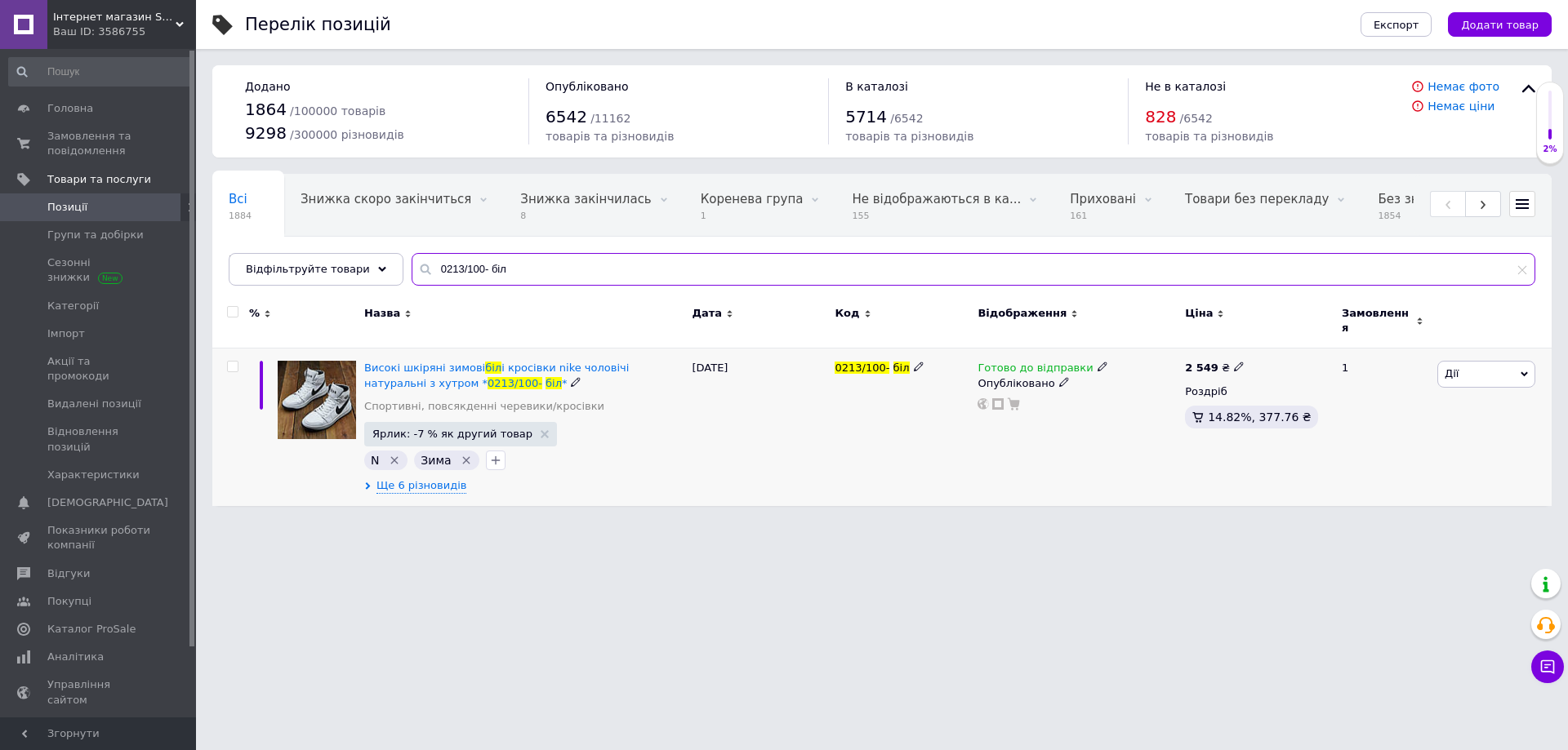
type input "0213/100- біл"
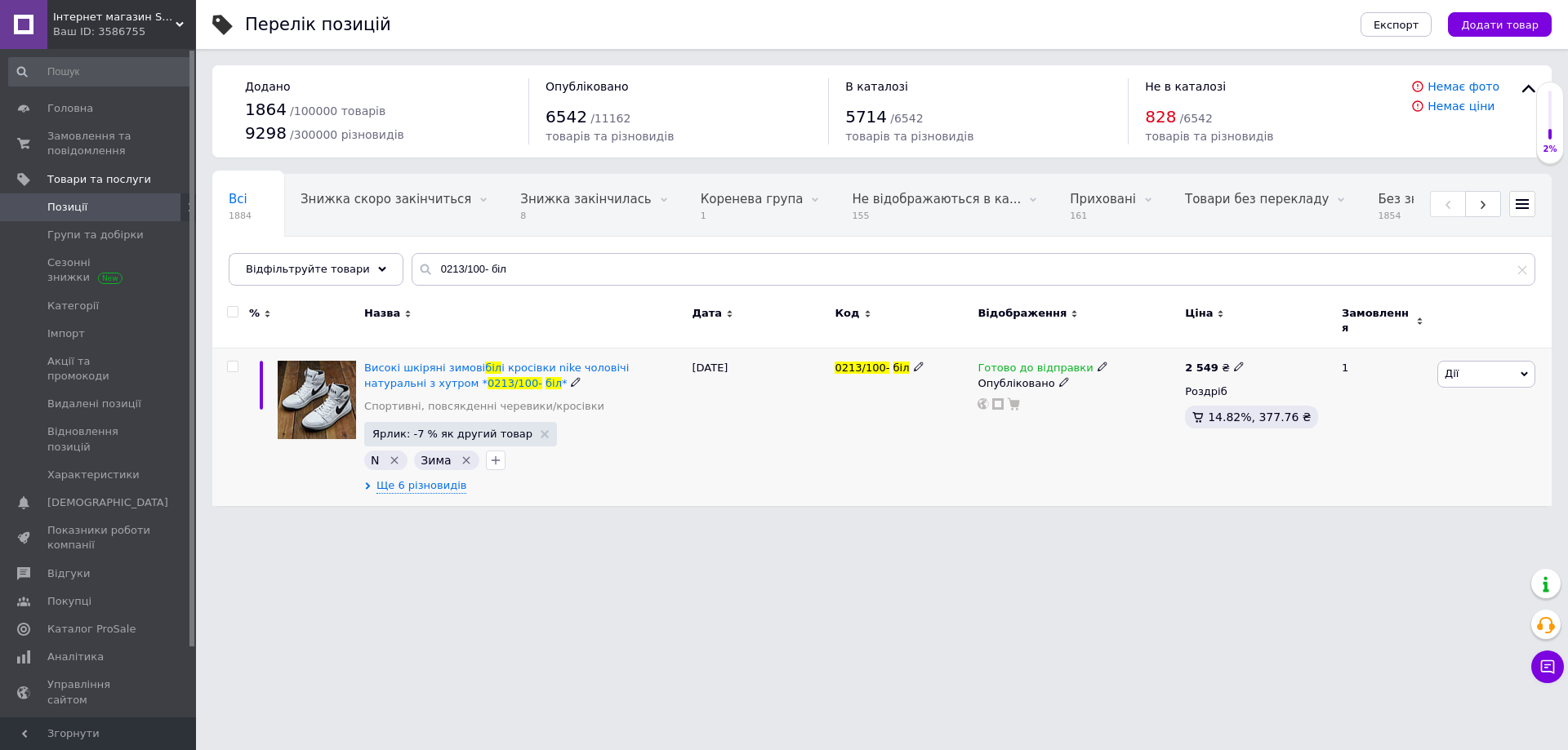
click at [1233, 362] on use at bounding box center [1237, 366] width 9 height 9
click at [1276, 340] on input "2549" at bounding box center [1311, 350] width 124 height 33
type input "2599"
click at [1118, 435] on div "Готово до відправки Опубліковано" at bounding box center [1077, 428] width 208 height 158
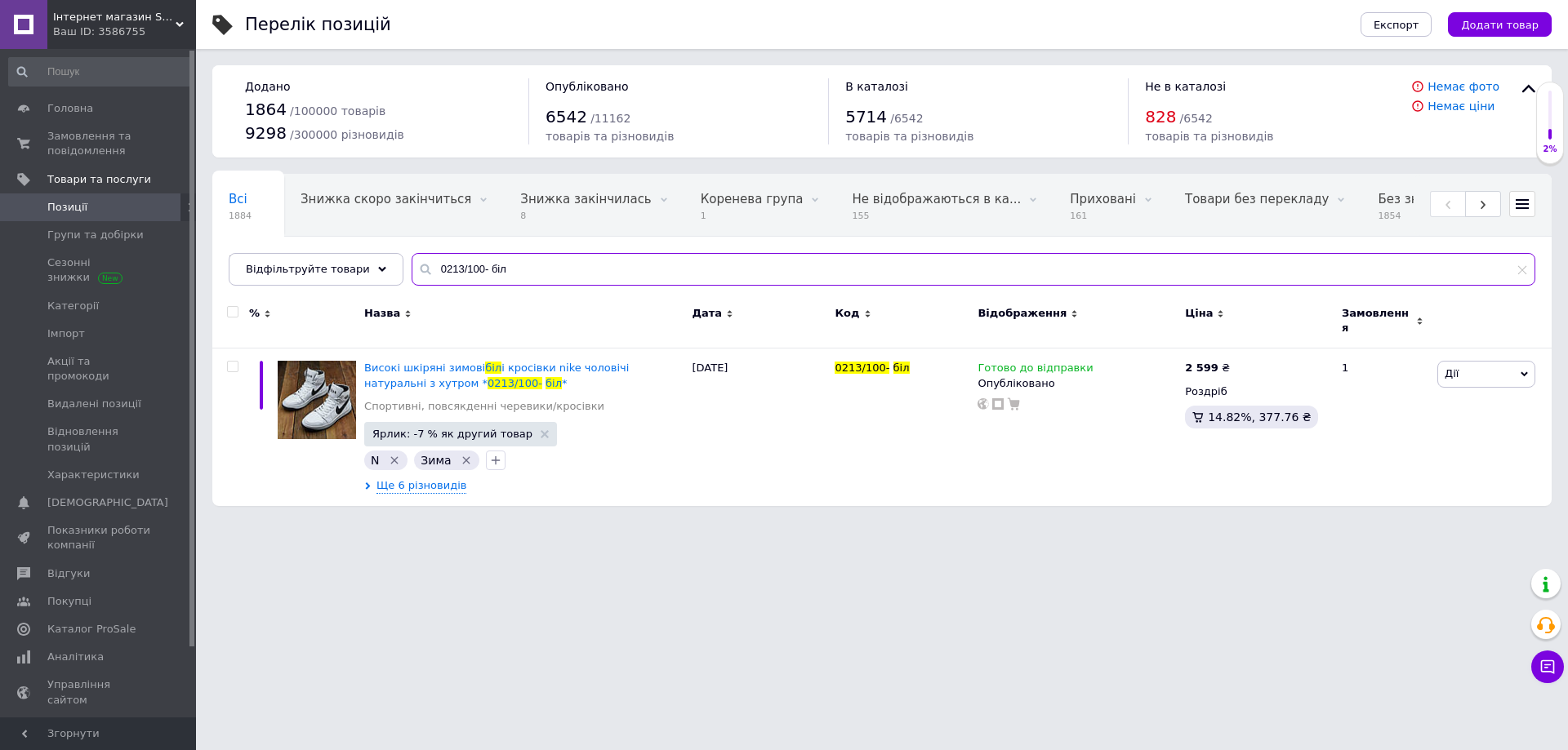
drag, startPoint x: 495, startPoint y: 277, endPoint x: 386, endPoint y: 276, distance: 109.0
click at [389, 273] on div "Всі 1884 Знижка скоро закінчиться 0 Видалити Редагувати Знижка закінчилась 8 Ви…" at bounding box center [882, 230] width 1339 height 112
paste input "40 чк-кр"
type input "0213/140 чк-кр"
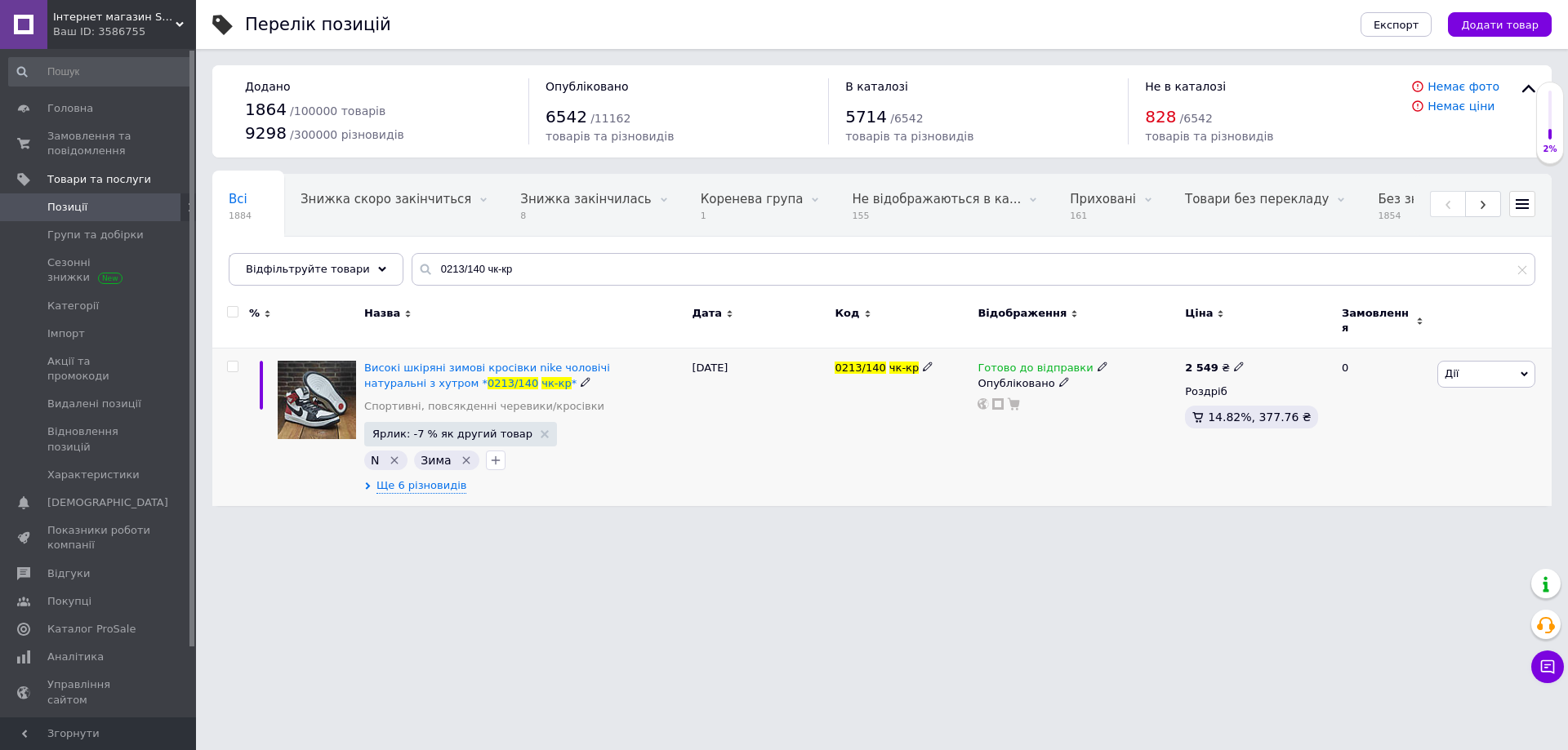
click at [1233, 362] on icon at bounding box center [1238, 366] width 10 height 10
click at [1276, 343] on input "2549" at bounding box center [1311, 350] width 124 height 33
type input "2599"
click at [1065, 433] on div "Готово до відправки Опубліковано" at bounding box center [1077, 428] width 208 height 158
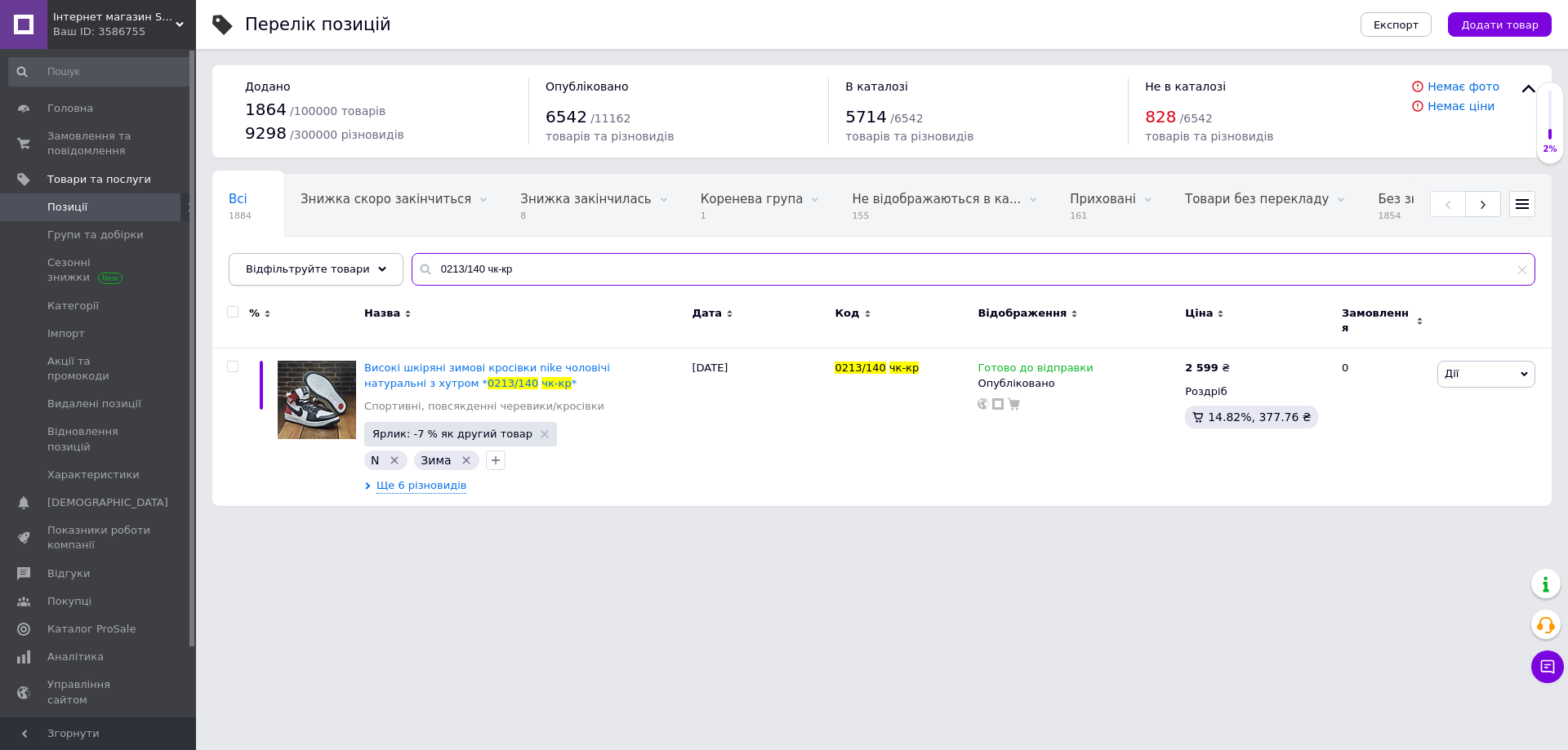
drag, startPoint x: 508, startPoint y: 277, endPoint x: 374, endPoint y: 284, distance: 134.2
click at [375, 274] on div "Відфільтруйте товари 0213/140 чк-кр" at bounding box center [882, 269] width 1307 height 33
paste input "70 ч/с"
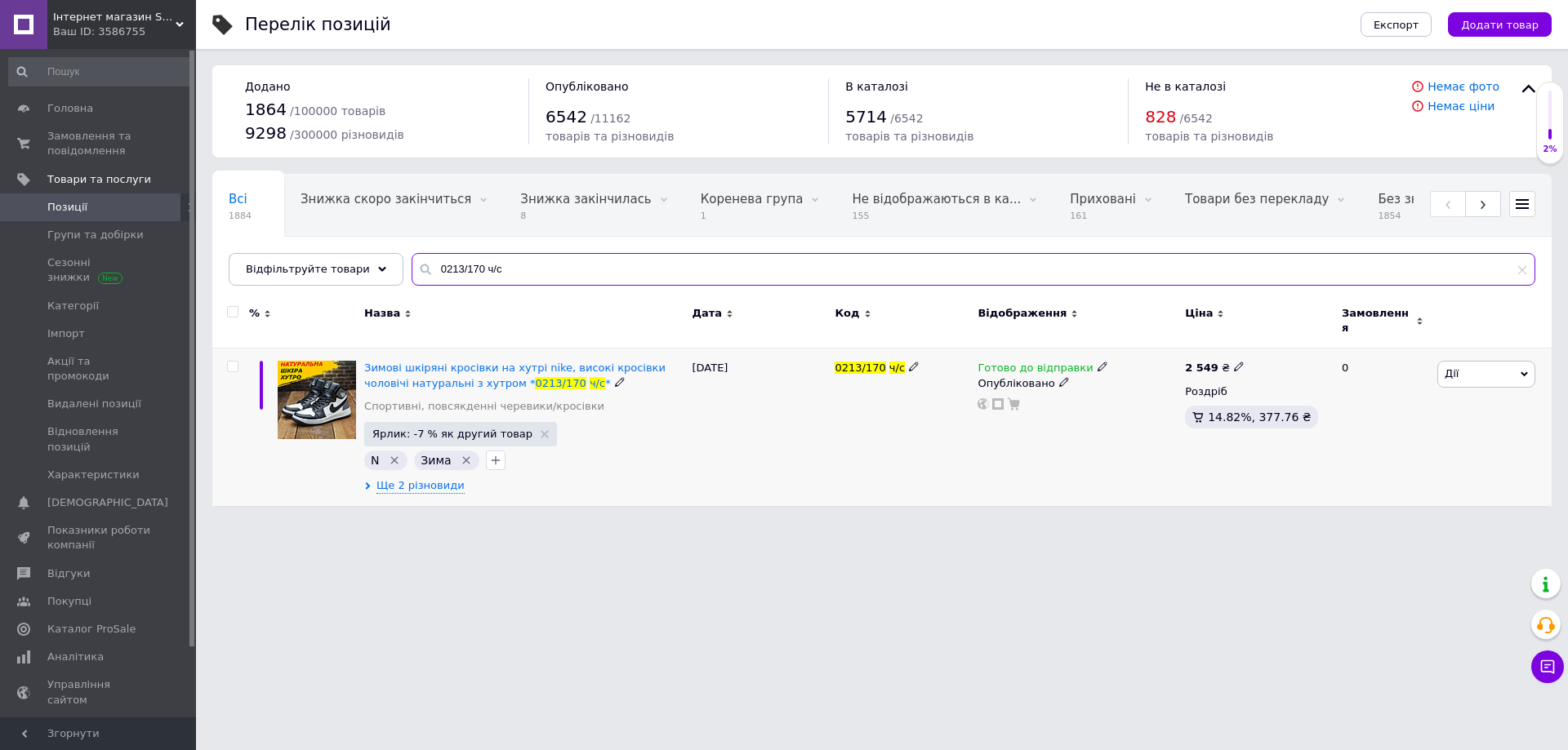
type input "0213/170 ч/с"
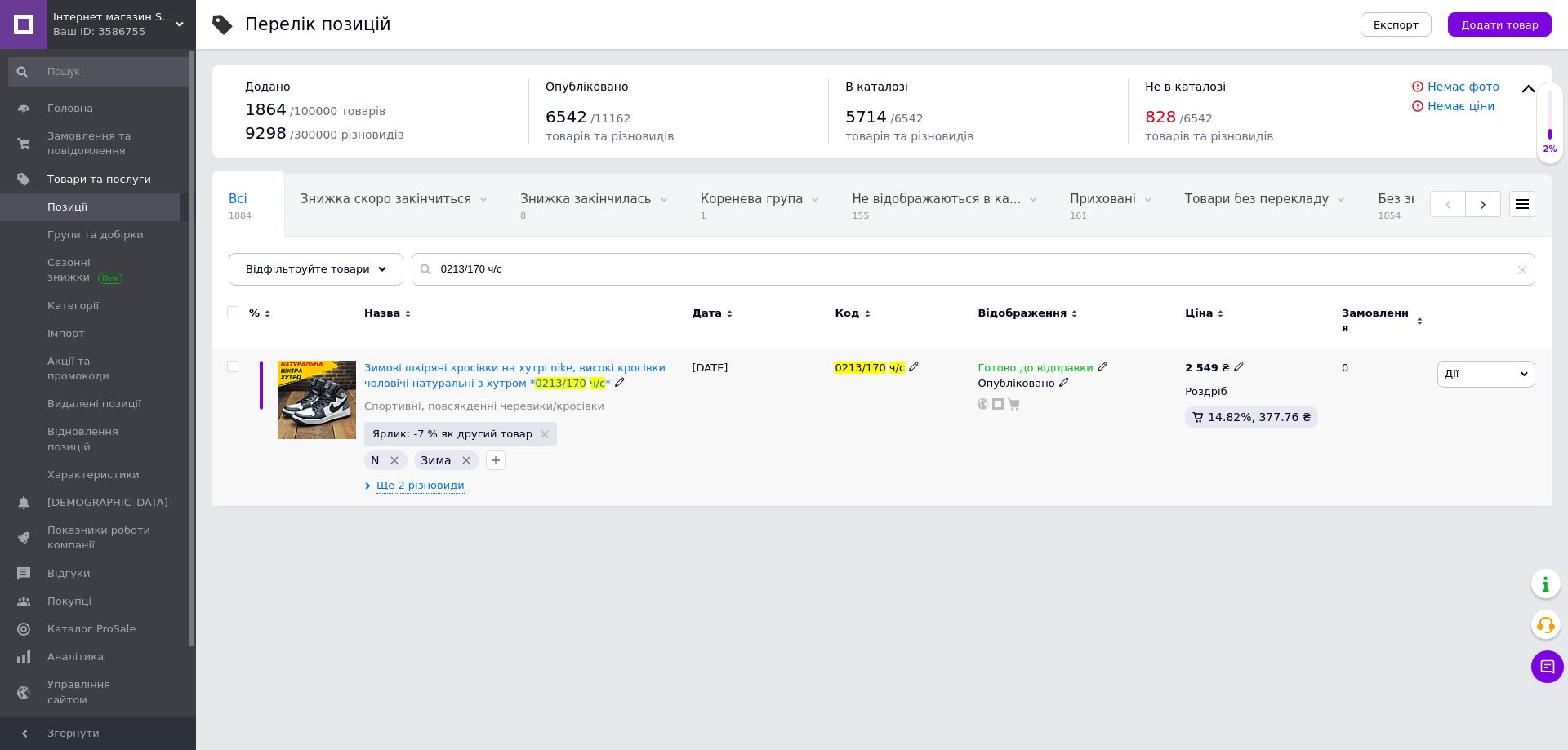
click at [1233, 361] on span at bounding box center [1238, 366] width 10 height 12
click at [1282, 340] on input "2549" at bounding box center [1311, 350] width 124 height 33
click at [1280, 344] on input "2549" at bounding box center [1311, 350] width 124 height 33
type input "2599"
click at [1105, 426] on div "Готово до відправки Опубліковано" at bounding box center [1077, 428] width 208 height 158
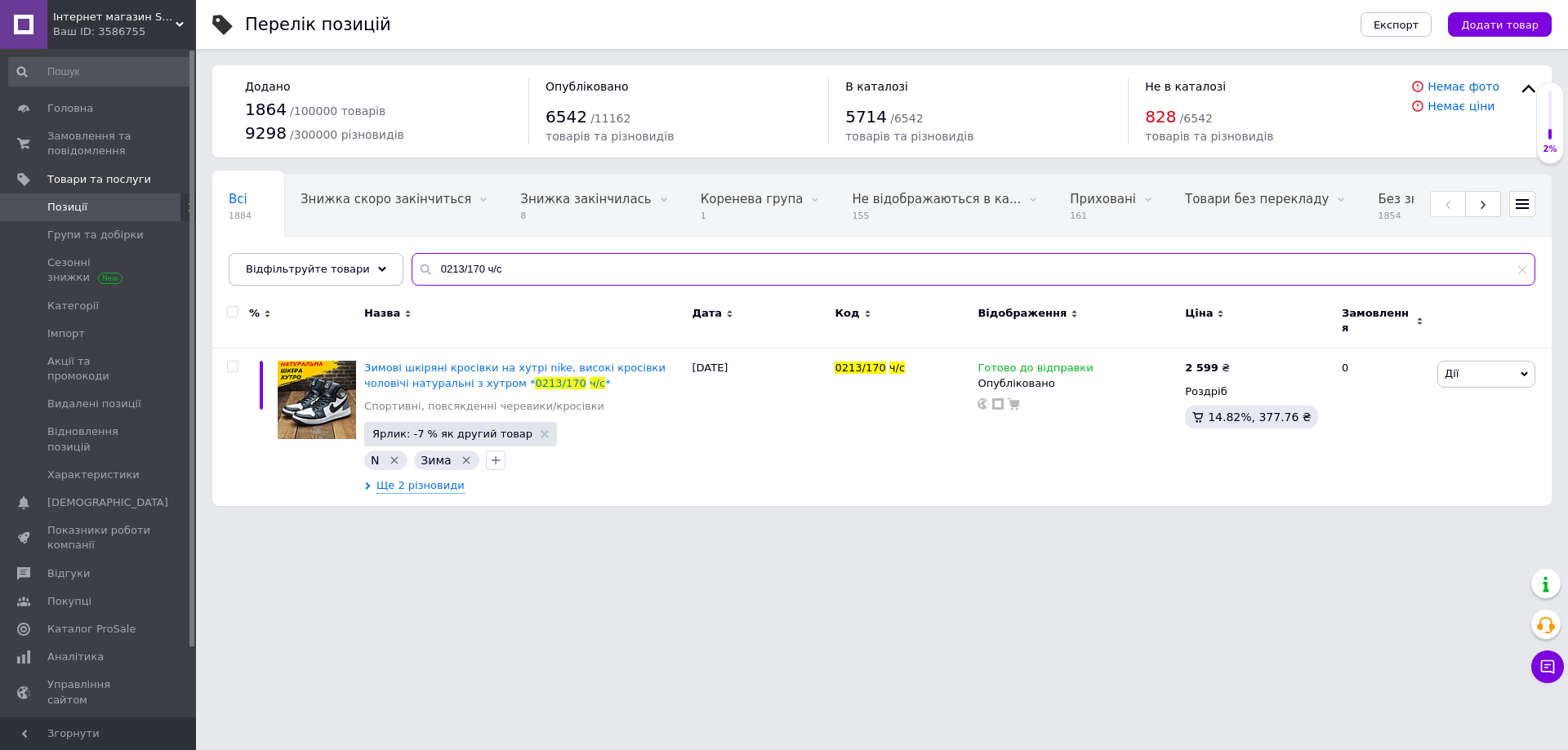
drag, startPoint x: 377, startPoint y: 280, endPoint x: 362, endPoint y: 282, distance: 15.1
click at [362, 282] on div "Відфільтруйте товари 0213/170 ч/с" at bounding box center [882, 269] width 1307 height 33
paste input "30 чб"
type input "0213/130 чб"
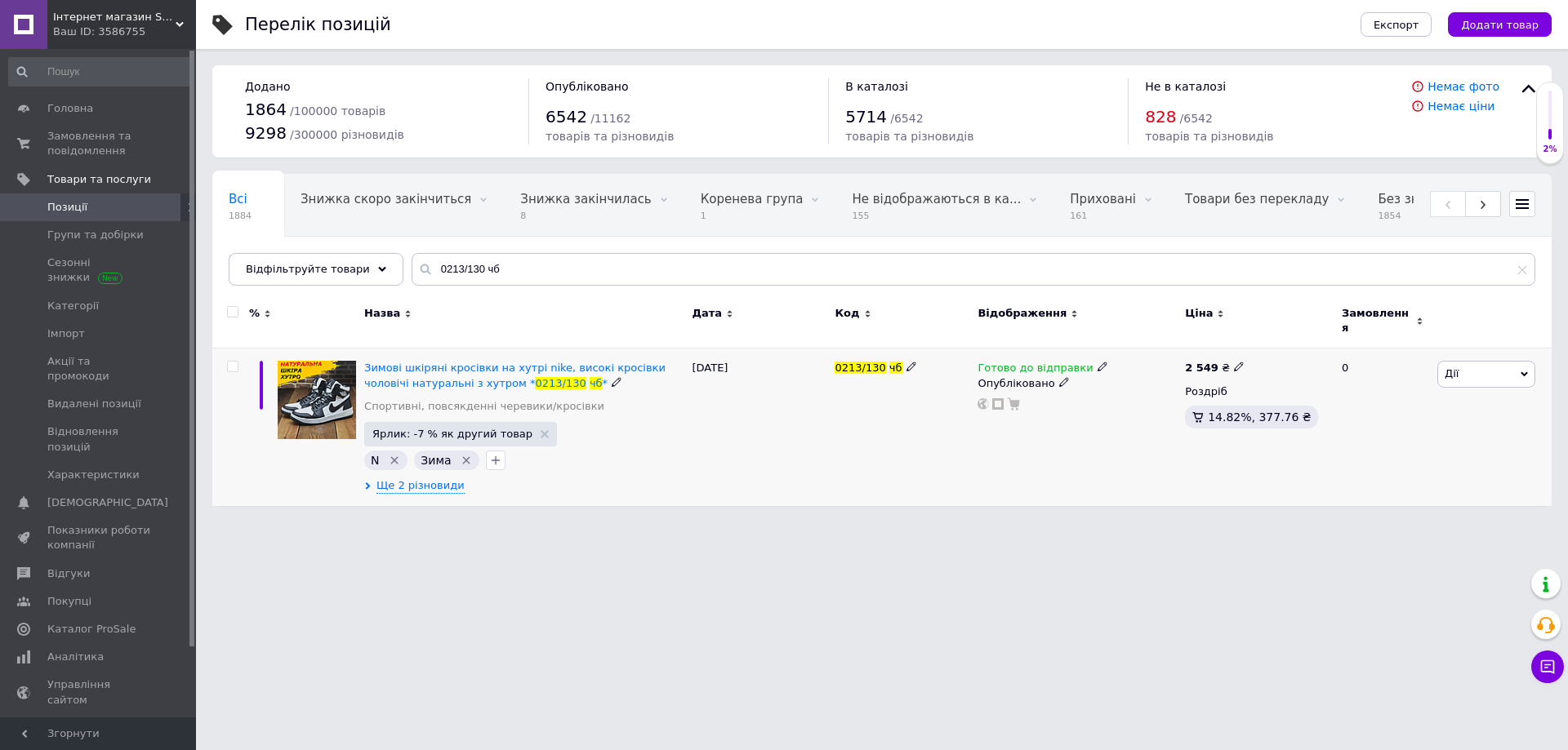
click at [1233, 362] on icon at bounding box center [1238, 366] width 10 height 10
click at [1279, 338] on input "2549" at bounding box center [1311, 350] width 124 height 33
type input "2599"
click at [1081, 434] on div "Готово до відправки Опубліковано" at bounding box center [1077, 428] width 208 height 158
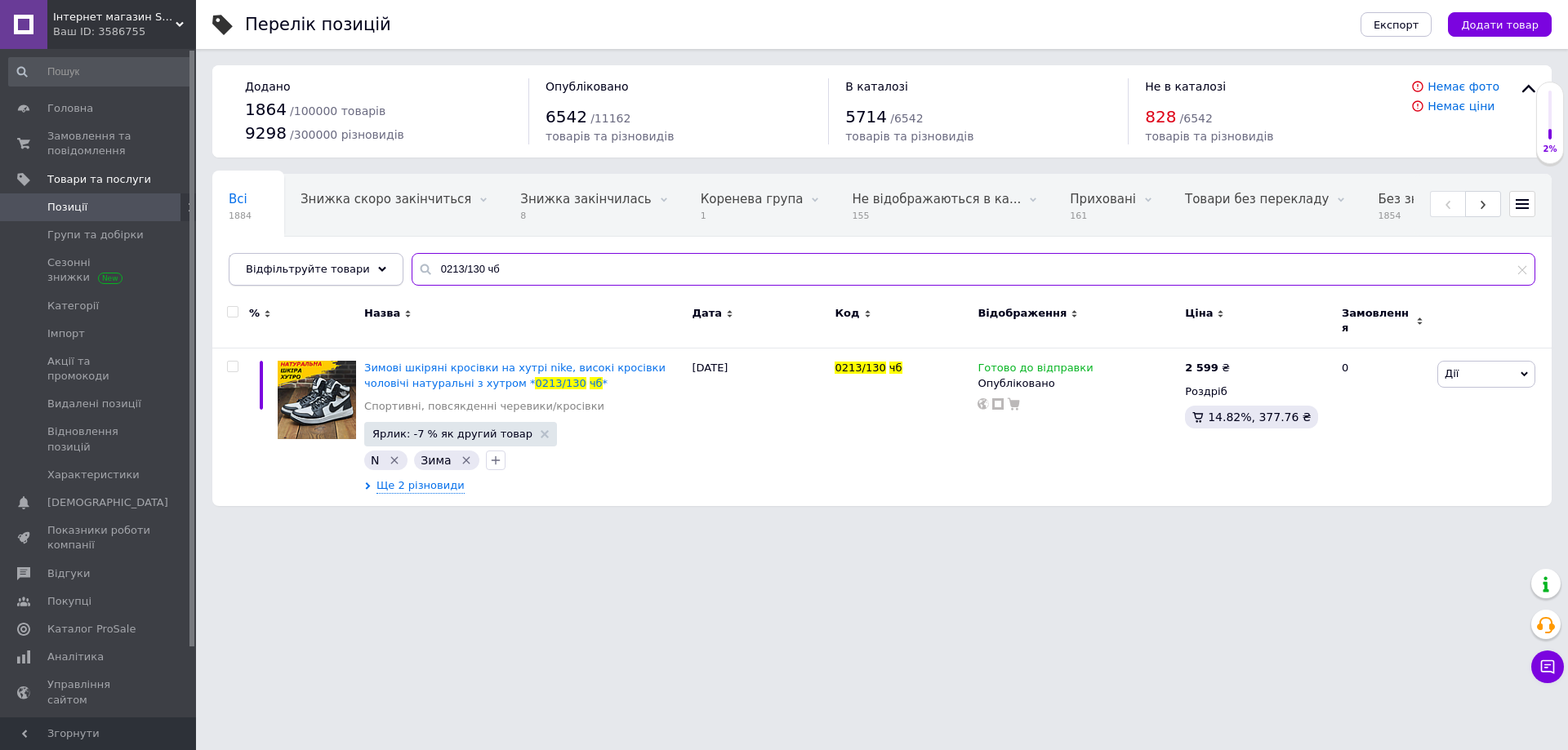
drag, startPoint x: 366, startPoint y: 274, endPoint x: 352, endPoint y: 278, distance: 14.6
click at [352, 278] on div "Відфільтруйте товари 0213/130 чб" at bounding box center [882, 269] width 1307 height 33
paste input "Nk-ч/"
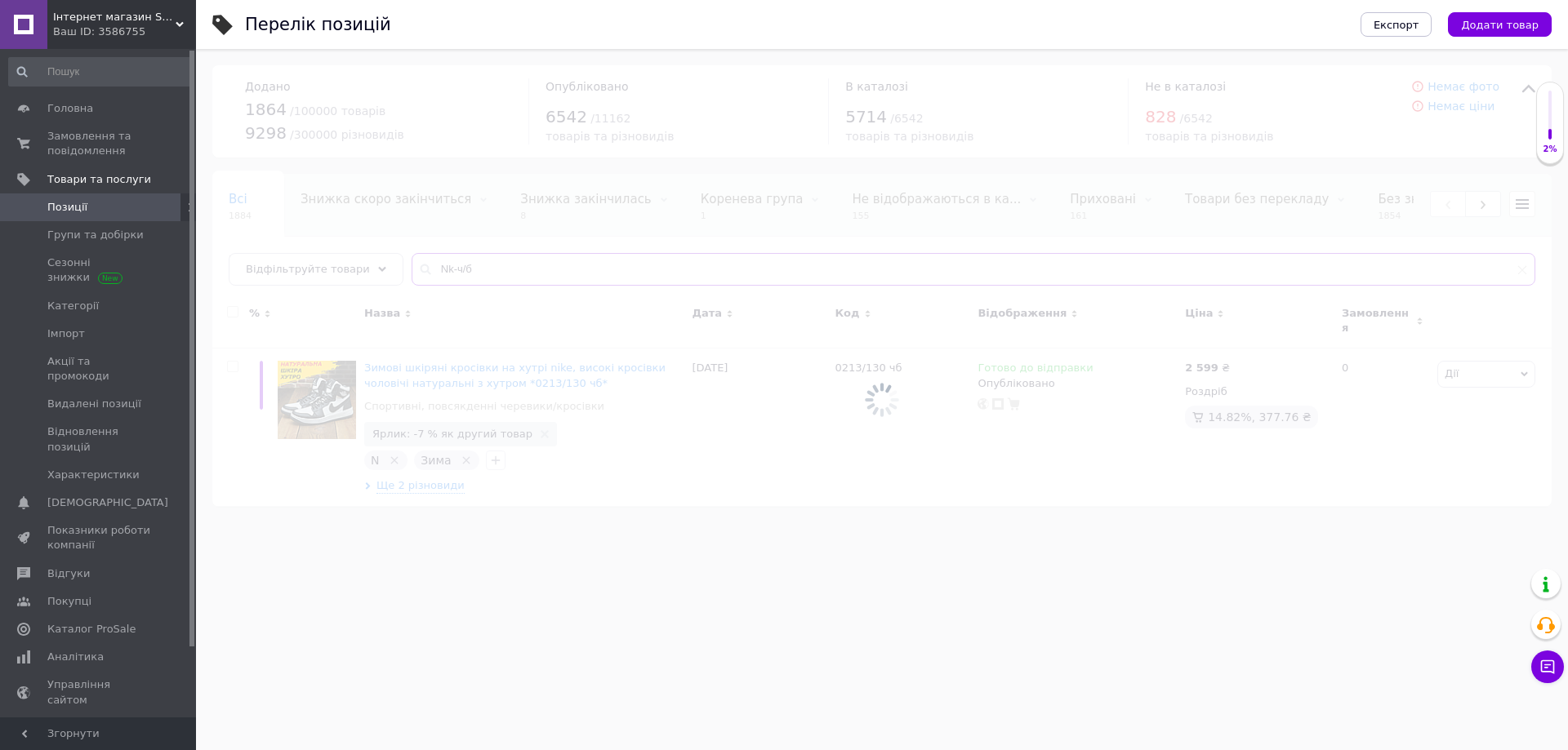
type input "Nk-ч/б"
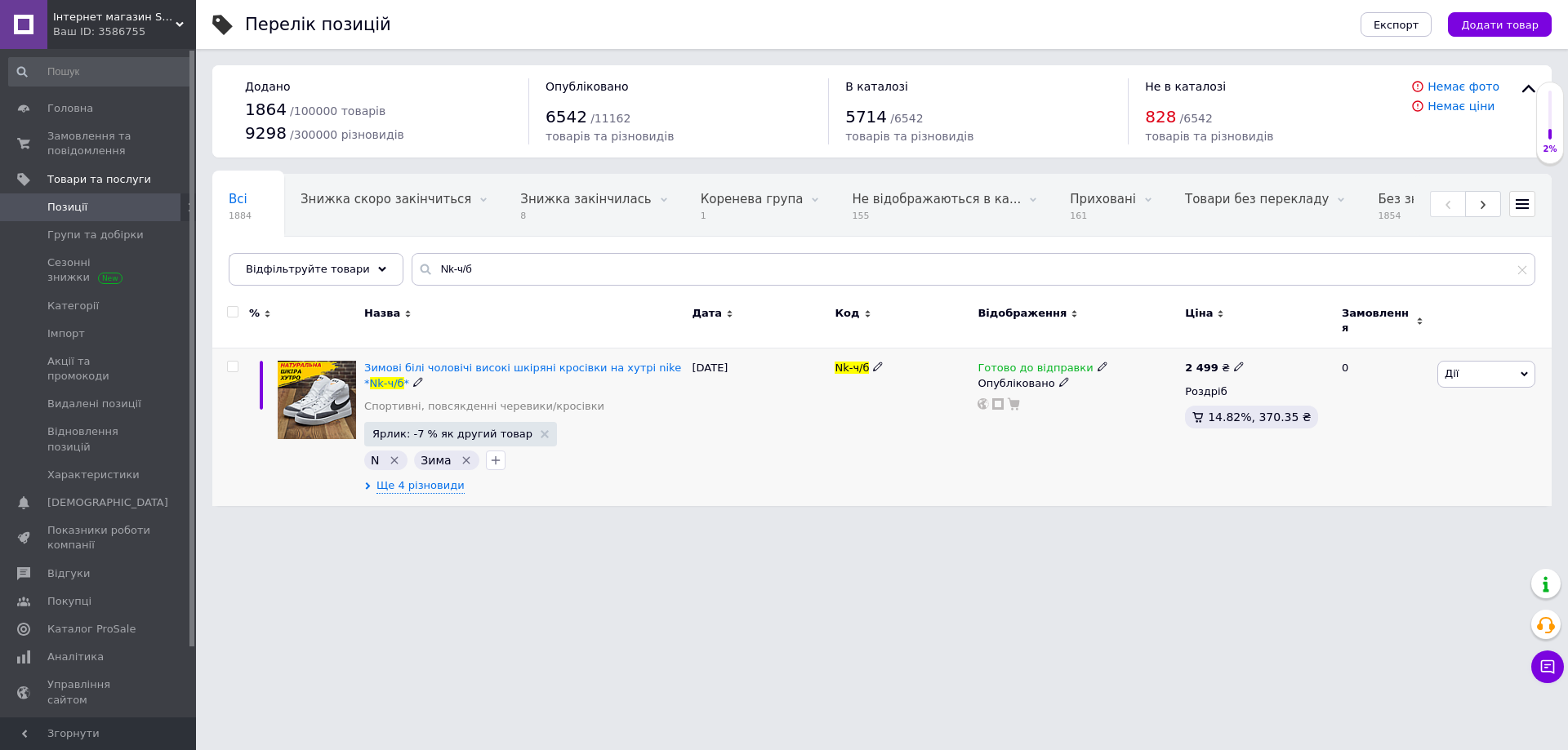
click at [1233, 362] on icon at bounding box center [1238, 366] width 10 height 10
drag, startPoint x: 1291, startPoint y: 339, endPoint x: 1267, endPoint y: 340, distance: 24.0
click at [1267, 340] on input "2499" at bounding box center [1311, 350] width 124 height 33
type input "2549"
click at [996, 423] on div "Готово до відправки Опубліковано" at bounding box center [1077, 428] width 208 height 158
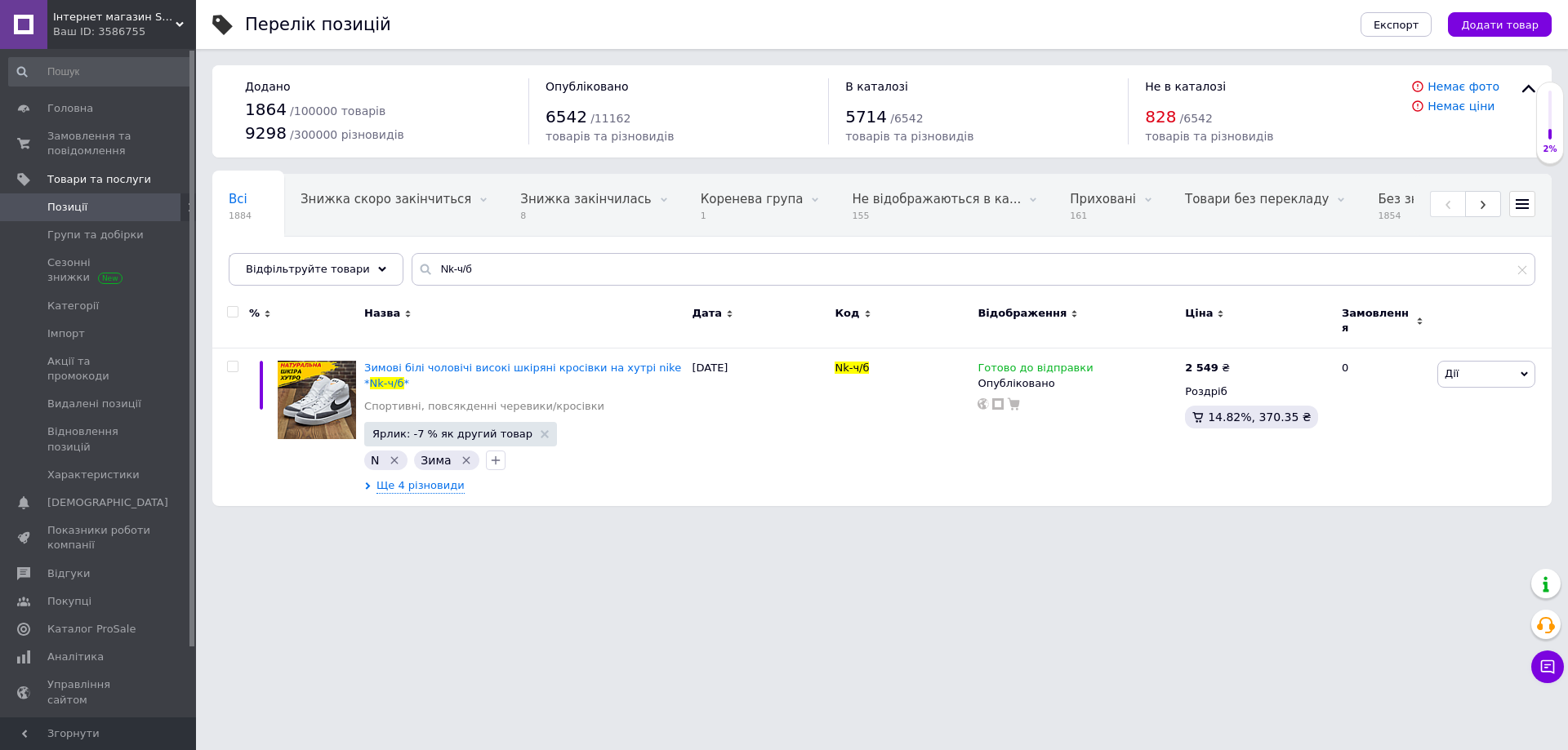
drag, startPoint x: 459, startPoint y: 286, endPoint x: 401, endPoint y: 276, distance: 58.9
click at [380, 281] on div "Всі 1884 Знижка скоро закінчиться 0 Видалити Редагувати Знижка закінчилась 8 Ви…" at bounding box center [882, 230] width 1339 height 112
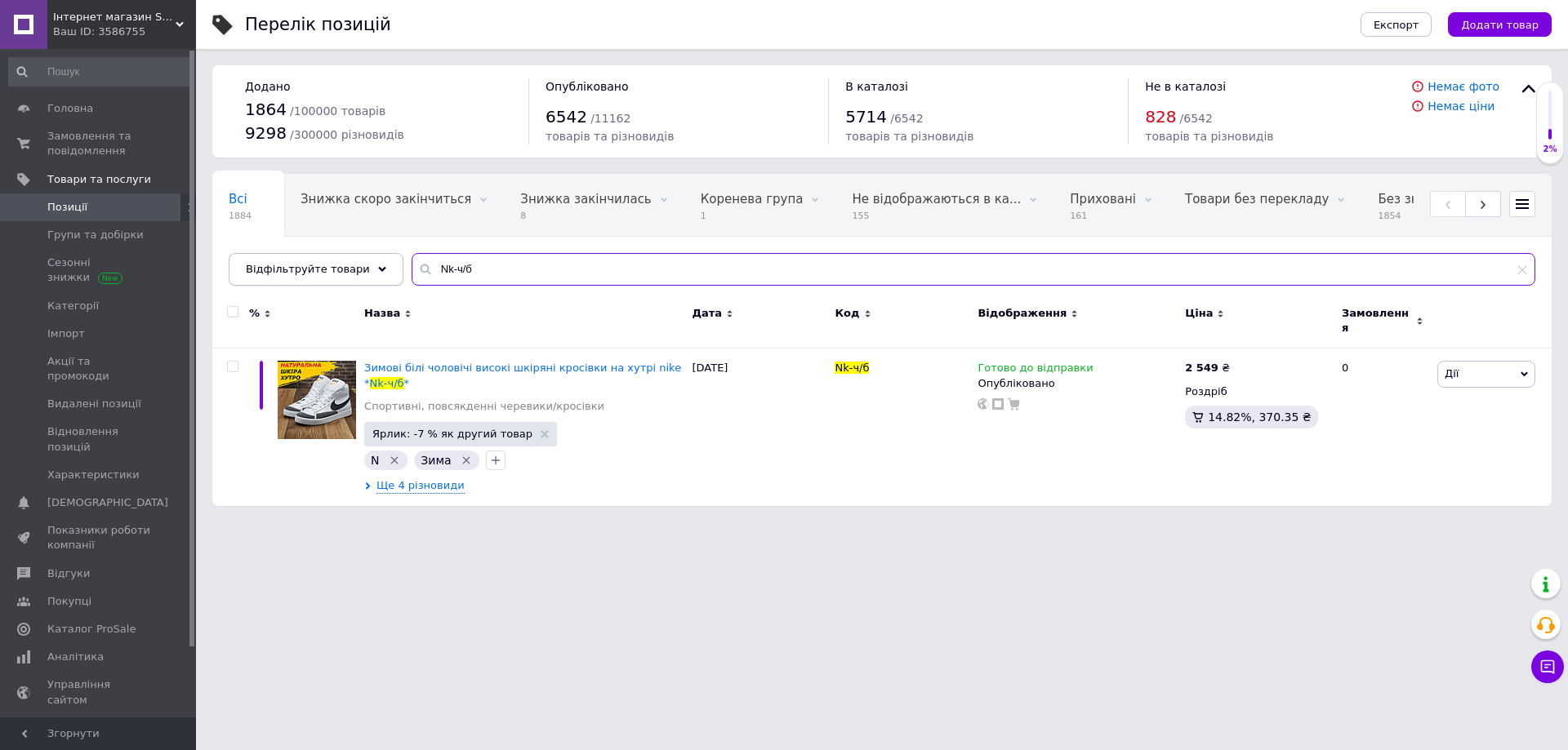
drag, startPoint x: 461, startPoint y: 265, endPoint x: 359, endPoint y: 269, distance: 102.1
click at [360, 268] on div "Відфільтруйте товари Nk-ч/б" at bounding box center [882, 269] width 1307 height 33
paste input "В-16 чорн"
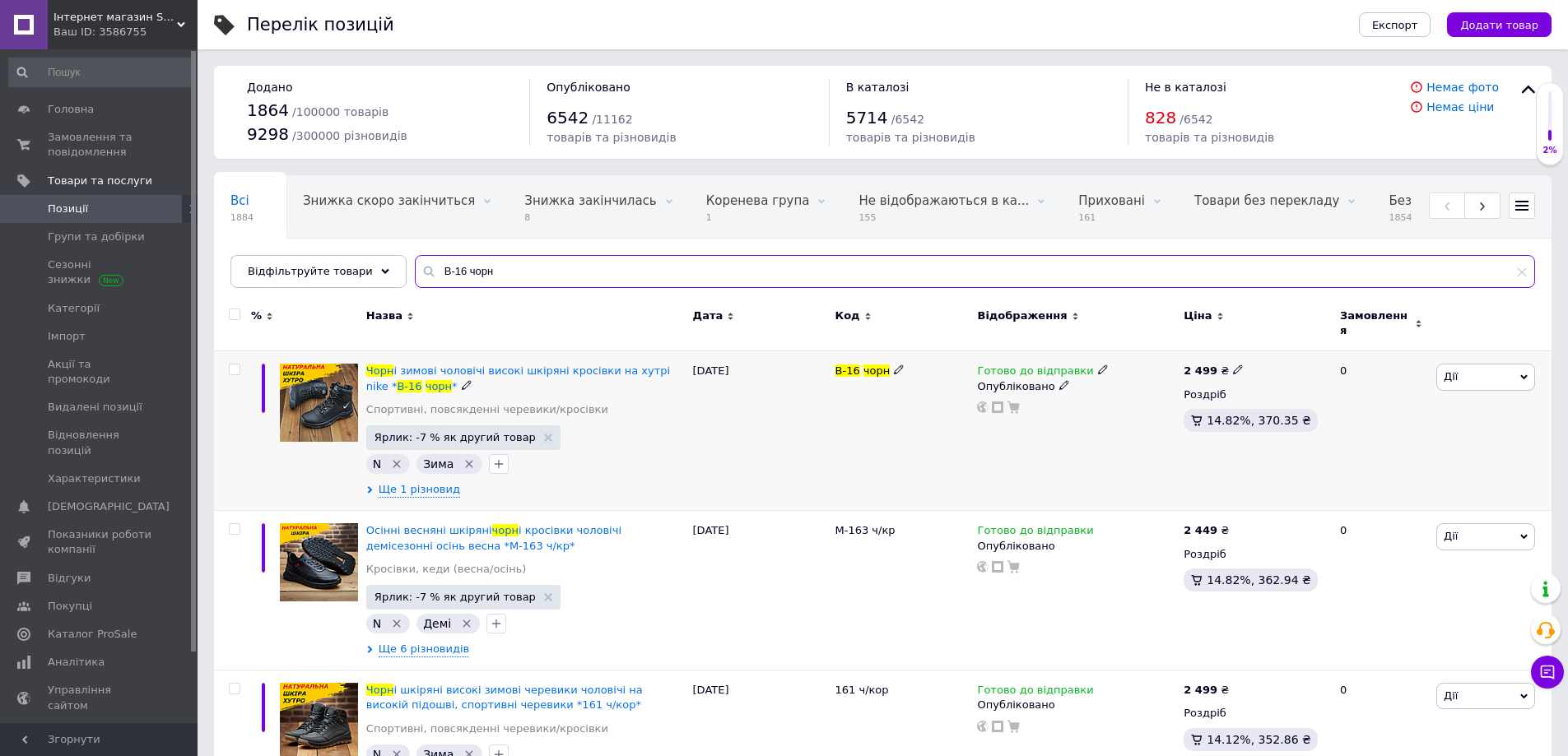
type input "В-16 чорн"
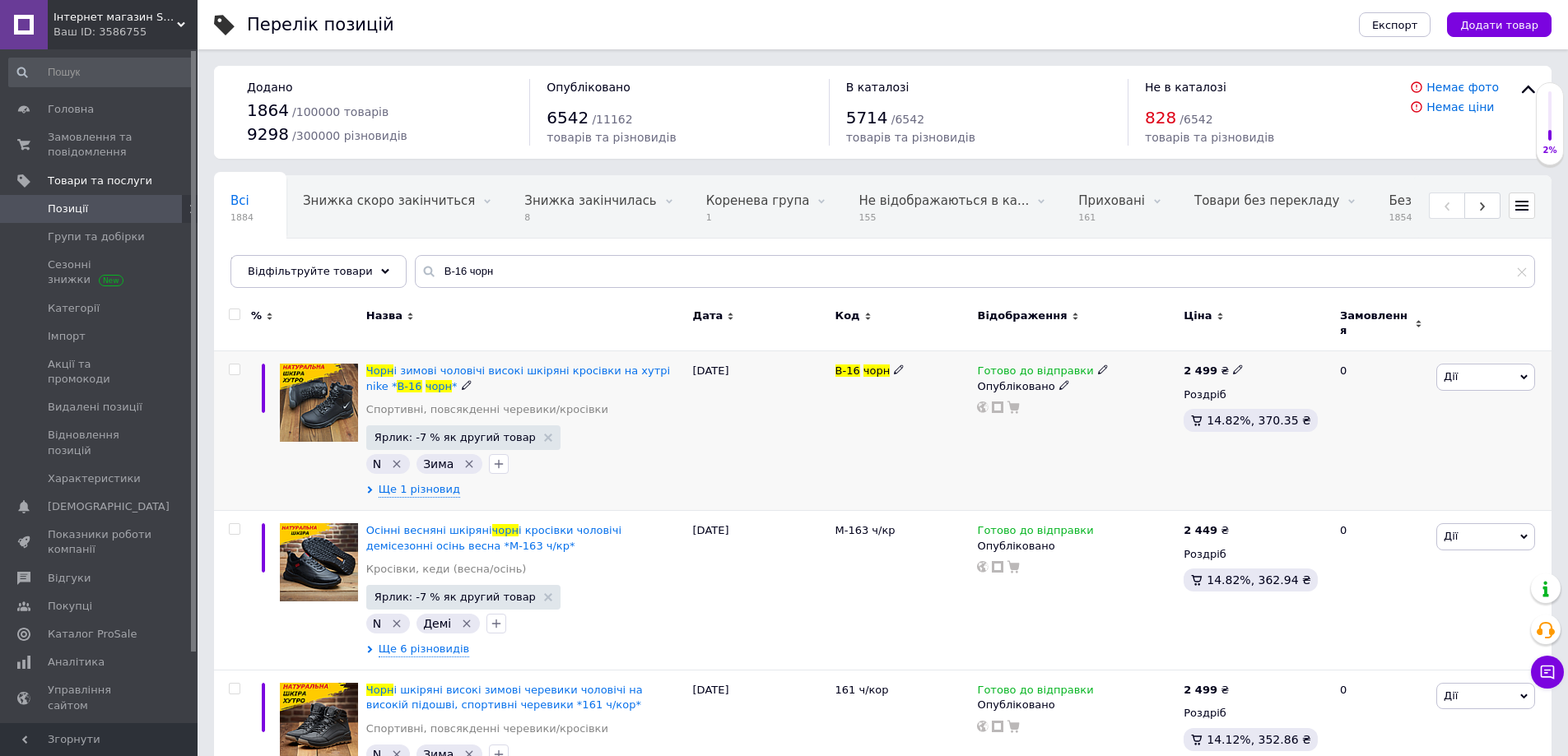
click at [1233, 365] on use at bounding box center [1237, 369] width 9 height 9
drag, startPoint x: 1297, startPoint y: 343, endPoint x: 1268, endPoint y: 343, distance: 29.0
click at [1268, 343] on input "2499" at bounding box center [1311, 353] width 125 height 33
type input "2549"
click at [1041, 440] on div "Готово до відправки Опубліковано" at bounding box center [1076, 431] width 206 height 160
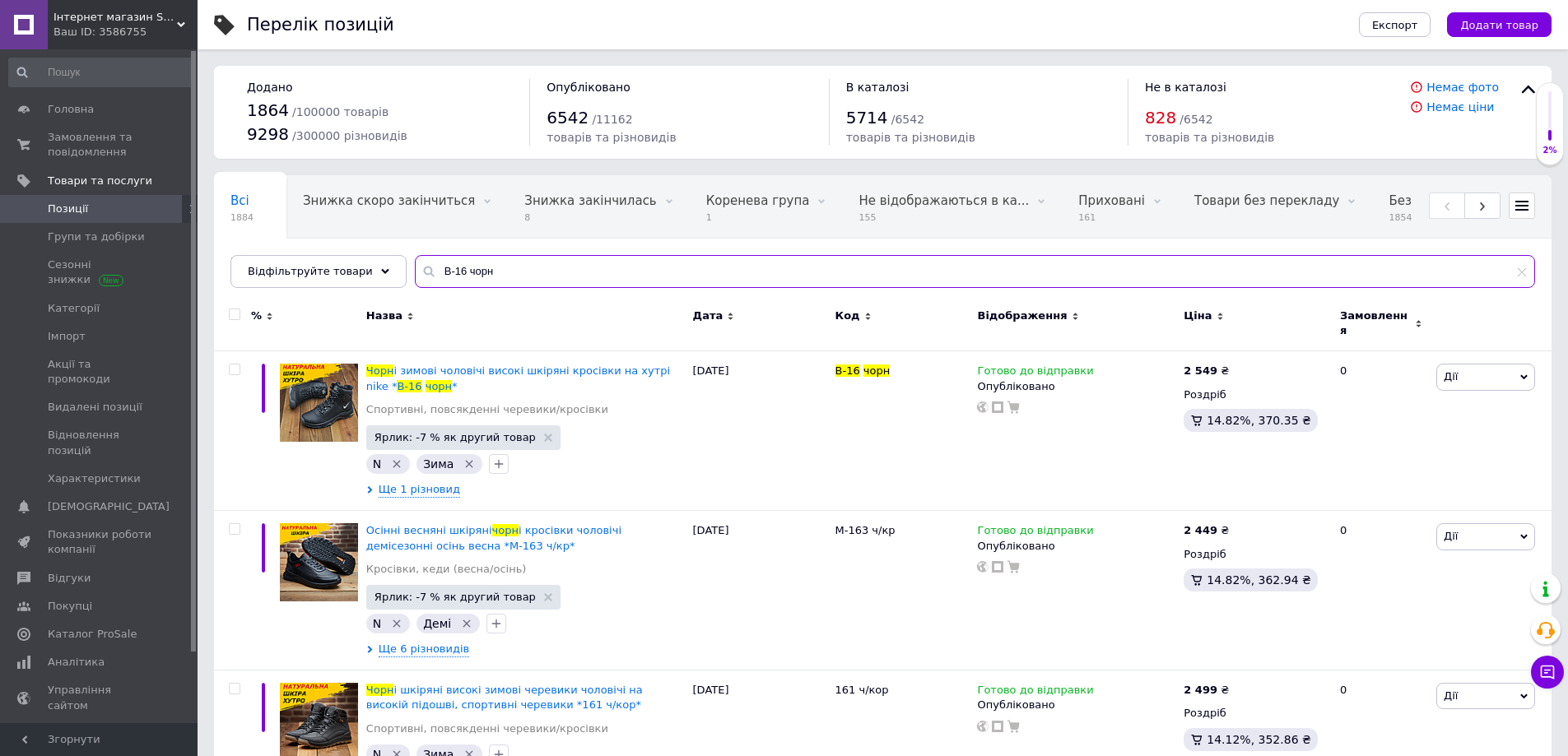
drag, startPoint x: 476, startPoint y: 274, endPoint x: 385, endPoint y: 301, distance: 94.9
click at [388, 283] on div "Всі 1884 Знижка скоро закінчиться 0 Видалити Редагувати Знижка закінчилась 8 Ви…" at bounding box center [883, 232] width 1337 height 112
paste input "Nb-14 зима"
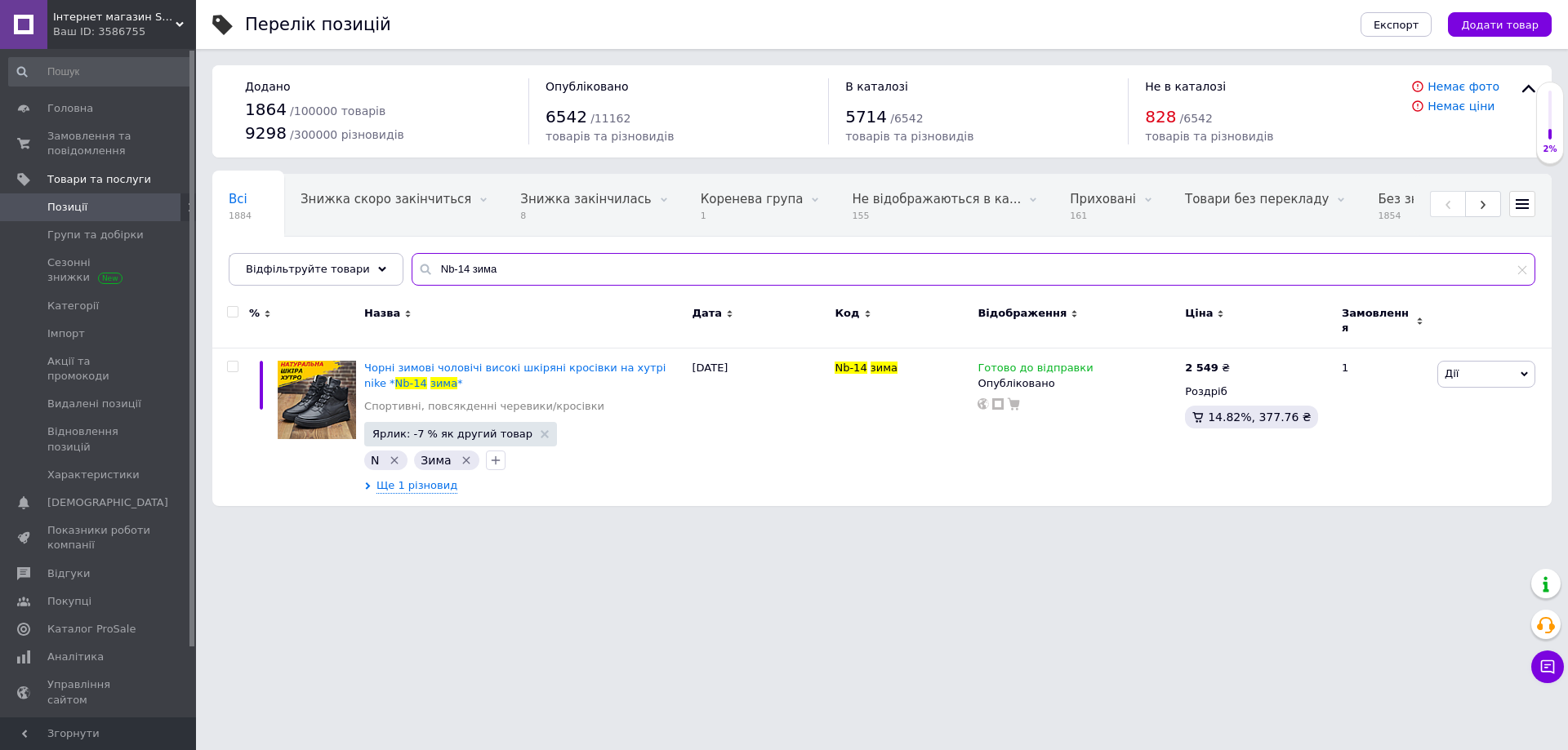
drag, startPoint x: 370, startPoint y: 281, endPoint x: 358, endPoint y: 289, distance: 14.4
click at [360, 285] on div "Відфільтруйте товари Nb-14 зима" at bounding box center [882, 269] width 1307 height 33
paste input "067- Nike-черные"
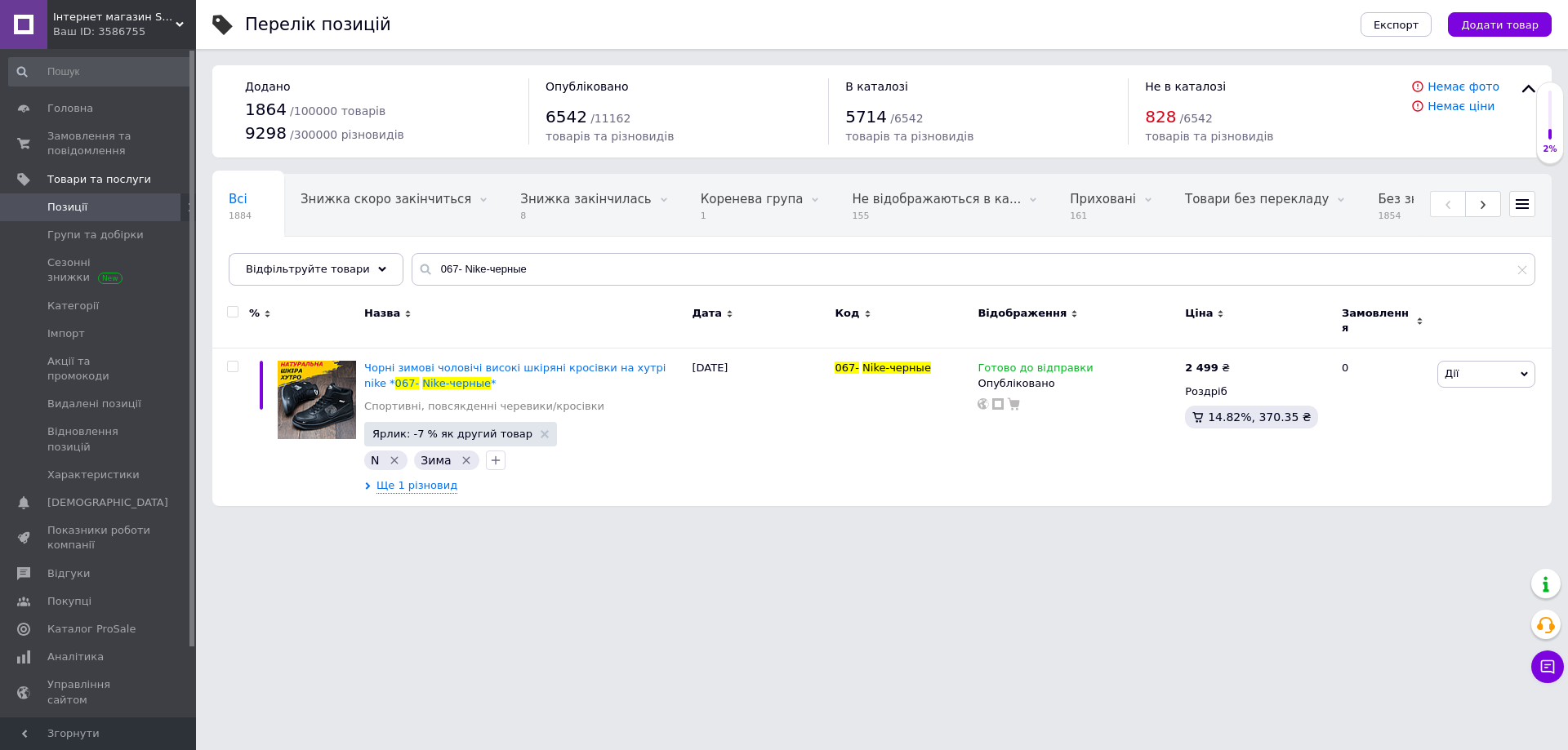
drag, startPoint x: 507, startPoint y: 285, endPoint x: 478, endPoint y: 279, distance: 29.6
click at [478, 279] on div "Всі 1884 Знижка скоро закінчиться 0 Видалити Редагувати Знижка закінчилась 8 Ви…" at bounding box center [882, 230] width 1339 height 112
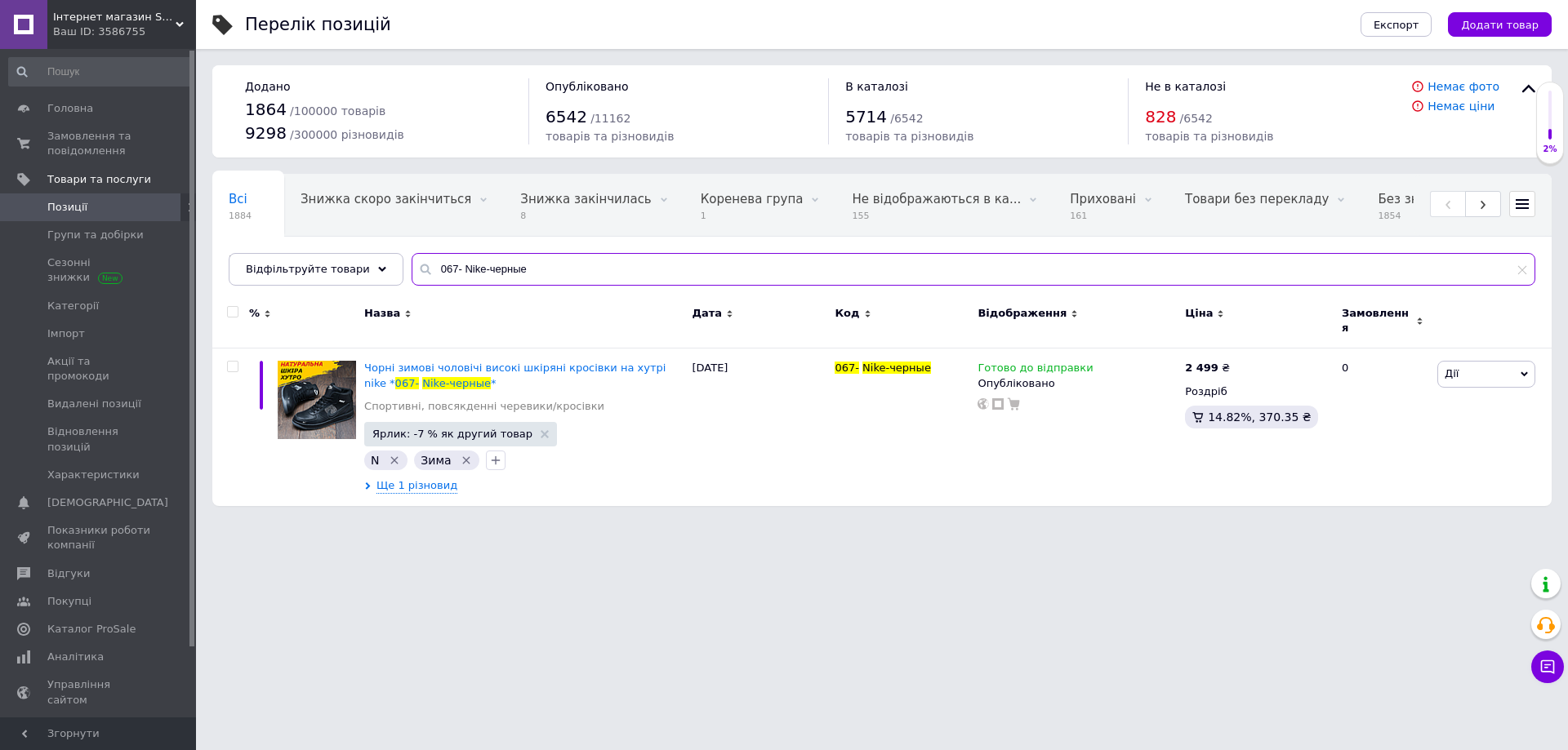
drag, startPoint x: 395, startPoint y: 269, endPoint x: 384, endPoint y: 271, distance: 11.2
click at [384, 271] on div "Всі 1884 Знижка скоро закінчиться 0 Видалити Редагувати Знижка закінчилась 8 Ви…" at bounding box center [882, 230] width 1339 height 112
paste input "N8-1 зима (166)"
drag, startPoint x: 481, startPoint y: 267, endPoint x: 381, endPoint y: 270, distance: 100.0
click at [385, 268] on div "Всі 1884 Знижка скоро закінчиться 0 Видалити Редагувати Знижка закінчилась 8 Ви…" at bounding box center [882, 230] width 1339 height 112
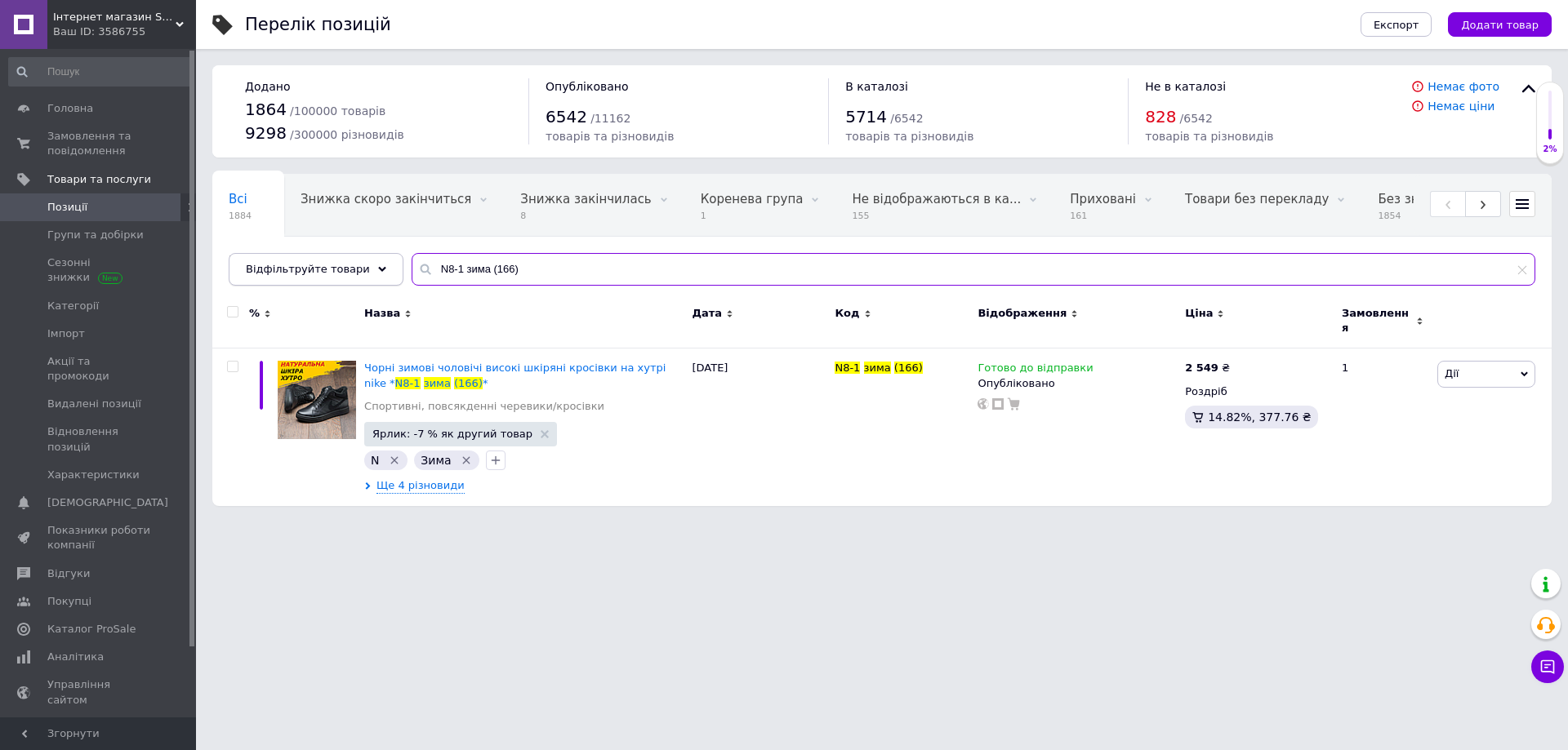
paste input "nike-чор"
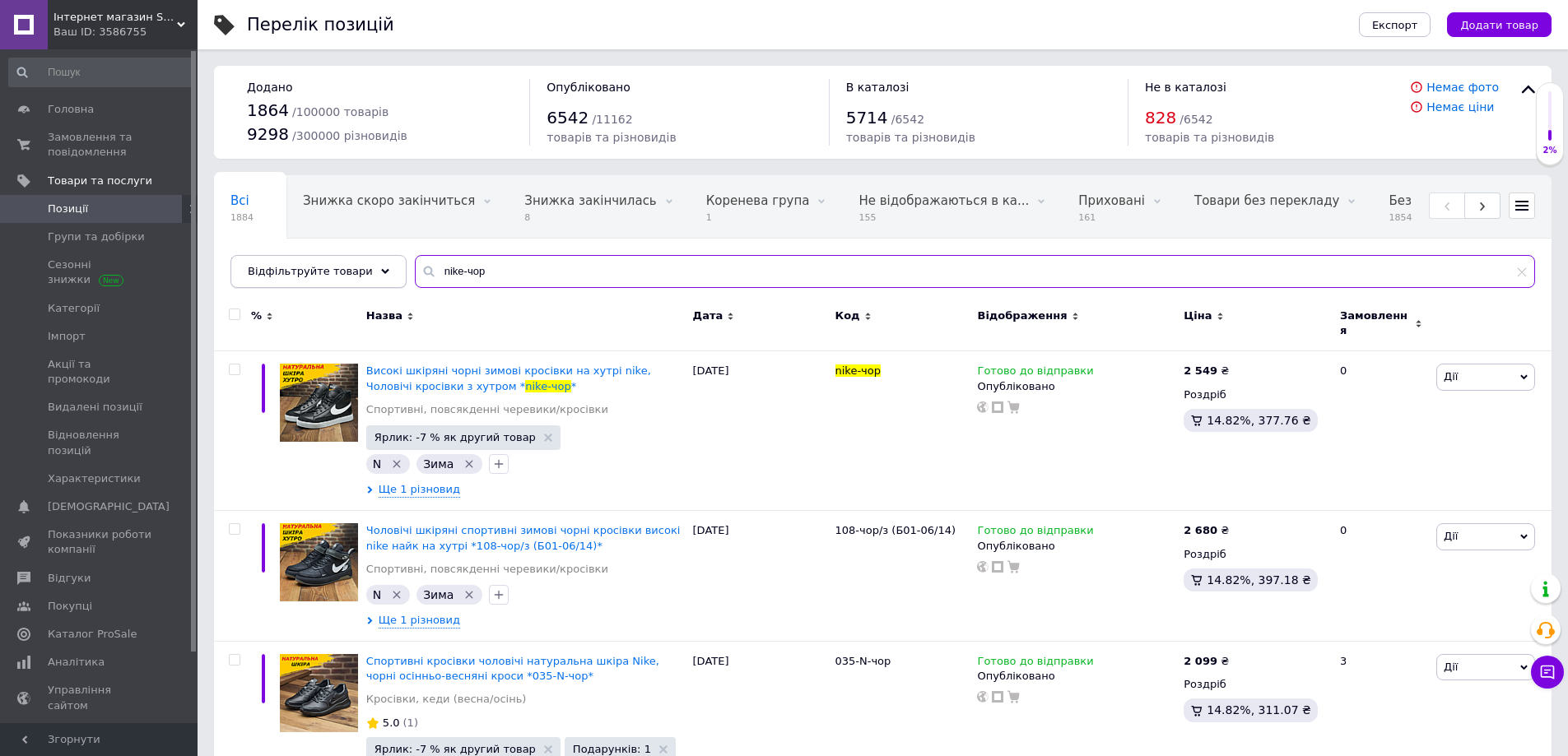
drag, startPoint x: 486, startPoint y: 276, endPoint x: 380, endPoint y: 279, distance: 106.0
click at [380, 279] on div "Відфільтруйте товари nike-чор" at bounding box center [883, 271] width 1304 height 33
paste input "104-чор-кр (Б01-06/18)"
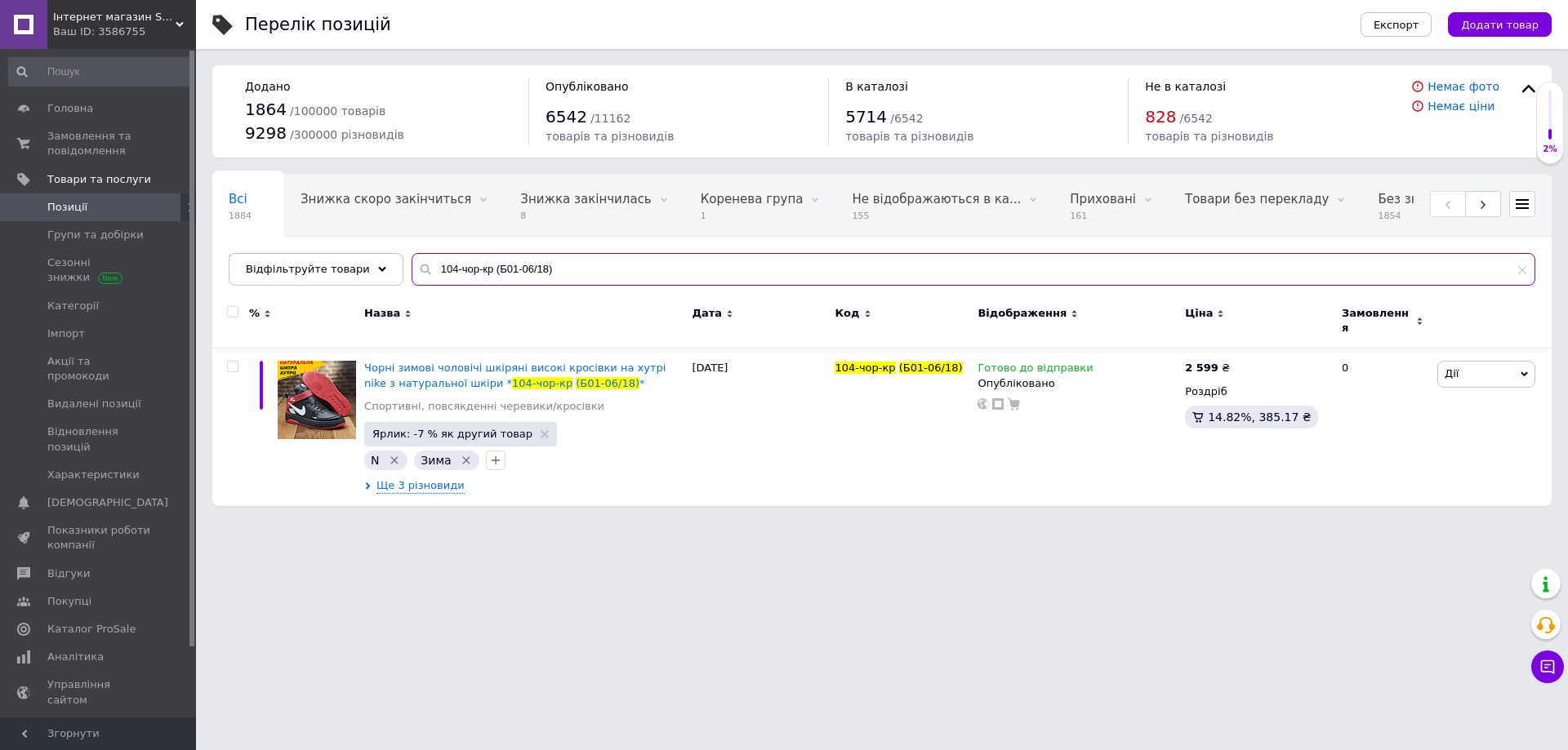
drag, startPoint x: 550, startPoint y: 269, endPoint x: 416, endPoint y: 269, distance: 134.0
click at [416, 269] on input "104-чор-кр (Б01-06/18)" at bounding box center [973, 269] width 1124 height 33
paste input "3-бел Б-01-06/15"
drag, startPoint x: 536, startPoint y: 273, endPoint x: 349, endPoint y: 279, distance: 187.1
click at [352, 277] on div "Відфільтруйте товари 103-бел Б-01-06/15" at bounding box center [882, 269] width 1307 height 33
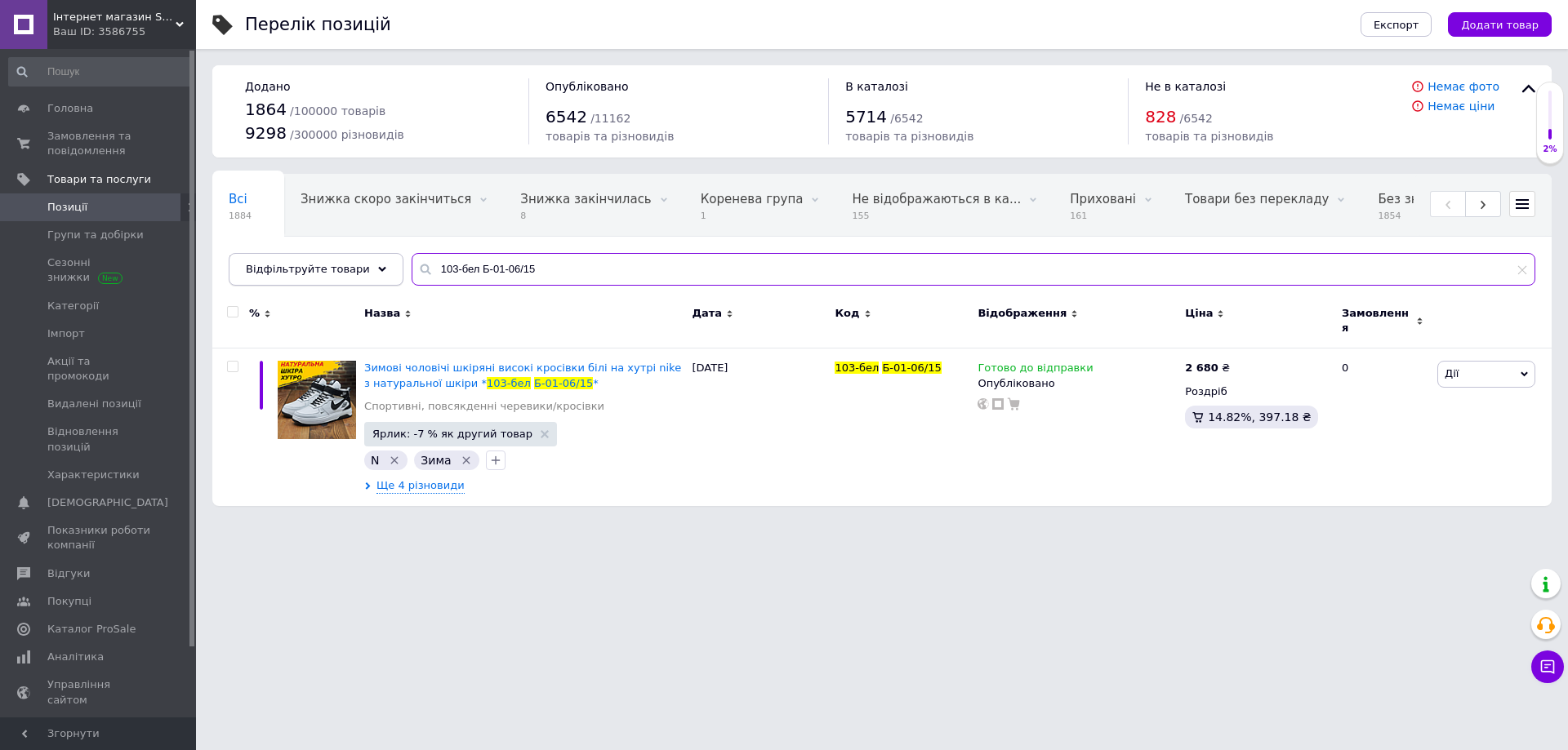
paste input "52/14"
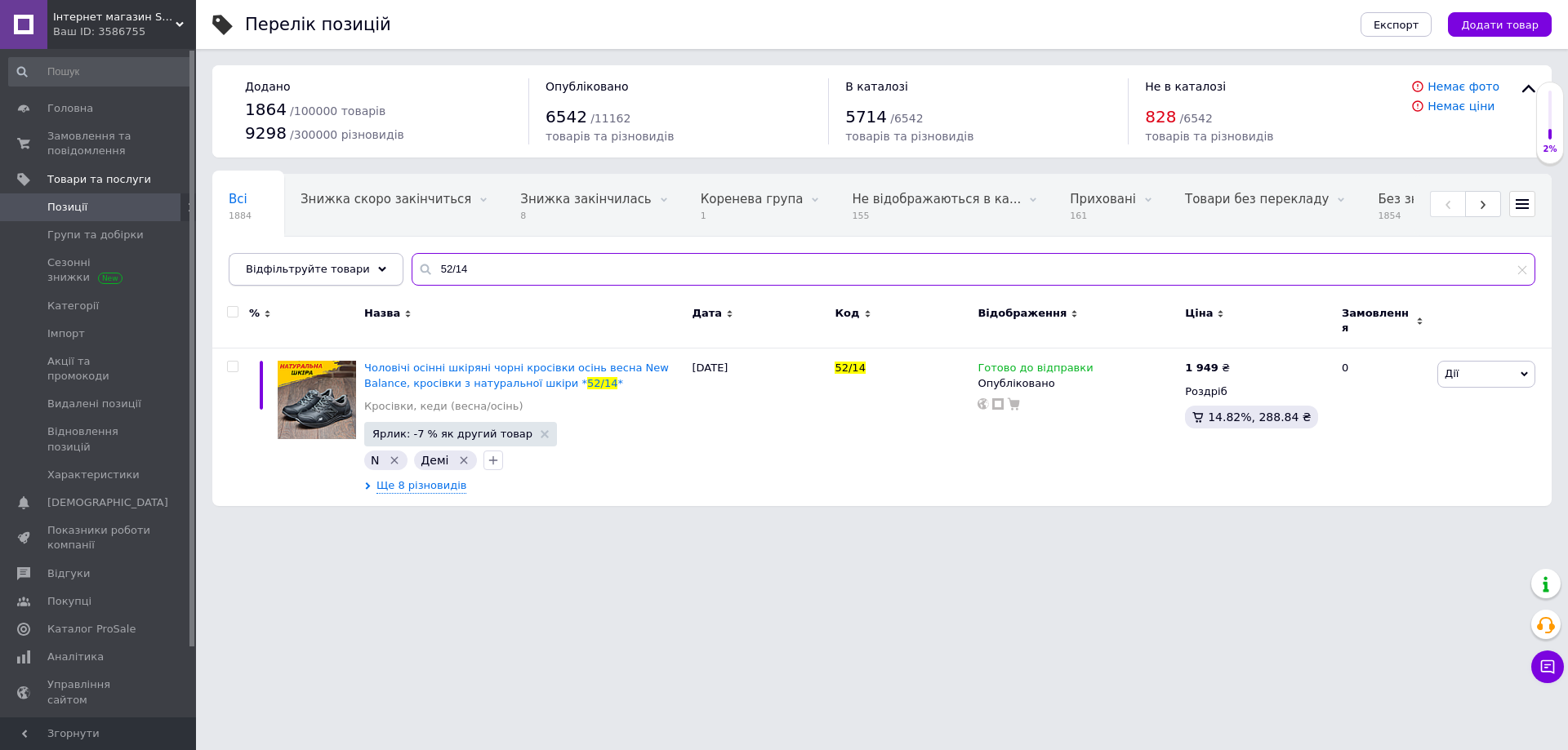
click at [355, 279] on div "Відфільтруйте товари 52/14" at bounding box center [882, 269] width 1307 height 33
paste input "[PERSON_NAME] / 3 черн сер"
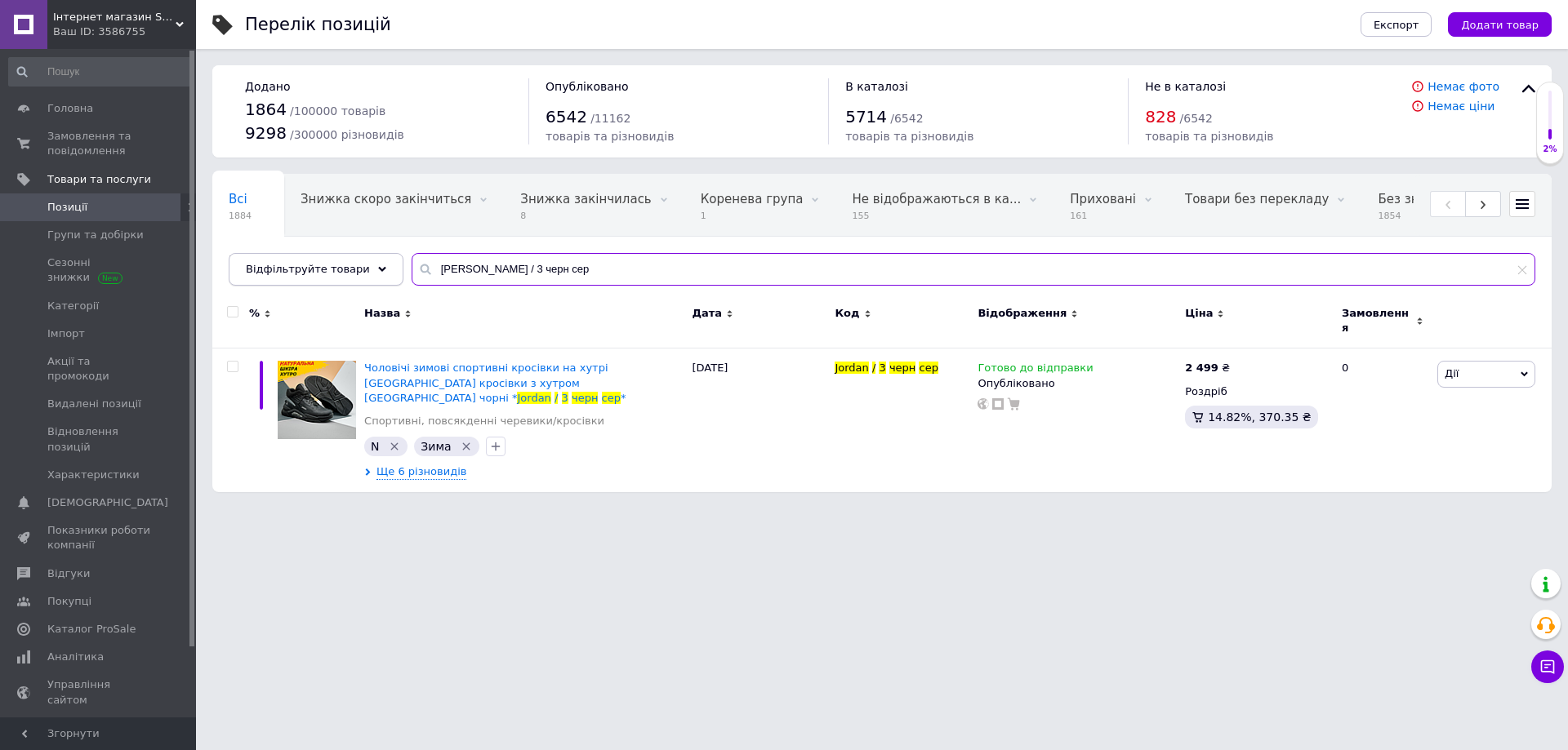
drag, startPoint x: 543, startPoint y: 271, endPoint x: 328, endPoint y: 284, distance: 215.4
click at [328, 284] on div "Відфільтруйте товари [PERSON_NAME] / 3 черн сер" at bounding box center [882, 269] width 1307 height 33
paste input "Reebok( r-17 )"
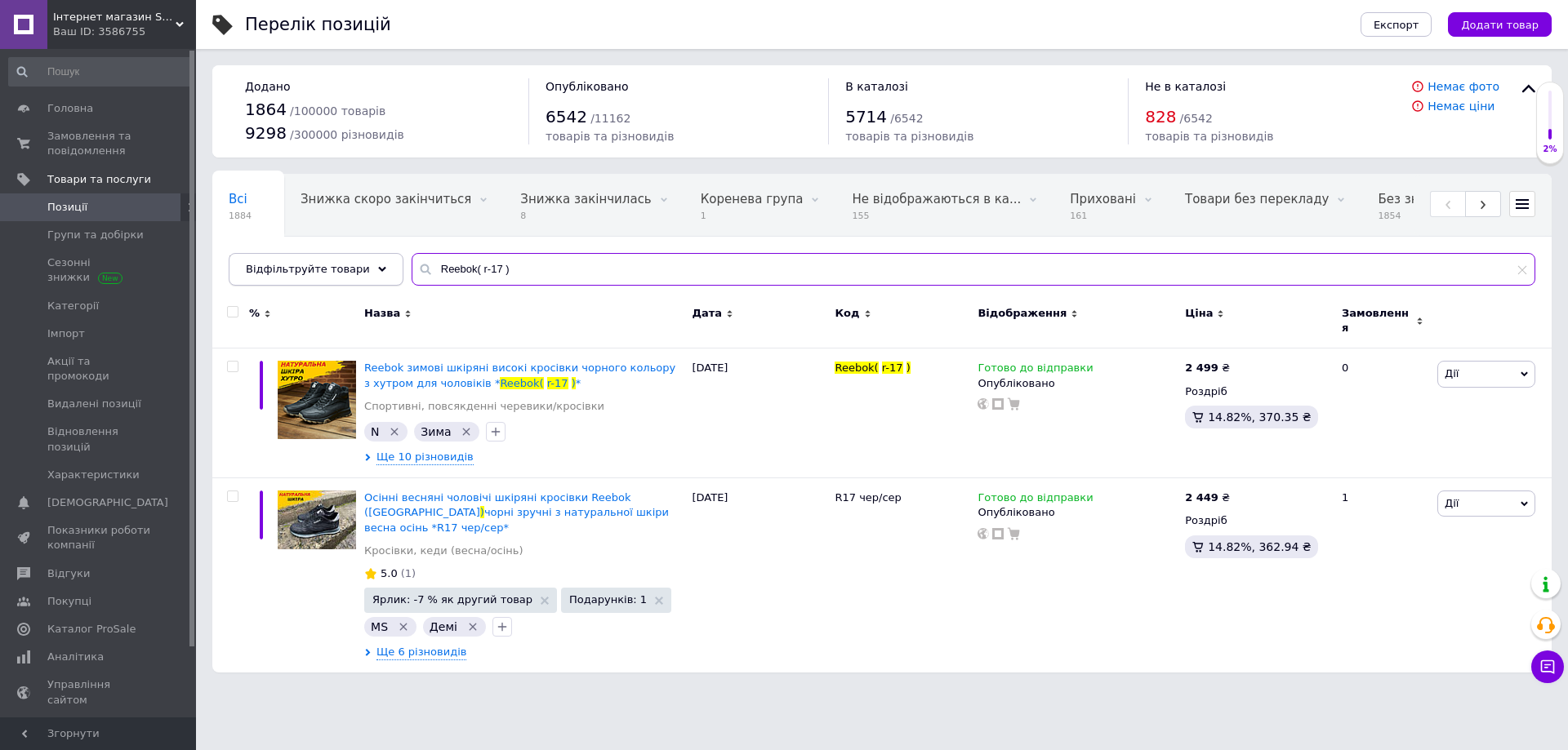
drag, startPoint x: 502, startPoint y: 268, endPoint x: 356, endPoint y: 275, distance: 146.2
click at [357, 275] on div "Відфільтруйте товари Reebok( r-17 )" at bounding box center [882, 269] width 1307 height 33
paste input "035-кор"
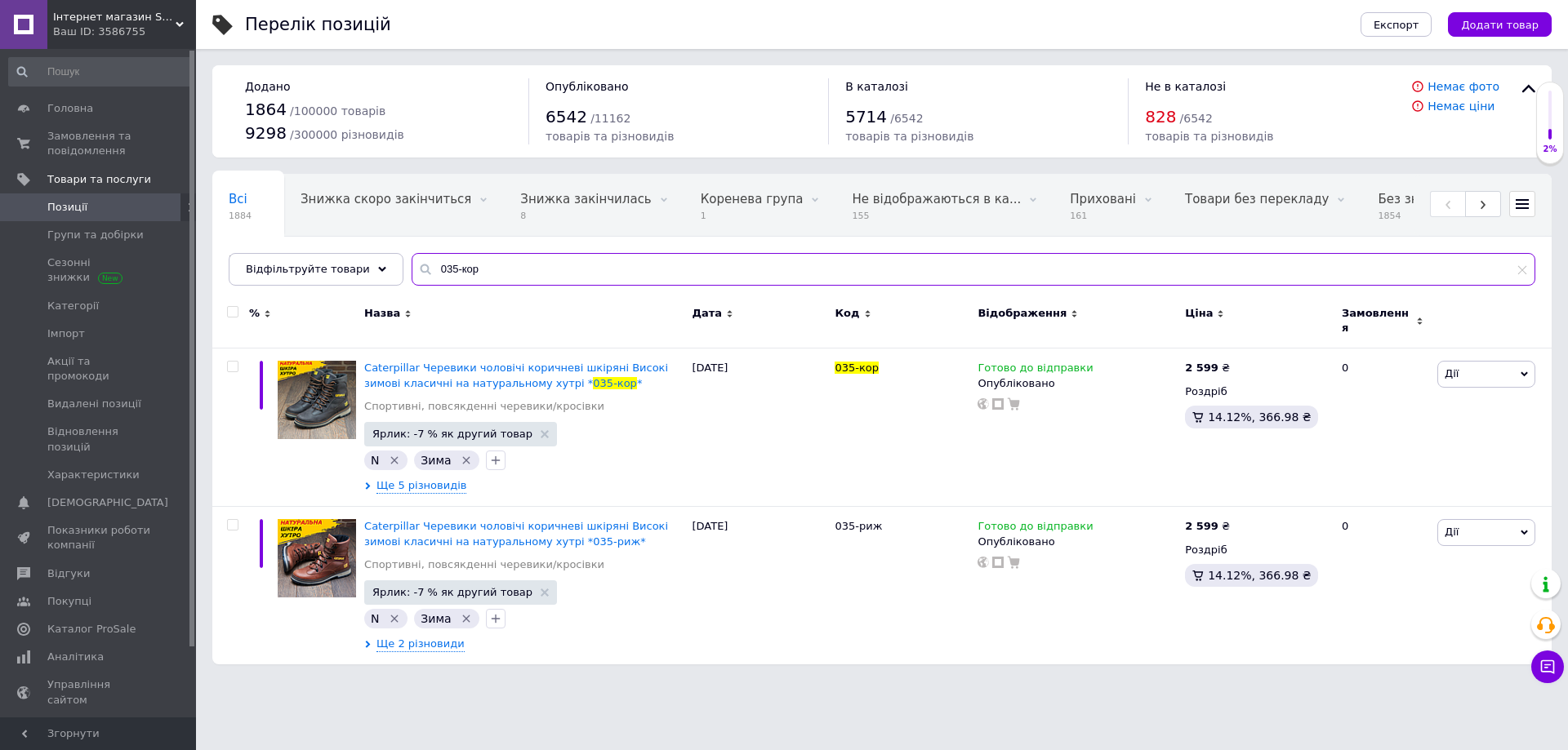
paste input "70-ч"
drag, startPoint x: 485, startPoint y: 268, endPoint x: 323, endPoint y: 293, distance: 163.9
click at [333, 279] on div "Відфільтруйте товари 035-кор" at bounding box center [882, 269] width 1307 height 33
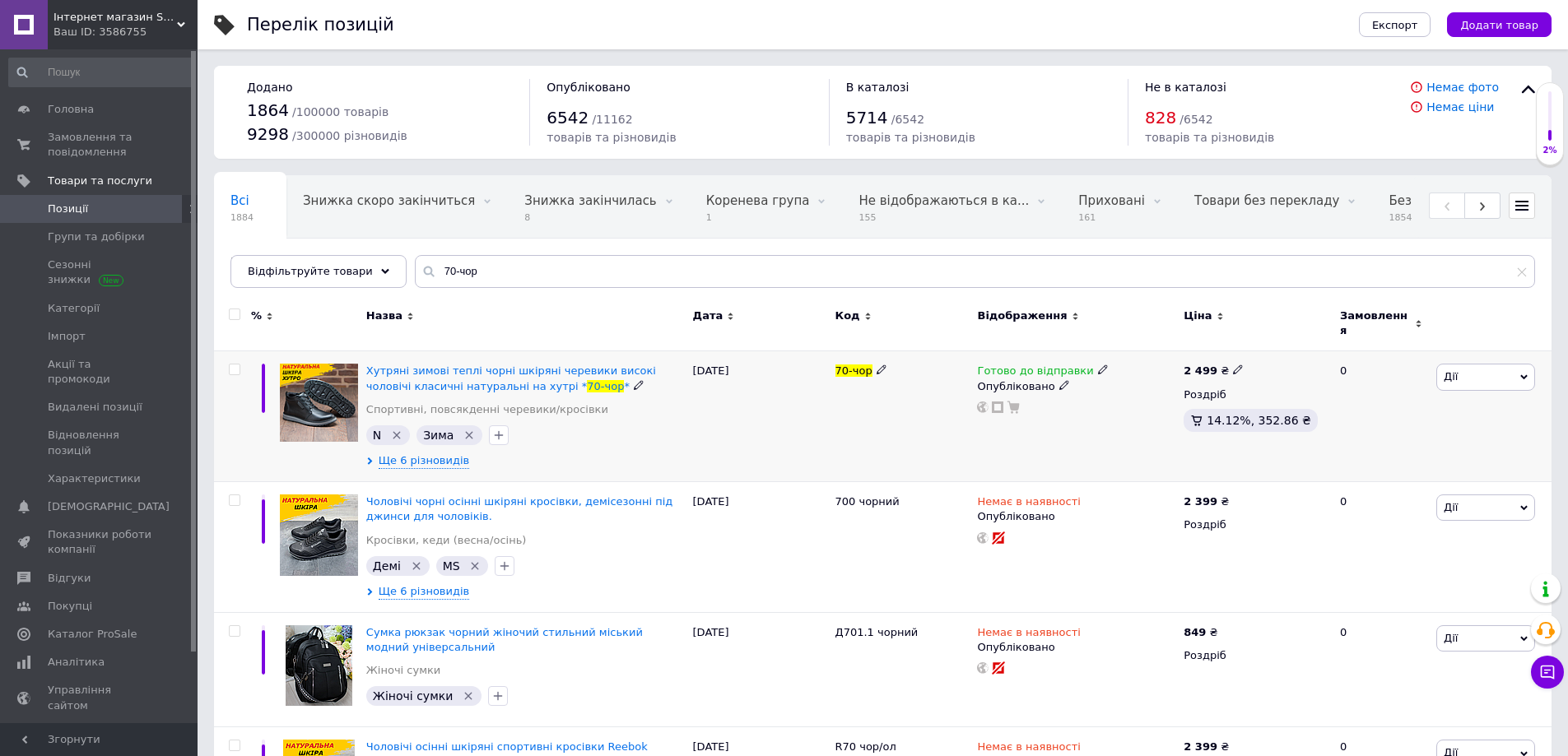
click at [1098, 364] on icon at bounding box center [1103, 369] width 10 height 10
click at [1140, 410] on li "Немає в наявності" at bounding box center [1186, 422] width 156 height 23
click at [913, 432] on div "70-чор" at bounding box center [902, 417] width 142 height 131
click at [399, 454] on span "Ще 6 різновидів" at bounding box center [423, 460] width 90 height 15
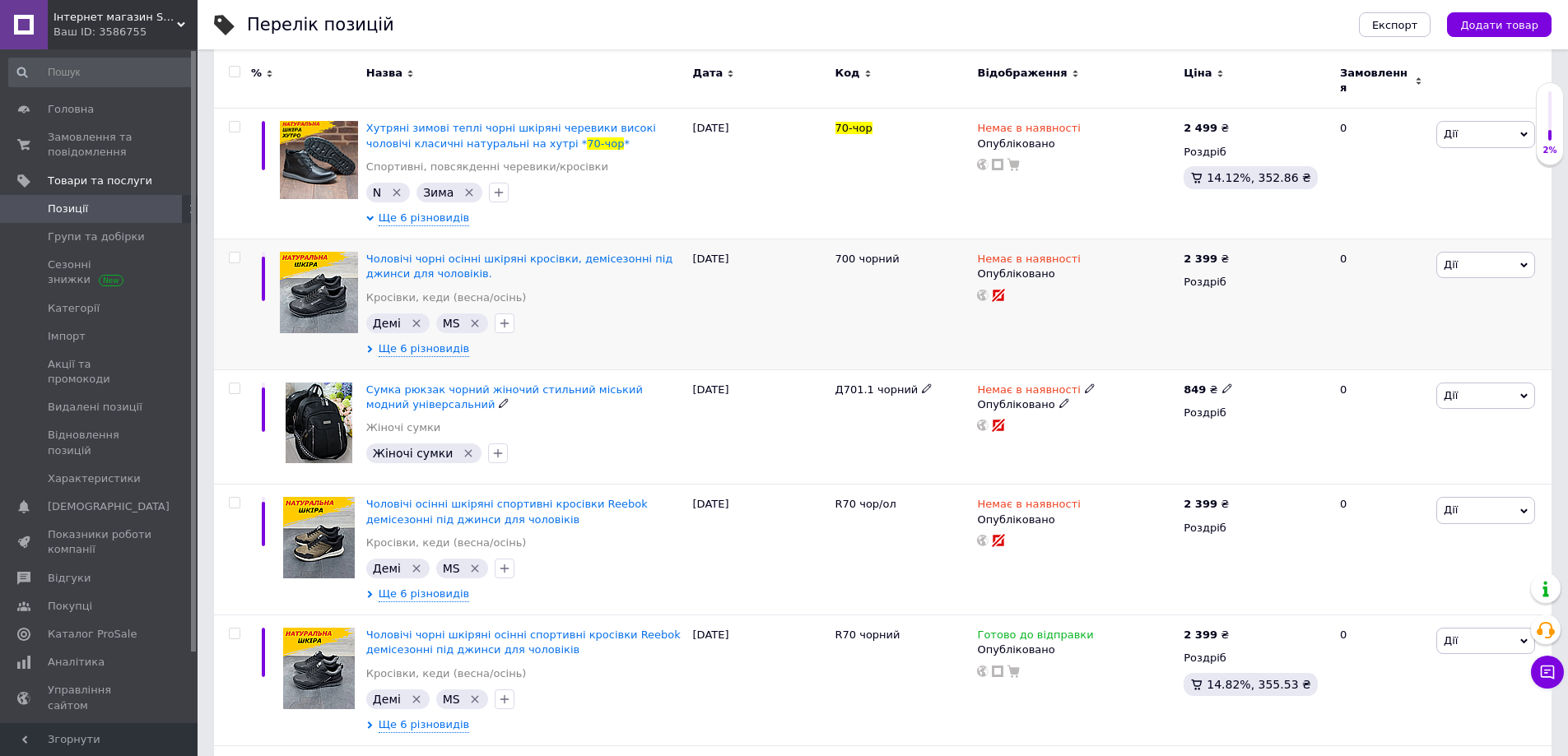
scroll to position [247, 0]
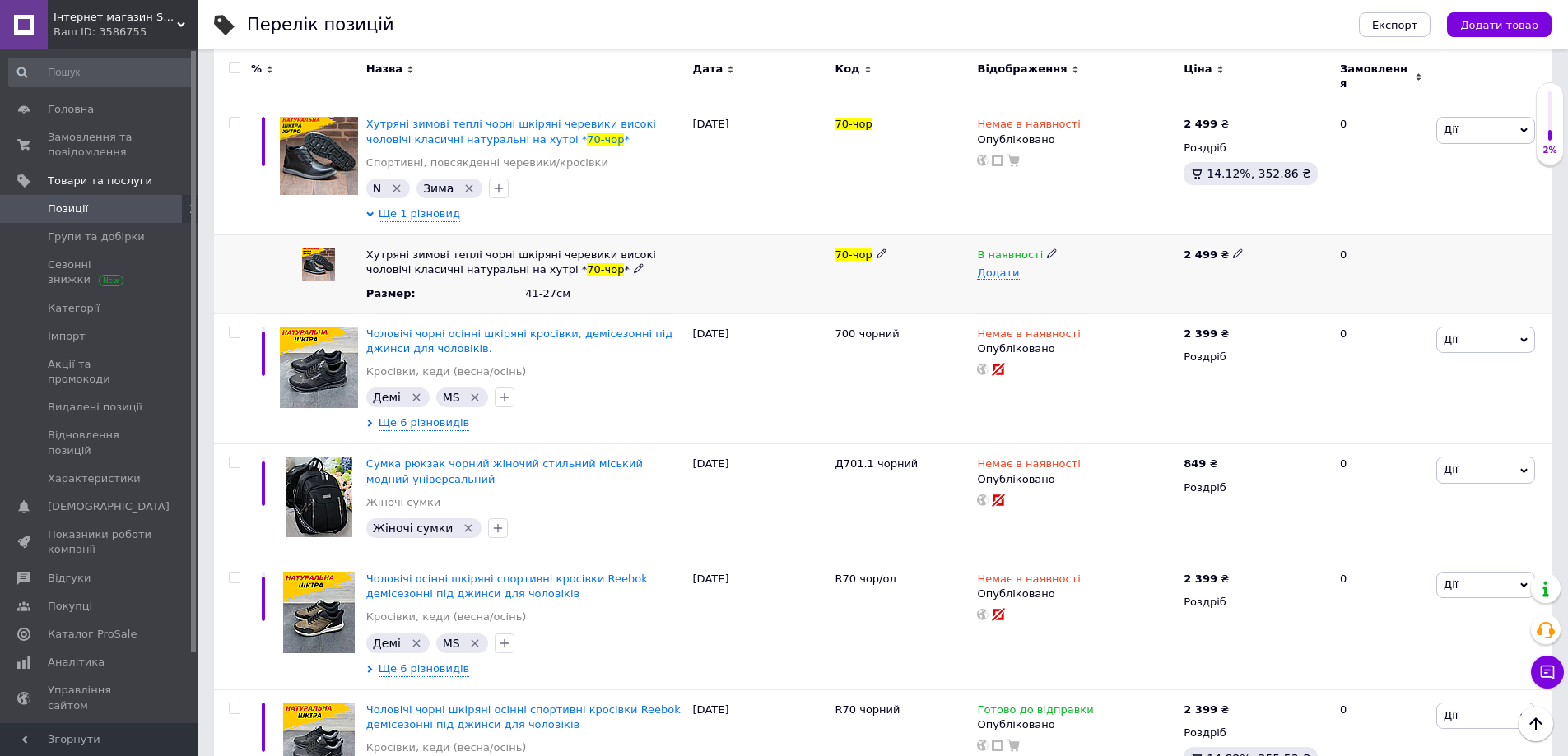
click at [1047, 248] on icon at bounding box center [1051, 253] width 10 height 10
click at [1052, 280] on li "Немає в наявності" at bounding box center [1072, 287] width 204 height 23
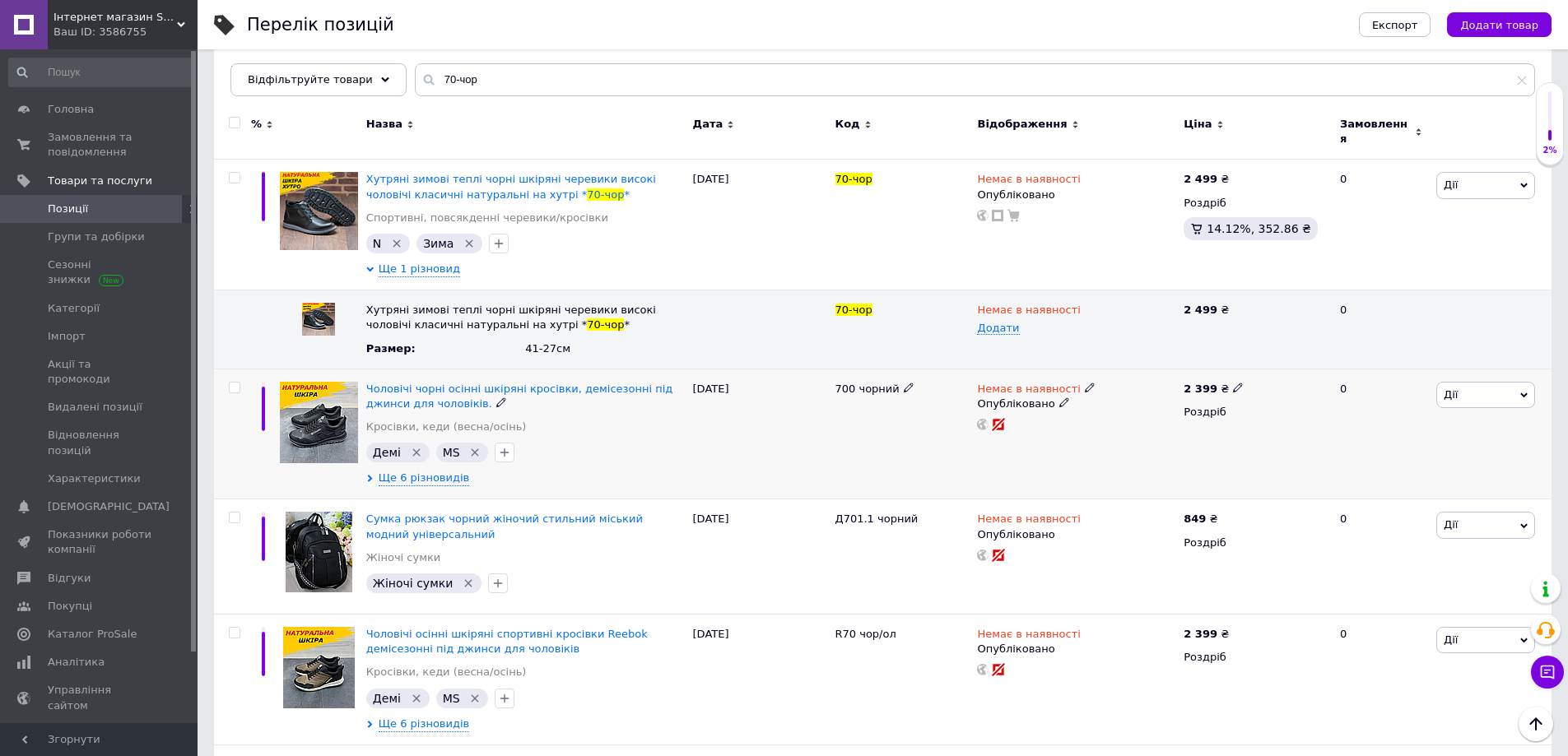
scroll to position [165, 0]
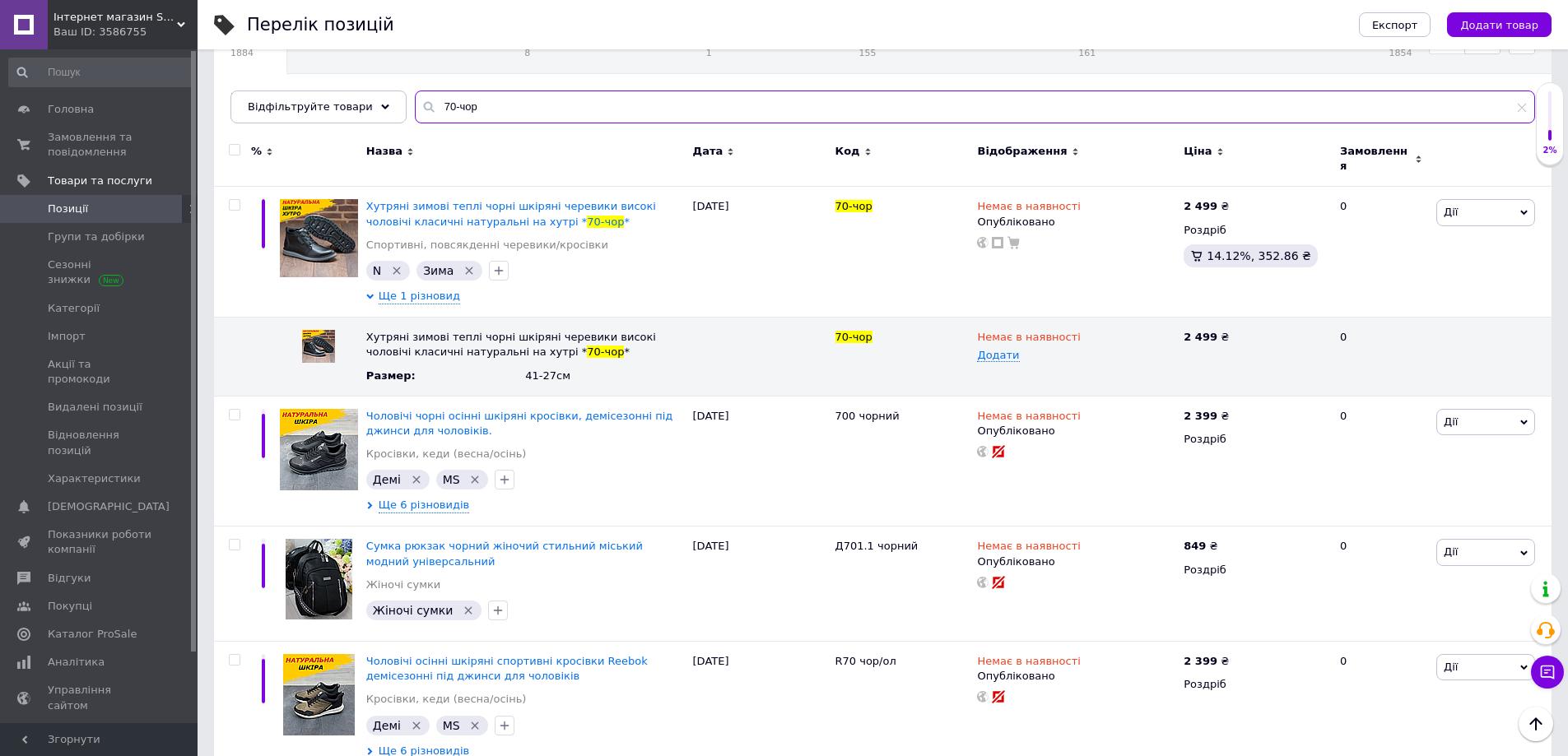
drag, startPoint x: 455, startPoint y: 107, endPoint x: 396, endPoint y: 107, distance: 59.0
click at [415, 107] on input "70-чор" at bounding box center [975, 107] width 1120 height 33
paste input "Мб-ч ( м-04ч)"
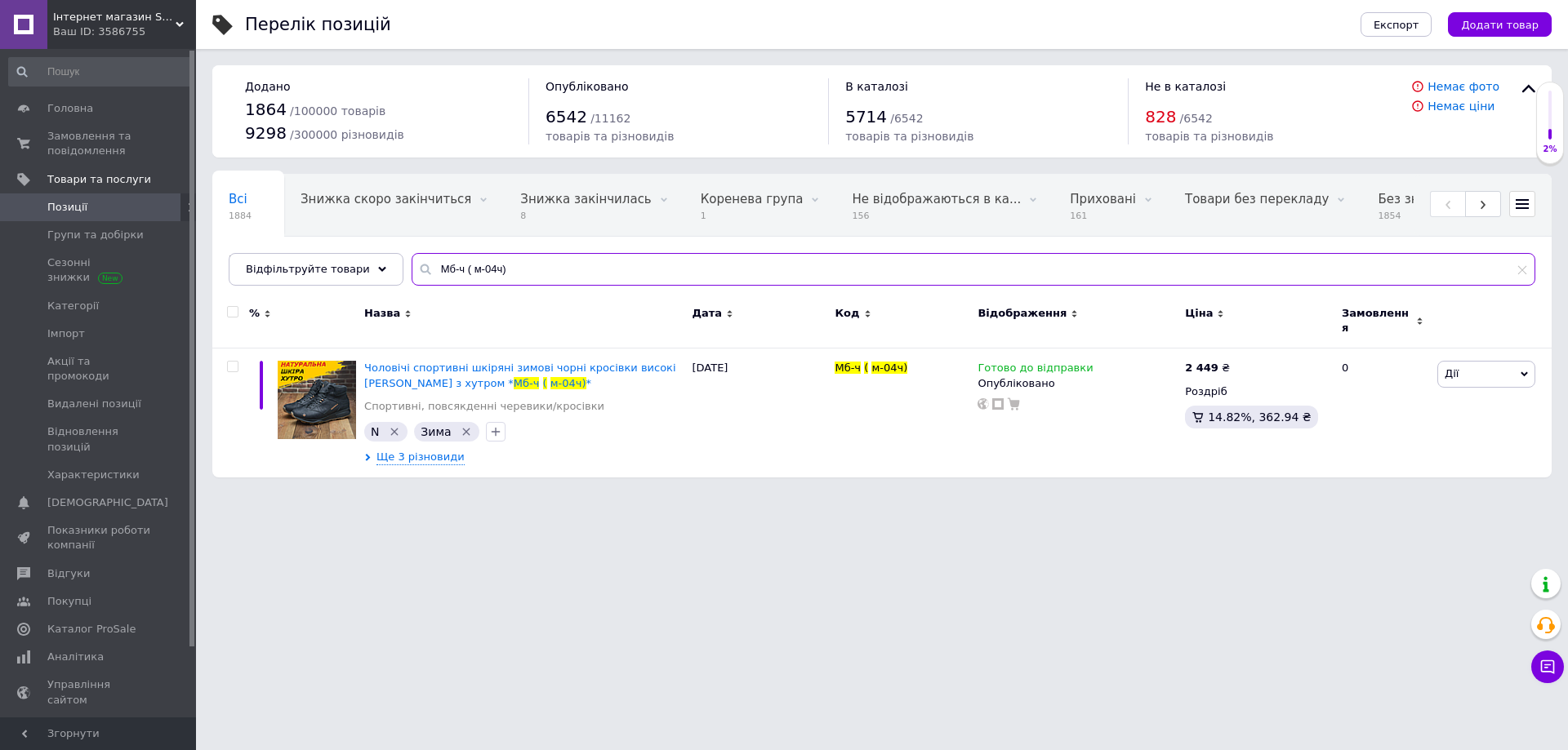
drag, startPoint x: 450, startPoint y: 274, endPoint x: 366, endPoint y: 286, distance: 84.9
click at [366, 286] on div "Всі 1884 Знижка скоро закінчиться 0 Видалити Редагувати Знижка закінчилась 8 Ви…" at bounding box center [882, 230] width 1339 height 112
paste input "100МЧ"
type input "100МЧ"
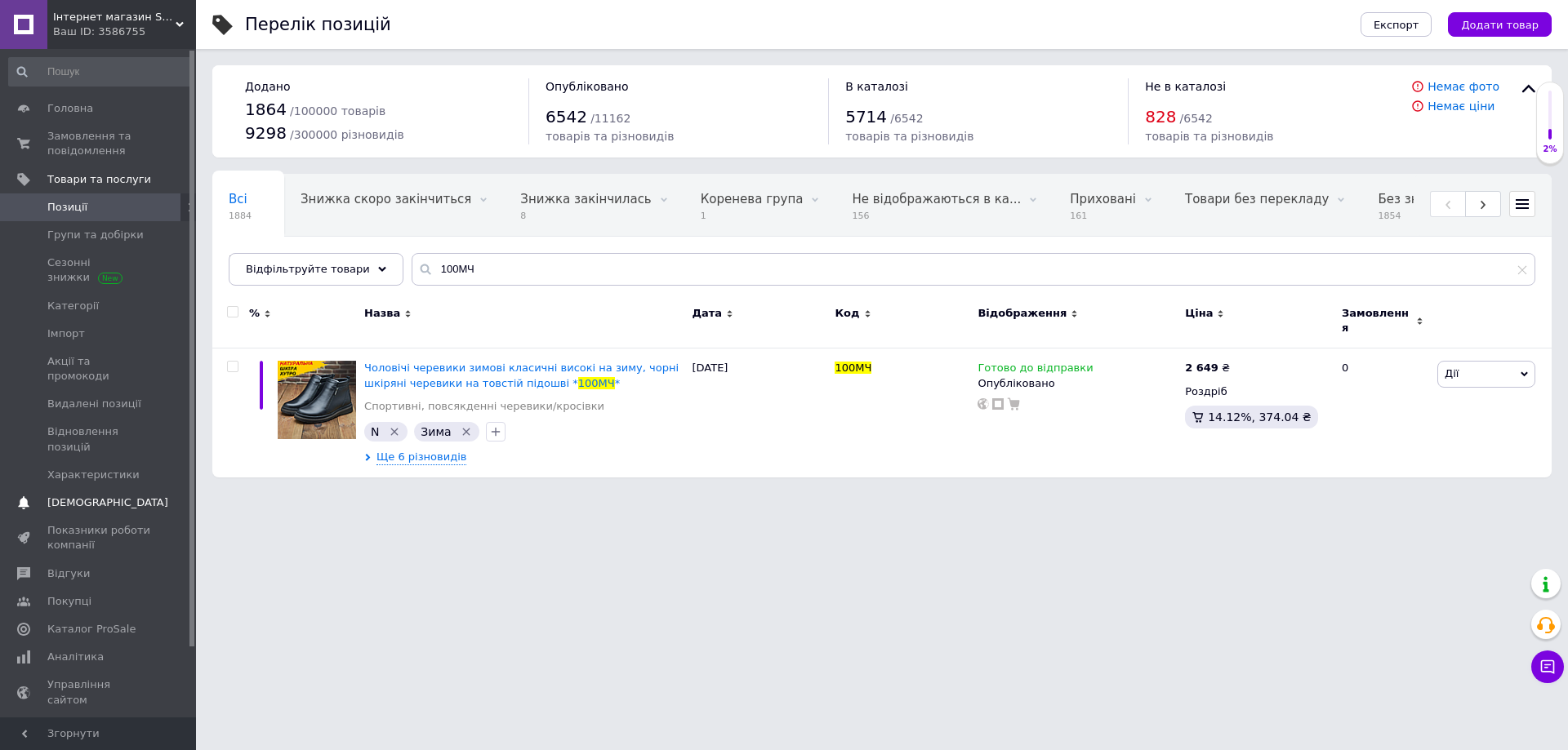
click at [79, 496] on span "[DEMOGRAPHIC_DATA]" at bounding box center [108, 503] width 121 height 14
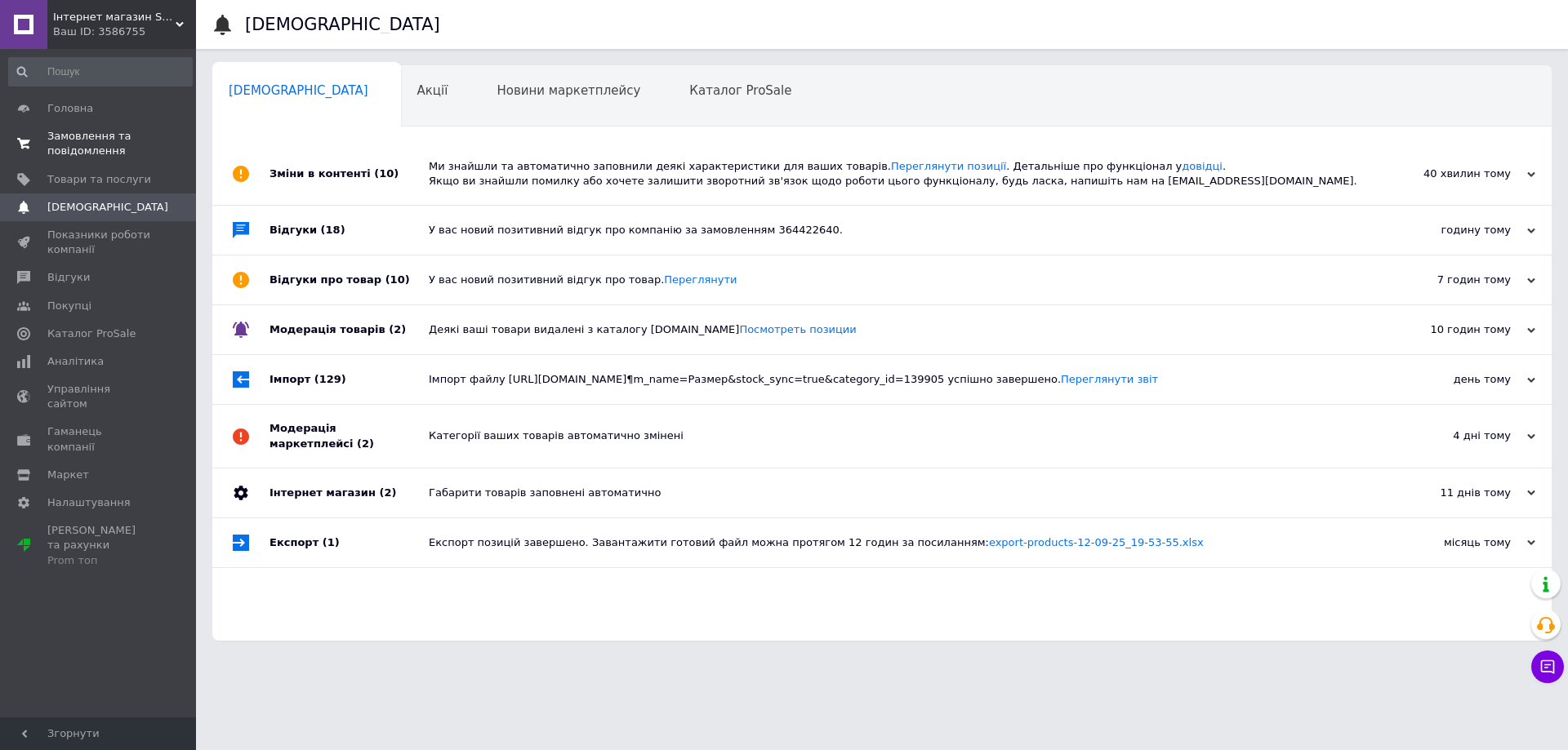
click at [105, 140] on span "Замовлення та повідомлення" at bounding box center [99, 143] width 104 height 30
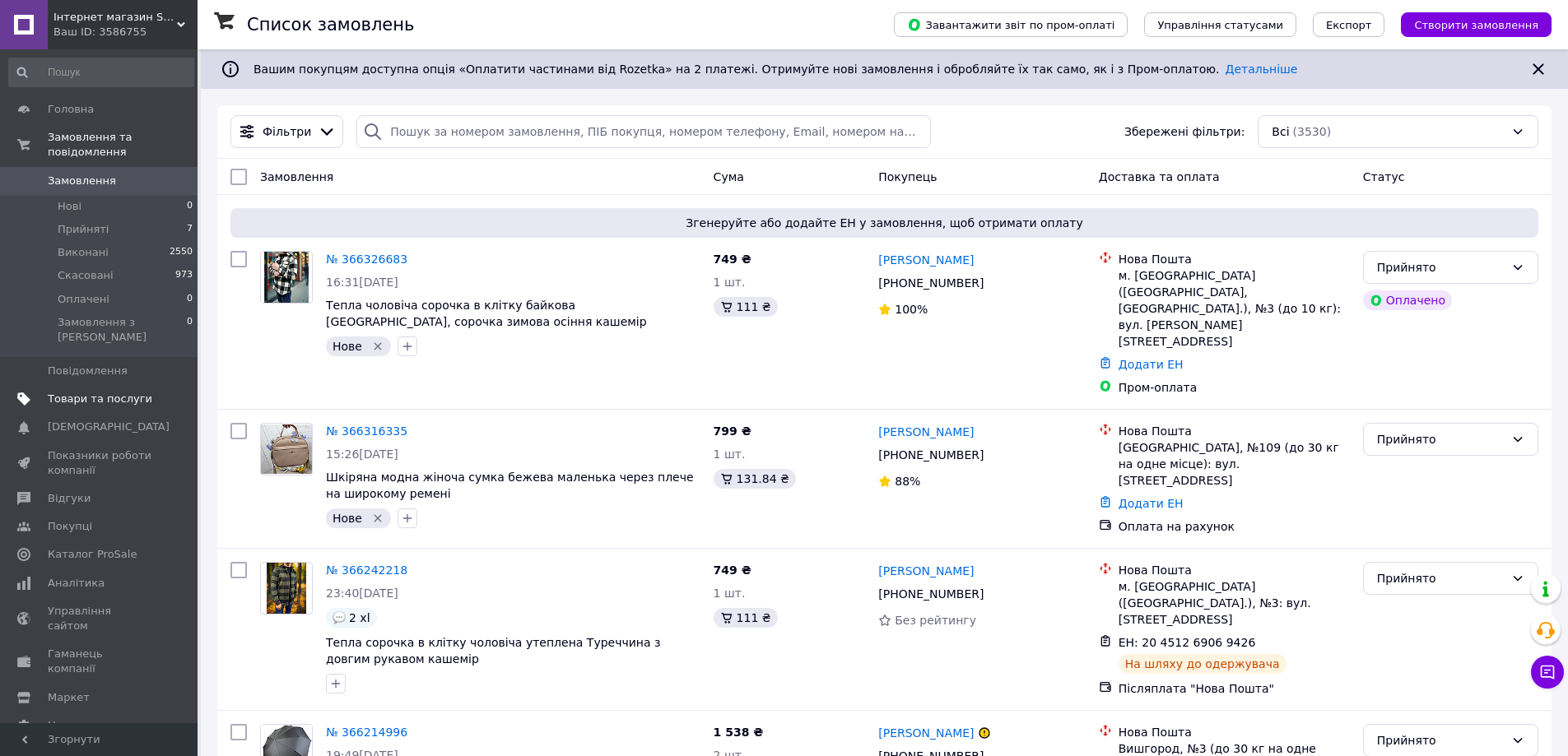
click at [107, 392] on span "Товари та послуги" at bounding box center [100, 398] width 105 height 15
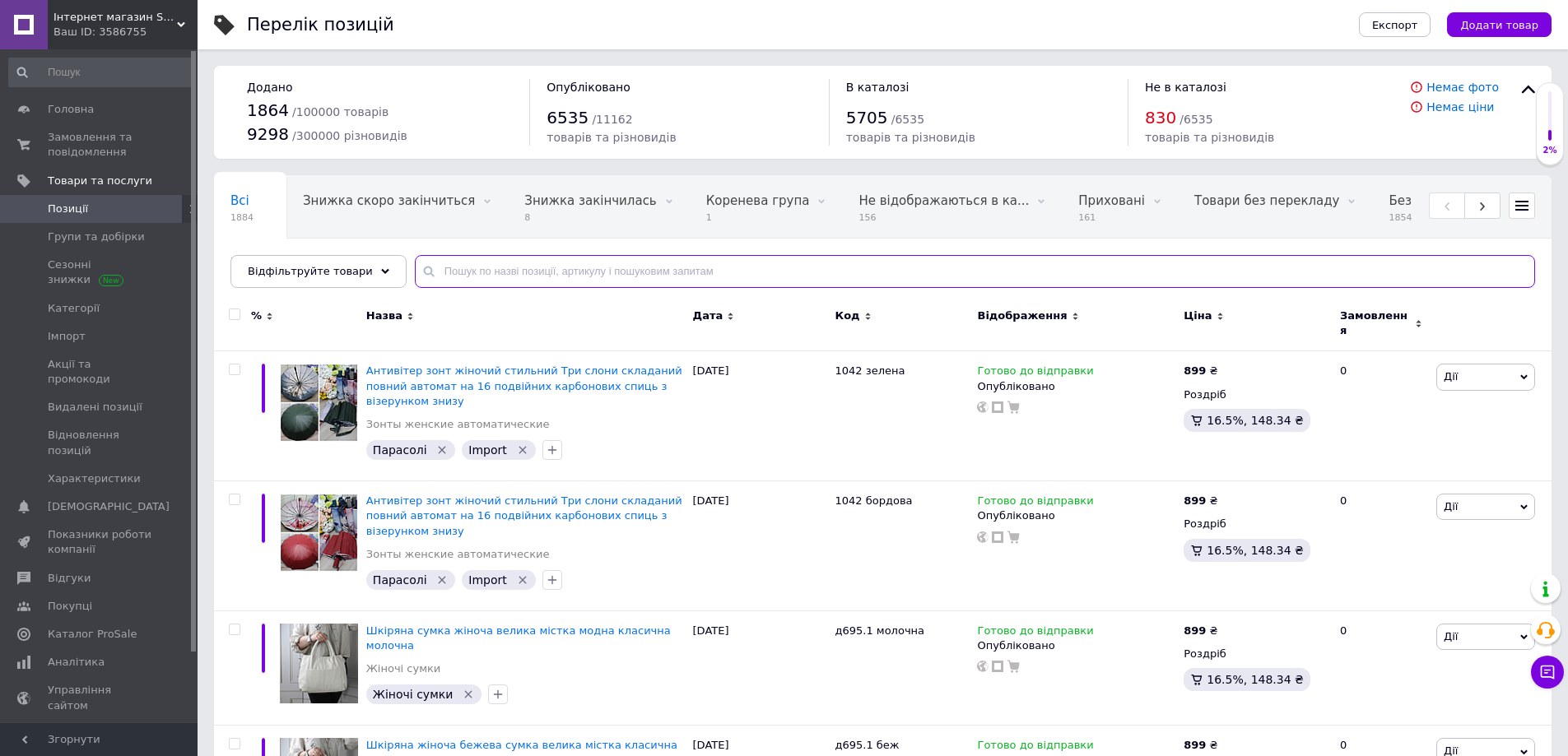
click at [452, 280] on input "text" at bounding box center [975, 271] width 1120 height 33
paste input "Жіноча сумка д126 чорна"
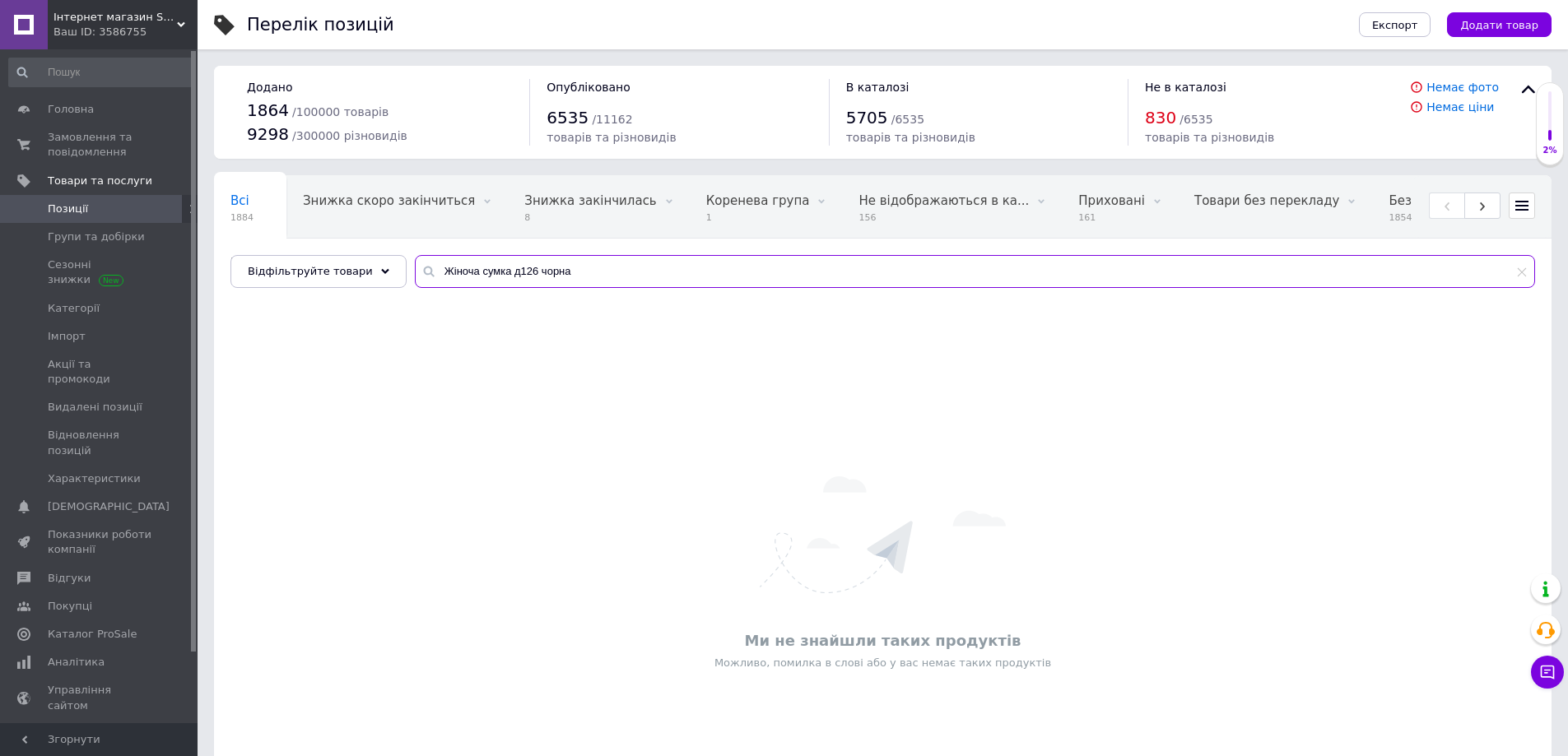
drag, startPoint x: 494, startPoint y: 273, endPoint x: 426, endPoint y: 275, distance: 68.0
click at [426, 275] on input "Жіноча сумка д126 чорна" at bounding box center [975, 271] width 1120 height 33
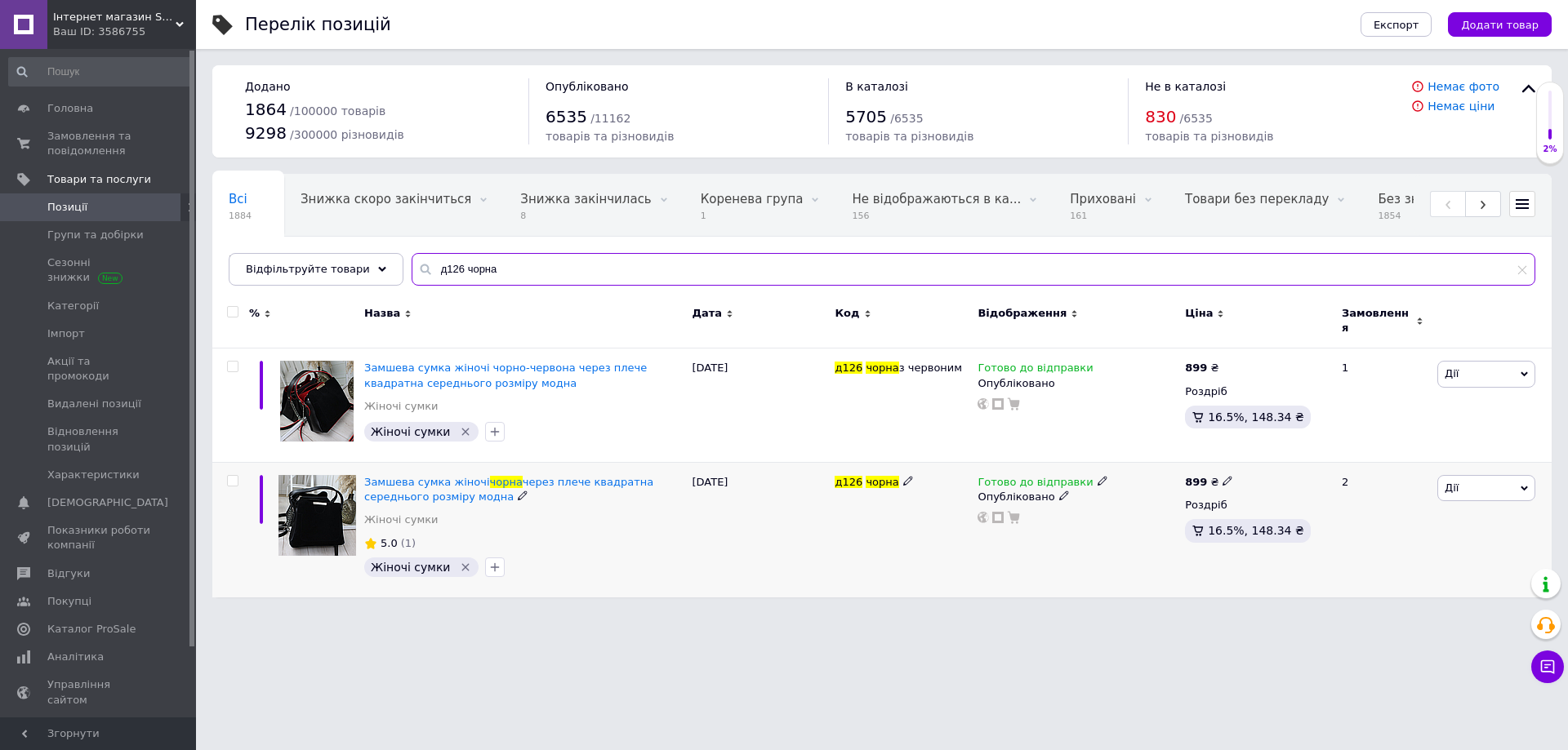
type input "д126 чорна"
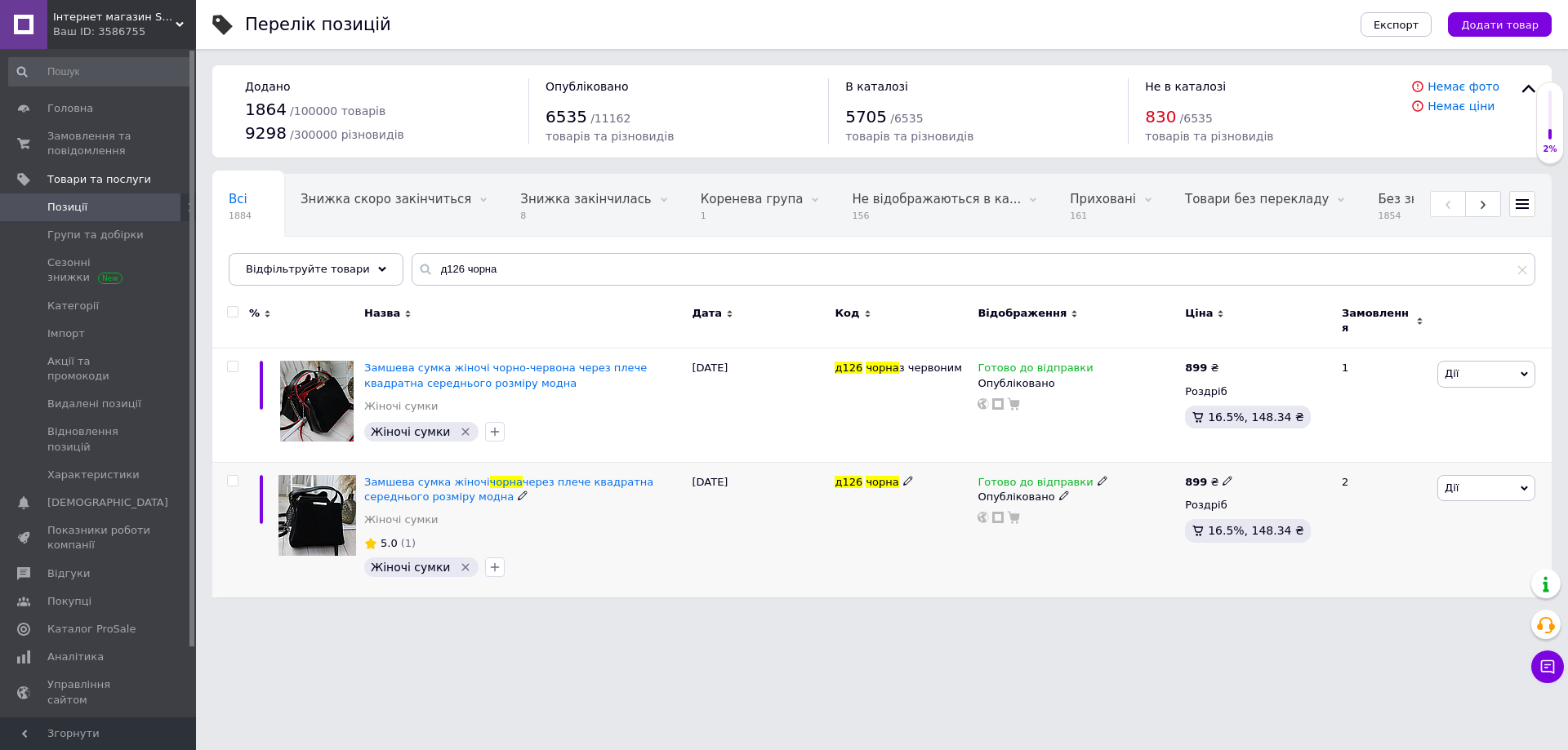
click at [1097, 474] on span at bounding box center [1102, 480] width 10 height 12
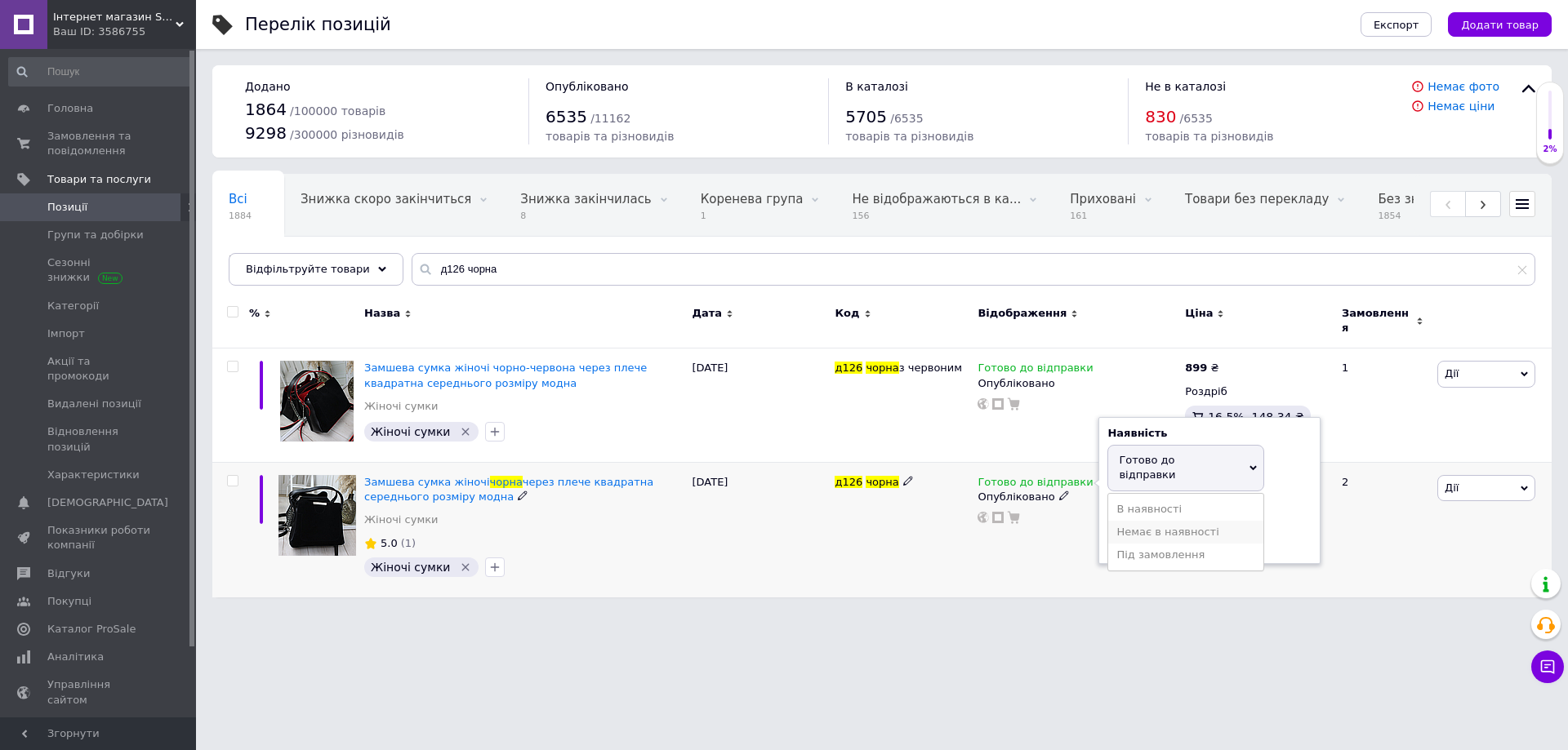
click at [1138, 521] on li "Немає в наявності" at bounding box center [1184, 533] width 155 height 23
click at [955, 526] on div "д126 чорна" at bounding box center [902, 530] width 143 height 136
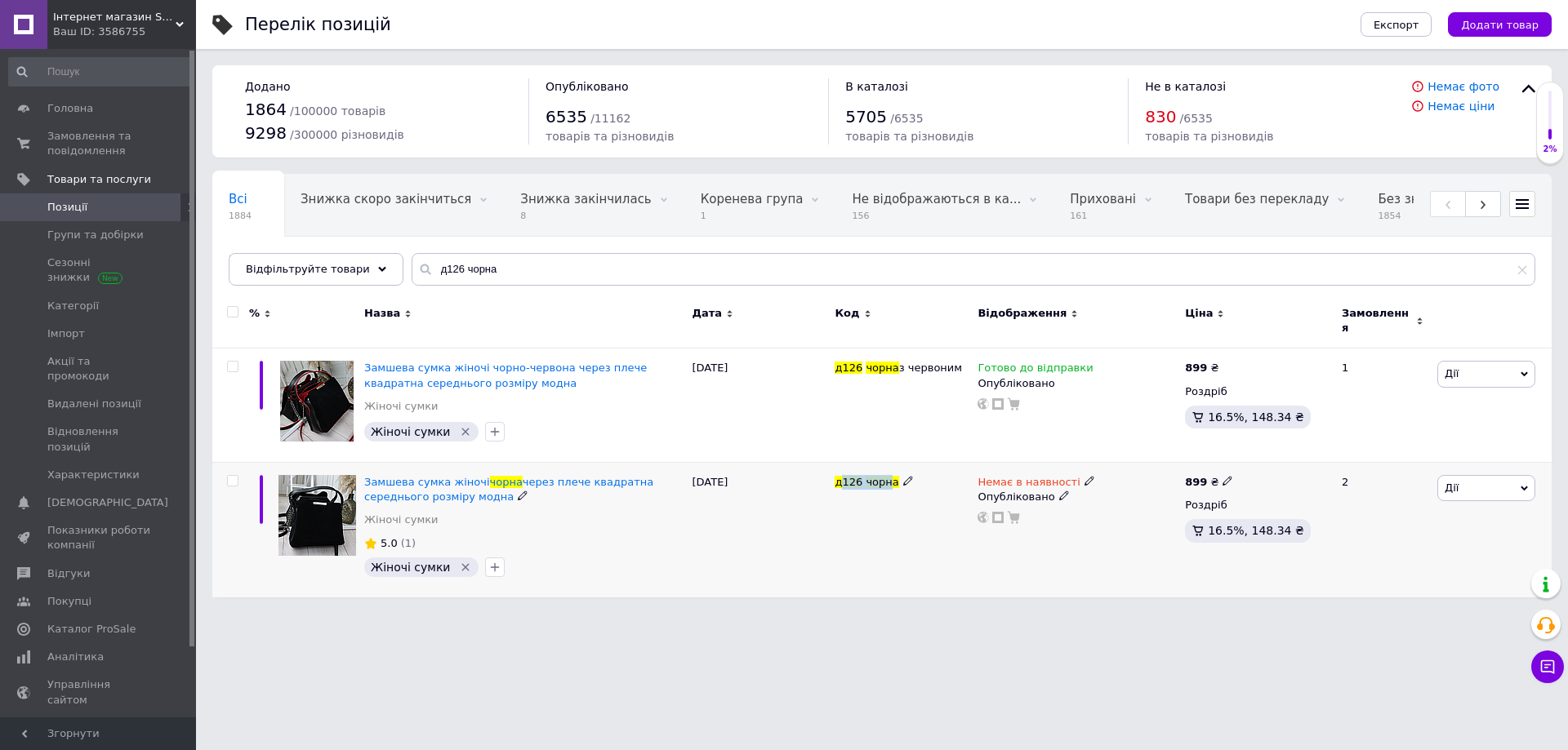
drag, startPoint x: 862, startPoint y: 474, endPoint x: 875, endPoint y: 473, distance: 13.0
click at [883, 476] on span "д126 чорна" at bounding box center [866, 482] width 63 height 12
drag, startPoint x: 826, startPoint y: 474, endPoint x: 890, endPoint y: 473, distance: 64.0
click at [890, 473] on div "Замшева сумка жіночі чорна через плече квадратна середнього розміру модна Жіноч…" at bounding box center [882, 530] width 1339 height 136
copy div "д126 чорна"
